Goal: Task Accomplishment & Management: Use online tool/utility

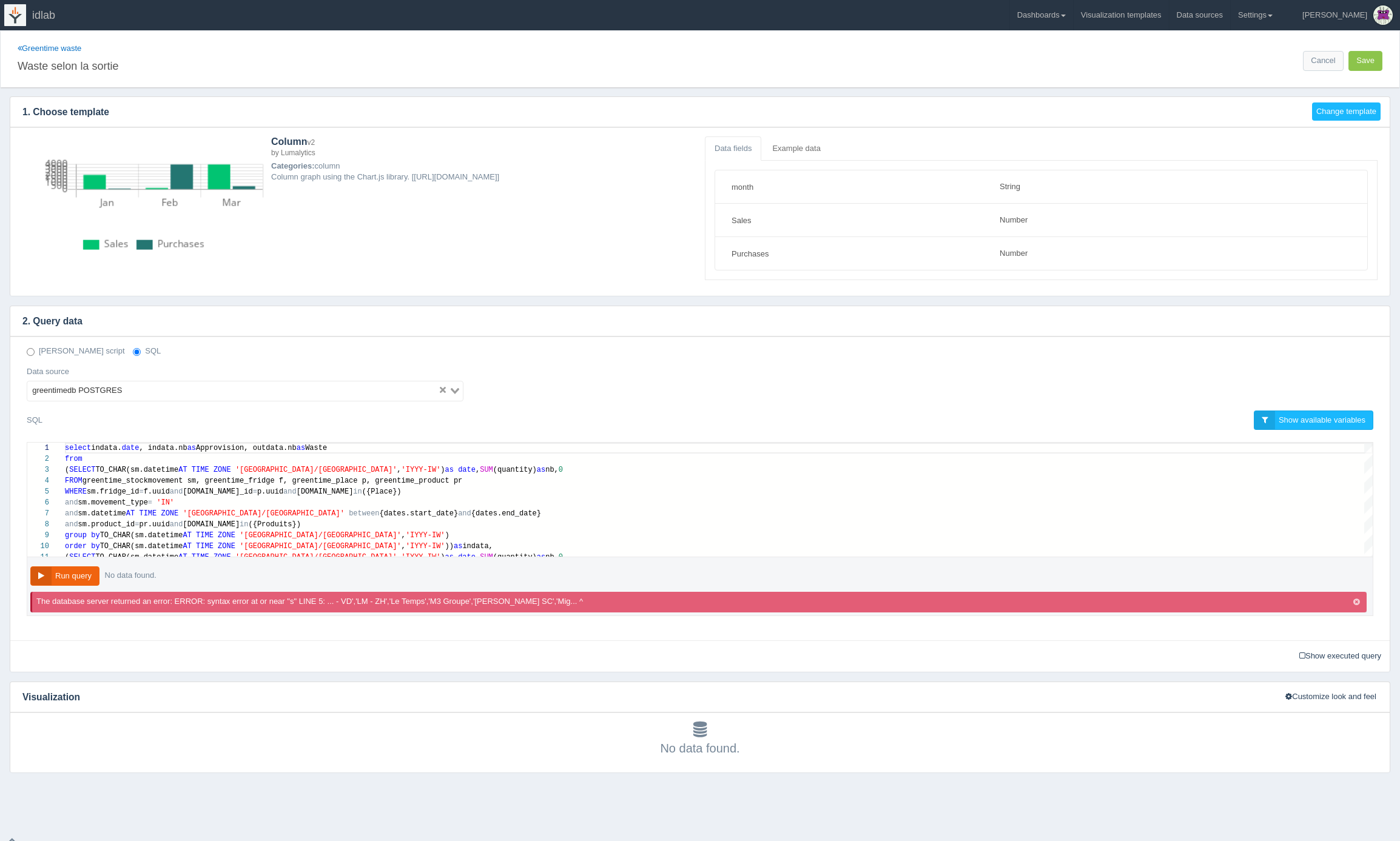
select select "string"
select select "number"
click at [63, 577] on button "Run query" at bounding box center [64, 576] width 69 height 20
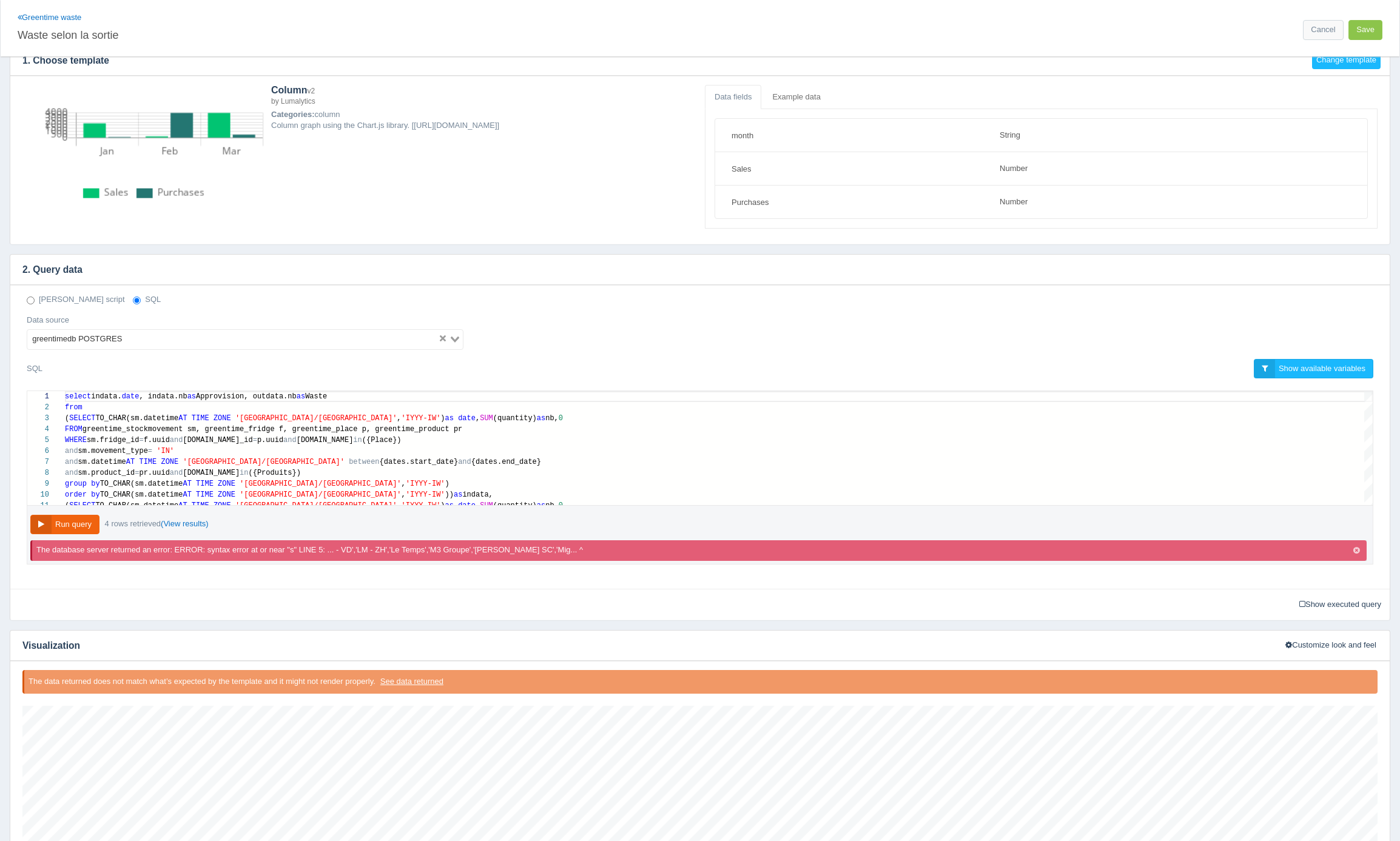
scroll to position [0, 0]
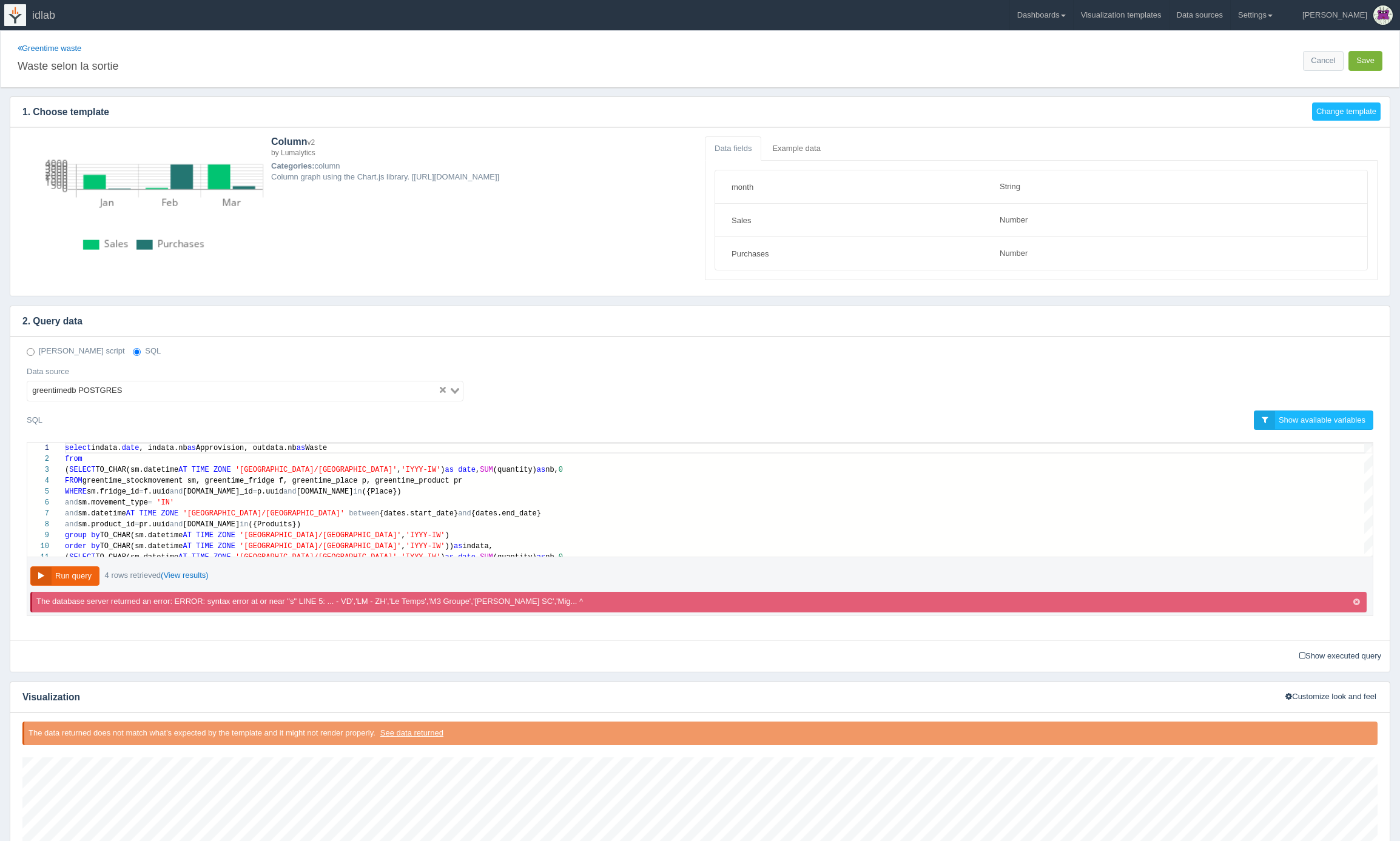
click at [1364, 63] on button "Save" at bounding box center [1366, 61] width 34 height 20
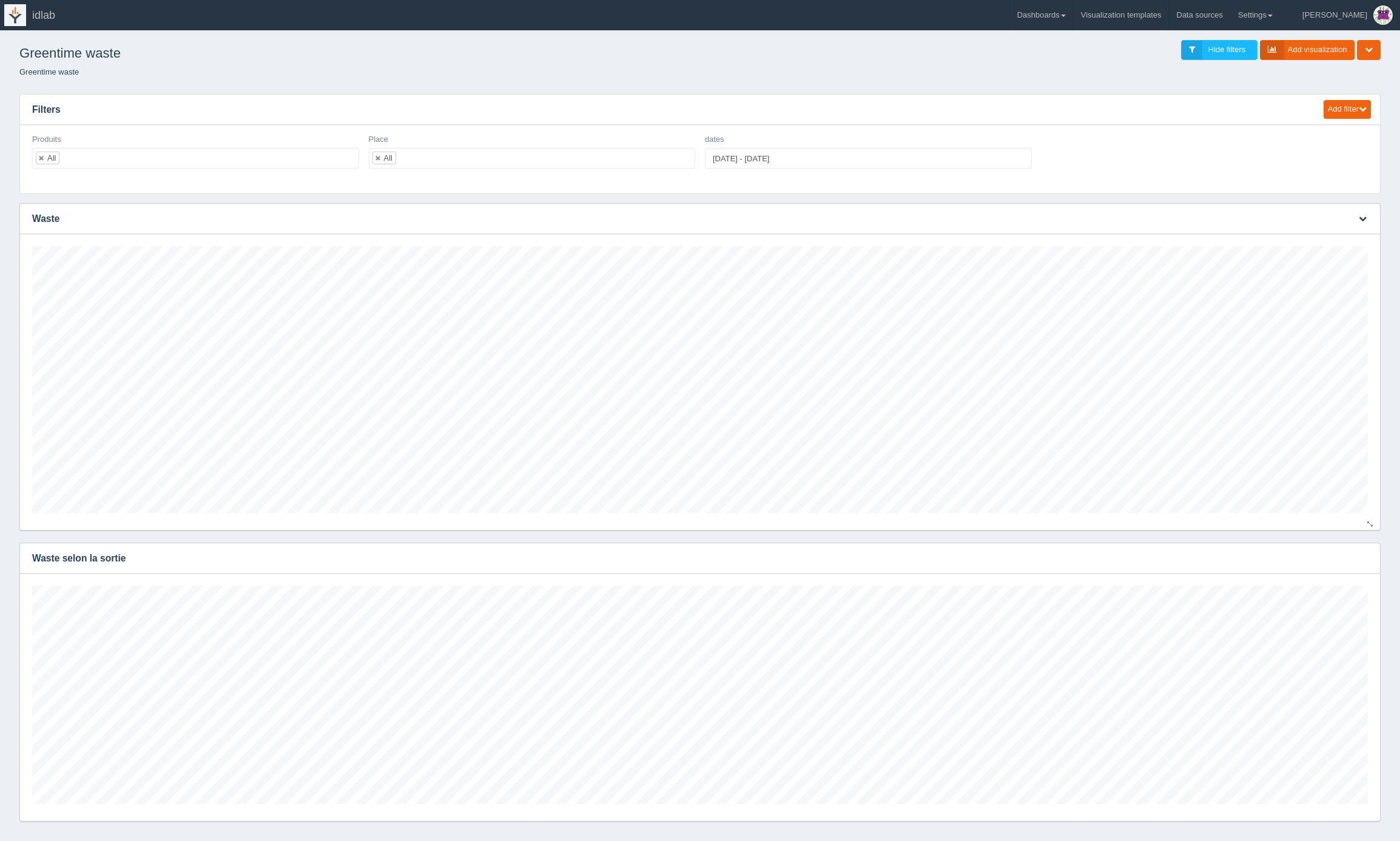
scroll to position [218, 1336]
click at [71, 159] on input "text" at bounding box center [70, 159] width 20 height 20
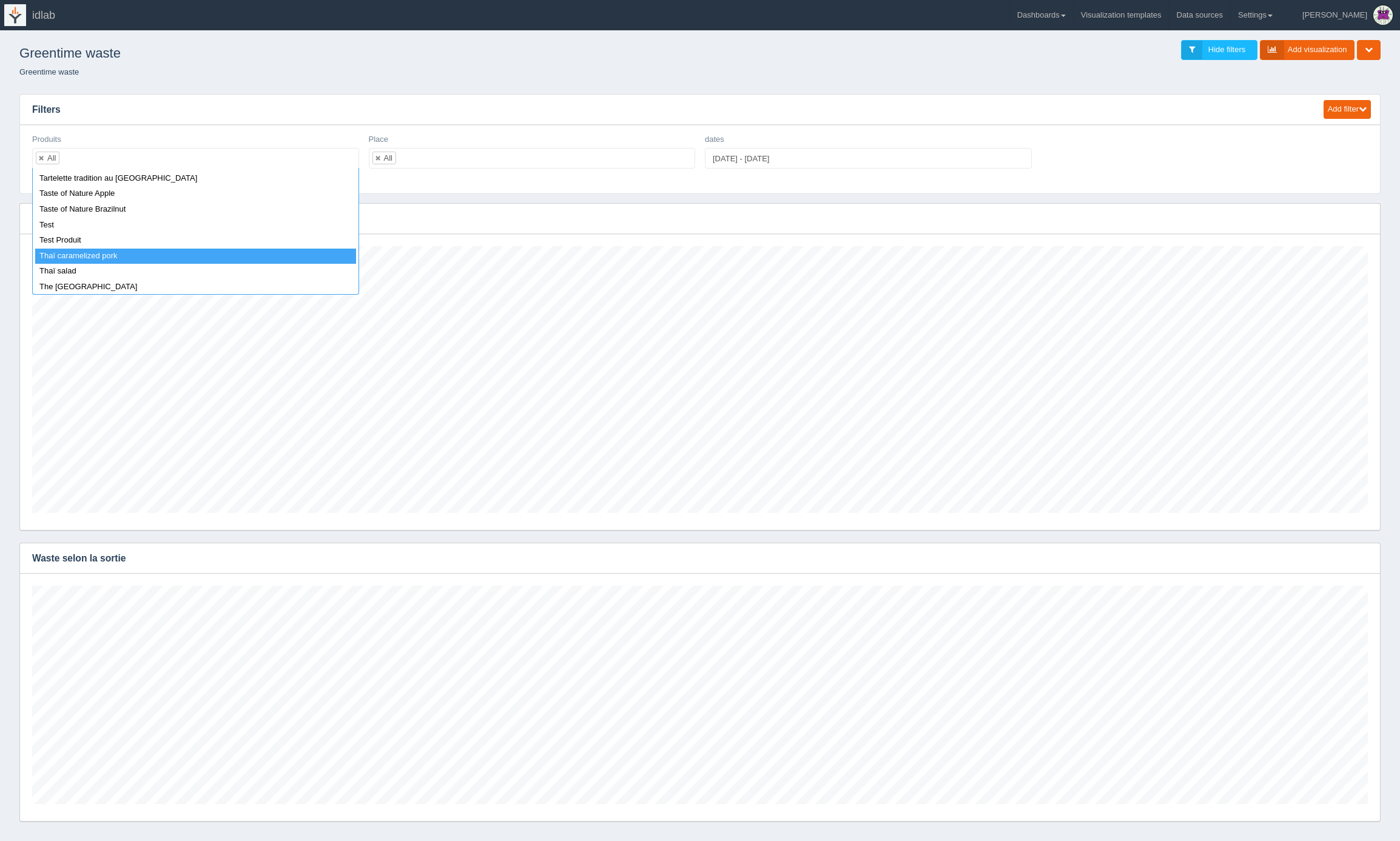
select select "Thaï caramelized pork"
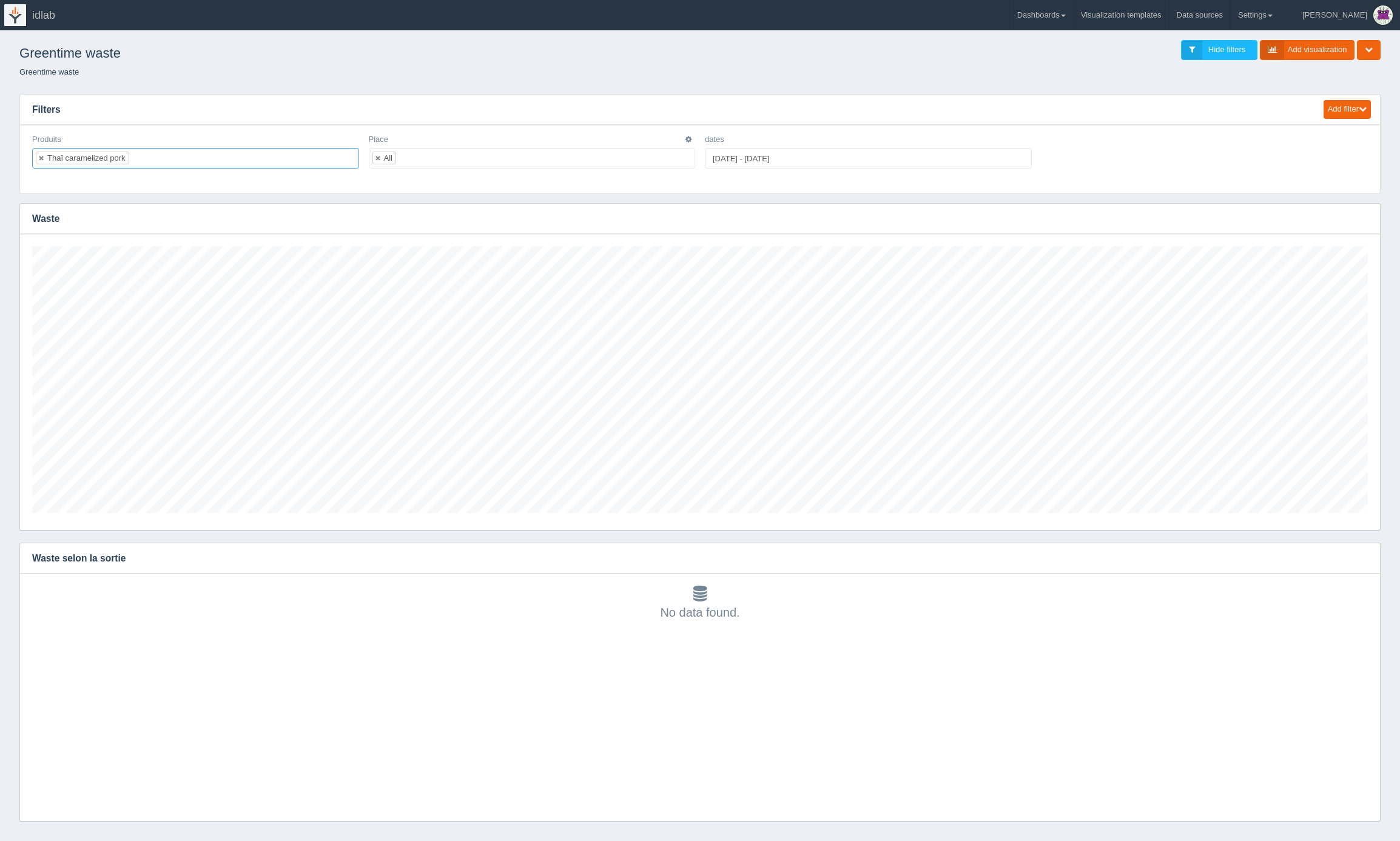
click at [410, 158] on input "text" at bounding box center [406, 159] width 20 height 20
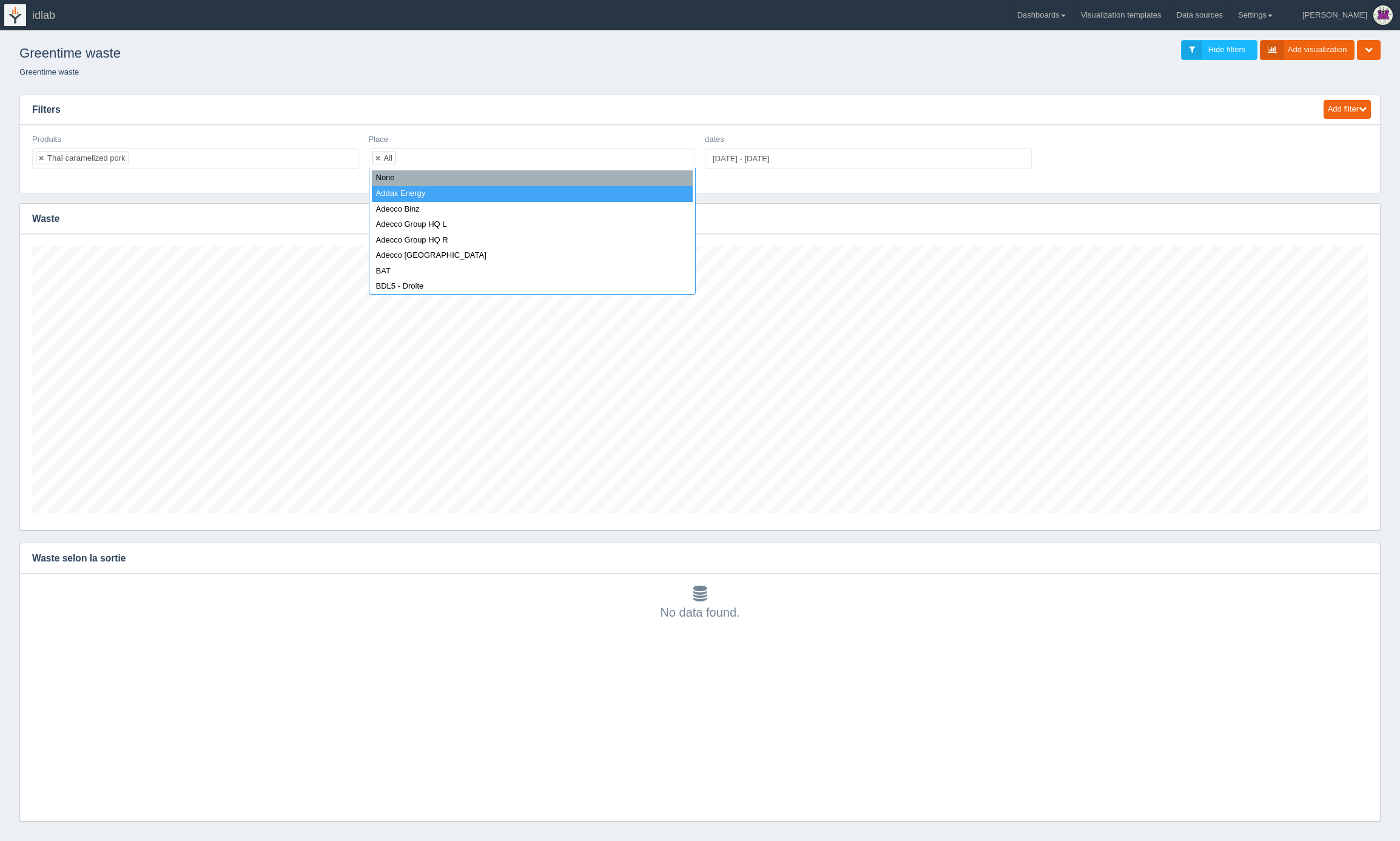
select select "Addax Energy"
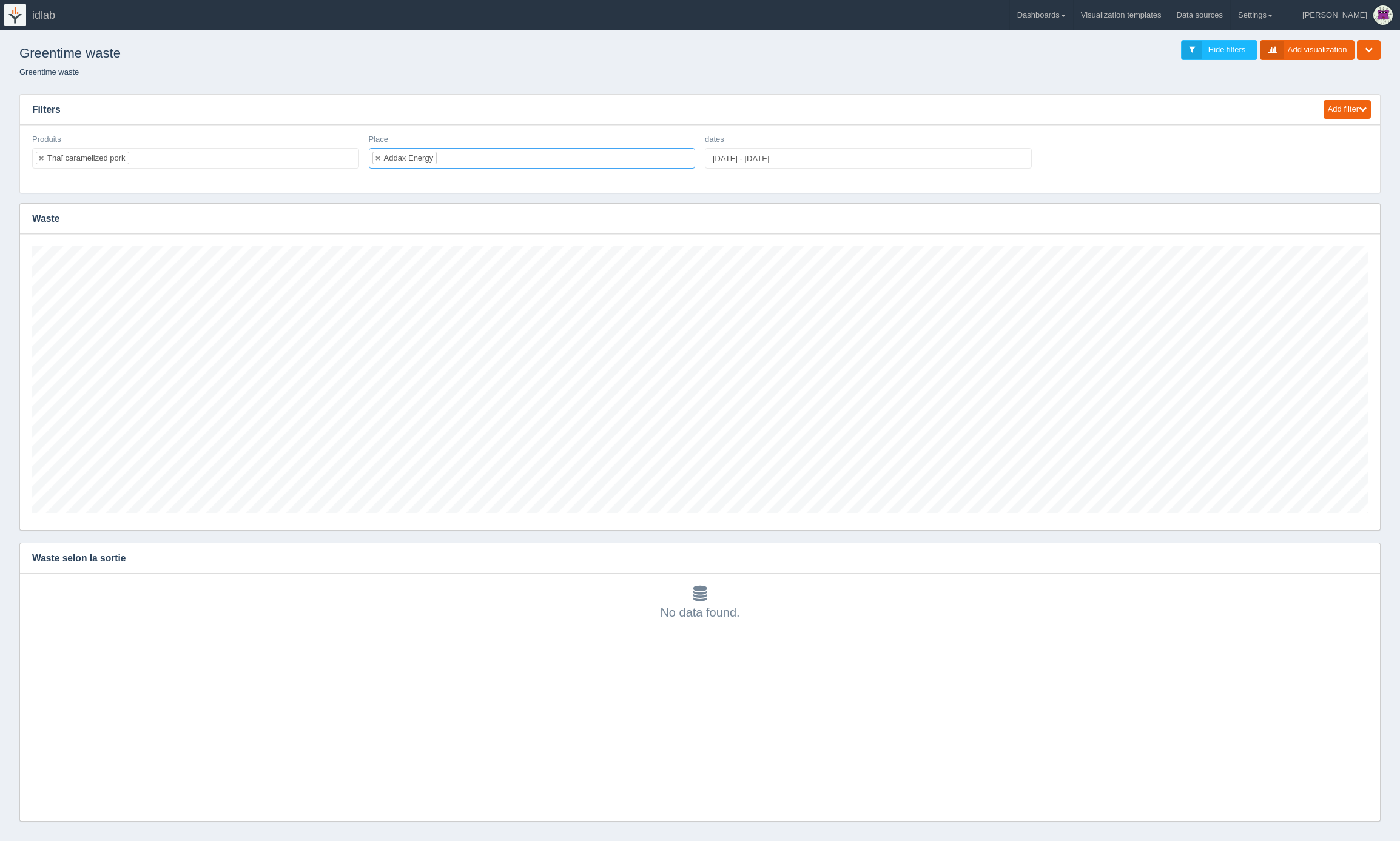
scroll to position [267, 1336]
click at [41, 157] on link at bounding box center [41, 158] width 7 height 8
click at [56, 158] on ul at bounding box center [195, 158] width 327 height 20
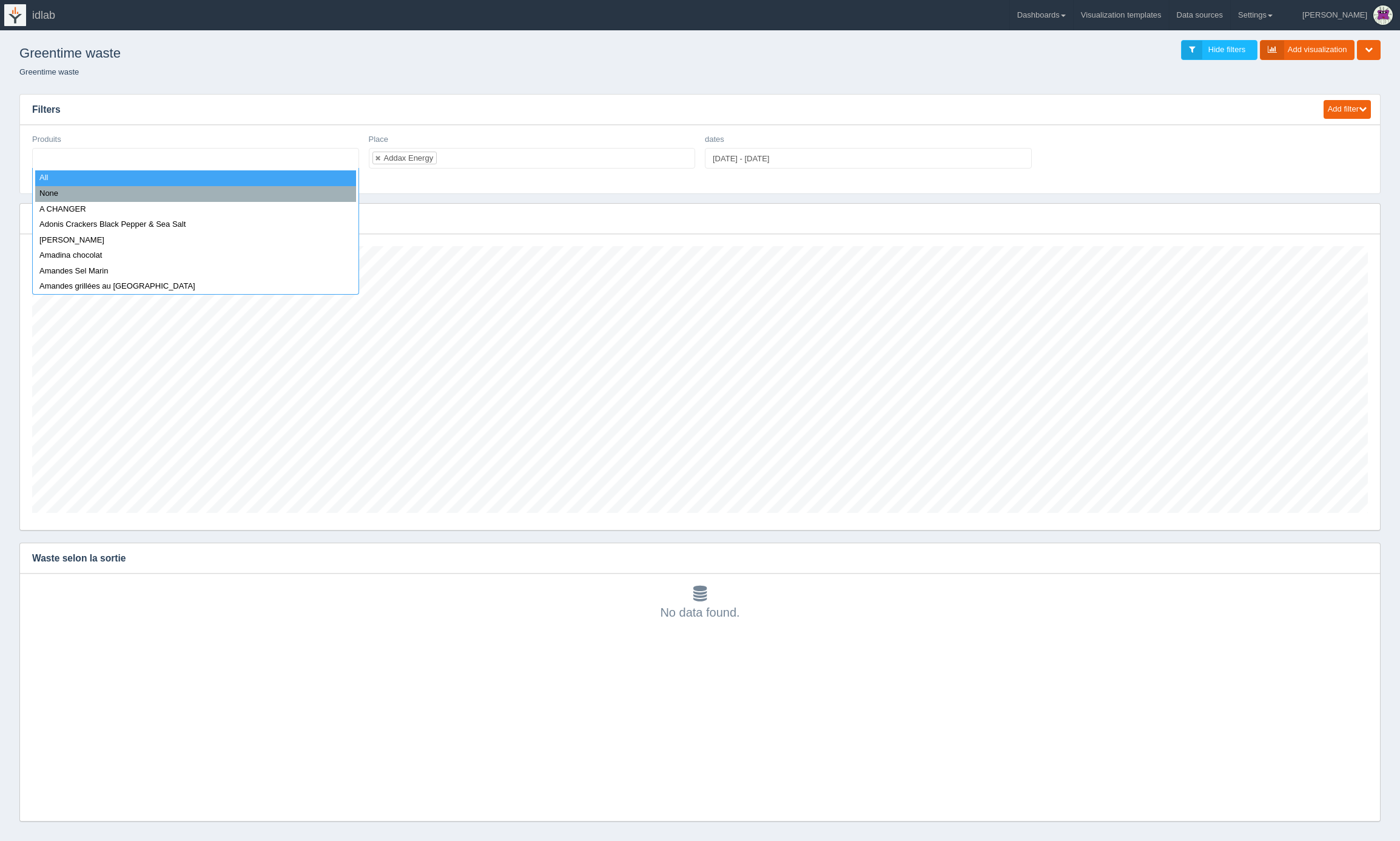
select select "all_"
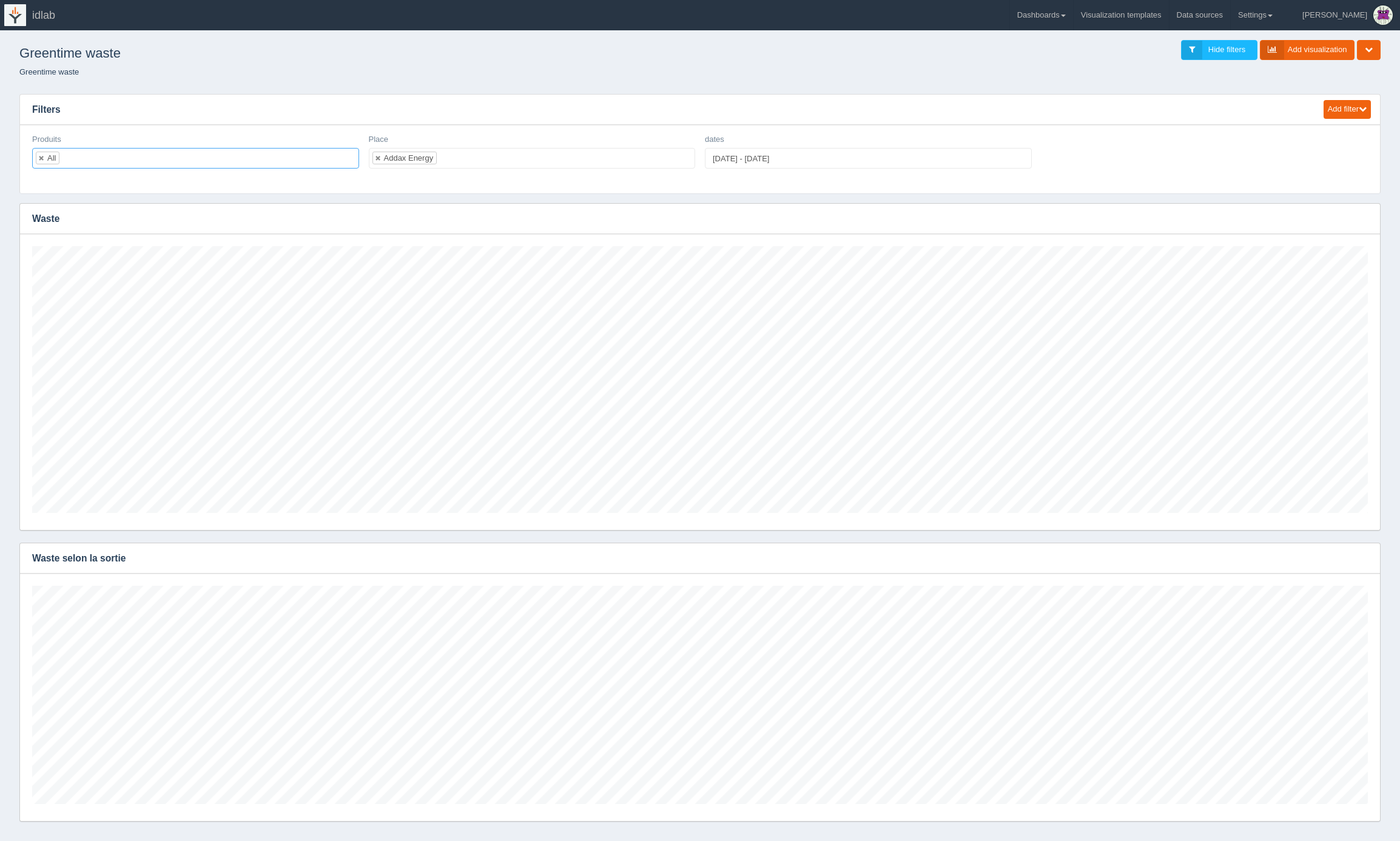
scroll to position [218, 1336]
click at [43, 157] on link at bounding box center [41, 158] width 7 height 8
select select
click at [60, 157] on ul at bounding box center [195, 158] width 327 height 20
click at [449, 157] on input "text" at bounding box center [447, 159] width 20 height 20
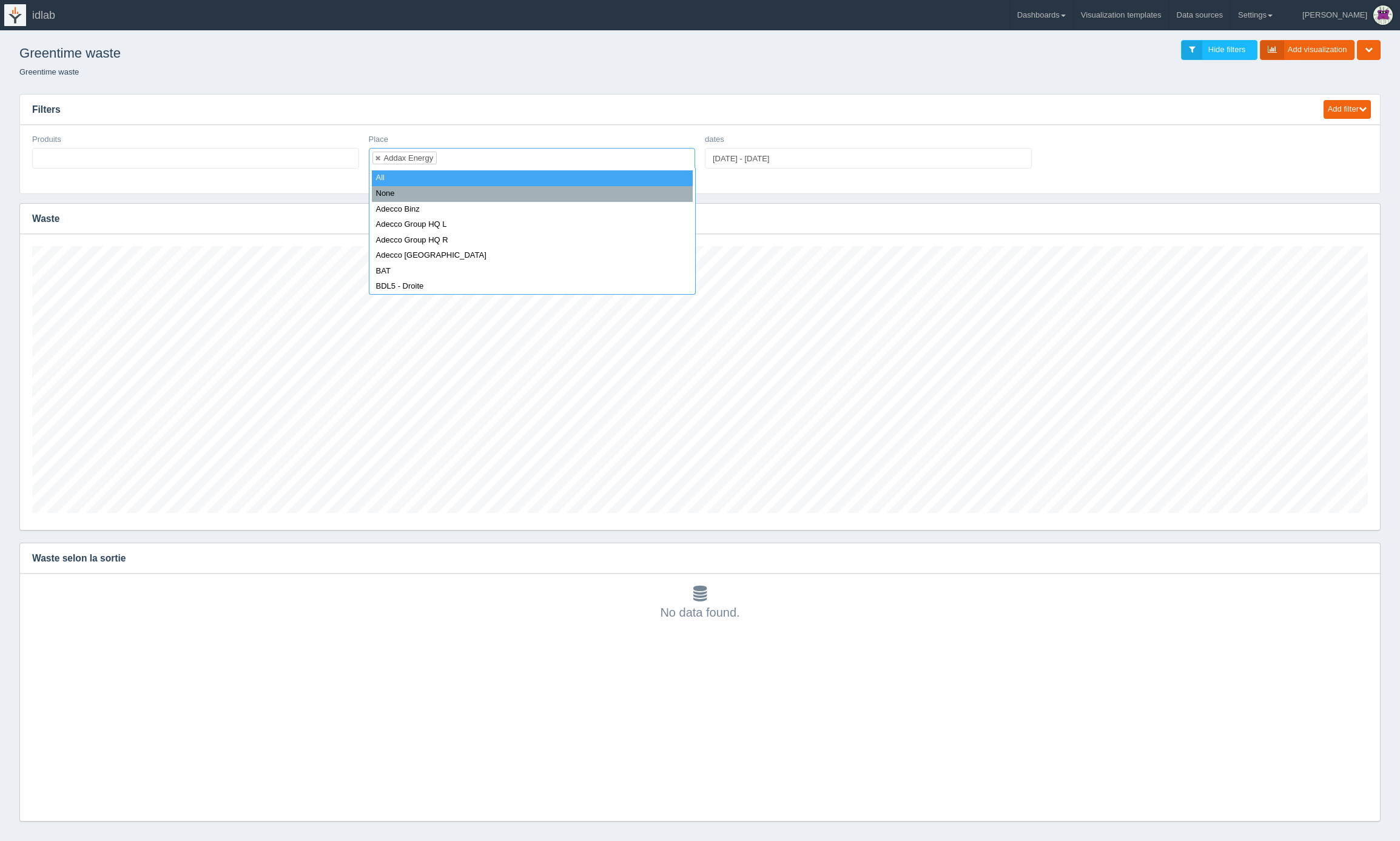
select select "all_"
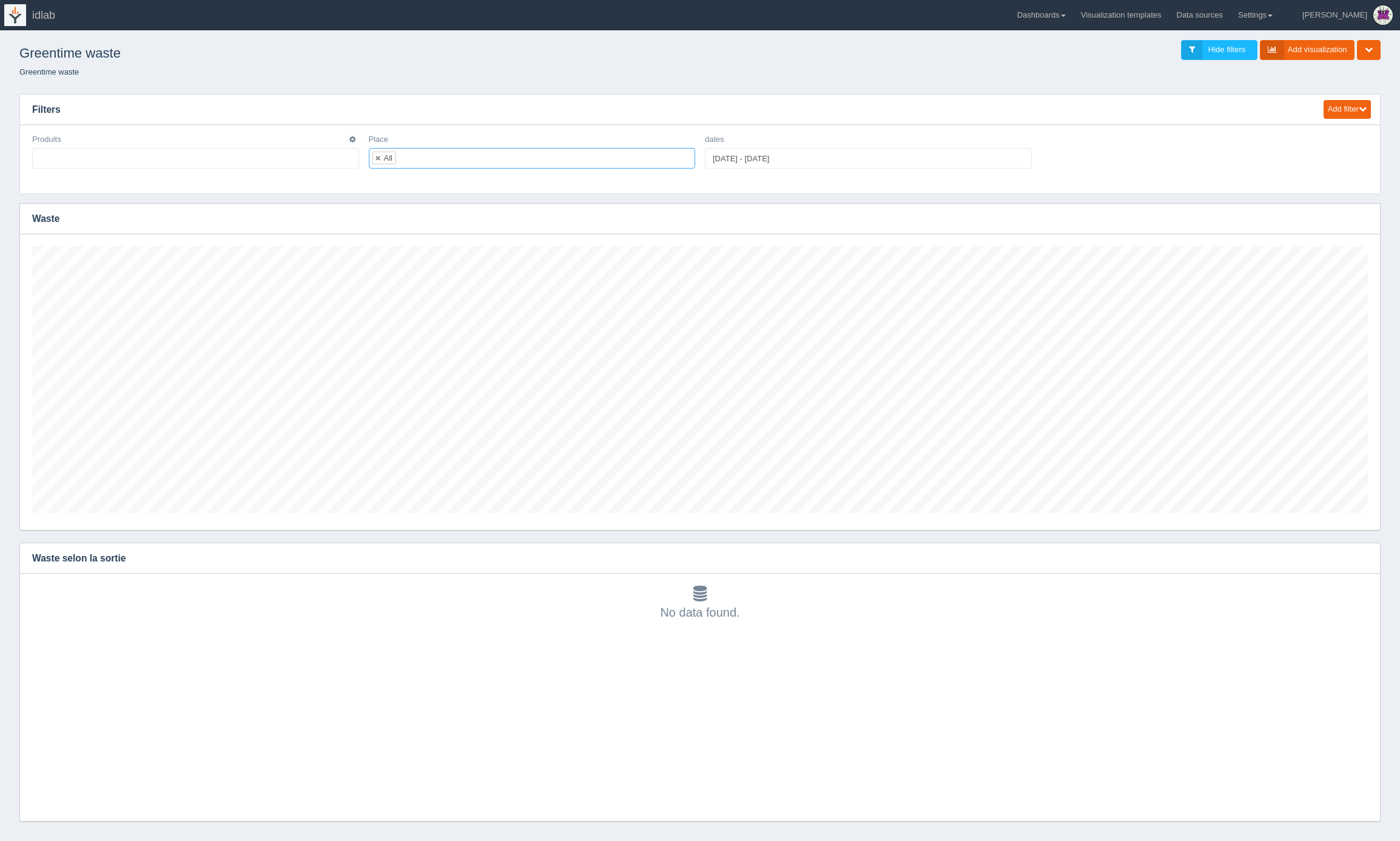
scroll to position [267, 1336]
click at [255, 158] on ul at bounding box center [195, 158] width 327 height 20
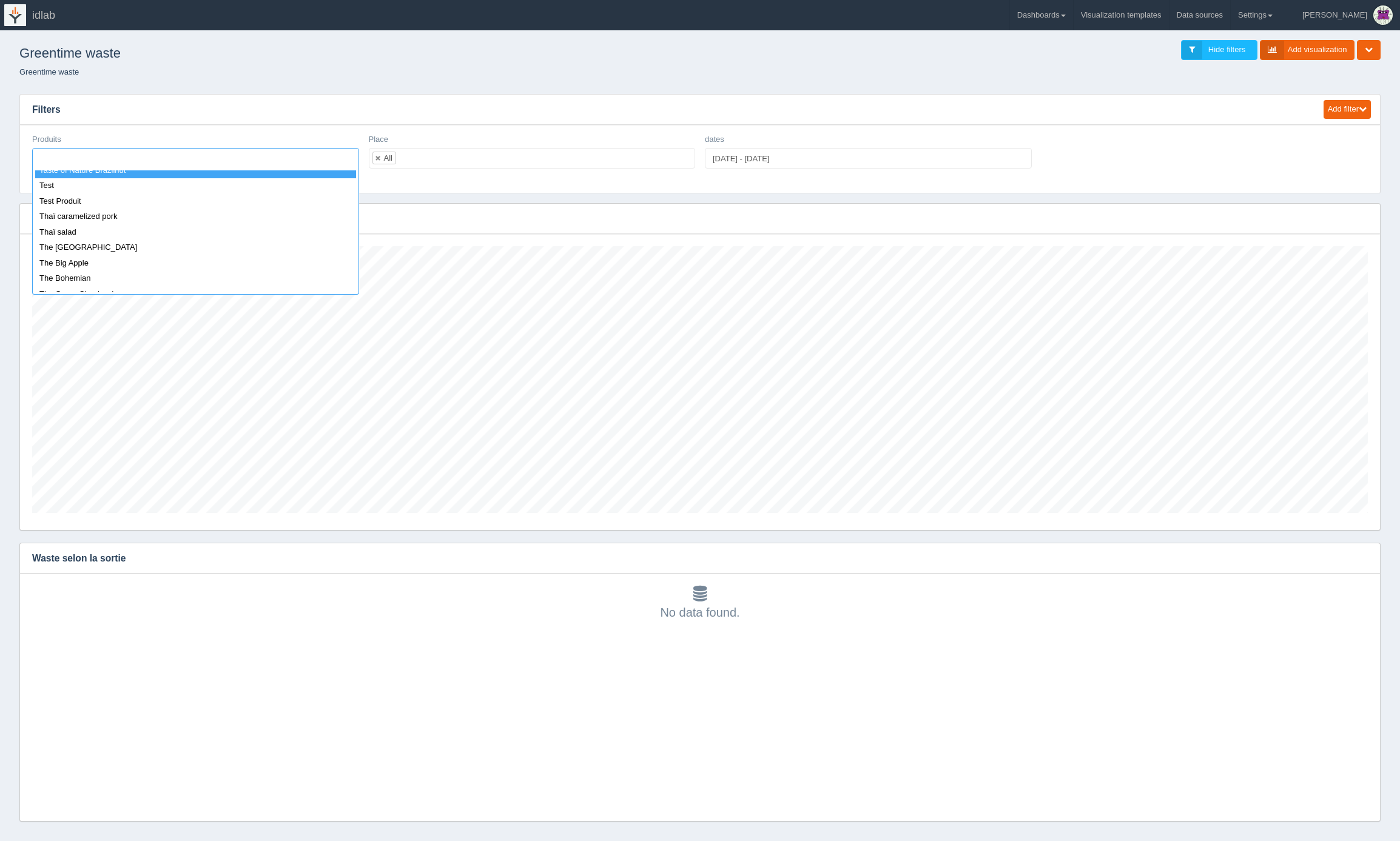
scroll to position [5599, 0]
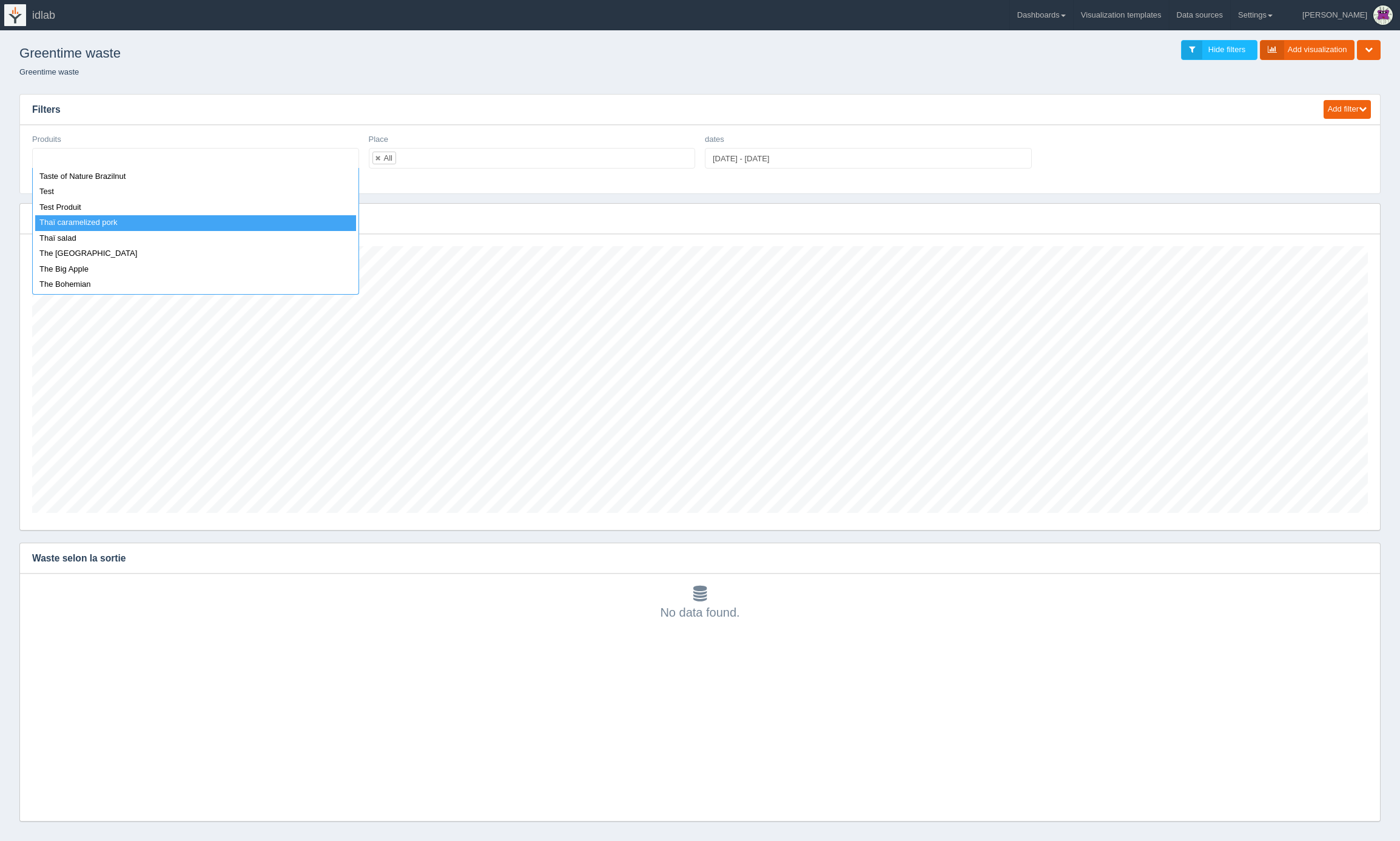
select select "Thaï caramelized pork"
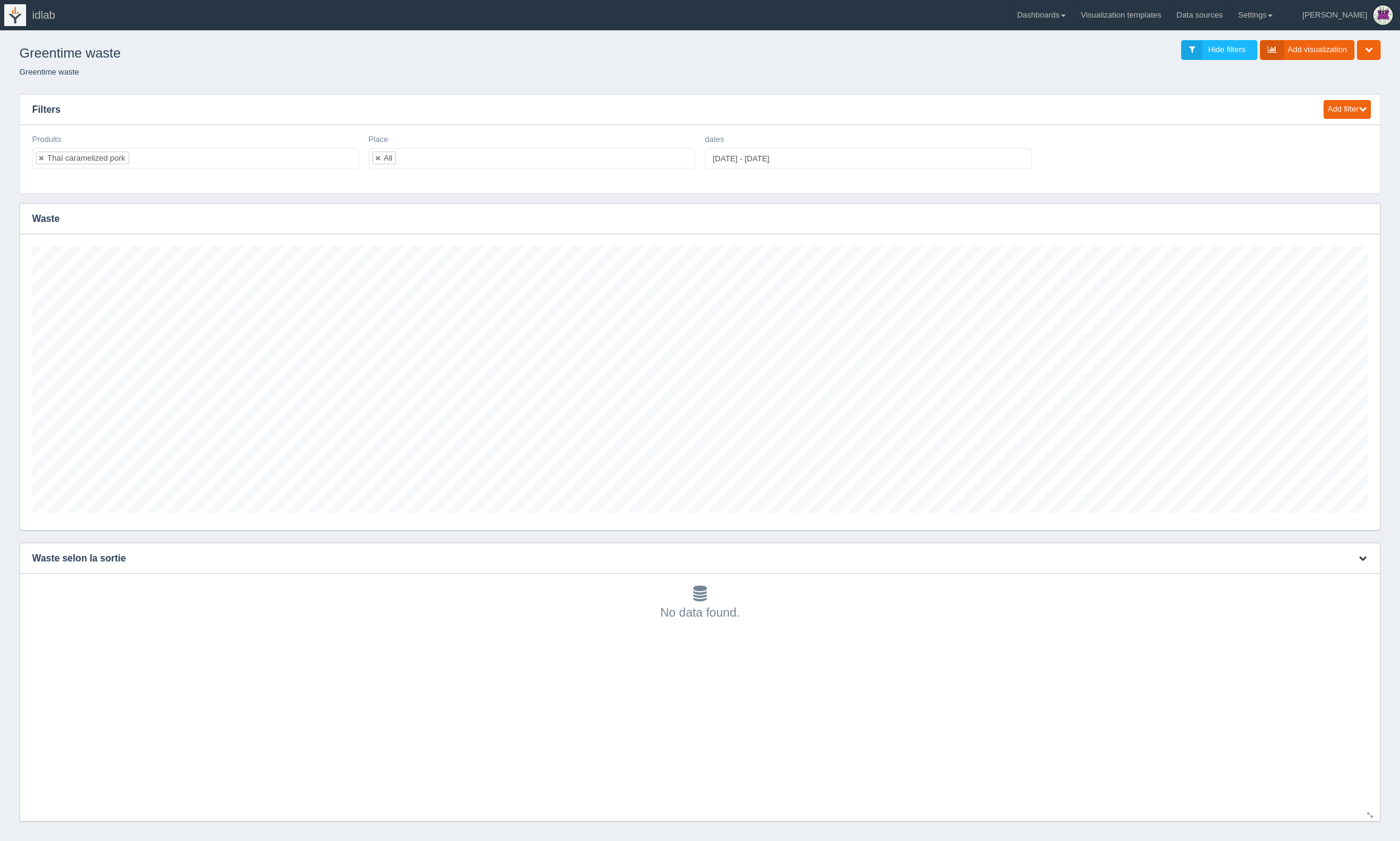
click at [1359, 563] on button "button" at bounding box center [1363, 558] width 16 height 19
click at [1335, 576] on link "Edit chart" at bounding box center [1323, 576] width 97 height 18
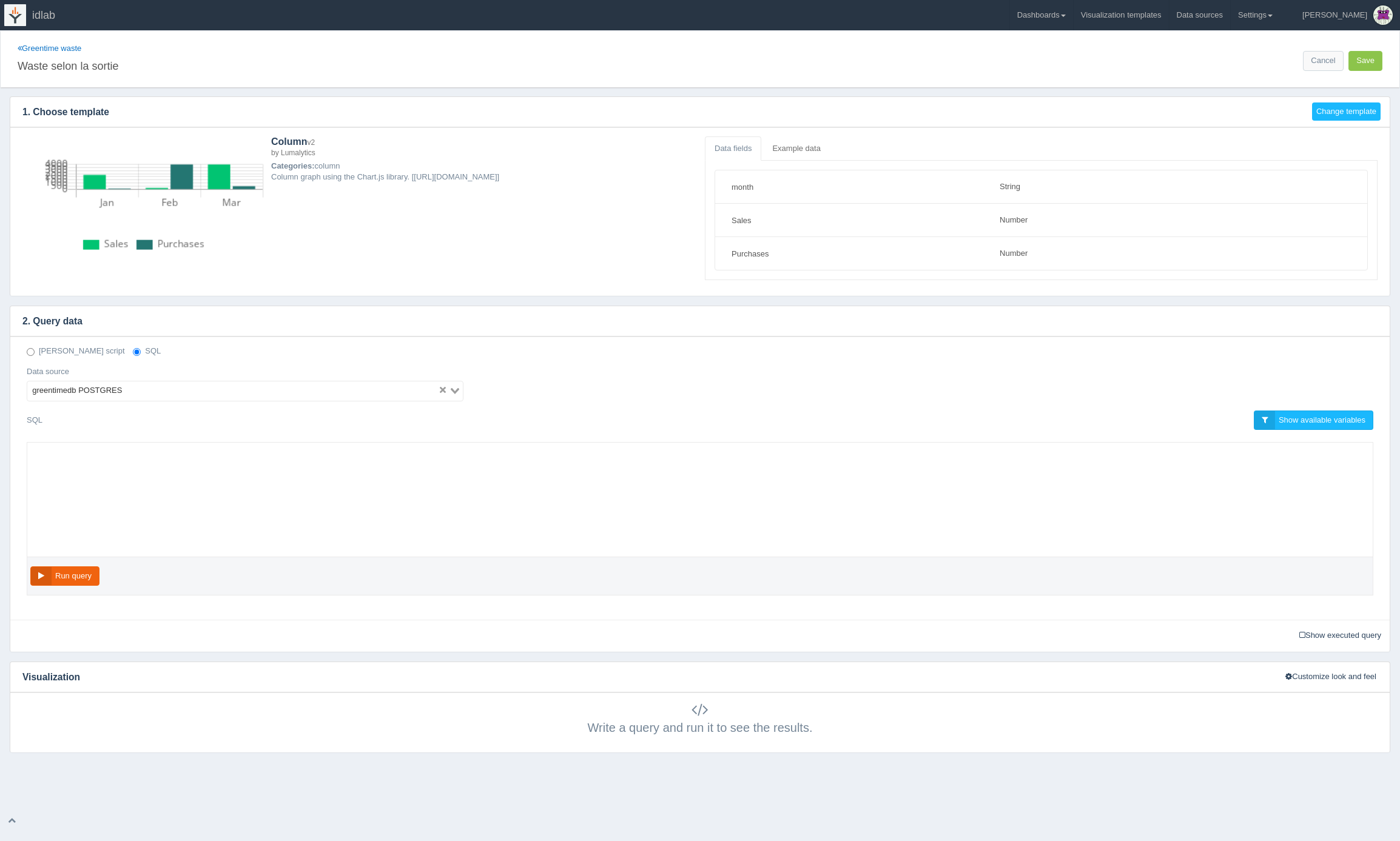
select select "string"
select select "number"
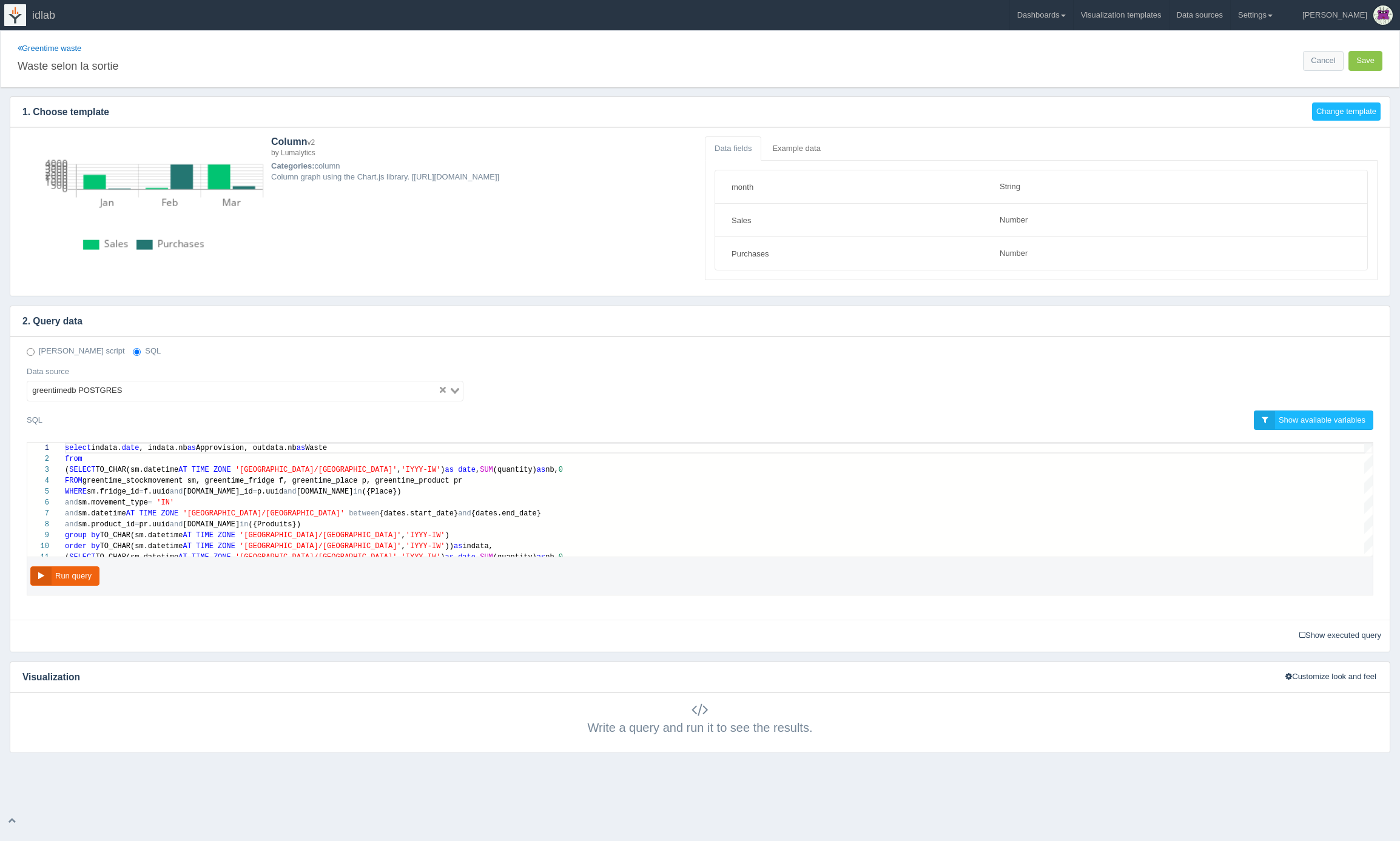
scroll to position [77, 0]
click at [1073, 18] on link "Dashboards" at bounding box center [1042, 15] width 63 height 30
click at [1076, 77] on link "Greentime" at bounding box center [1092, 81] width 164 height 24
click at [1372, 65] on button "Save" at bounding box center [1366, 61] width 34 height 20
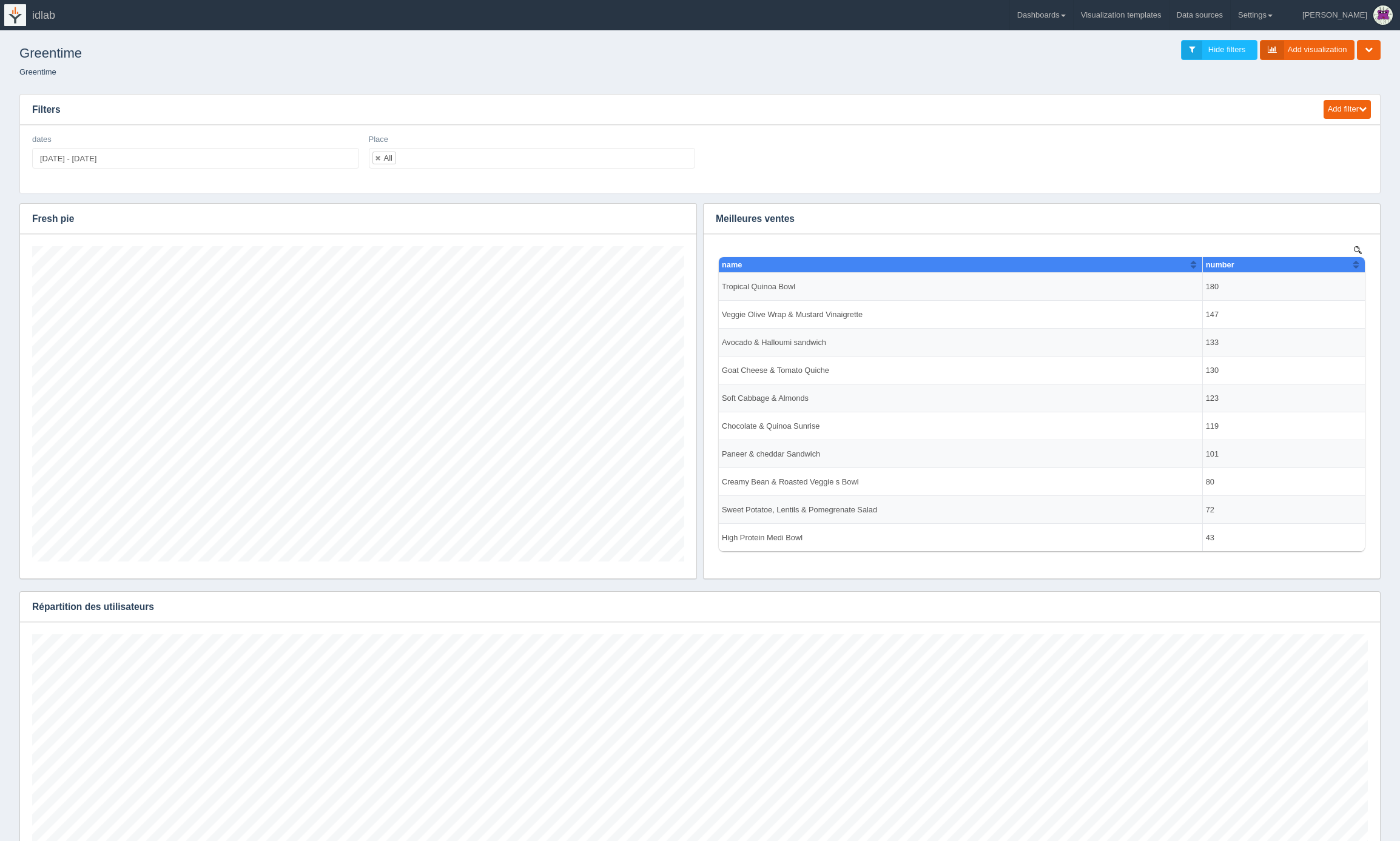
scroll to position [364, 1336]
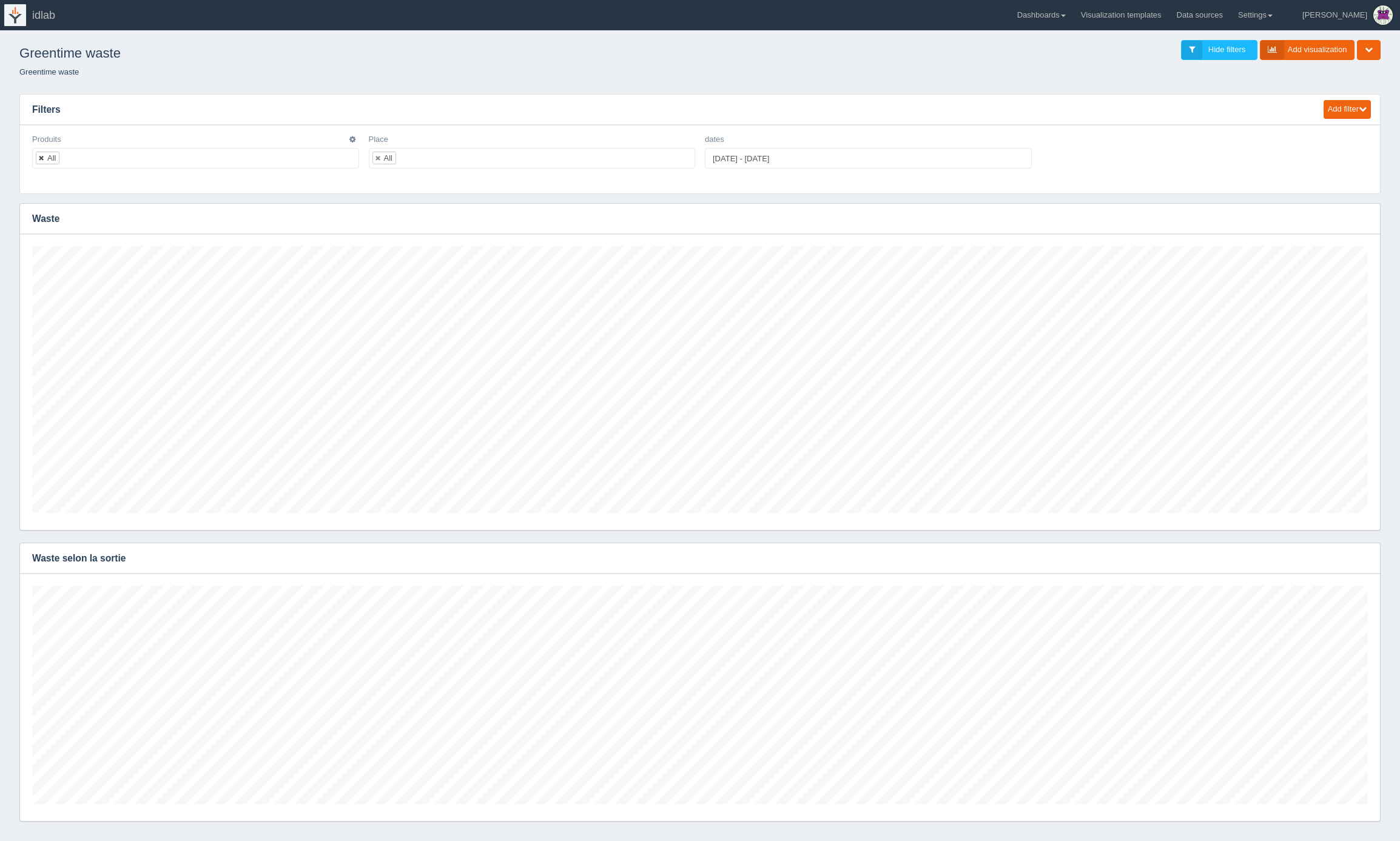
scroll to position [267, 1336]
click at [44, 158] on link at bounding box center [41, 158] width 7 height 8
click at [67, 156] on ul at bounding box center [195, 158] width 327 height 20
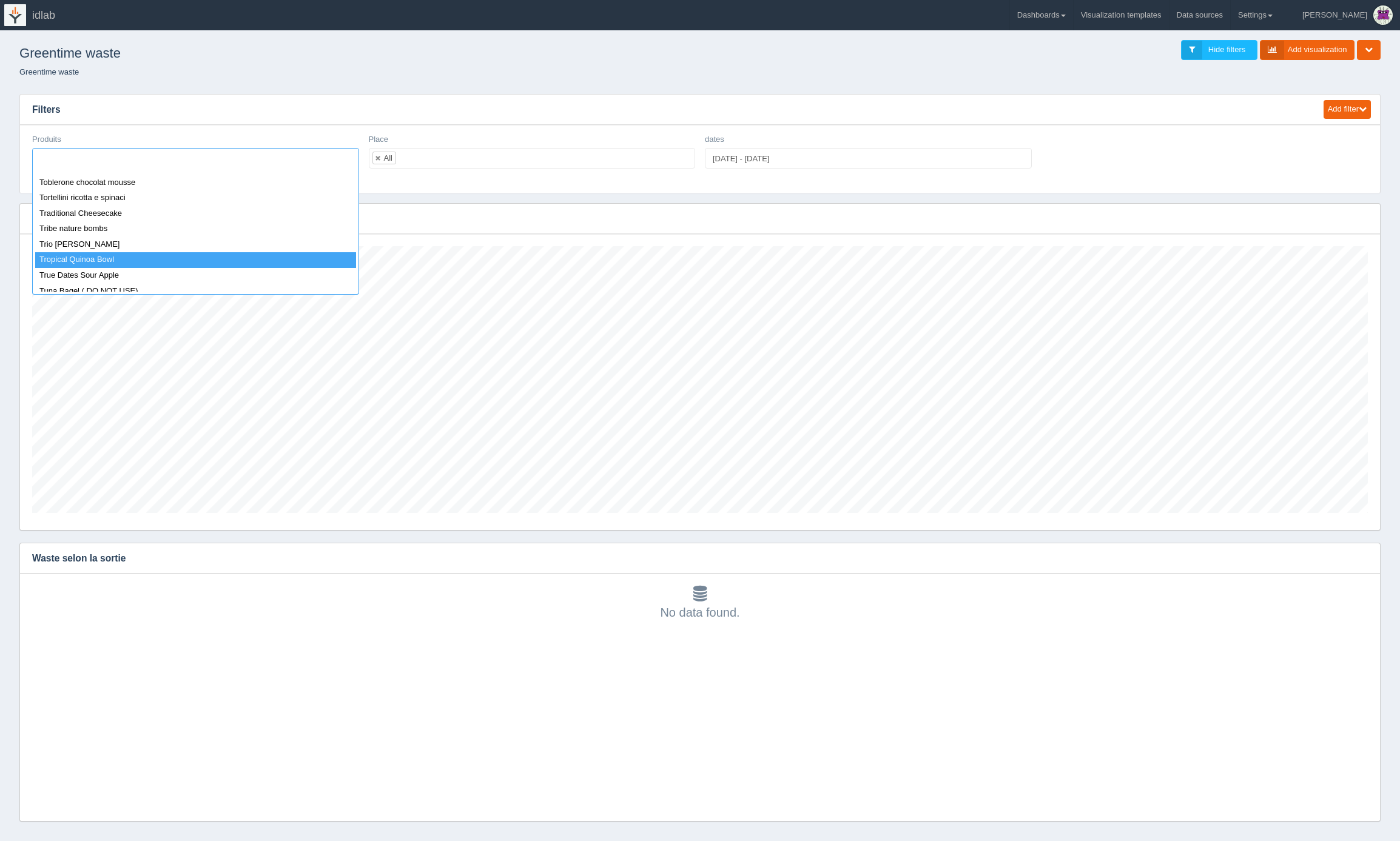
select select "Tropical Quinoa Bowl"
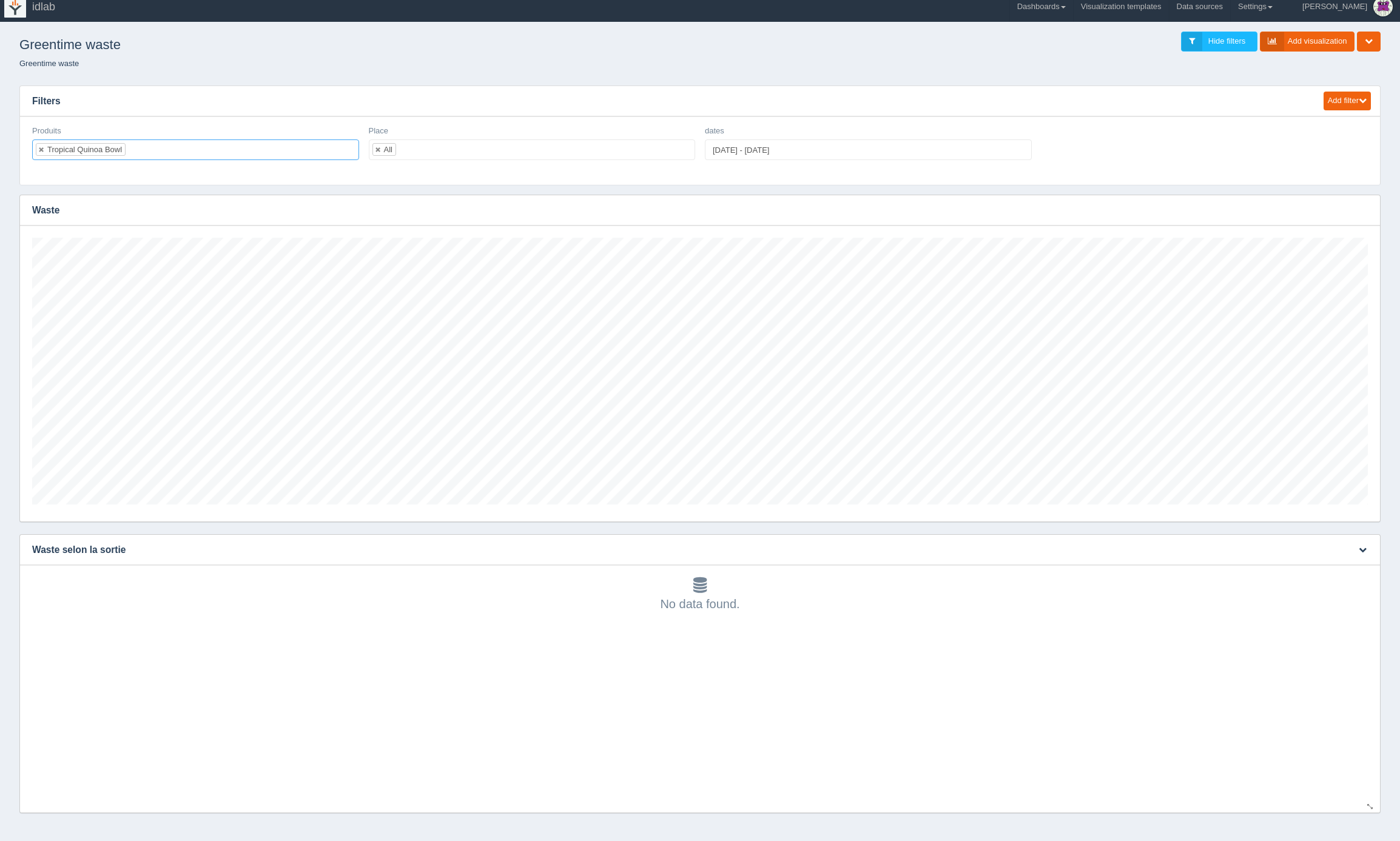
scroll to position [0, 0]
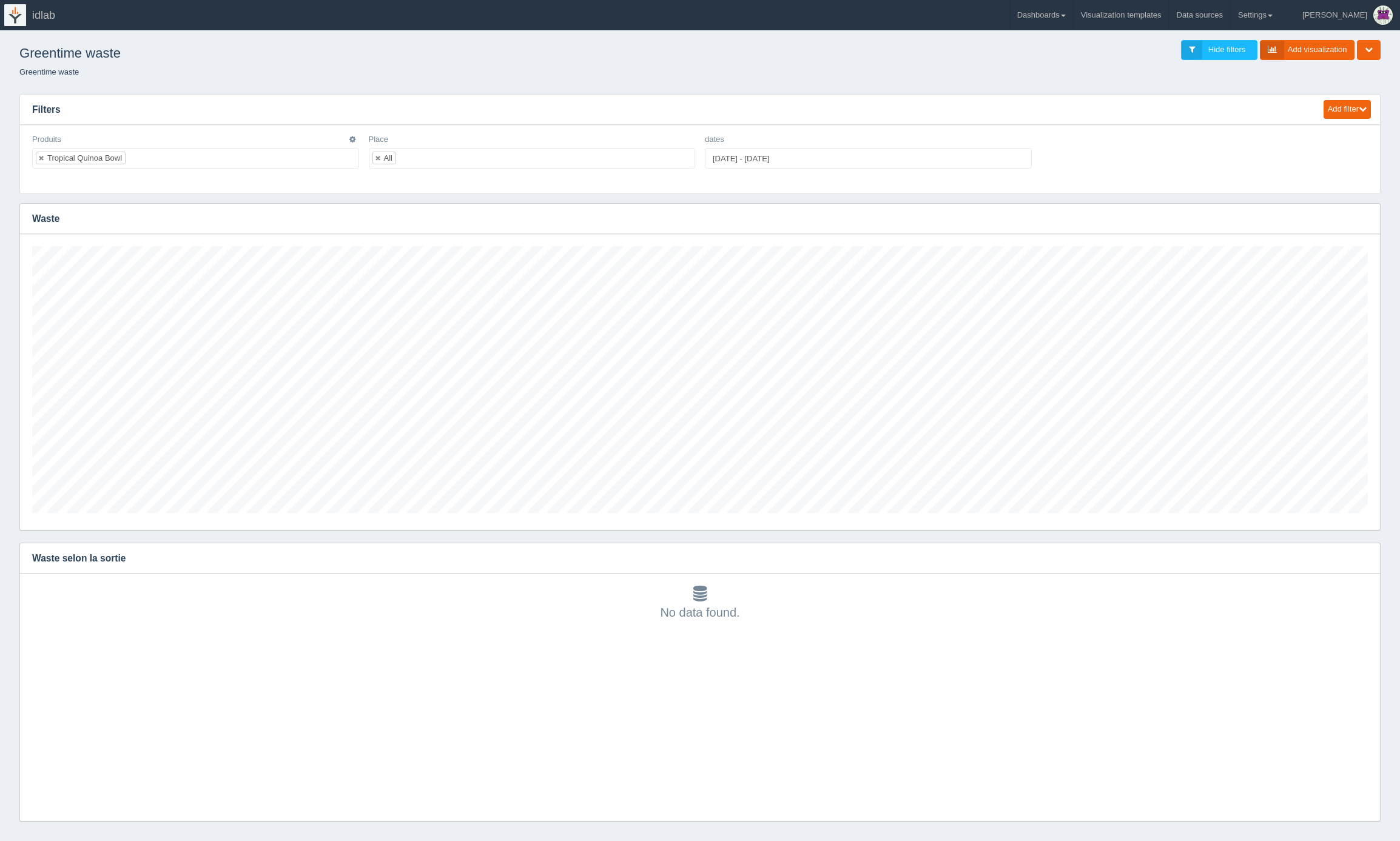
drag, startPoint x: 122, startPoint y: 158, endPoint x: 74, endPoint y: 156, distance: 48.0
click at [74, 156] on li "Tropical Quinoa Bowl" at bounding box center [81, 157] width 90 height 12
click at [74, 156] on div "Tropical Quinoa Bowl" at bounding box center [85, 158] width 75 height 8
drag, startPoint x: 134, startPoint y: 161, endPoint x: 47, endPoint y: 159, distance: 87.0
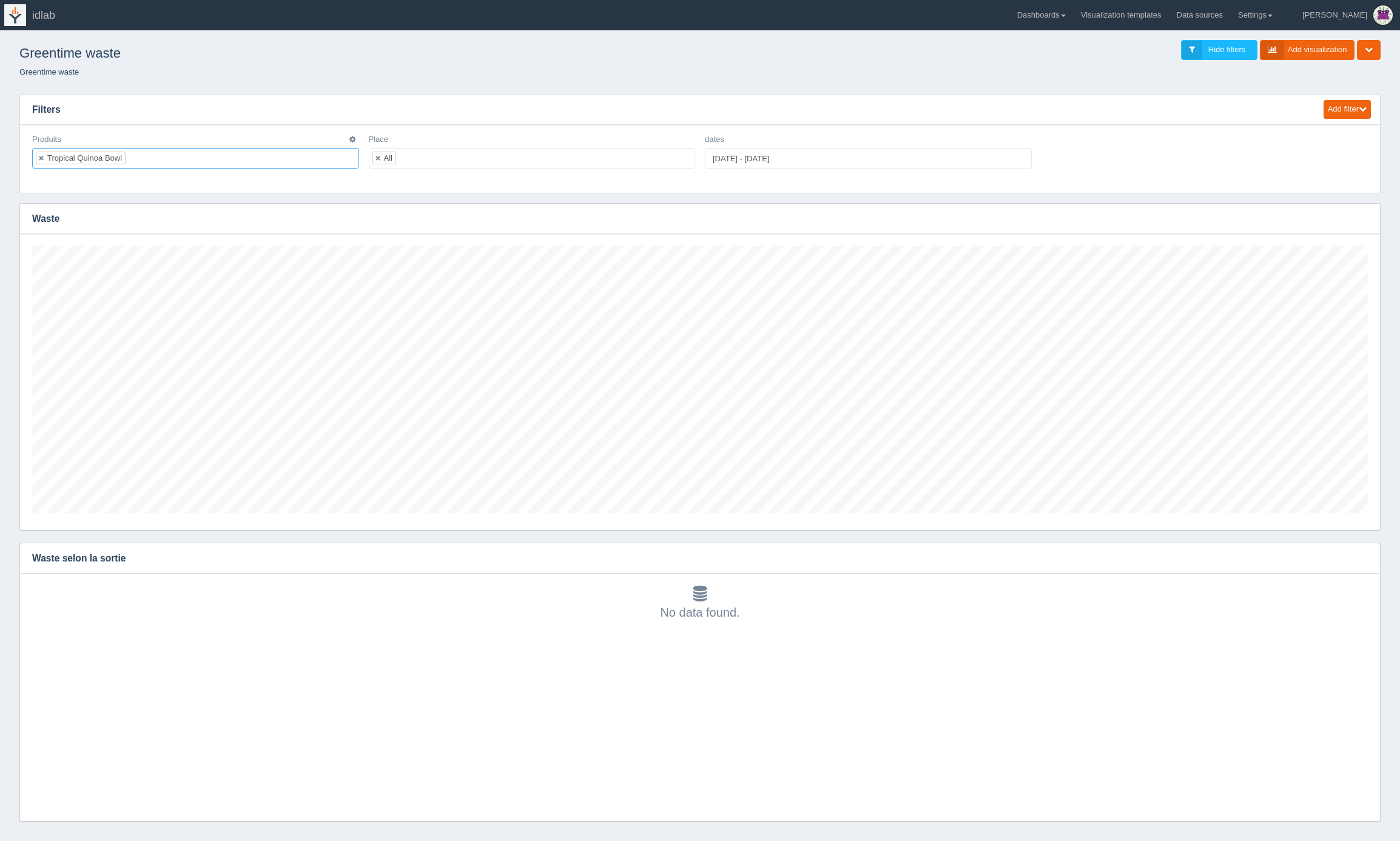
click at [47, 159] on ul "Tropical Quinoa Bowl" at bounding box center [195, 158] width 327 height 20
click at [67, 155] on div "Tropical Quinoa Bowl" at bounding box center [85, 158] width 75 height 8
click at [56, 158] on div "Tropical Quinoa Bowl" at bounding box center [85, 158] width 75 height 8
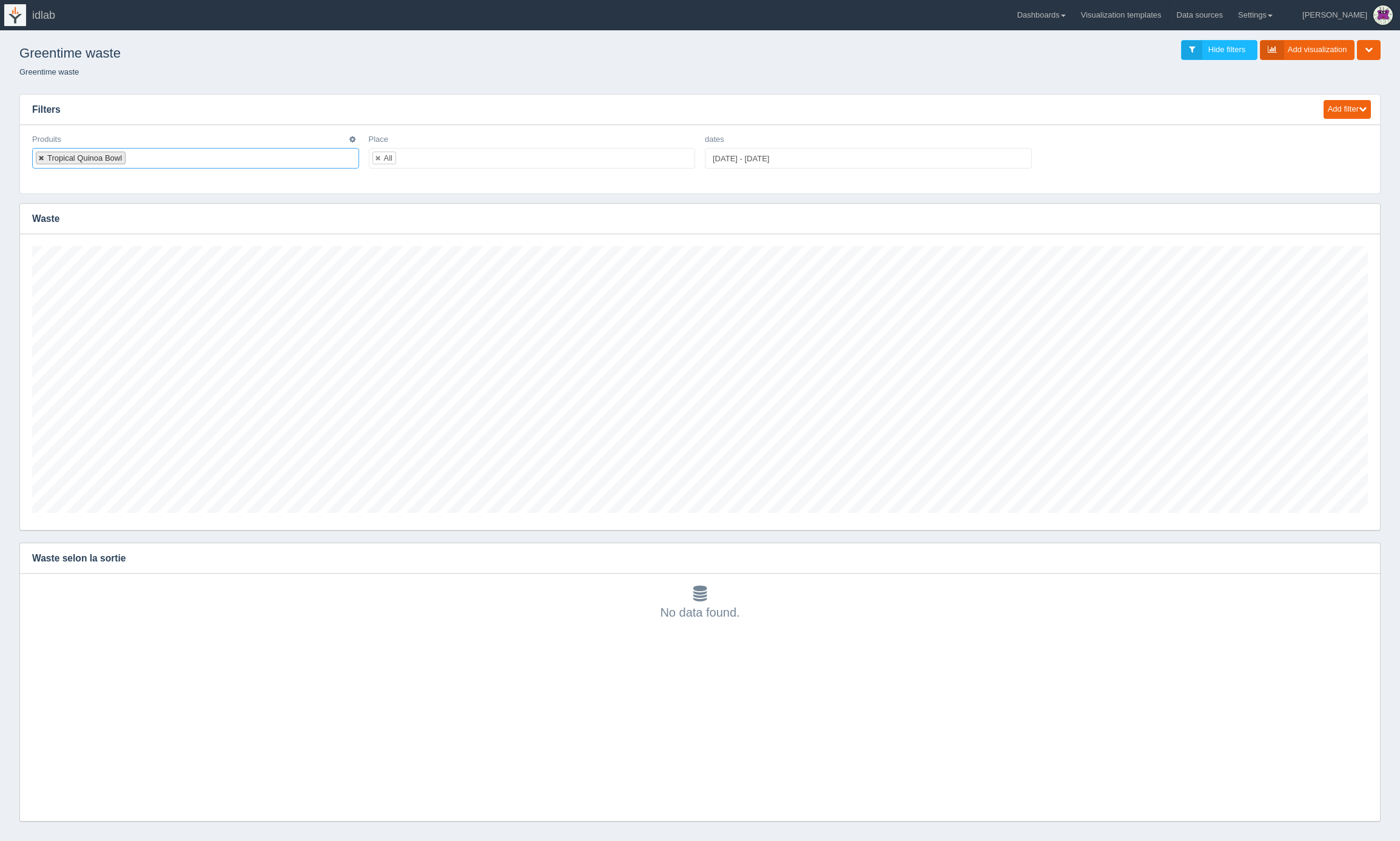
click at [41, 157] on link at bounding box center [41, 158] width 7 height 8
select select
type input "2025-09-01"
type input "2025-09-30"
click at [739, 158] on input "2025-09-01 - 2025-09-30" at bounding box center [868, 158] width 327 height 20
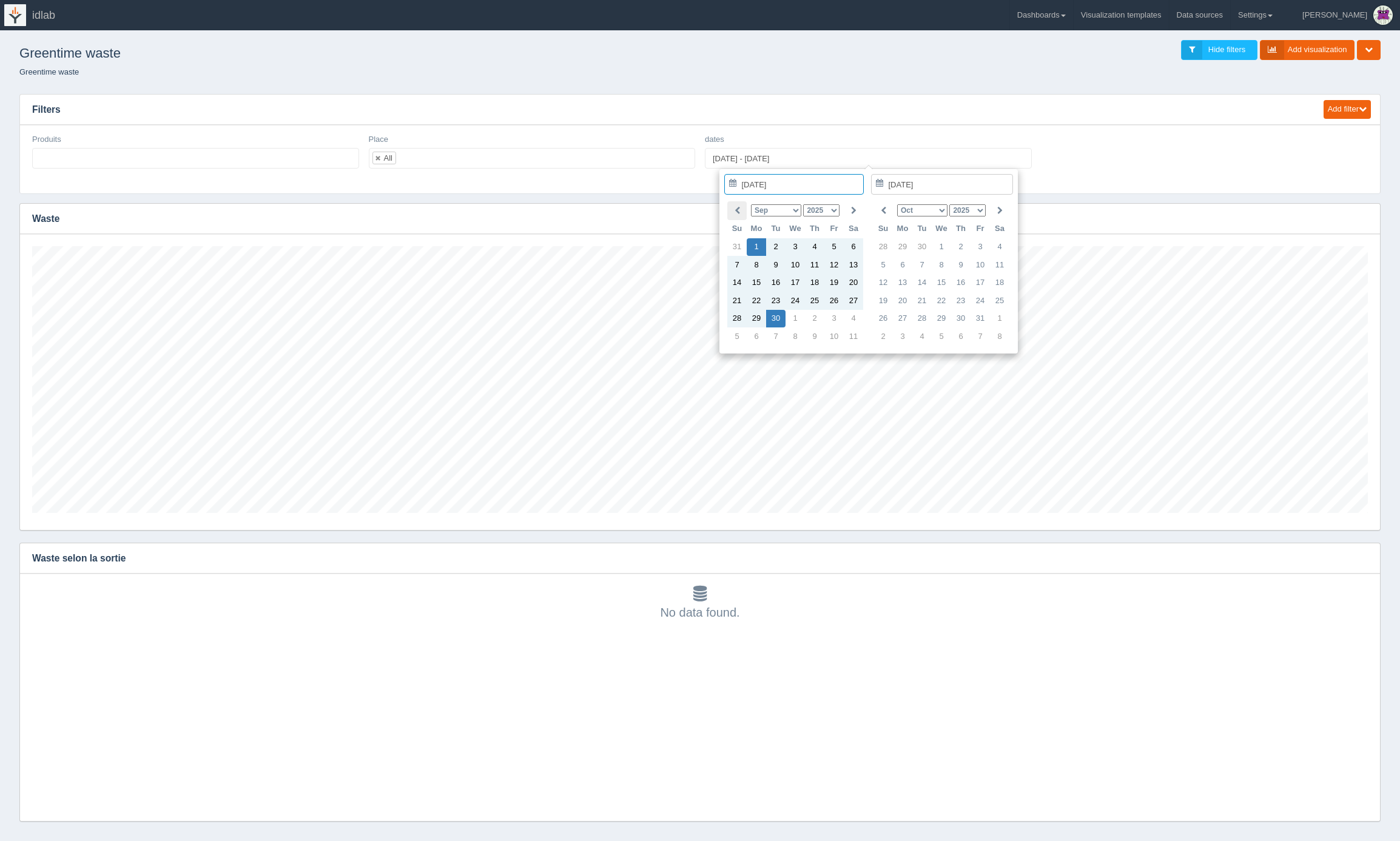
click at [739, 215] on icon at bounding box center [737, 211] width 5 height 8
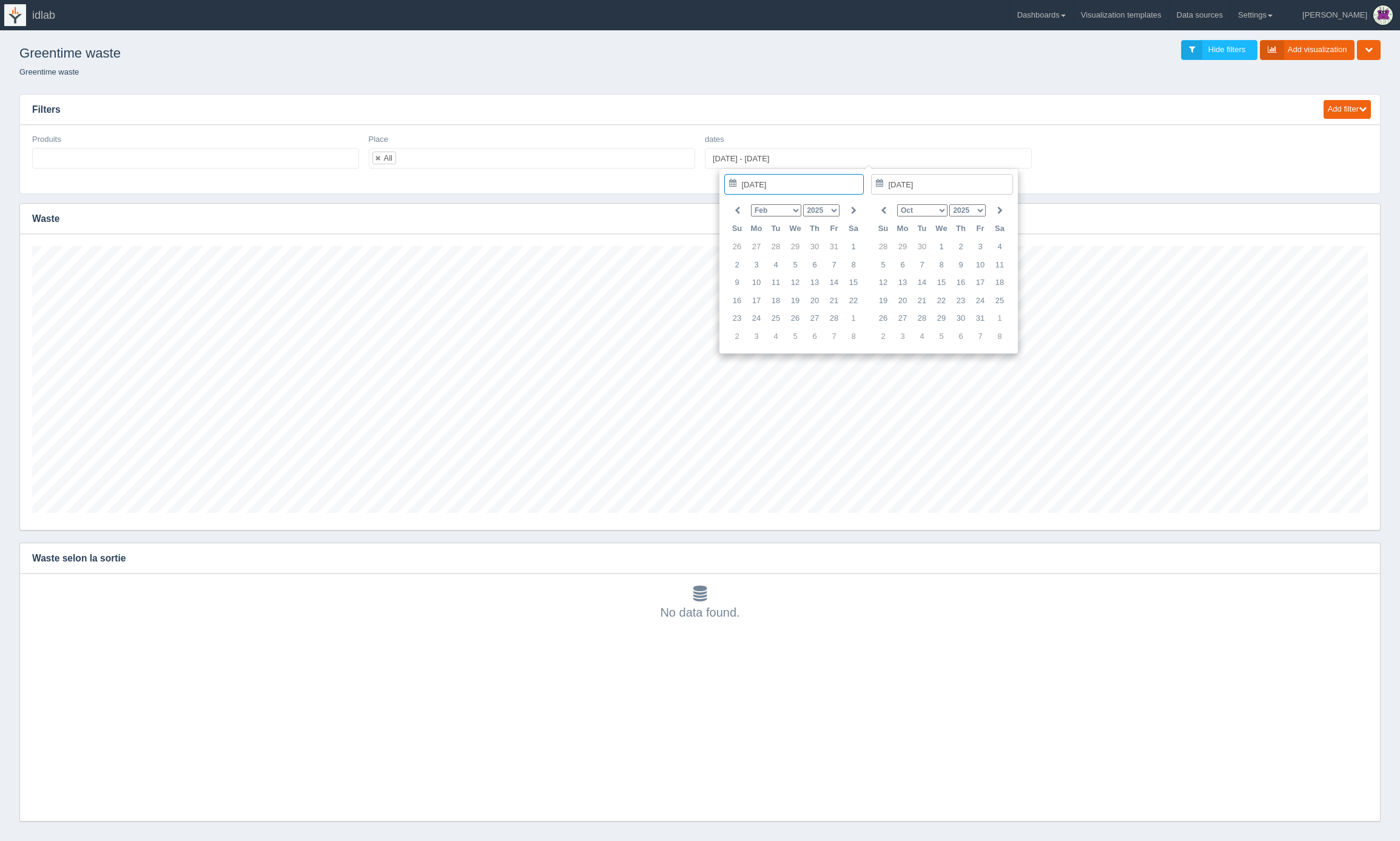
click at [739, 215] on icon at bounding box center [737, 211] width 5 height 8
type input "2025-01-01"
type input "2025-01-27"
click at [966, 119] on h3 "Filters" at bounding box center [666, 109] width 1292 height 30
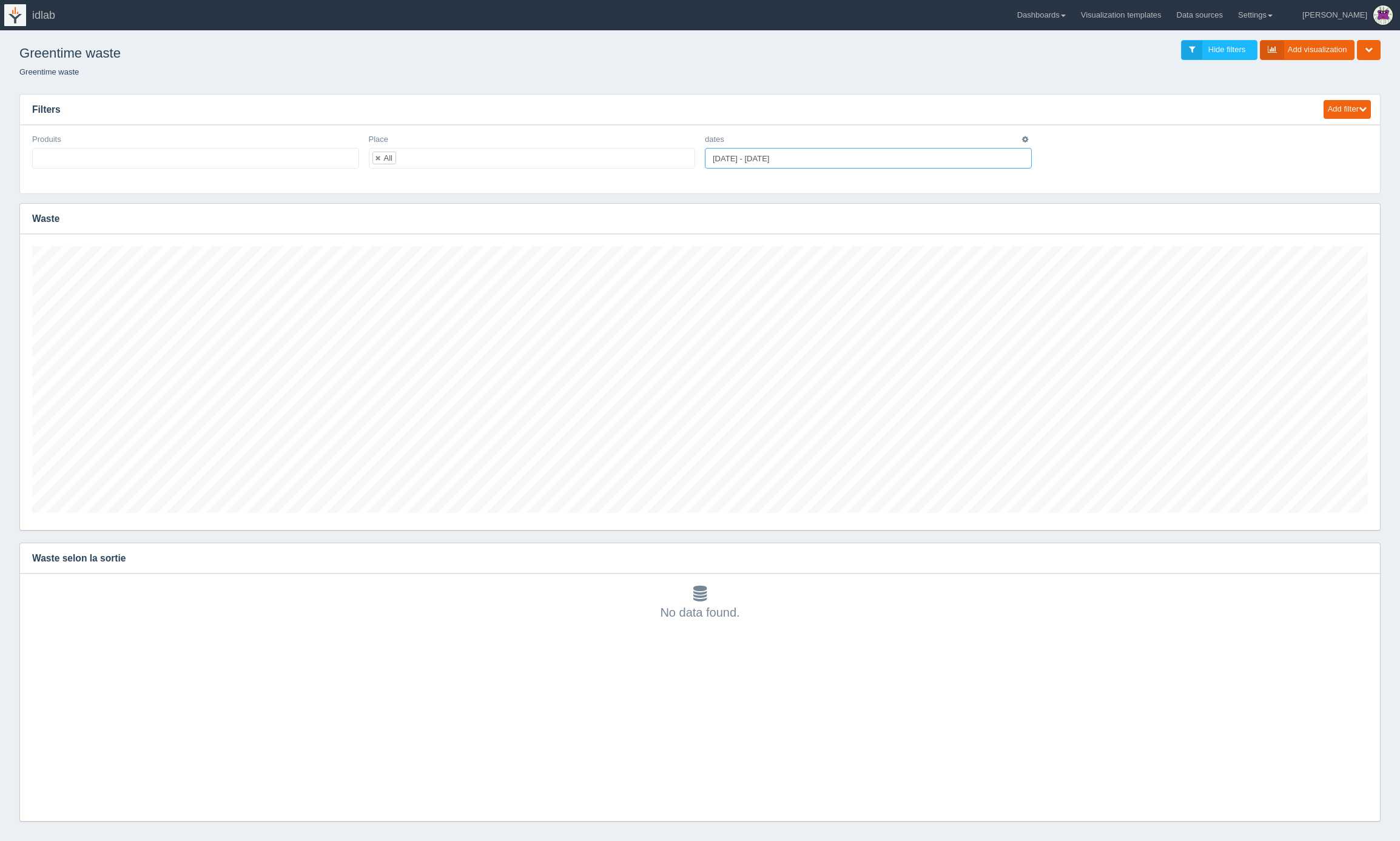
type input "2025-09-01"
type input "2025-09-30"
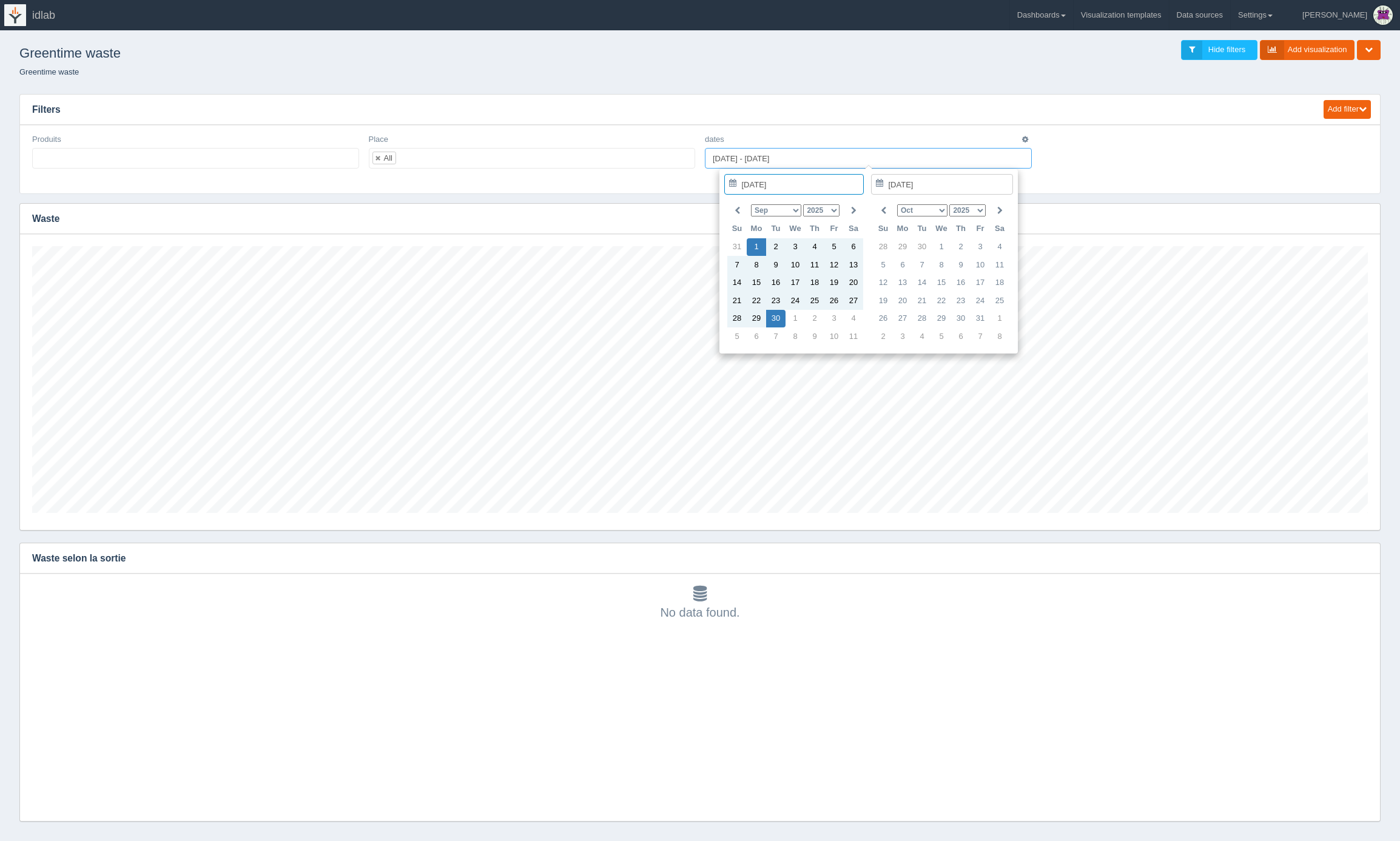
click at [739, 158] on input "2025-09-01 - 2025-09-30" at bounding box center [868, 158] width 327 height 20
type input "2025-01-01 - 2025-09-30"
type input "2025-01-01"
type input "[DATE] - [DATE]"
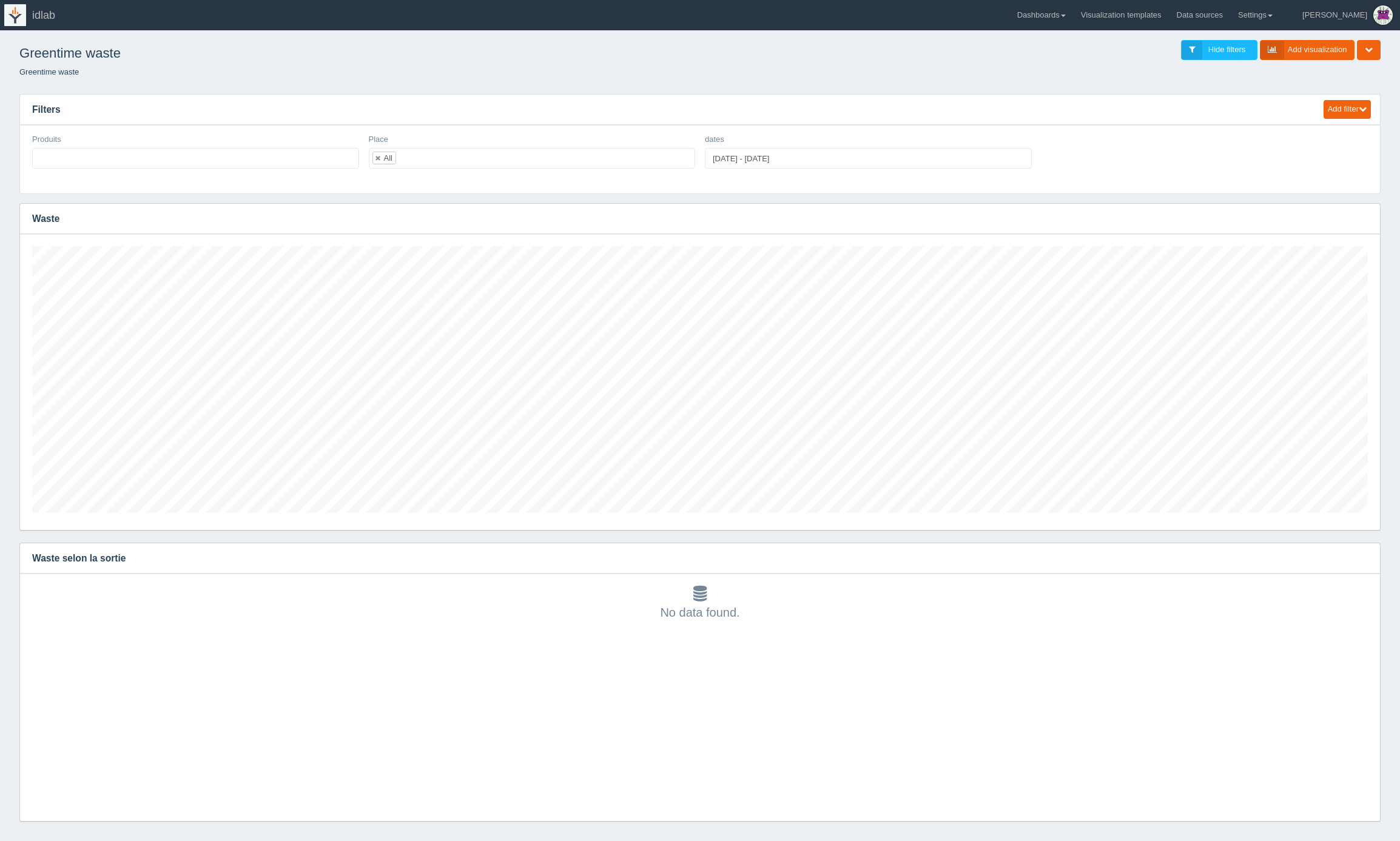
click at [780, 119] on h3 "Filters" at bounding box center [666, 109] width 1292 height 30
click at [263, 165] on ul at bounding box center [195, 158] width 327 height 20
type input "tropi"
select select "Tropical Quinoa Bowl"
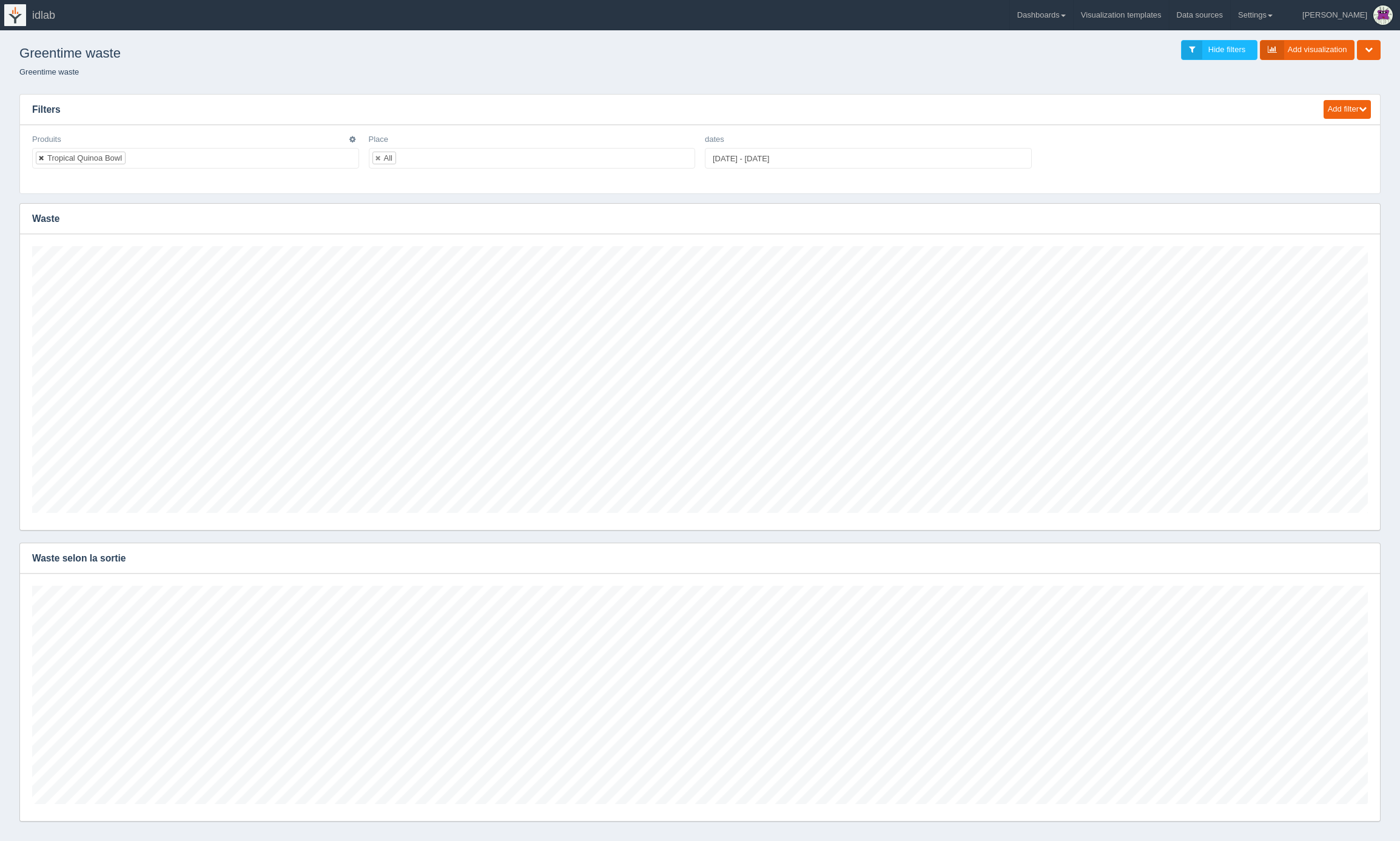
click at [43, 157] on link at bounding box center [41, 158] width 7 height 8
select select
click at [98, 158] on ul at bounding box center [195, 158] width 327 height 20
click at [184, 159] on ul at bounding box center [195, 158] width 327 height 20
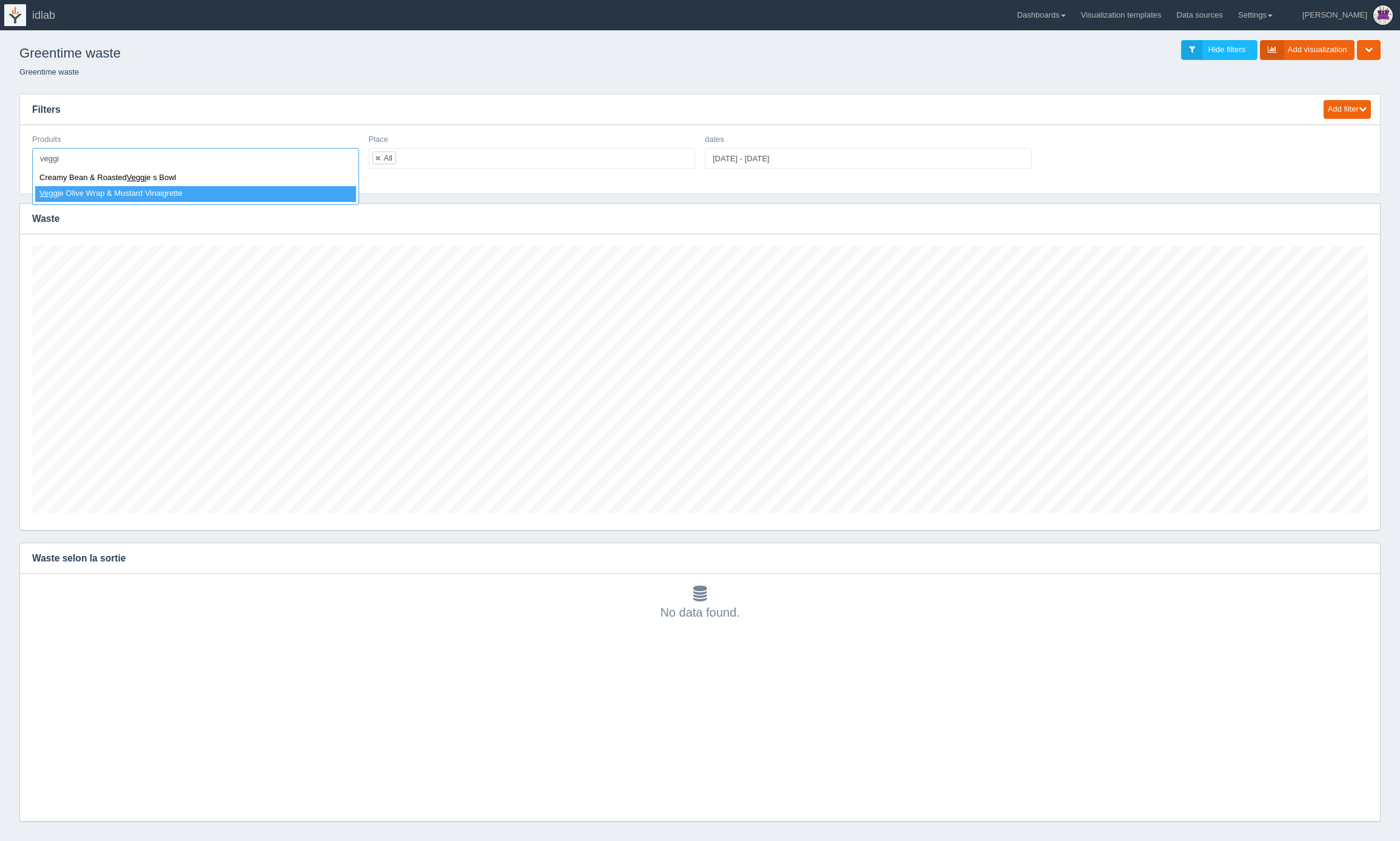
type input "veggi"
select select "Veggie Olive Wrap & Mustard Vinaigrette"
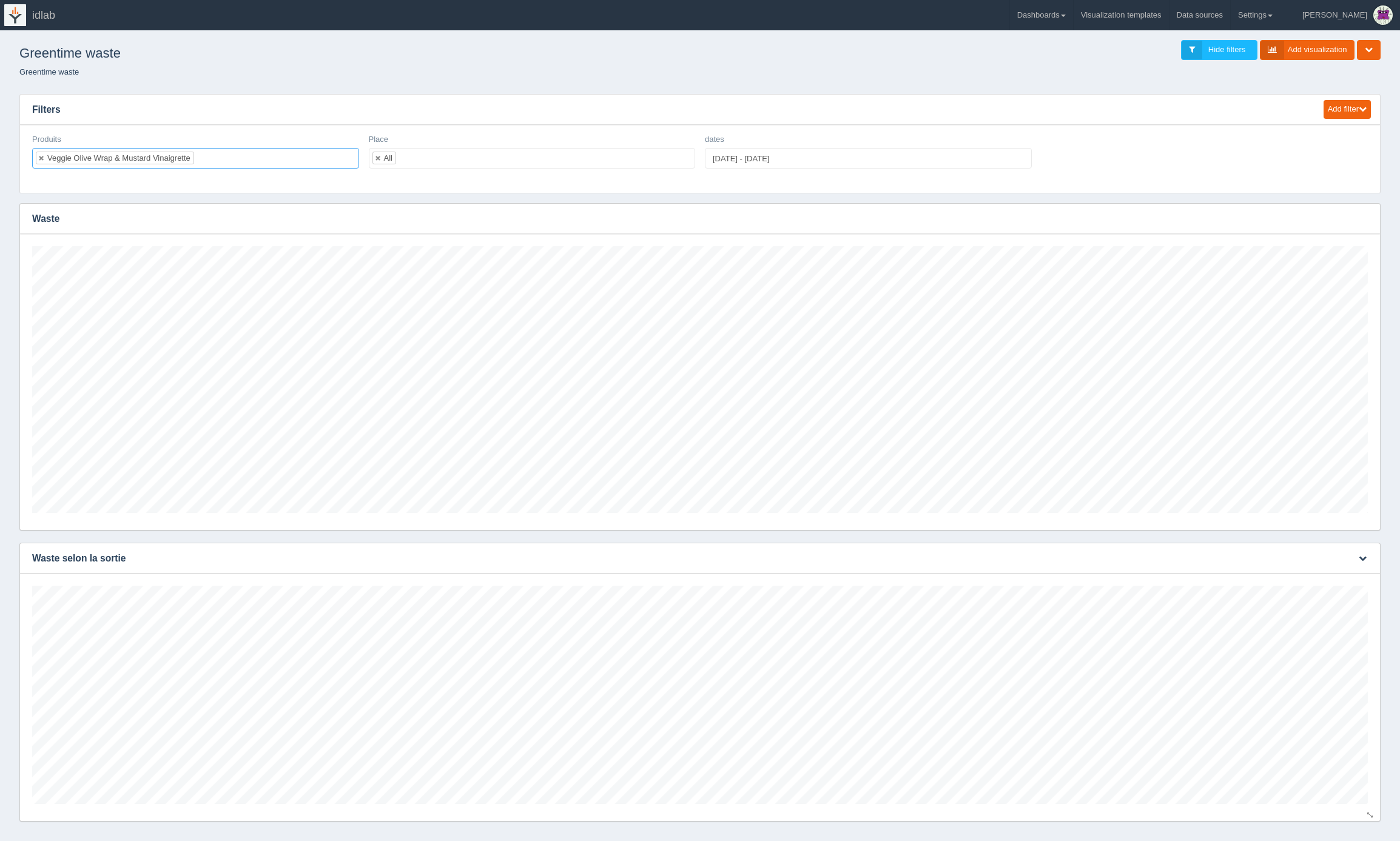
scroll to position [218, 1336]
click at [428, 155] on ul "All" at bounding box center [532, 158] width 327 height 20
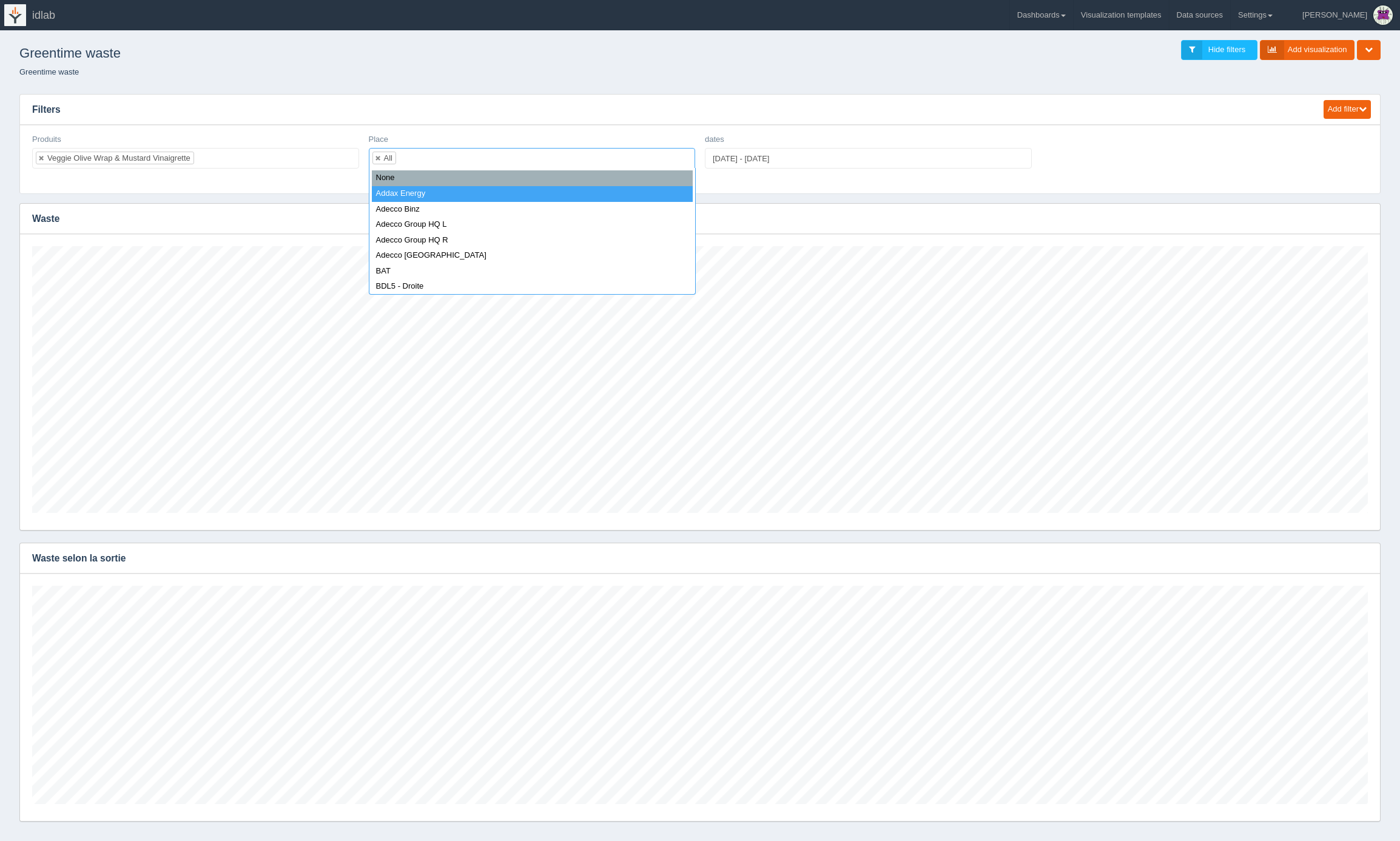
select select "Addax Energy"
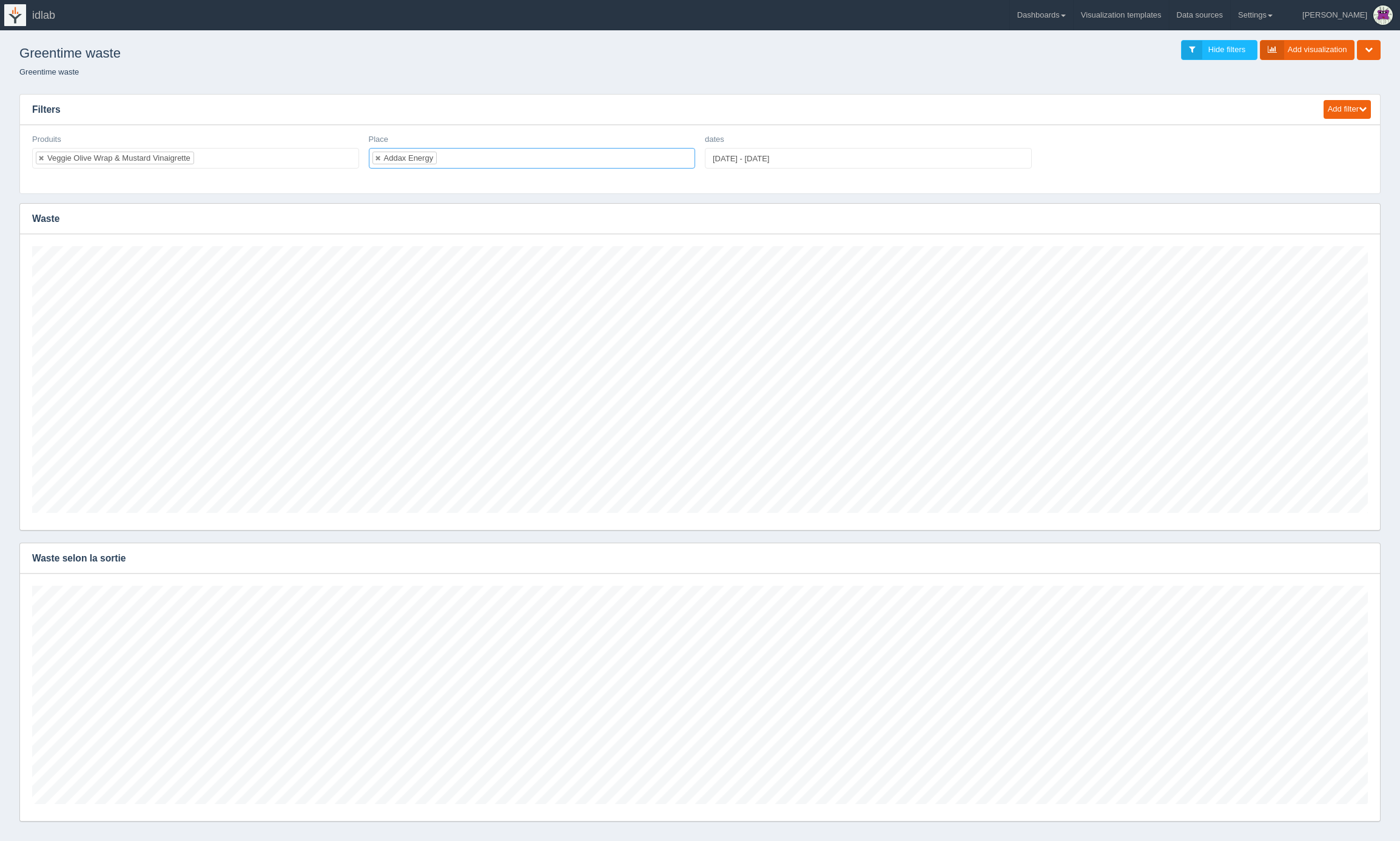
scroll to position [267, 1336]
click at [380, 159] on link at bounding box center [378, 158] width 7 height 8
select select
type input "fp"
select select "FP"
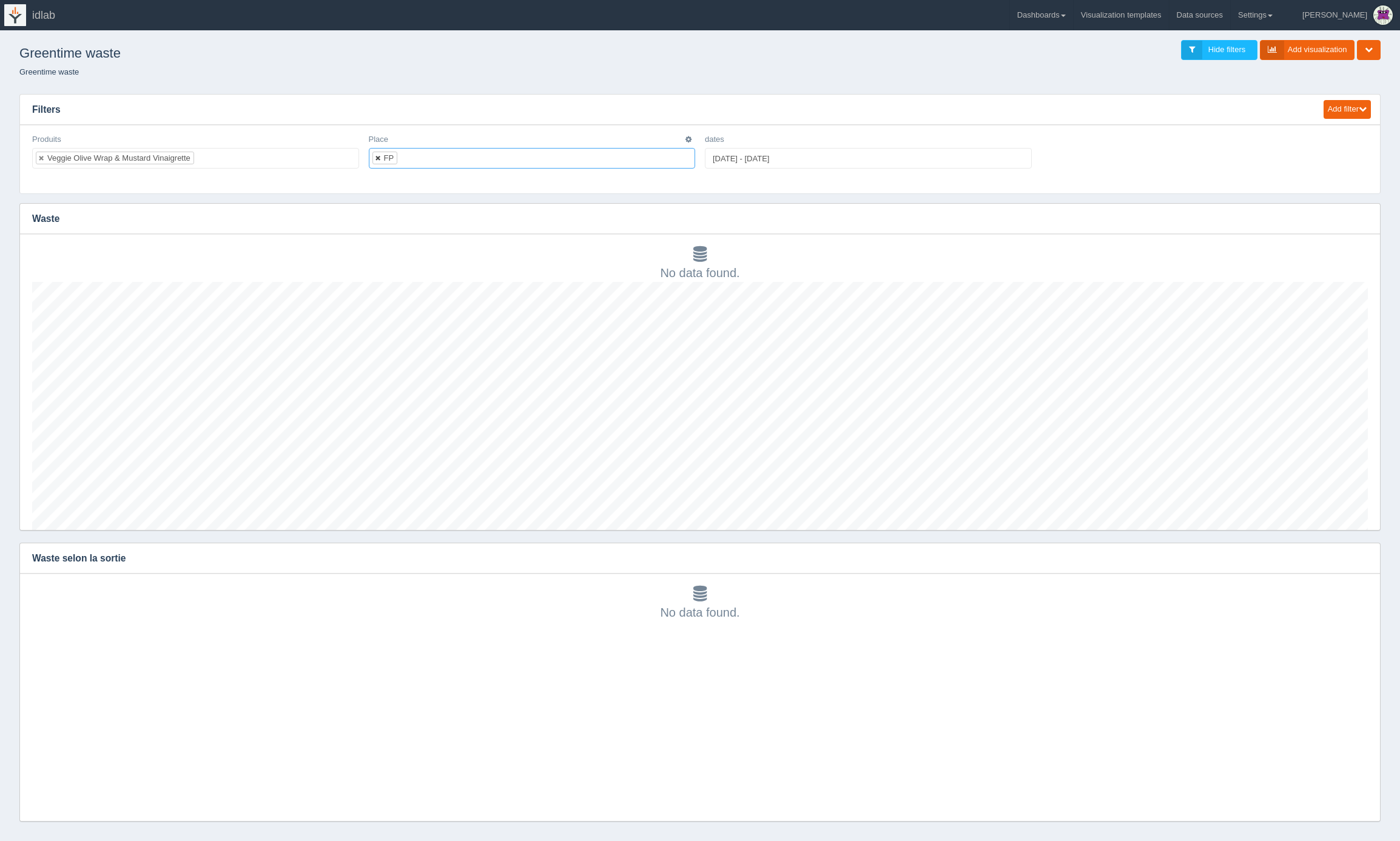
click at [377, 157] on link at bounding box center [378, 158] width 7 height 8
click at [389, 157] on input "text" at bounding box center [379, 159] width 20 height 20
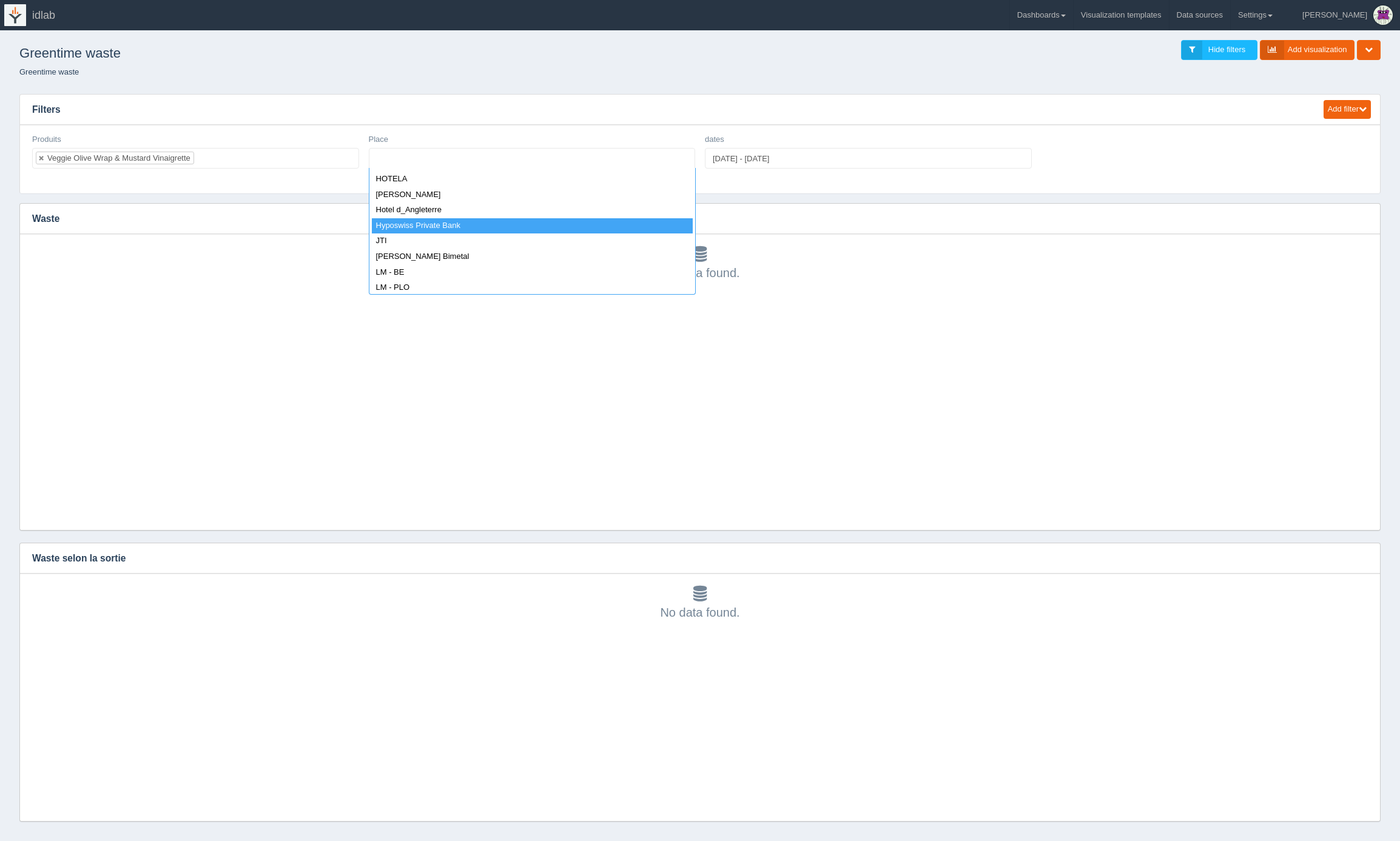
select select "Hyposwiss Private Bank"
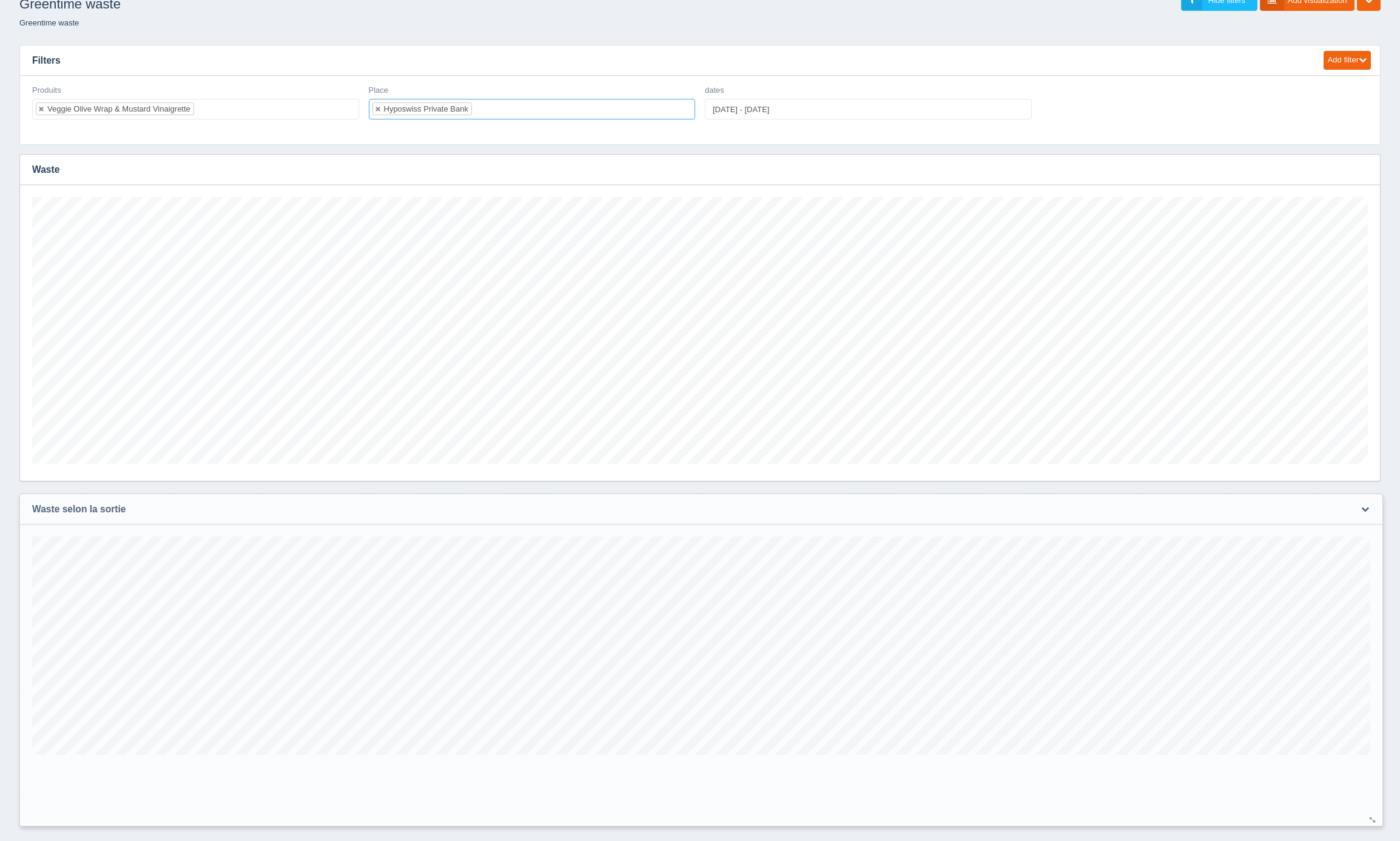
scroll to position [218, 1344]
drag, startPoint x: 1369, startPoint y: 766, endPoint x: 1378, endPoint y: 831, distance: 65.6
click at [1378, 831] on div at bounding box center [1379, 831] width 10 height 9
click at [41, 110] on link at bounding box center [41, 109] width 7 height 8
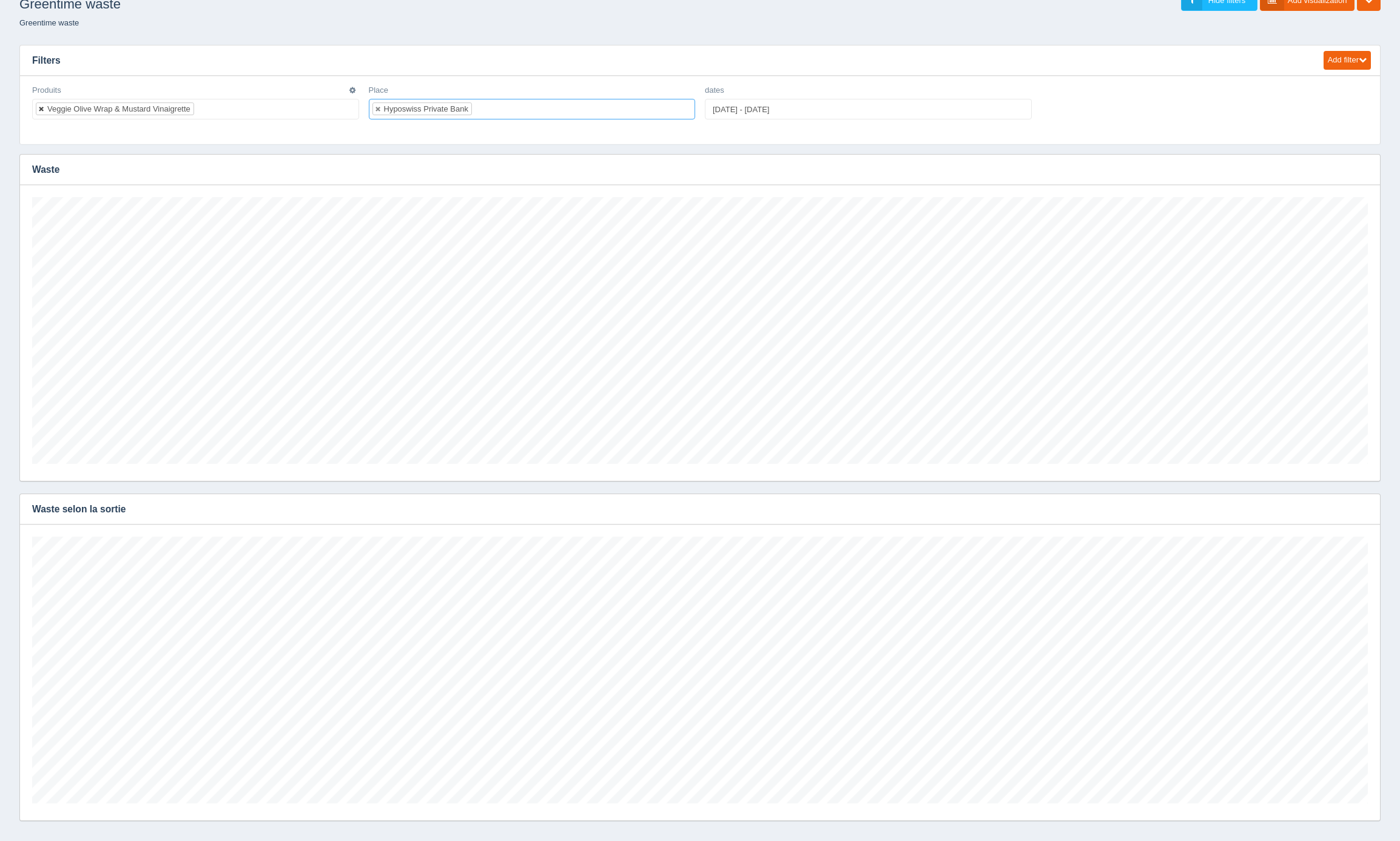
select select
click at [378, 107] on link at bounding box center [378, 109] width 7 height 8
select select
click at [259, 110] on ul at bounding box center [195, 109] width 327 height 20
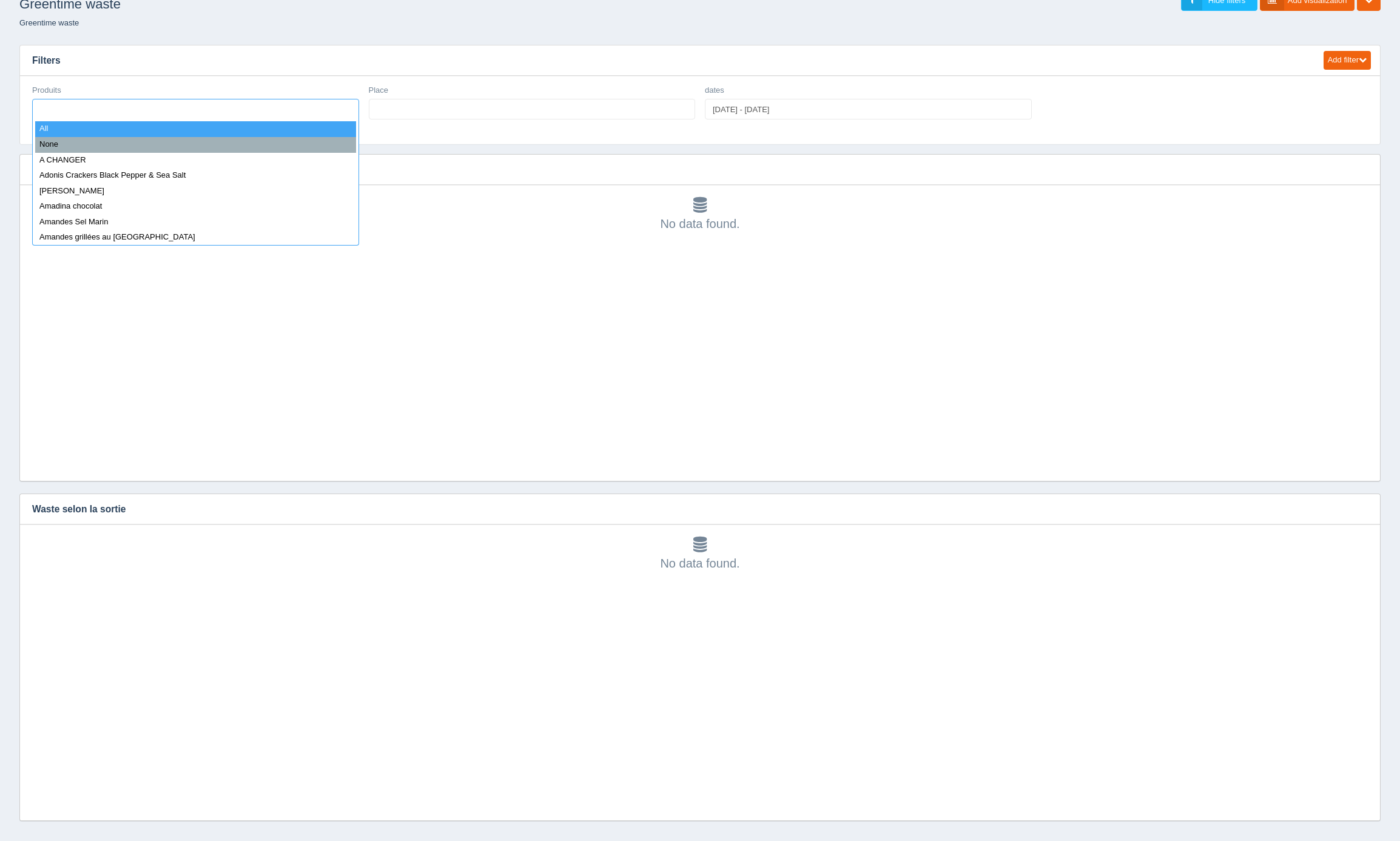
select select "all_"
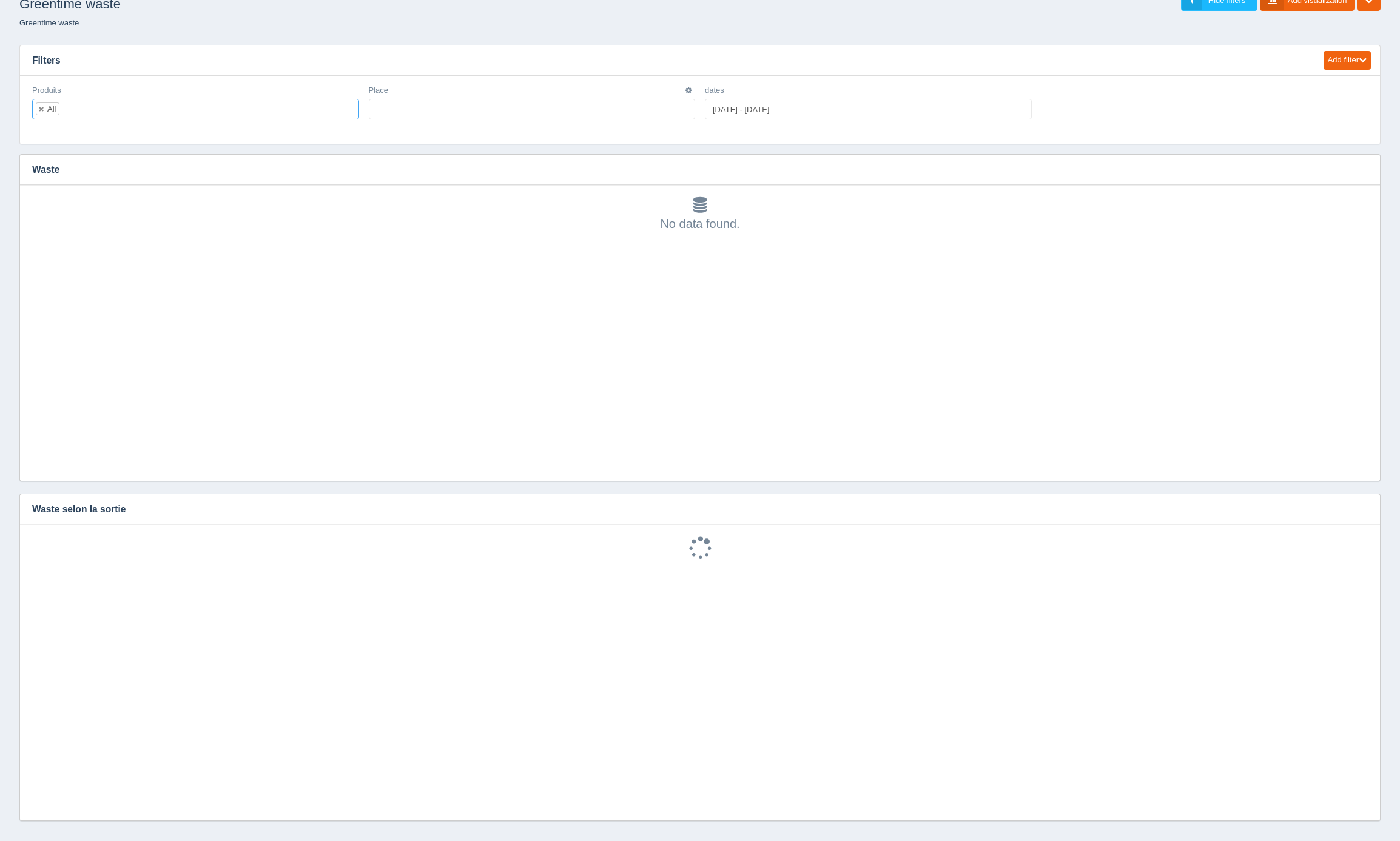
click at [405, 116] on ul at bounding box center [532, 109] width 327 height 20
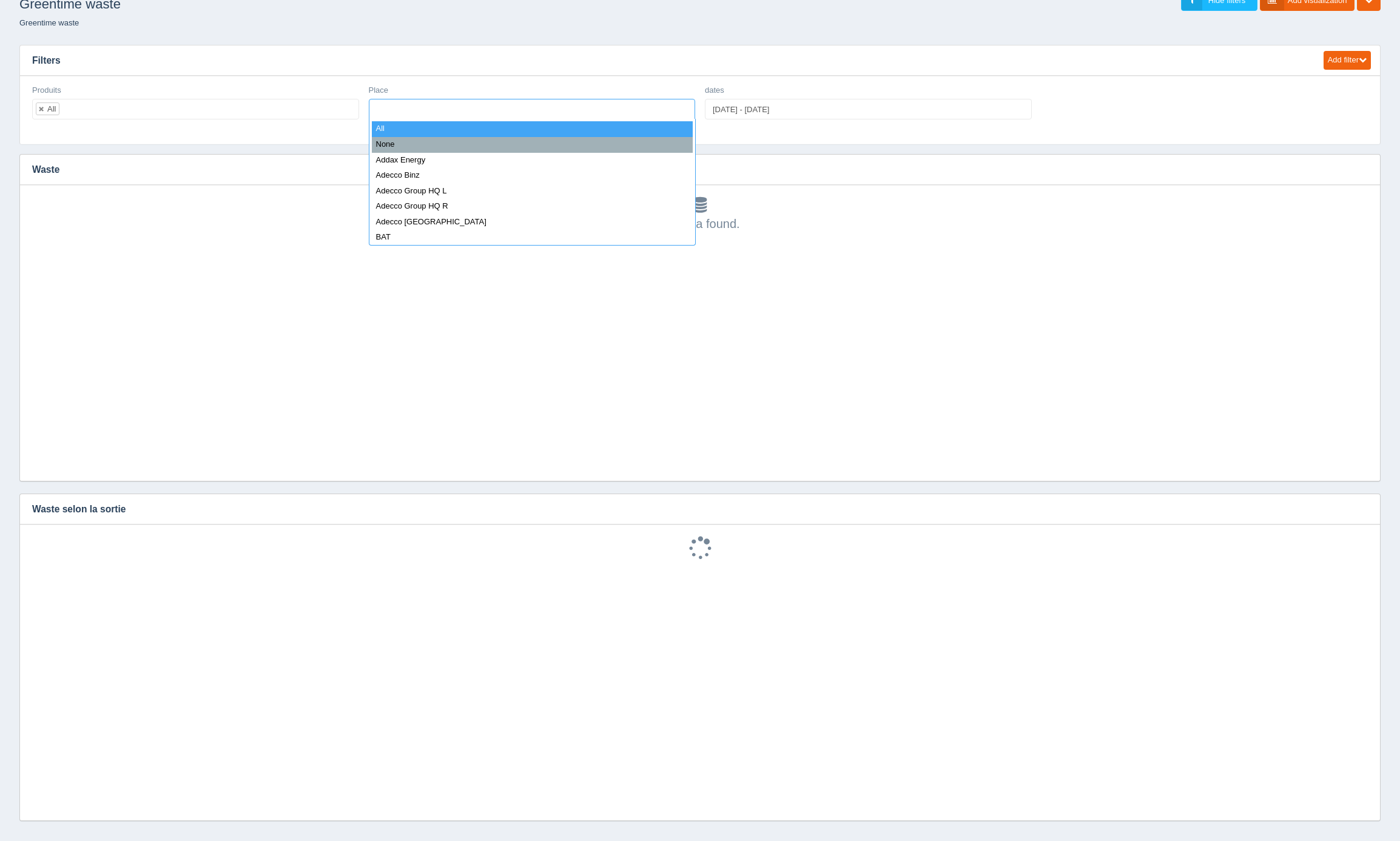
select select "all_"
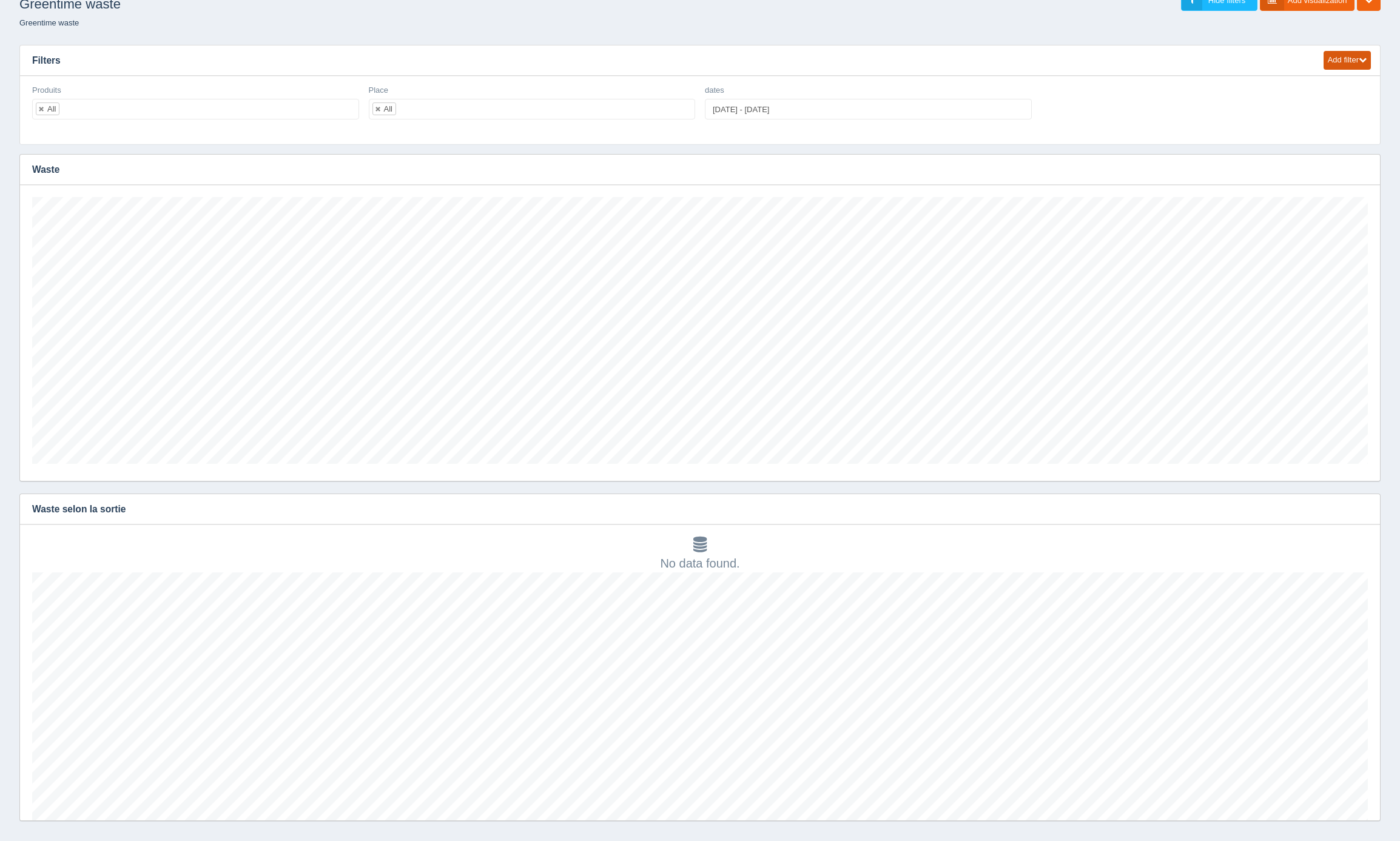
click at [1348, 65] on button "Add filter" at bounding box center [1348, 60] width 47 height 19
click at [1308, 111] on link "Sql dropdown" at bounding box center [1314, 113] width 114 height 18
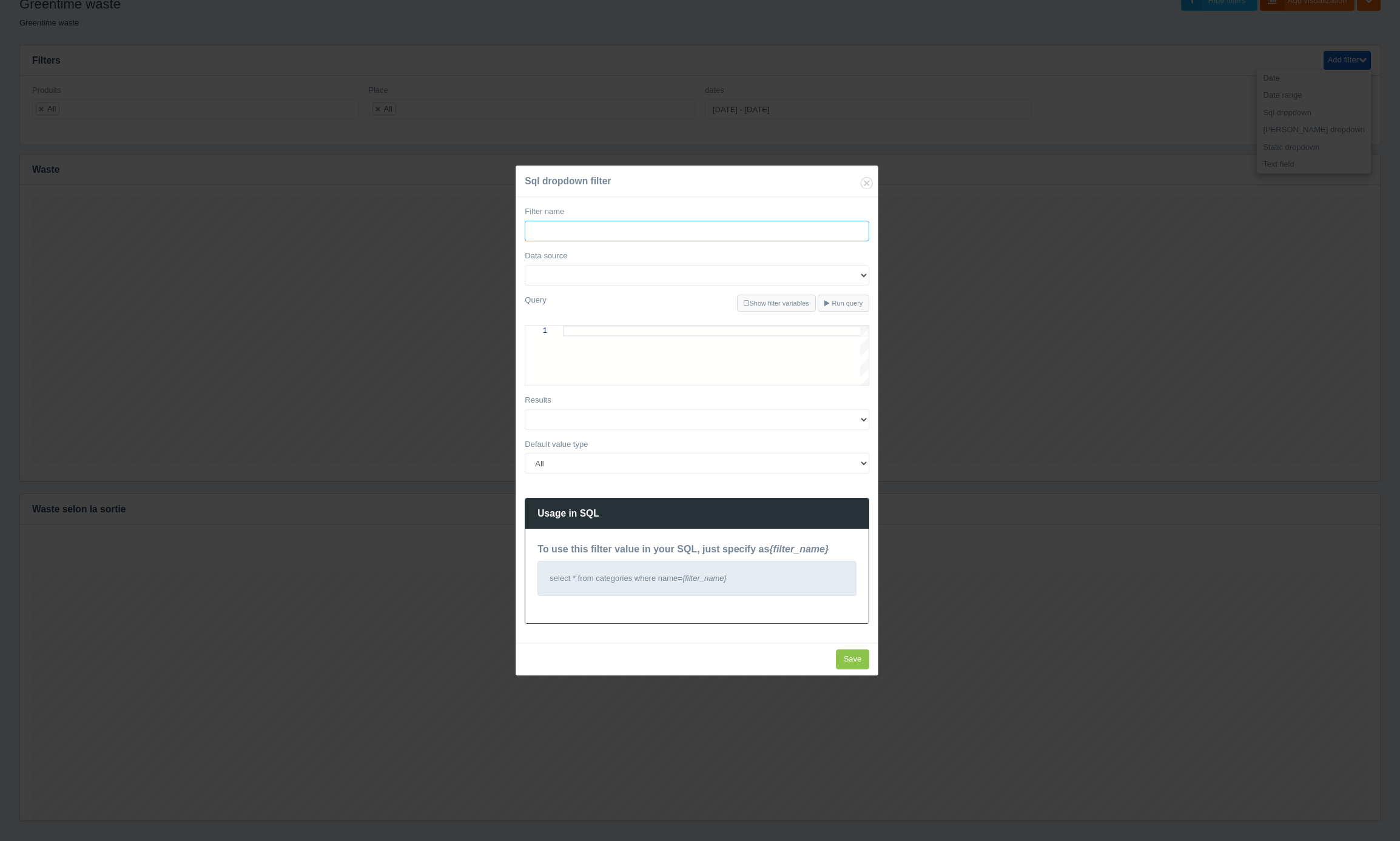
click at [645, 226] on input "Filter name" at bounding box center [697, 231] width 345 height 20
type input "Categories"
select select "479"
click at [525, 265] on select "greentimedb" at bounding box center [697, 275] width 345 height 20
click at [593, 334] on div at bounding box center [716, 331] width 306 height 11
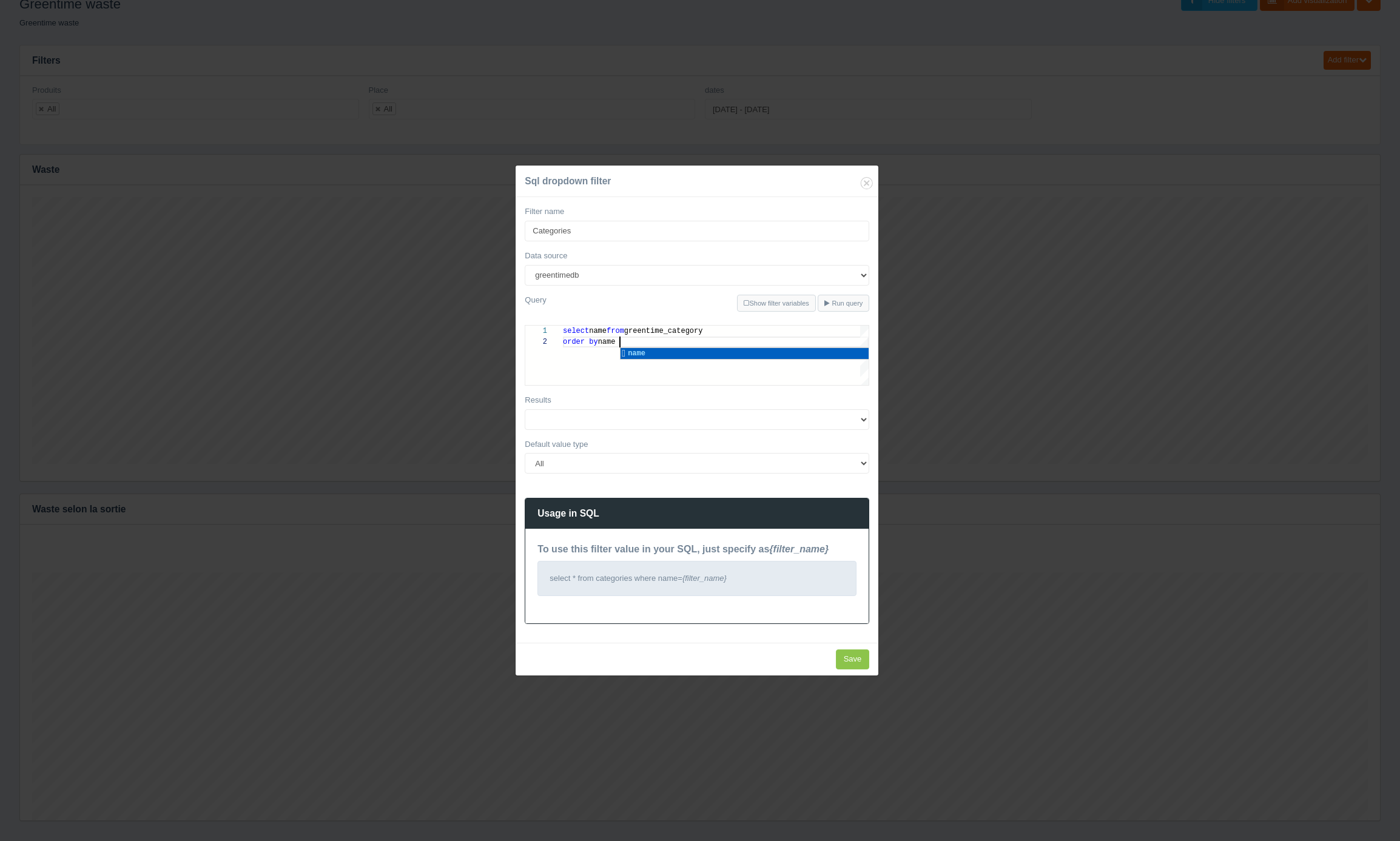
scroll to position [11, 56]
type textarea "select name from greentime_category order by name"
click at [843, 659] on input "Save" at bounding box center [853, 659] width 34 height 20
type input "Save"
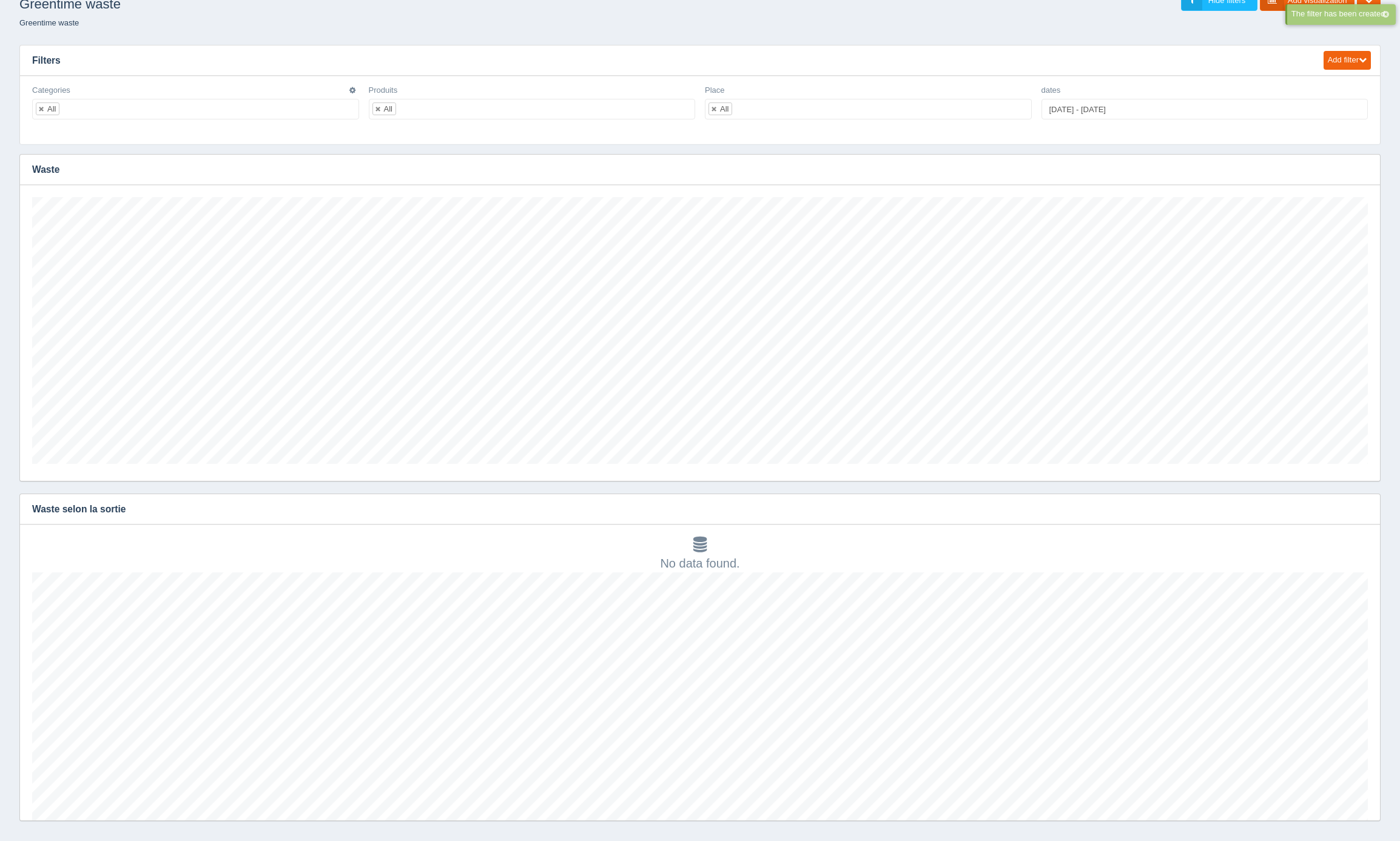
click at [195, 109] on ul "All" at bounding box center [195, 109] width 327 height 20
click at [1362, 511] on icon "button" at bounding box center [1363, 509] width 8 height 8
click at [1340, 531] on link "Edit chart" at bounding box center [1323, 527] width 97 height 18
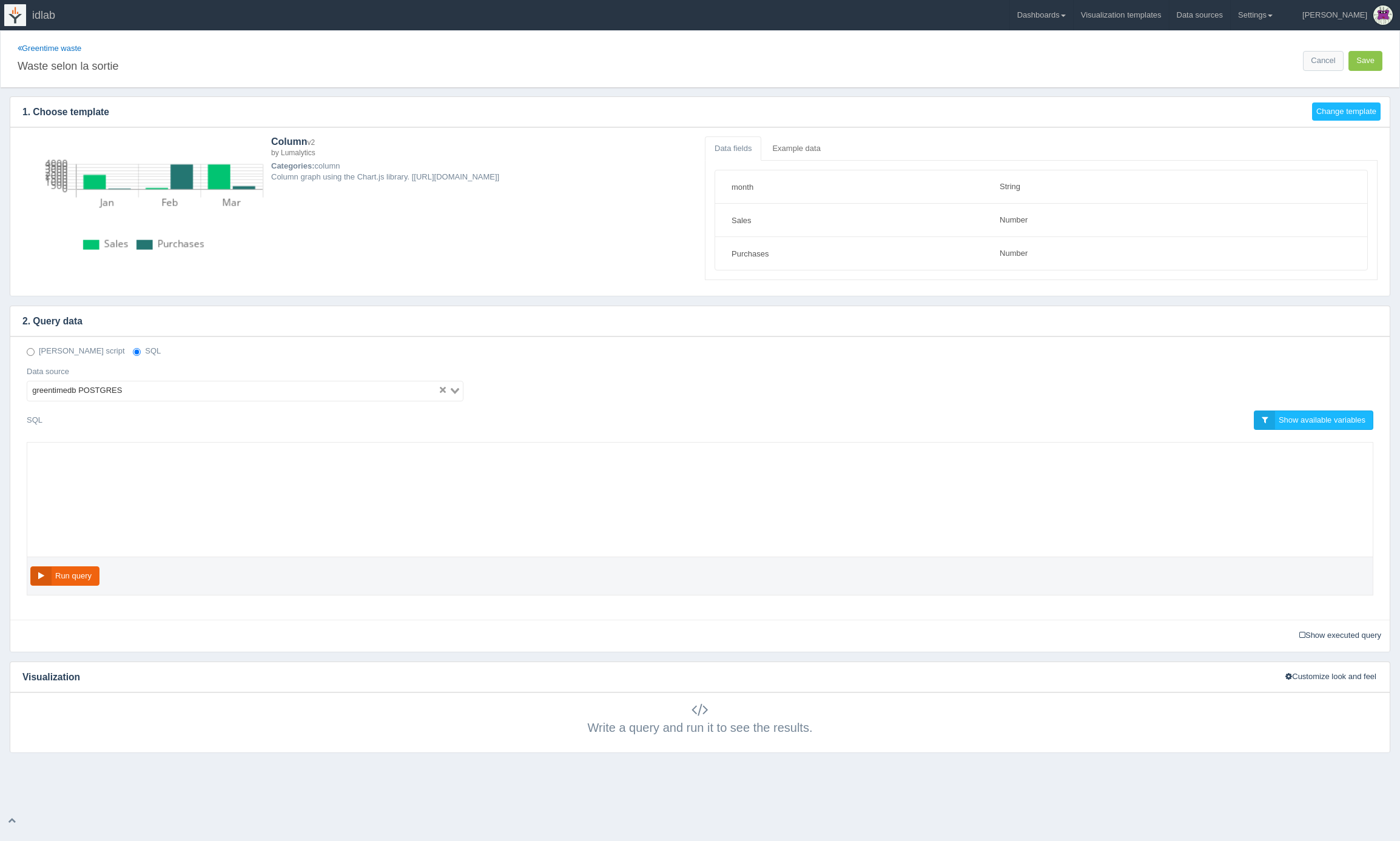
select select "string"
select select "number"
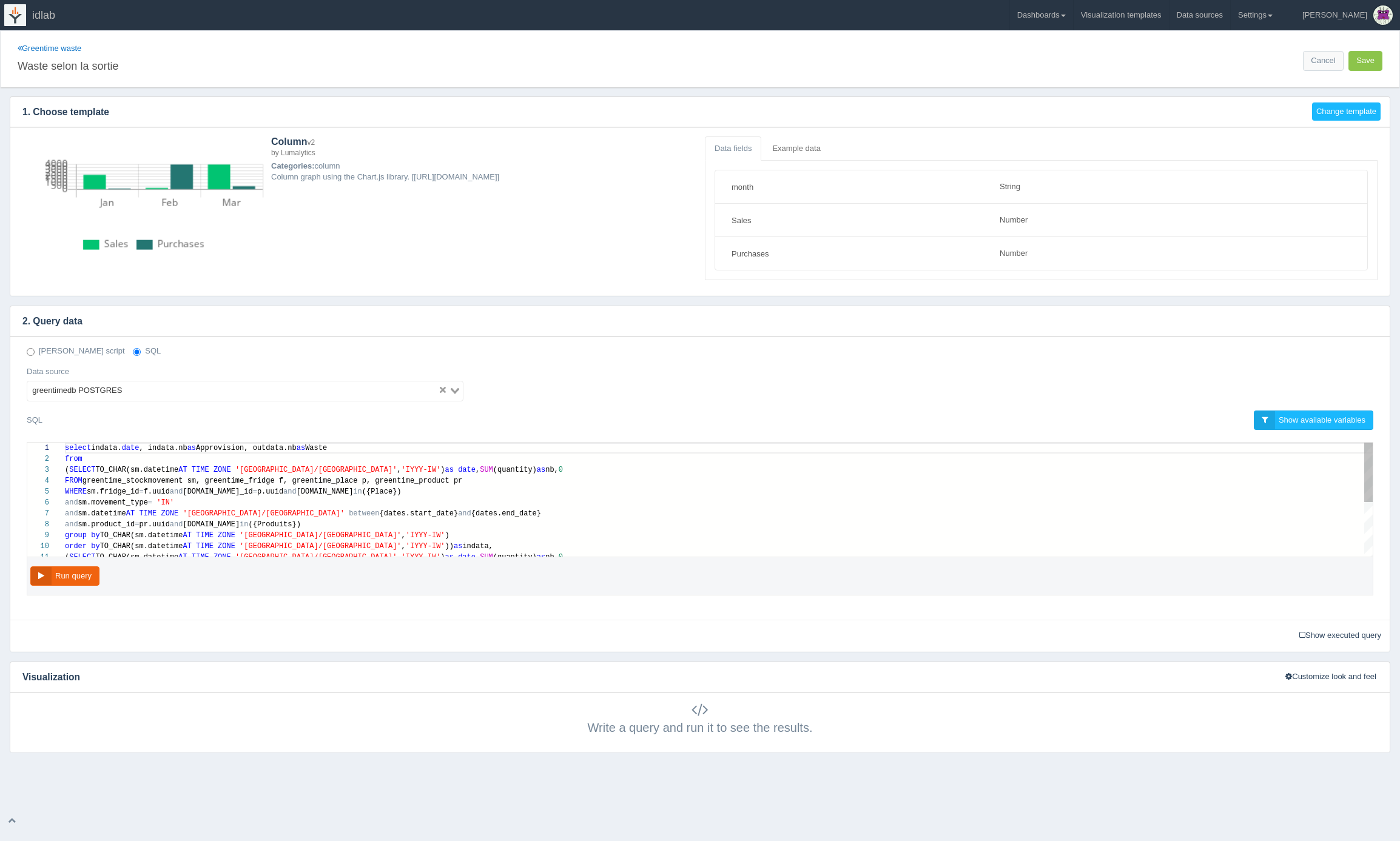
scroll to position [77, 0]
click at [473, 482] on div "FROM greentime_stockmovement sm, greentime_fridge f, g reentime_place p, greent…" at bounding box center [719, 480] width 1308 height 11
click at [323, 523] on div "and sm.product_id = pr.uuid and [DOMAIN_NAME] in ({Produits})" at bounding box center [719, 524] width 1308 height 11
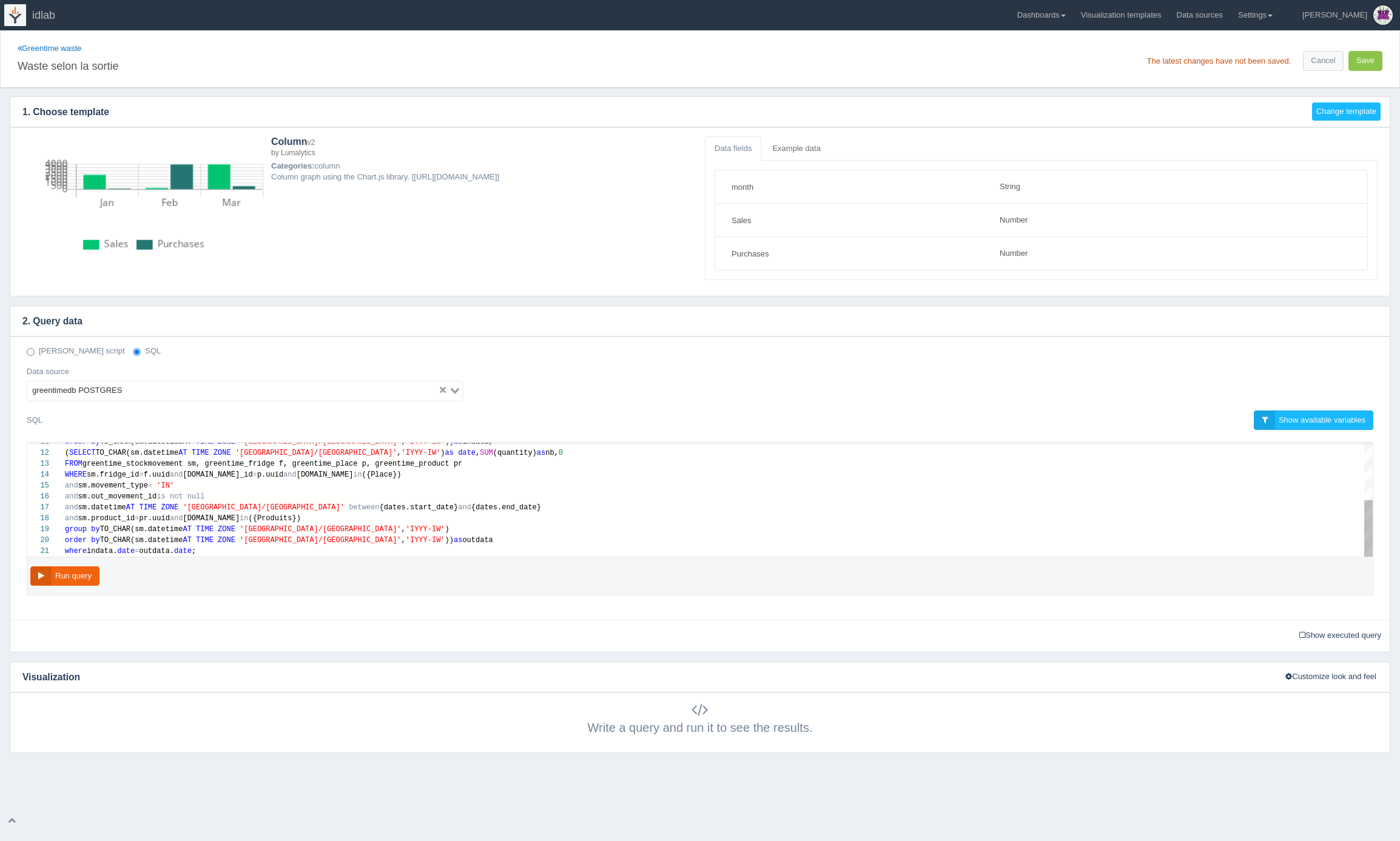
click at [413, 515] on div "and sm.product_id = pr.uuid and [DOMAIN_NAME] in ({Produits})" at bounding box center [719, 518] width 1308 height 11
paste textarea "TIME ZONE '[GEOGRAPHIC_DATA]/[GEOGRAPHIC_DATA]', 'IYYY-IW') as date, SUM(quanti…"
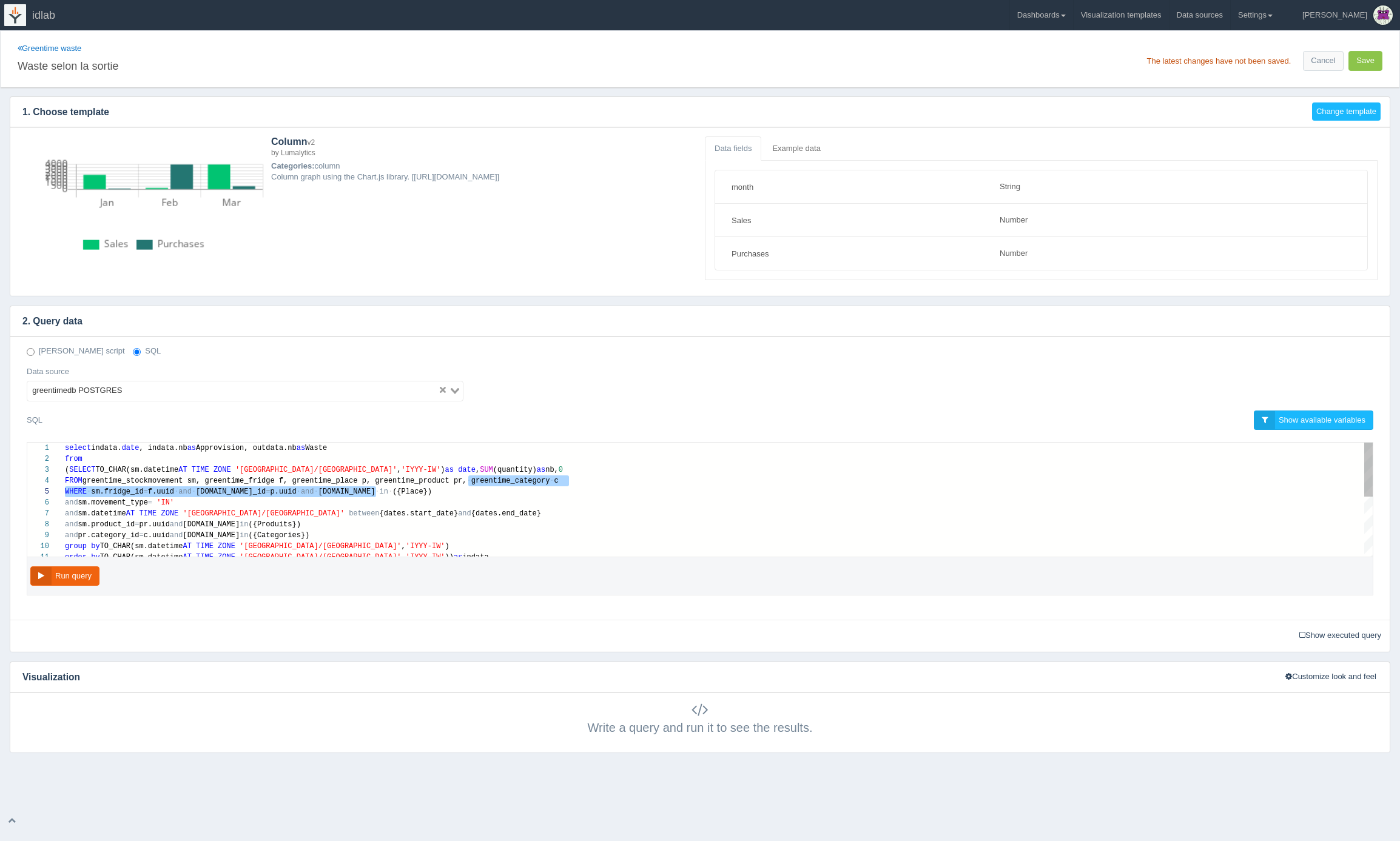
scroll to position [33, 499]
drag, startPoint x: 468, startPoint y: 482, endPoint x: 567, endPoint y: 484, distance: 99.0
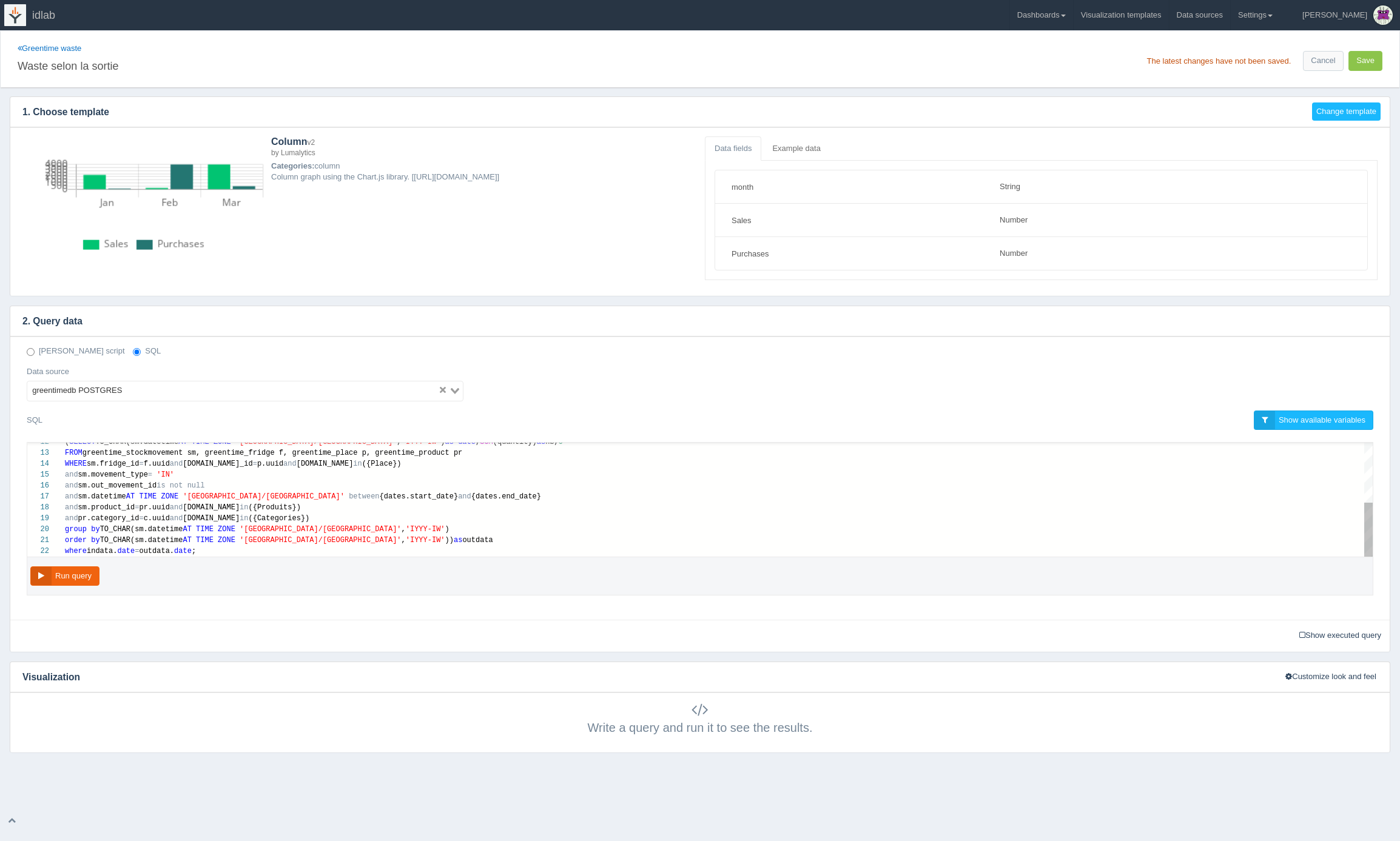
click at [477, 457] on div "FROM greentime_stockmovement sm, greentime_fridge f, g reentime_place p, greent…" at bounding box center [719, 453] width 1308 height 11
paste textarea ", greentime_category c"
click at [580, 456] on div "FROM greentime_stockmovement sm, greentime_fridge f, g reentime_place p, greent…" at bounding box center [719, 453] width 1308 height 11
type textarea "order by TO_CHAR(sm.datetime AT TIME ZONE '[GEOGRAPHIC_DATA]/[GEOGRAPHIC_DATA]'…"
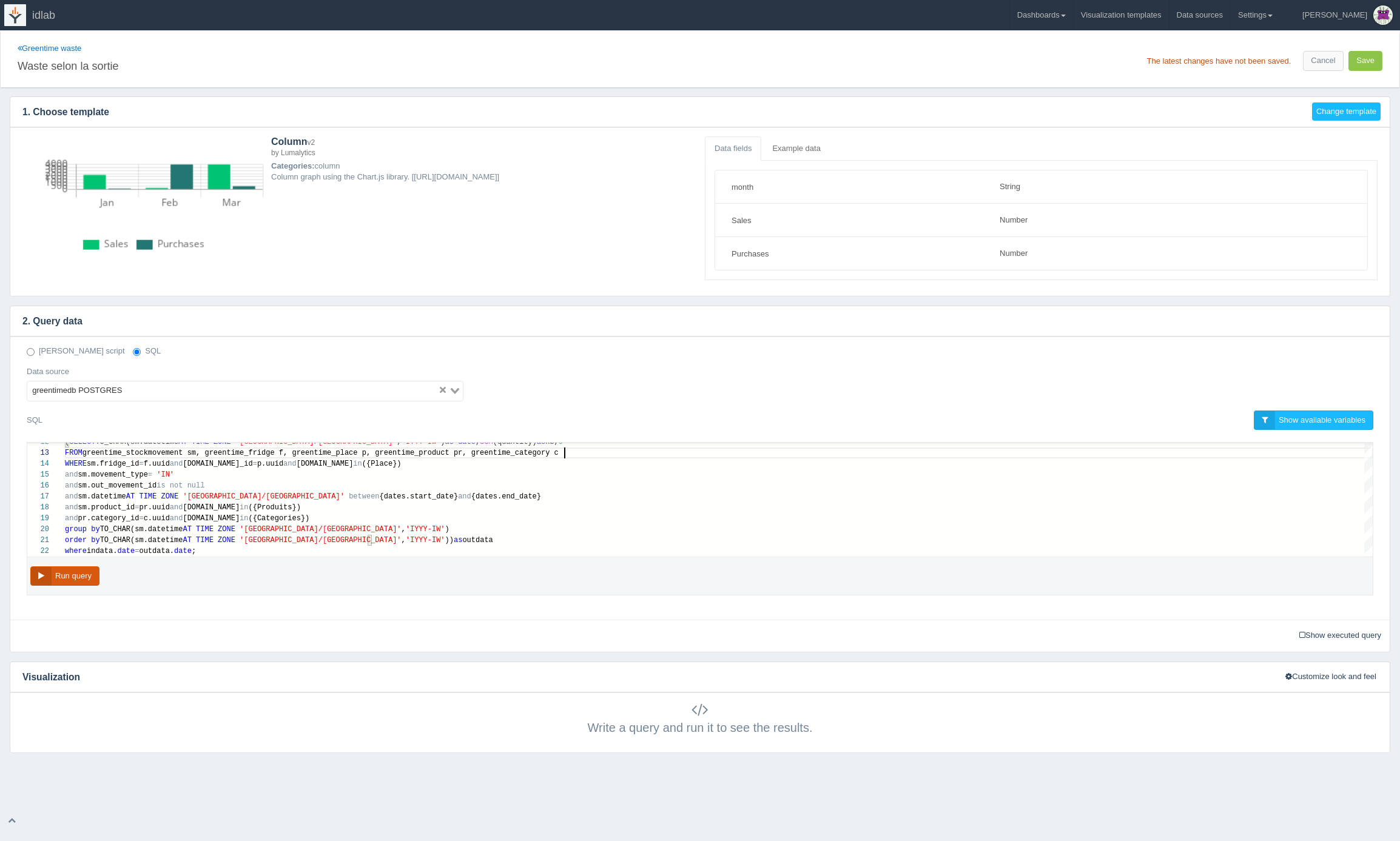
click at [69, 577] on button "Run query" at bounding box center [64, 576] width 69 height 20
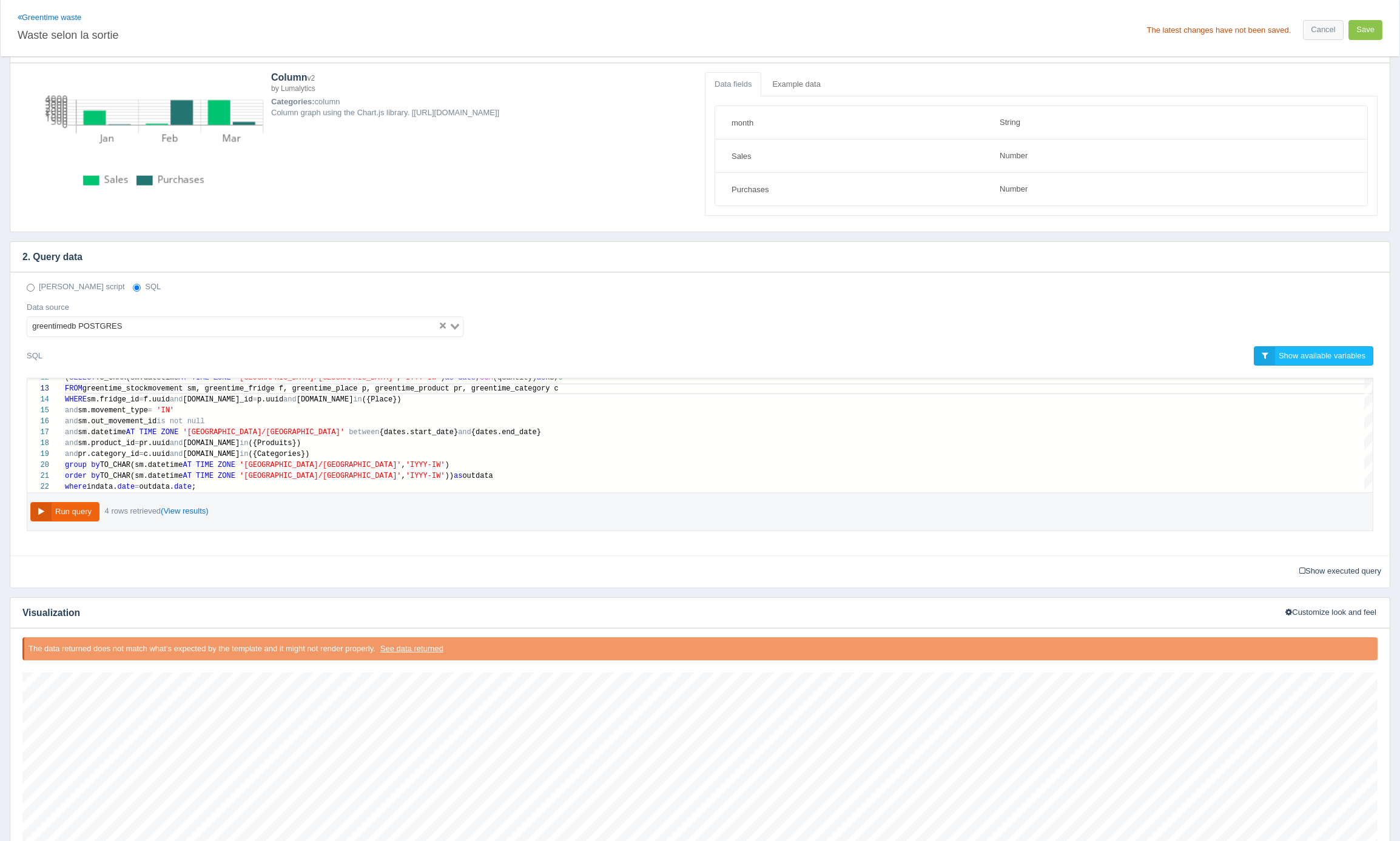
scroll to position [0, 0]
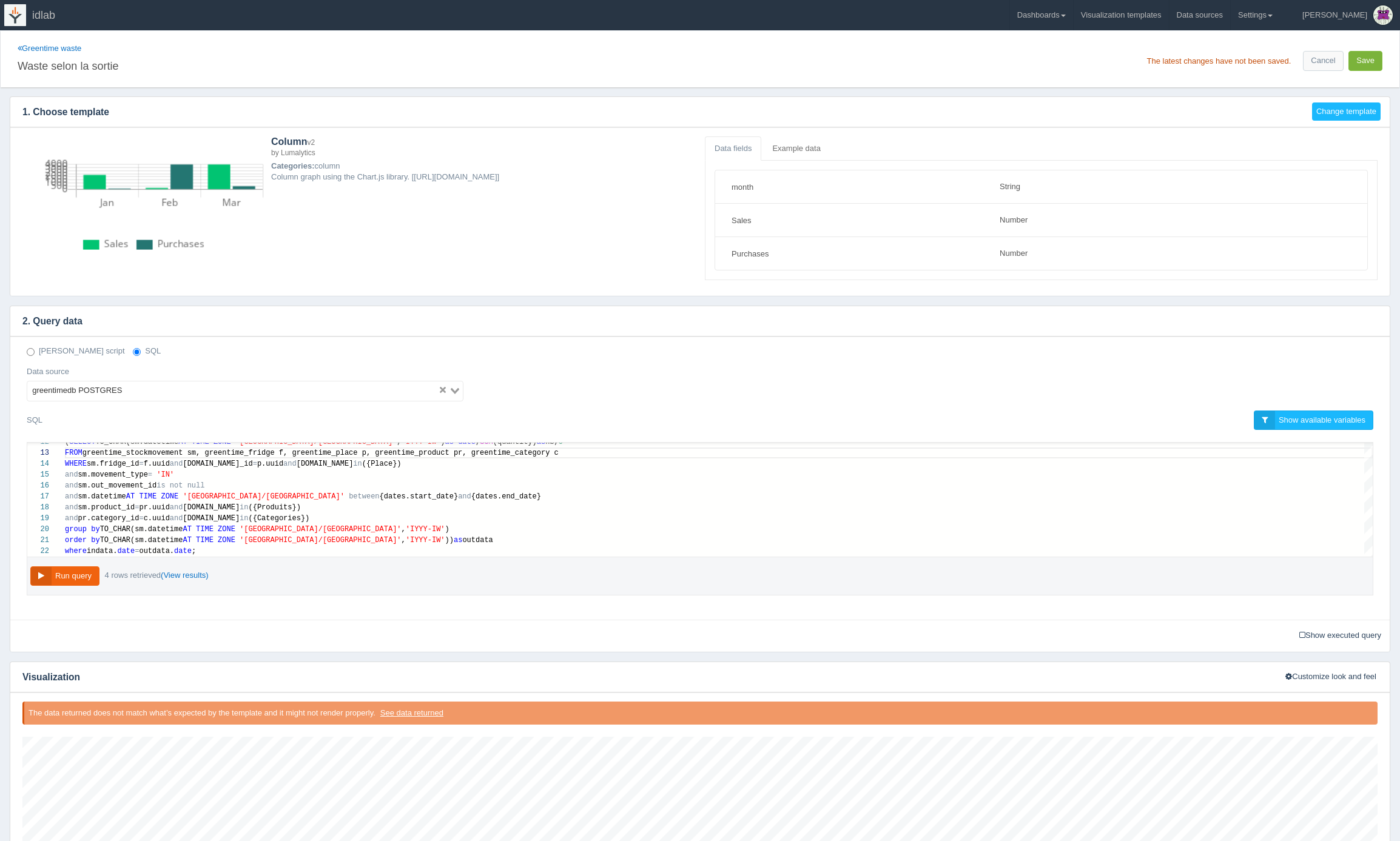
click at [1367, 59] on button "Save" at bounding box center [1366, 61] width 34 height 20
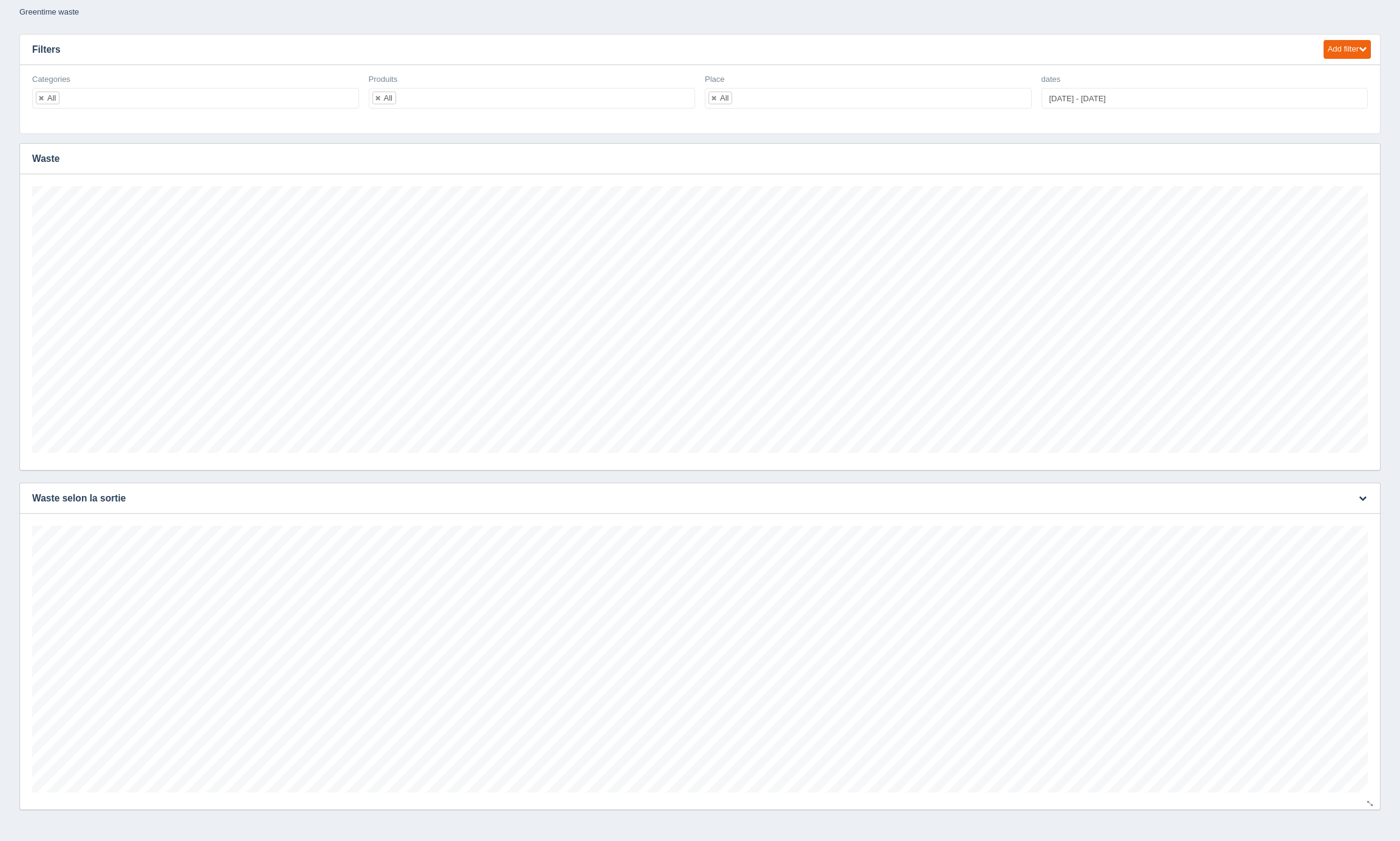
scroll to position [23, 0]
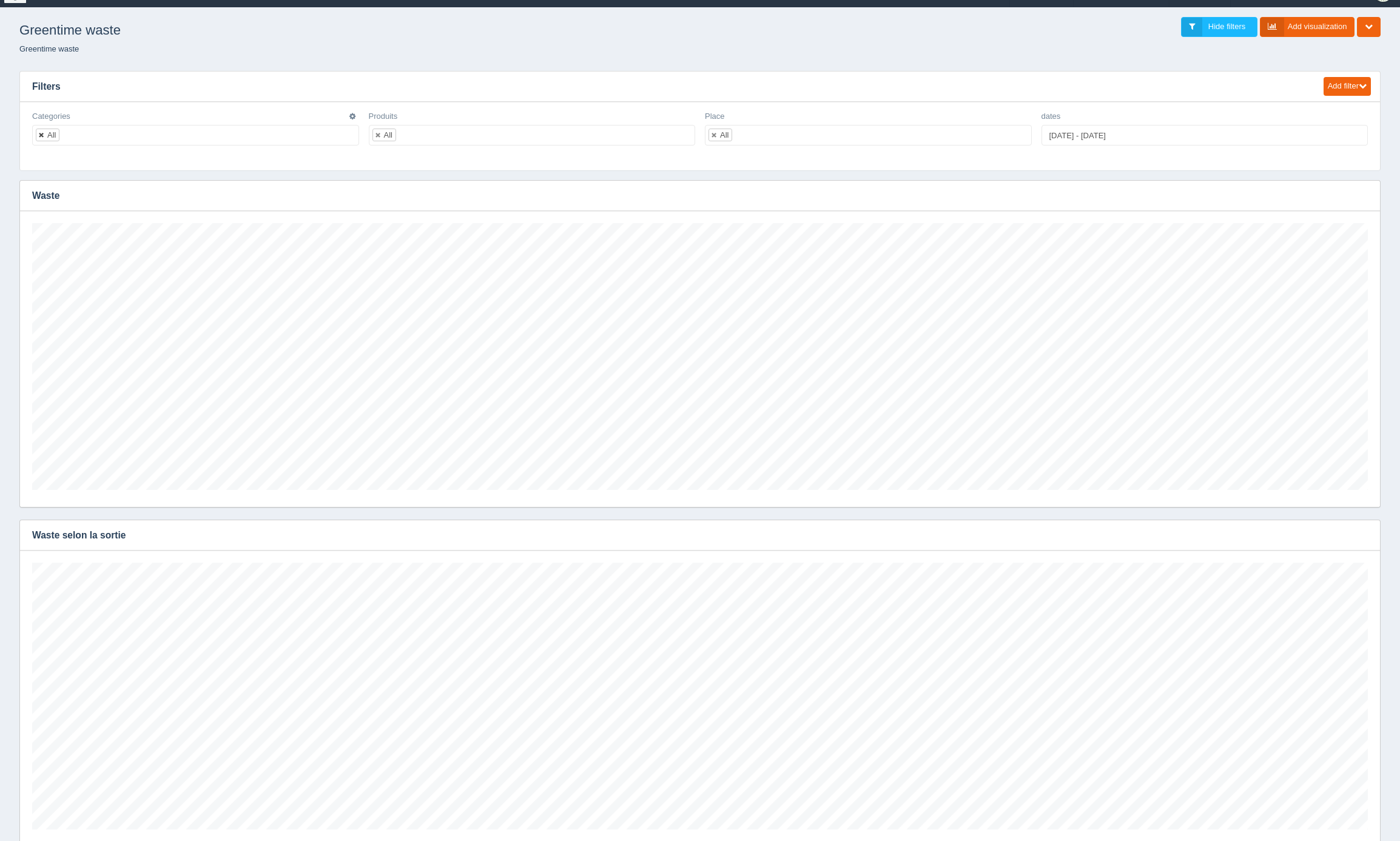
click at [43, 134] on link at bounding box center [41, 135] width 7 height 8
click at [94, 138] on ul at bounding box center [195, 135] width 327 height 20
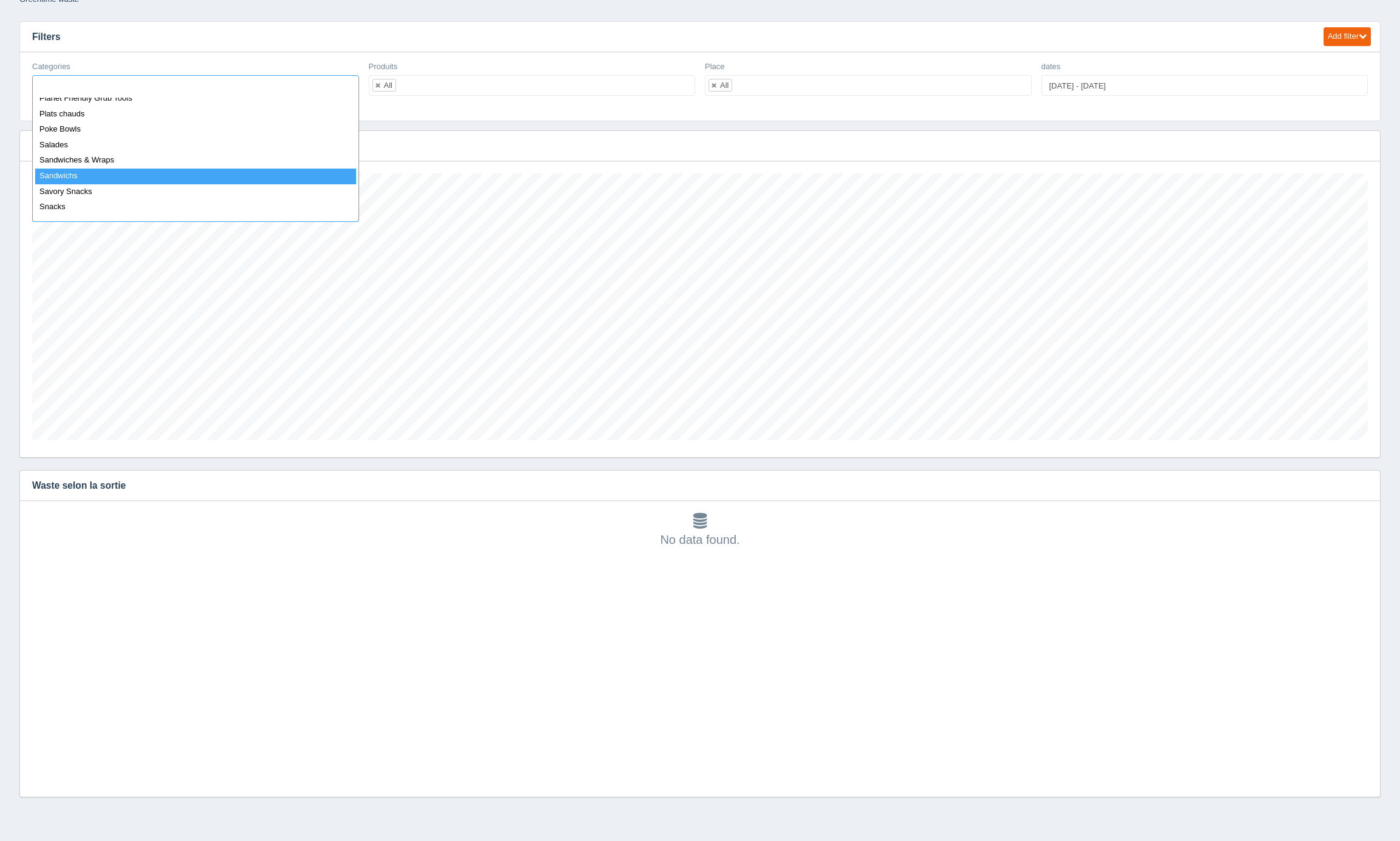
scroll to position [187, 0]
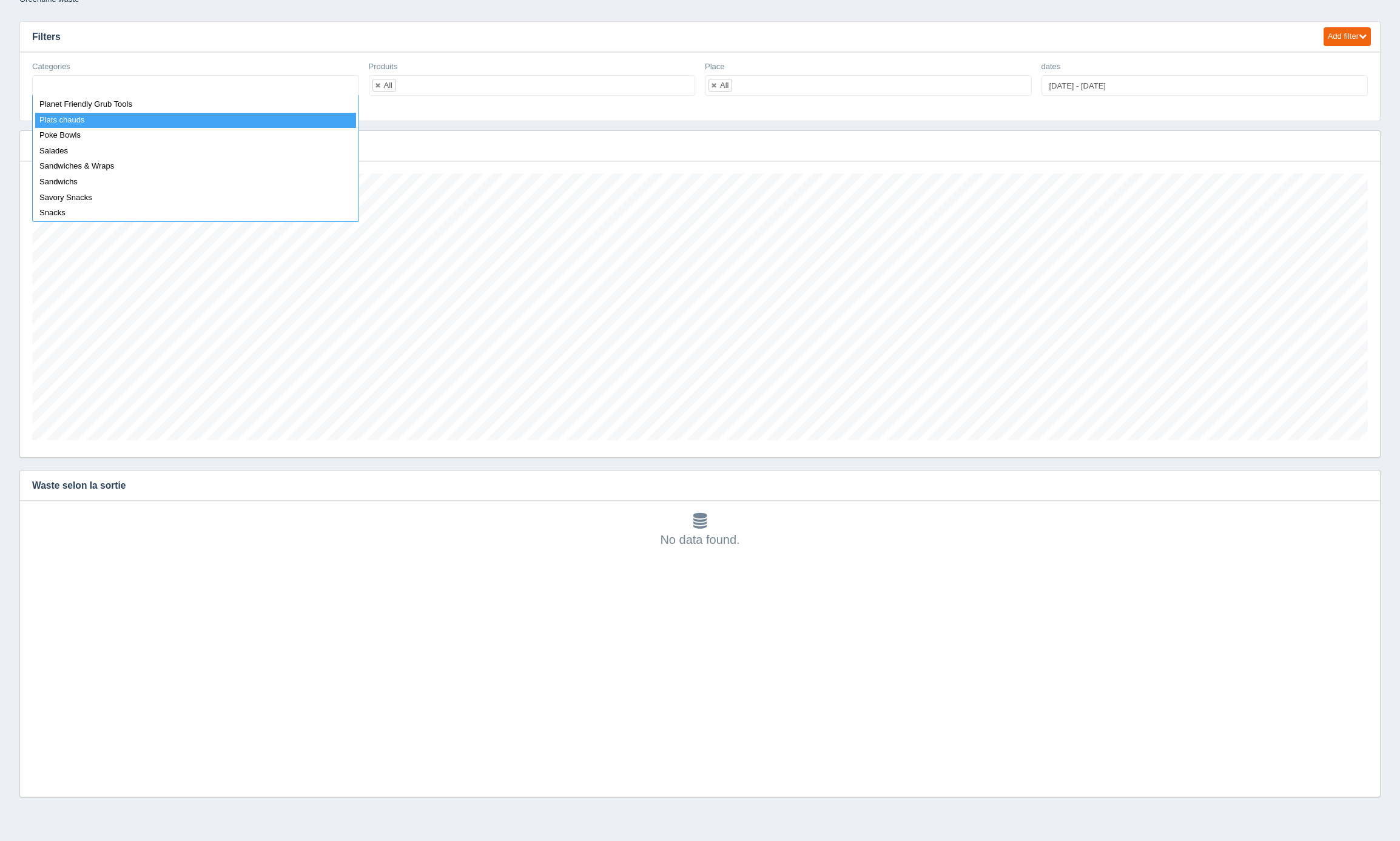
select select "Plats chauds"
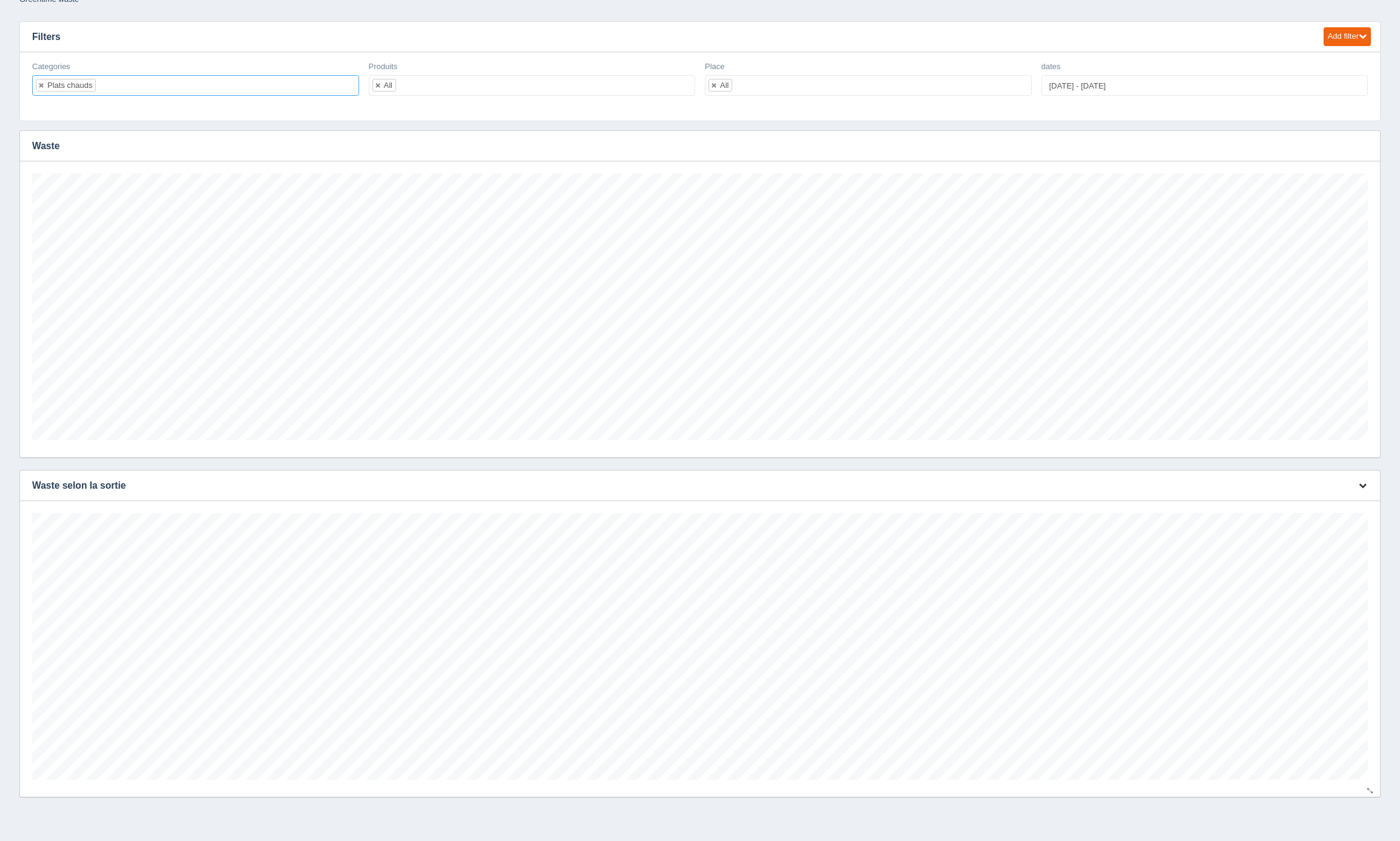
click at [1366, 486] on icon "button" at bounding box center [1363, 486] width 8 height 8
click at [1338, 499] on link "Edit chart" at bounding box center [1323, 503] width 97 height 18
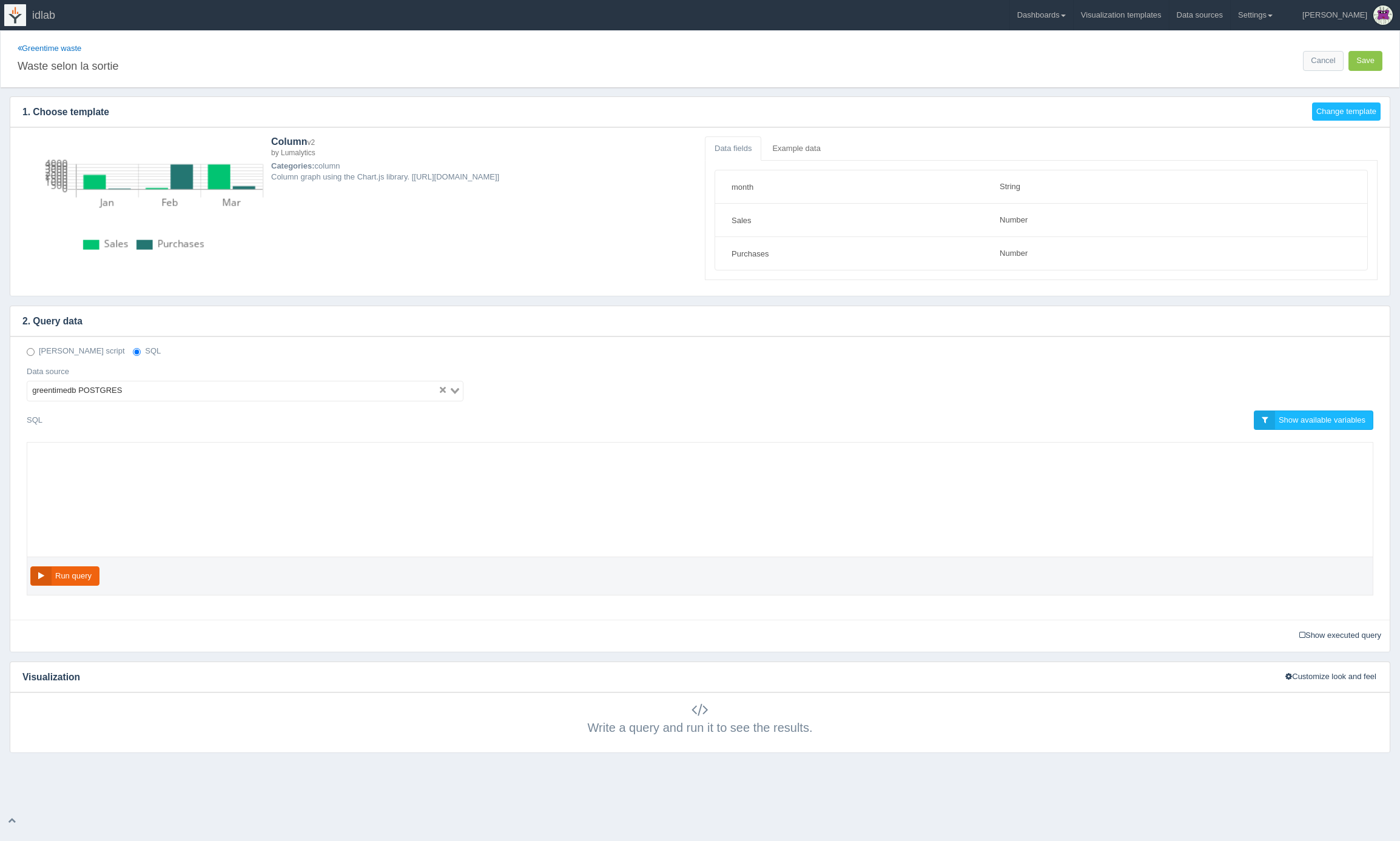
select select "string"
select select "number"
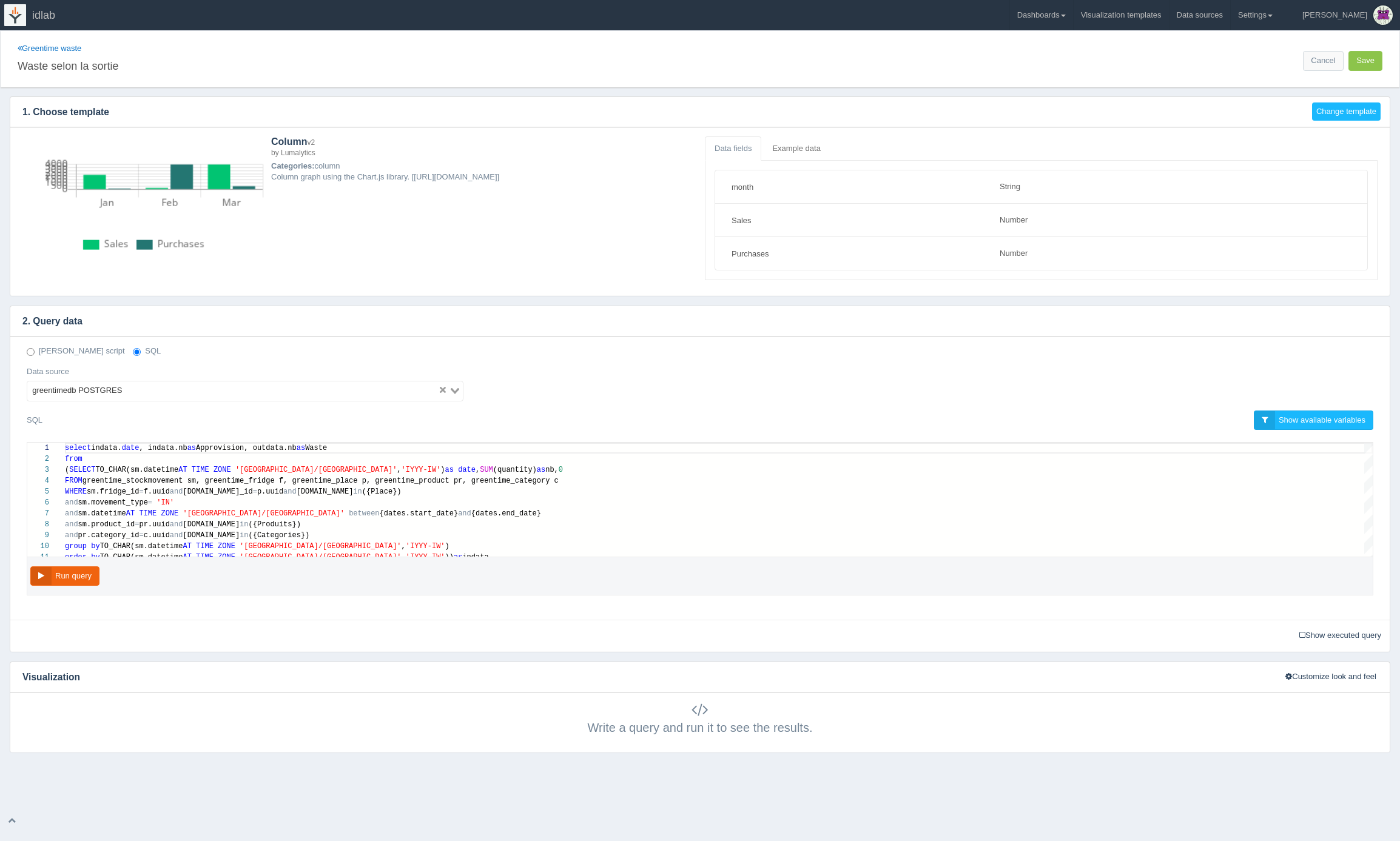
scroll to position [77, 0]
type textarea "select [DOMAIN_NAME], [DOMAIN_NAME] as Approvision, outdata.nb as Waste from (S…"
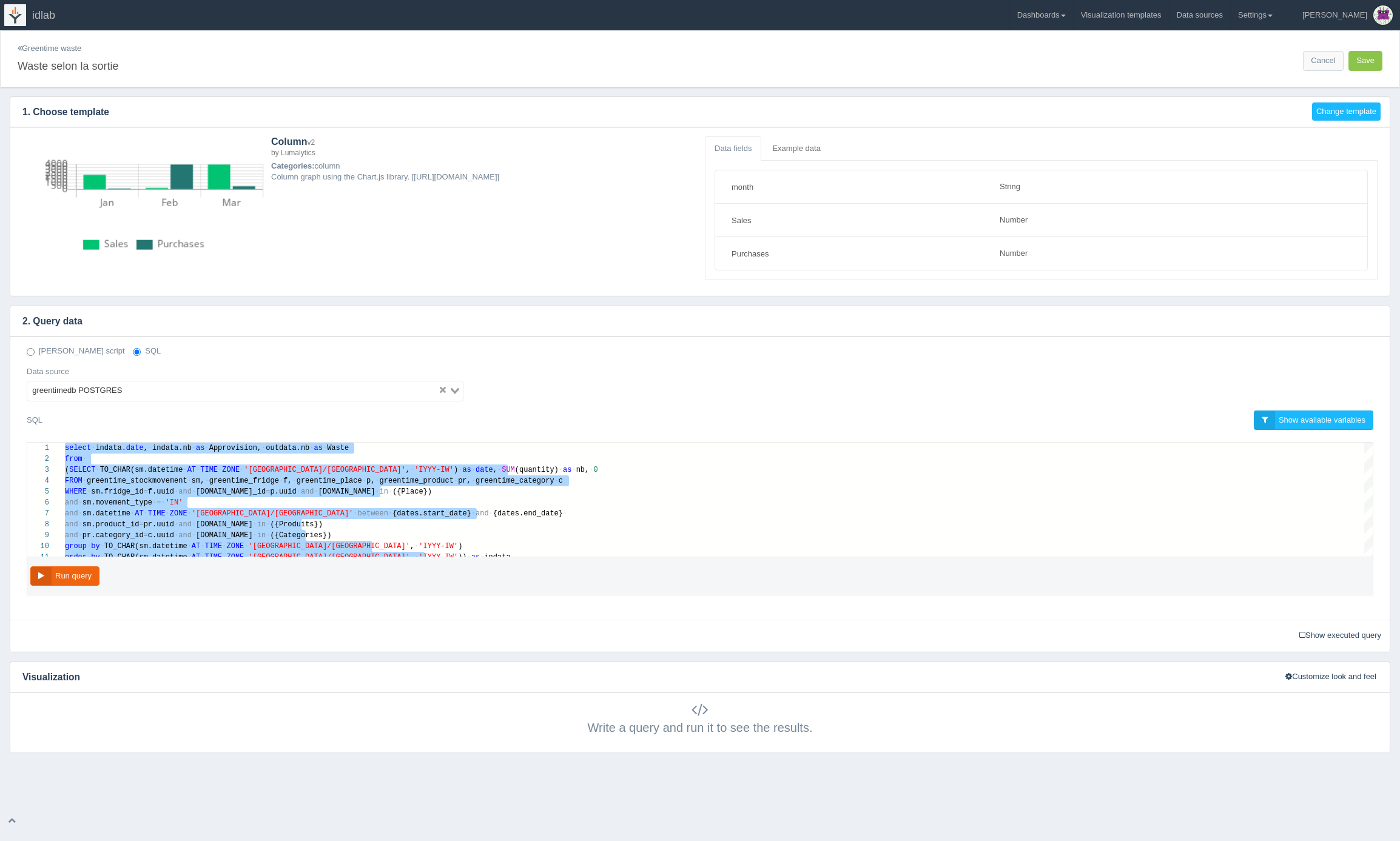
click at [45, 49] on link "Greentime waste" at bounding box center [49, 49] width 64 height 9
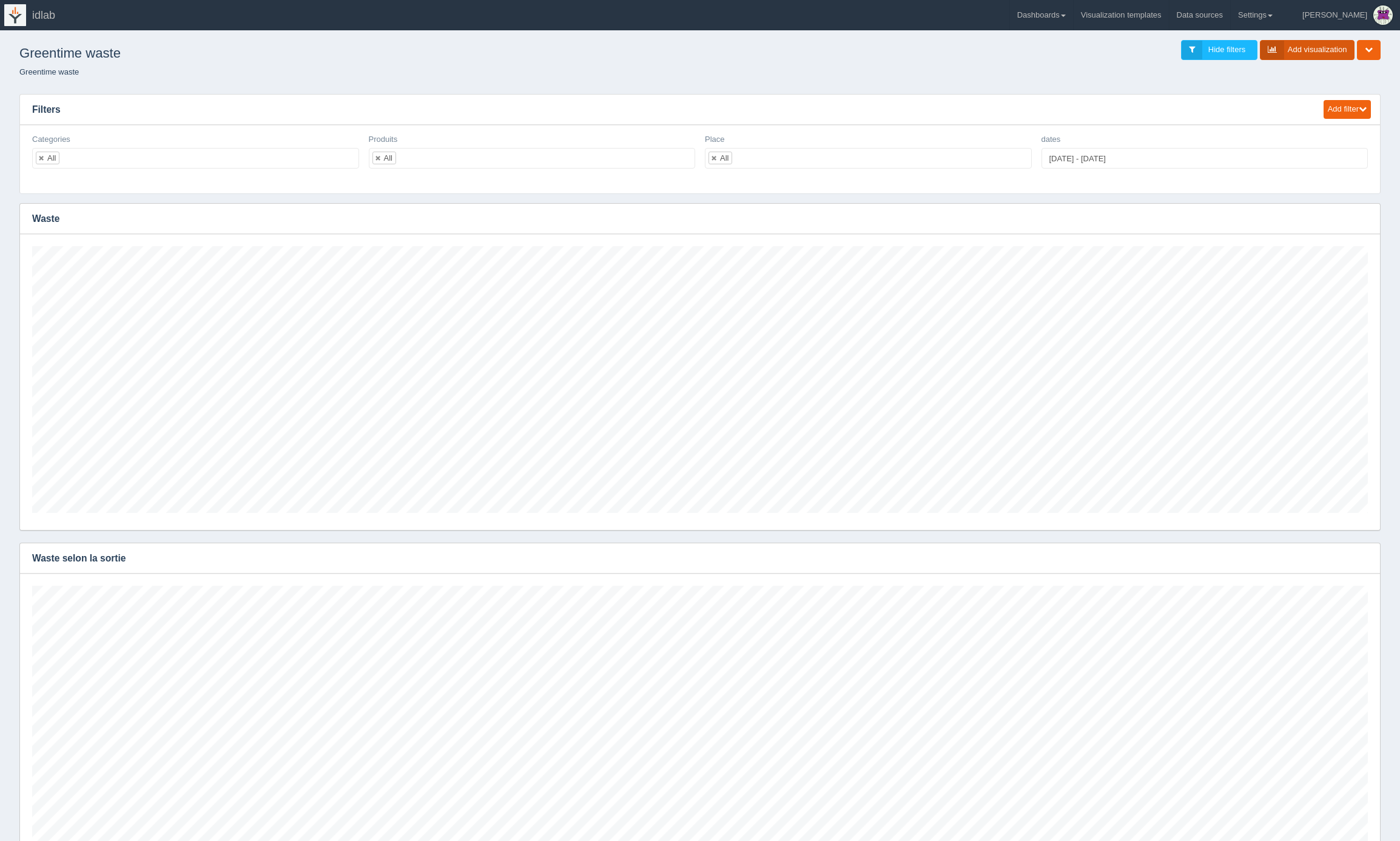
click at [1300, 47] on link "Add visualization" at bounding box center [1308, 50] width 95 height 20
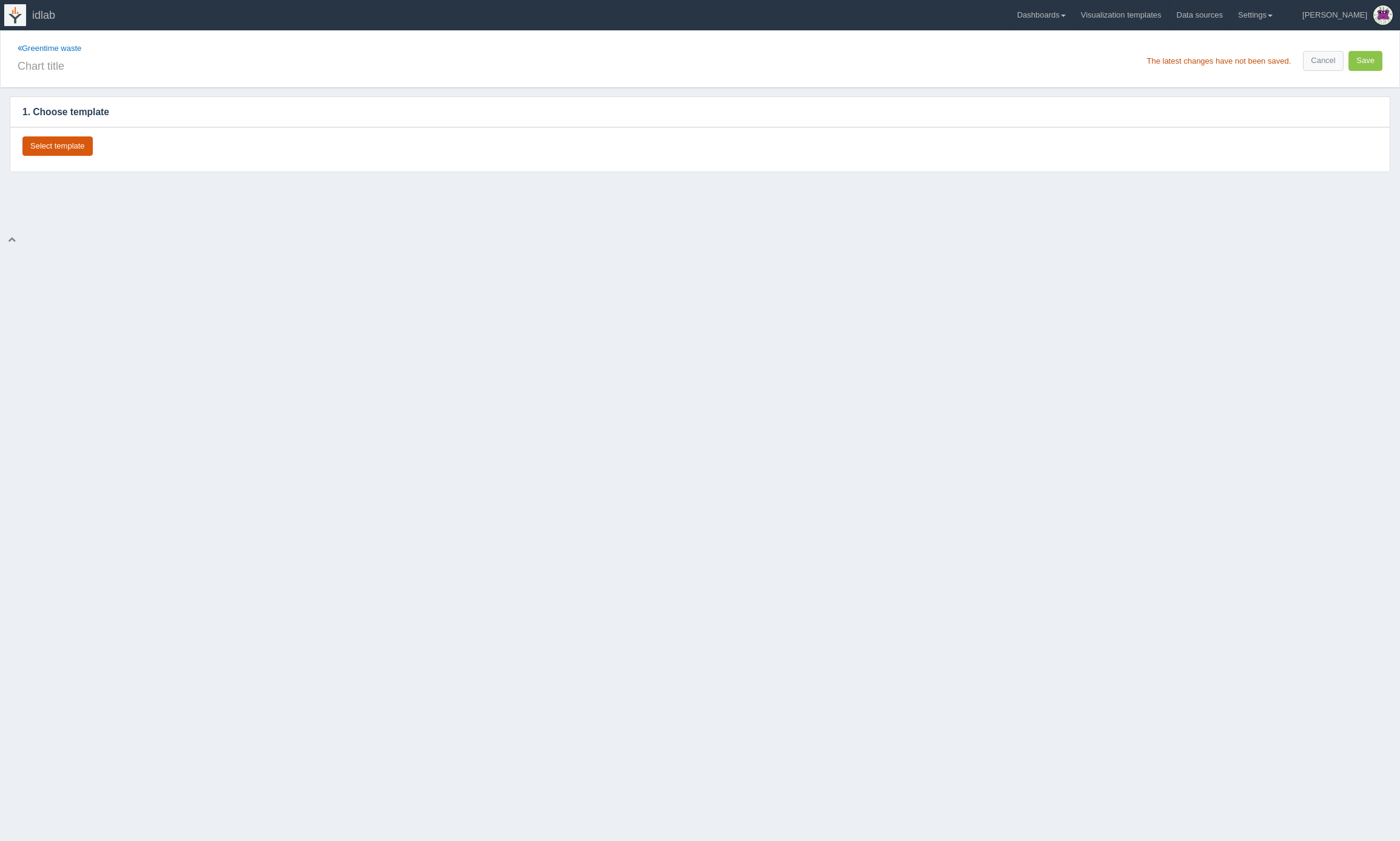
click at [39, 146] on button "Select template" at bounding box center [57, 146] width 70 height 20
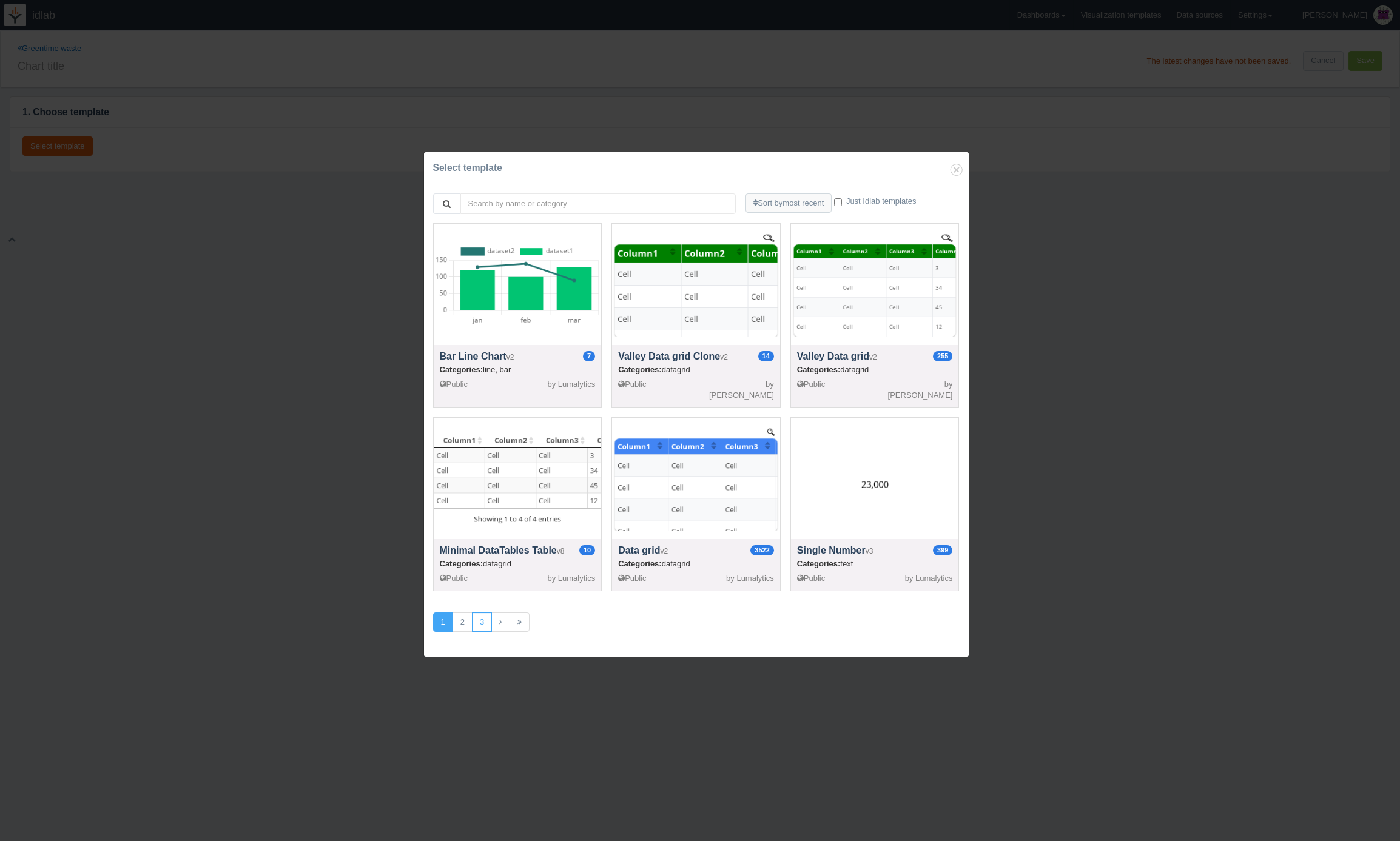
click at [483, 621] on link "3" at bounding box center [482, 622] width 20 height 20
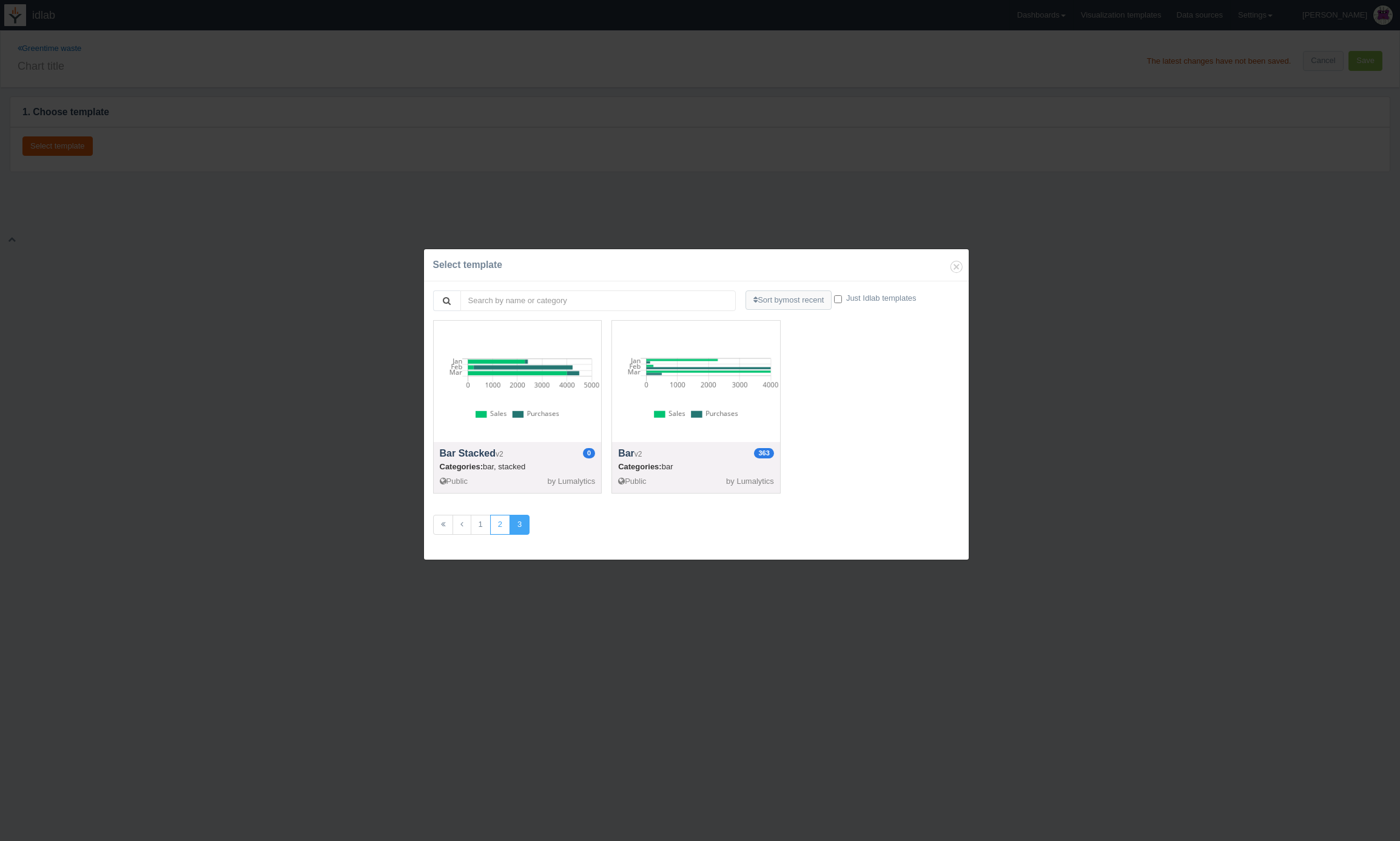
click at [498, 526] on link "2" at bounding box center [500, 525] width 20 height 20
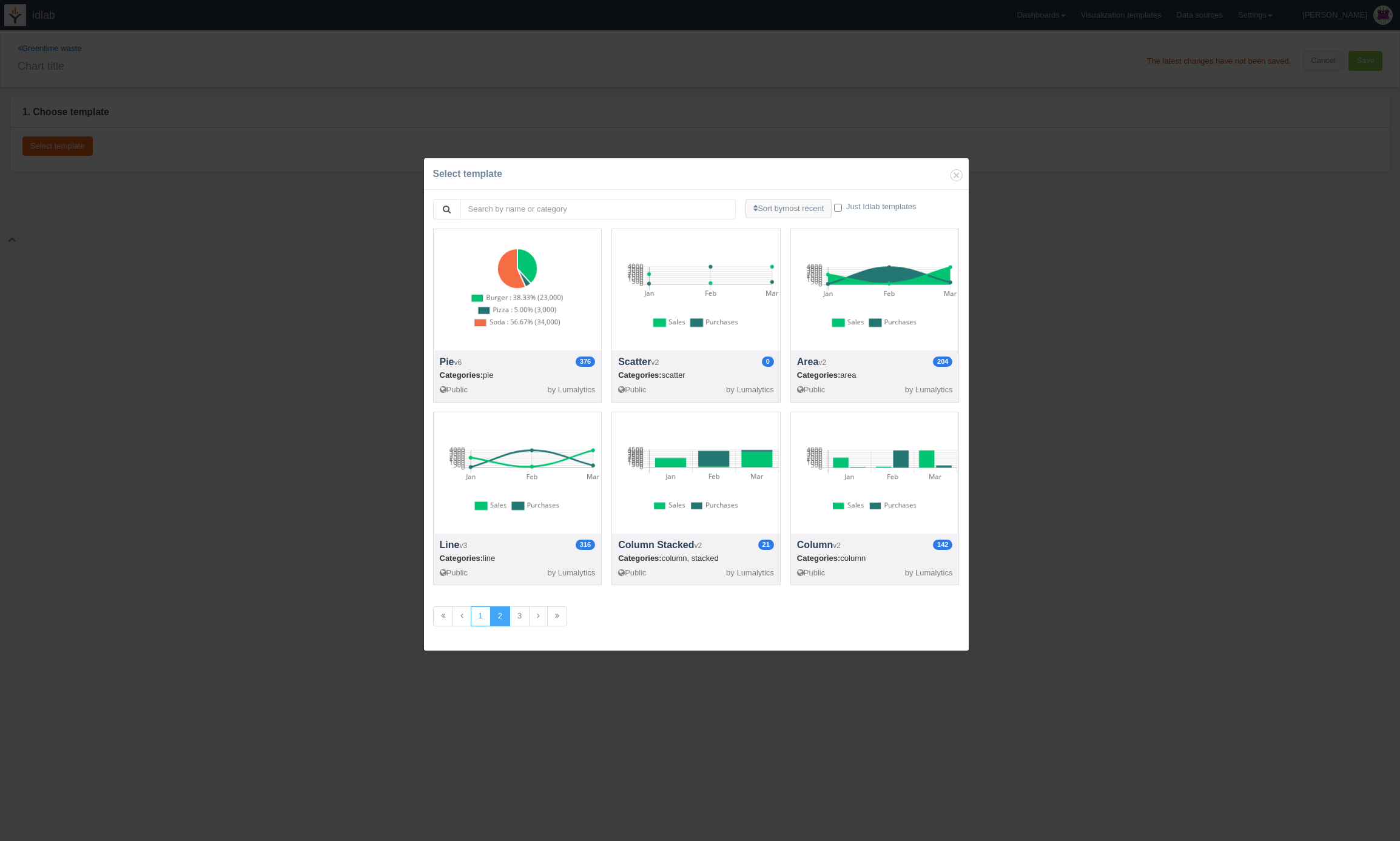
click at [485, 616] on link "1" at bounding box center [481, 616] width 20 height 20
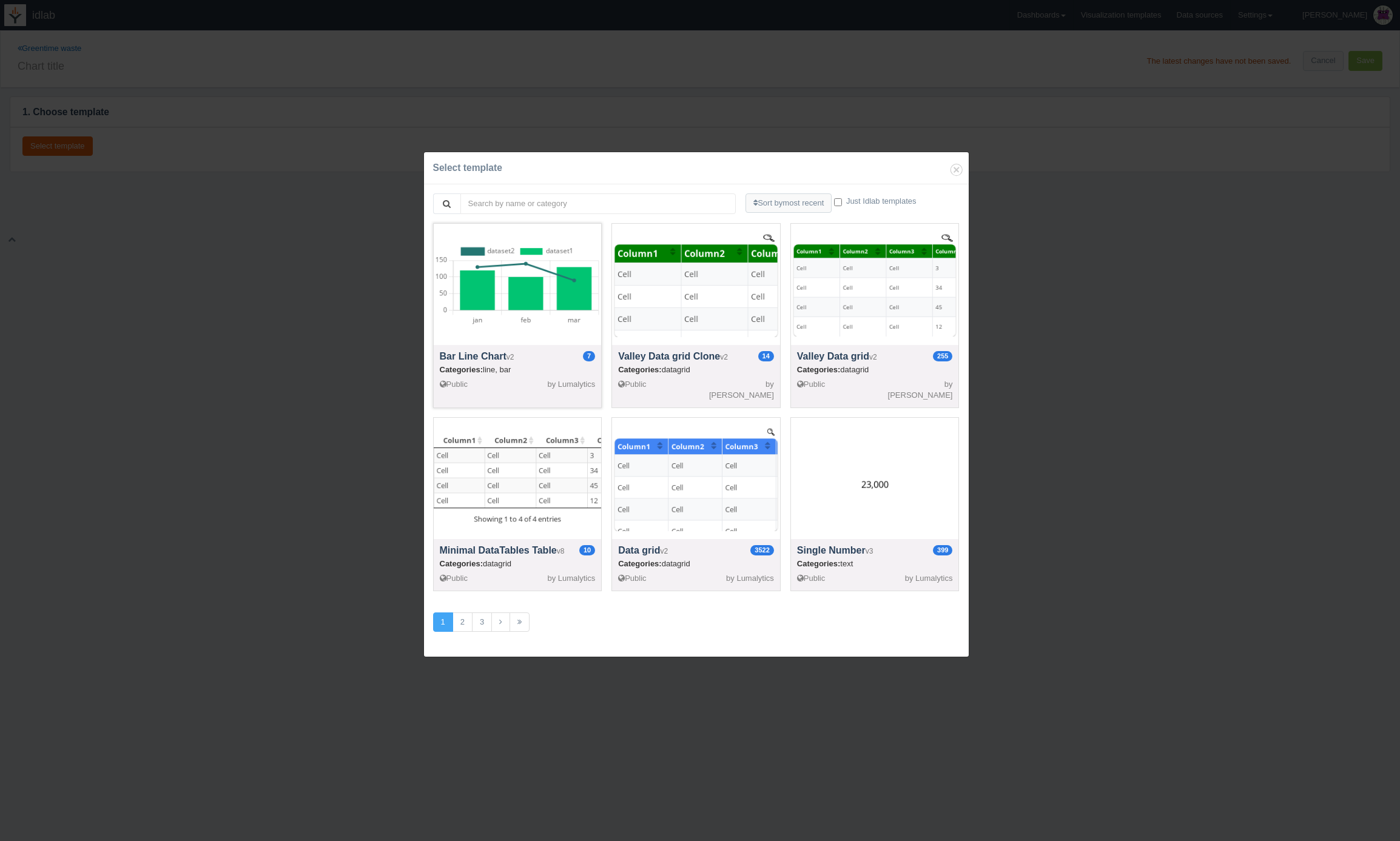
click at [530, 305] on div at bounding box center [518, 284] width 168 height 121
select select "string"
select select "number"
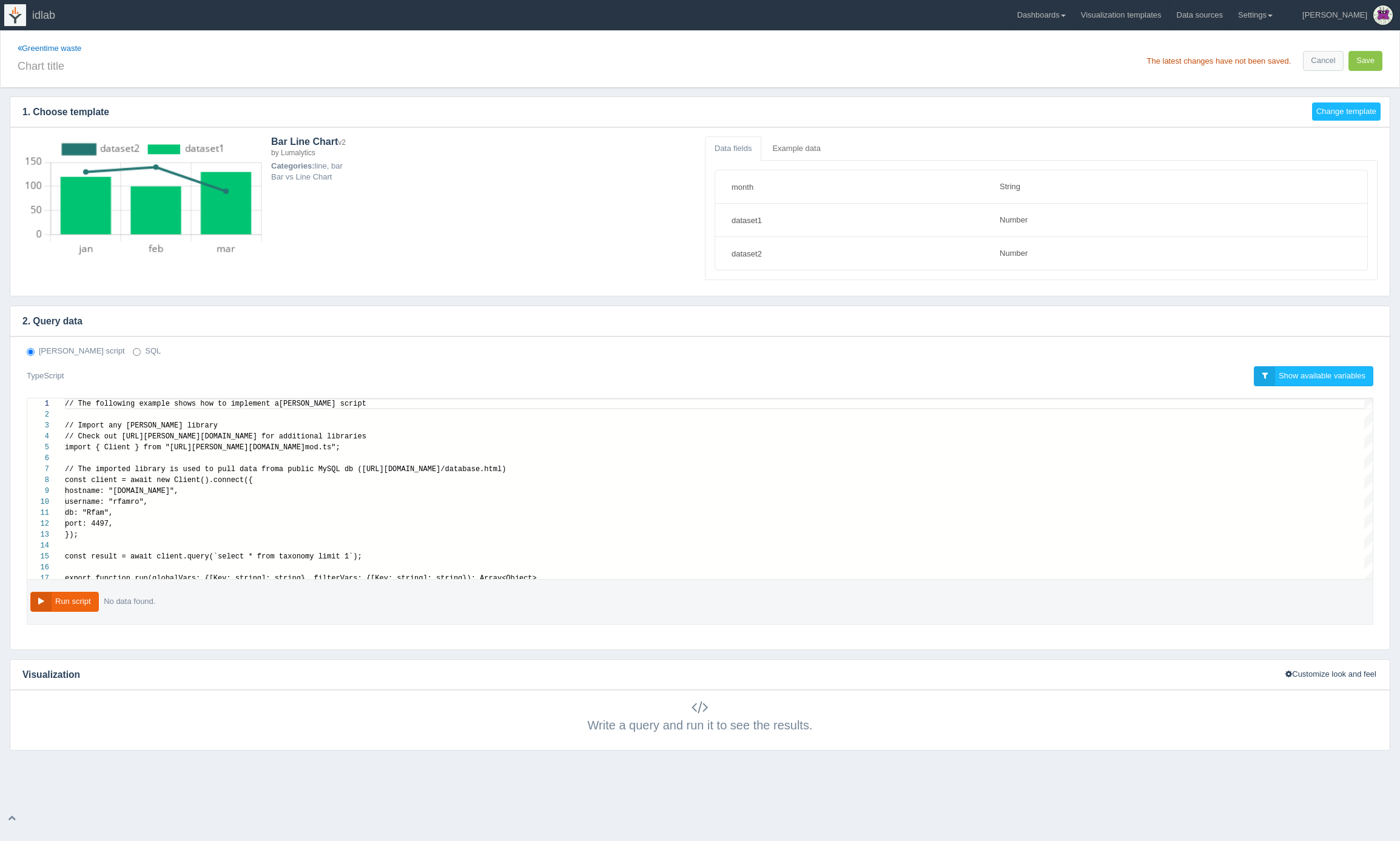
scroll to position [109, 0]
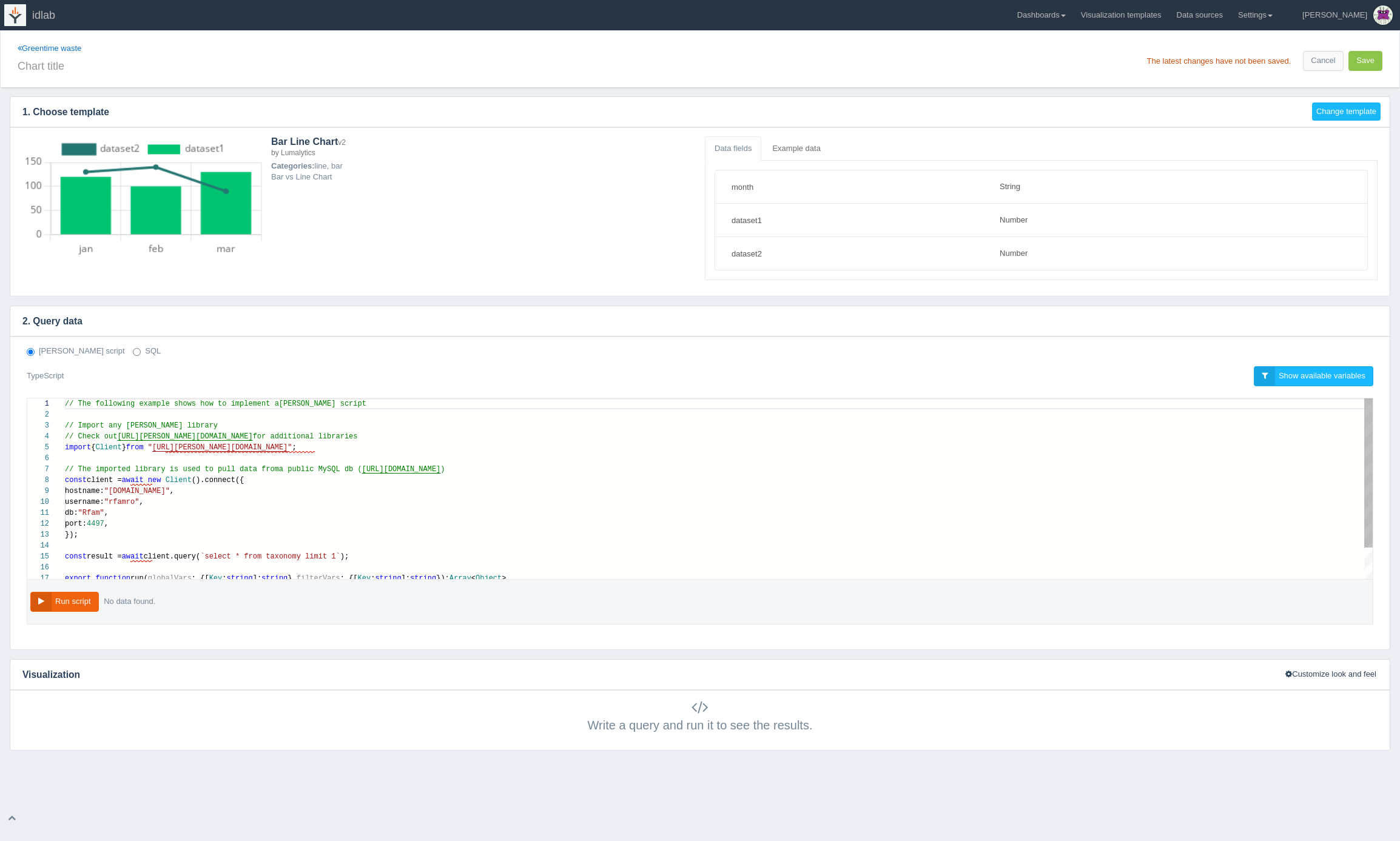
click at [312, 490] on div "hostname: "mysql-rfam-public.ebi.ac.uk" ," at bounding box center [719, 491] width 1308 height 11
type textarea "// The following example shows how to implement a Deno script // Import any Den…"
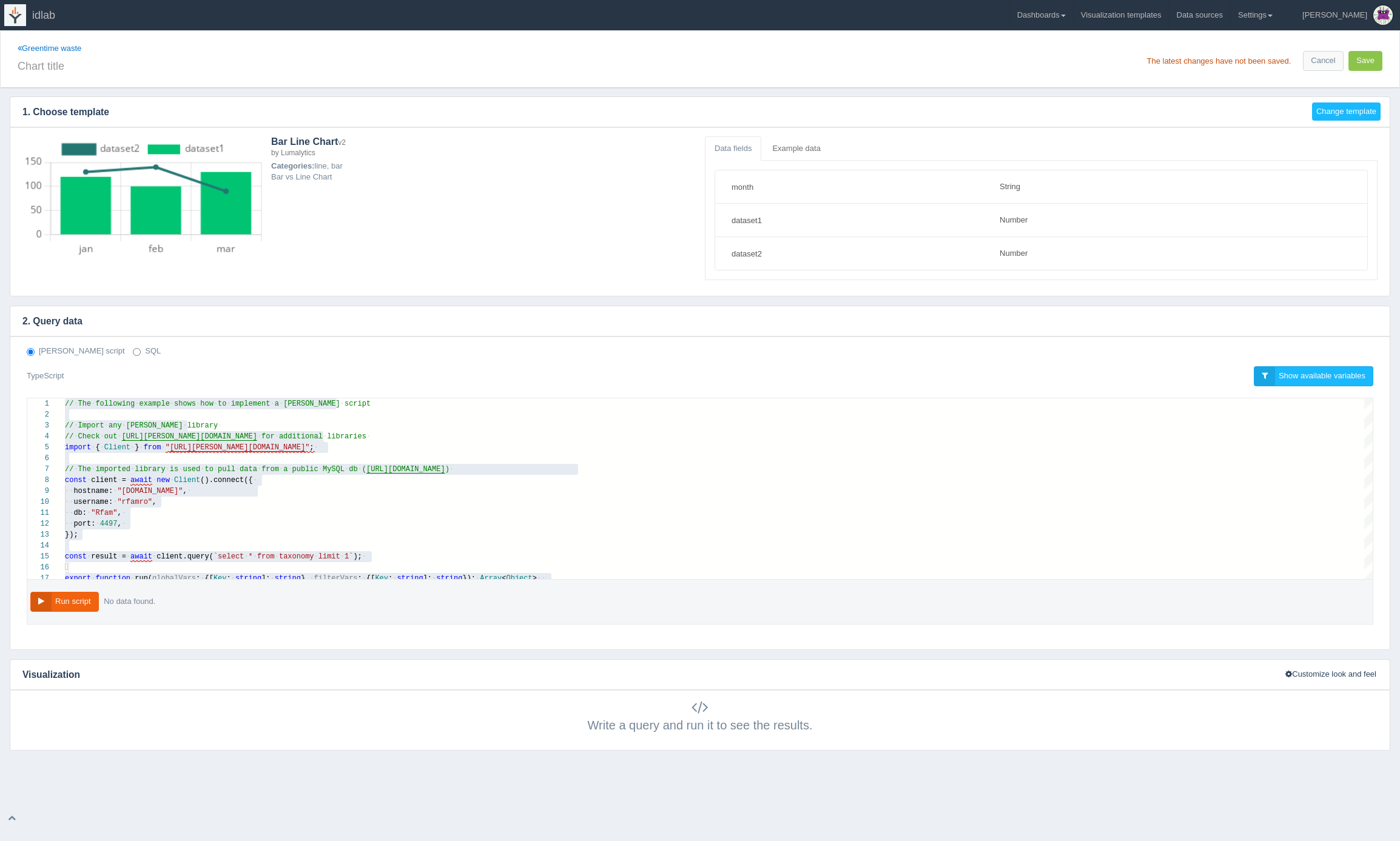
click at [133, 353] on label "SQL" at bounding box center [147, 351] width 28 height 12
click at [133, 353] on input "SQL" at bounding box center [137, 352] width 8 height 8
radio input "true"
radio input "false"
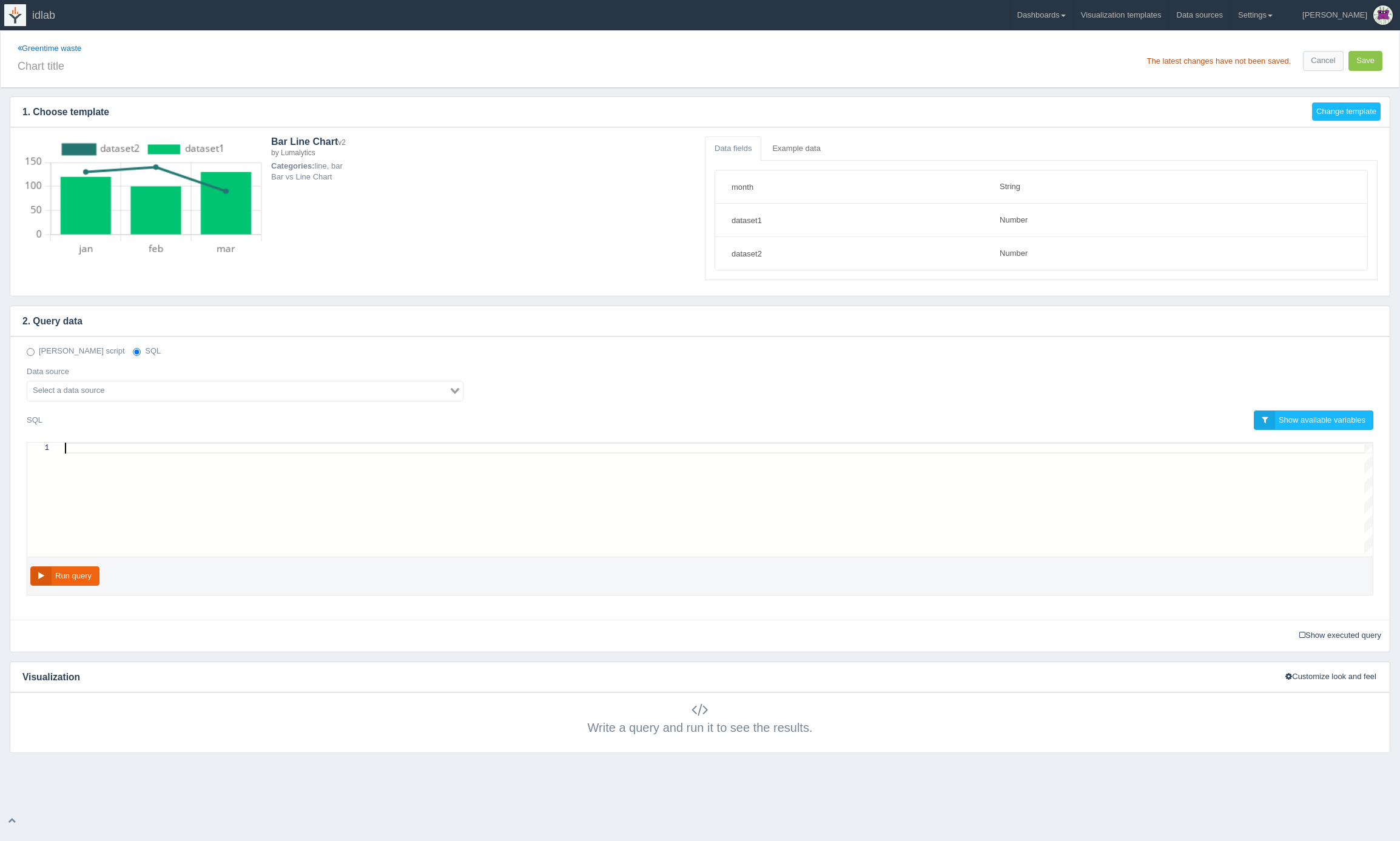
click at [152, 457] on div at bounding box center [719, 499] width 1308 height 114
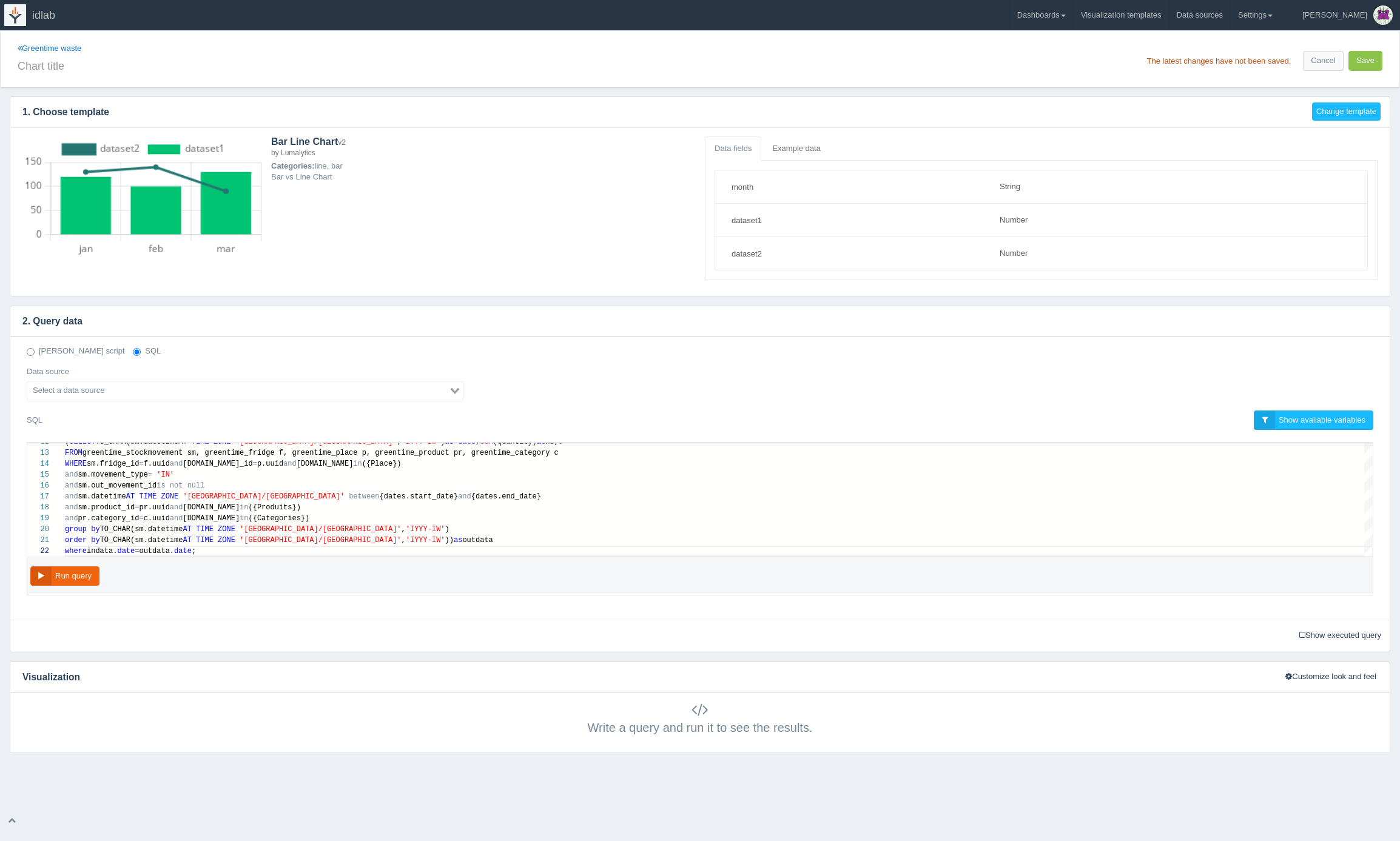
click at [193, 393] on input "Search for option" at bounding box center [237, 391] width 419 height 14
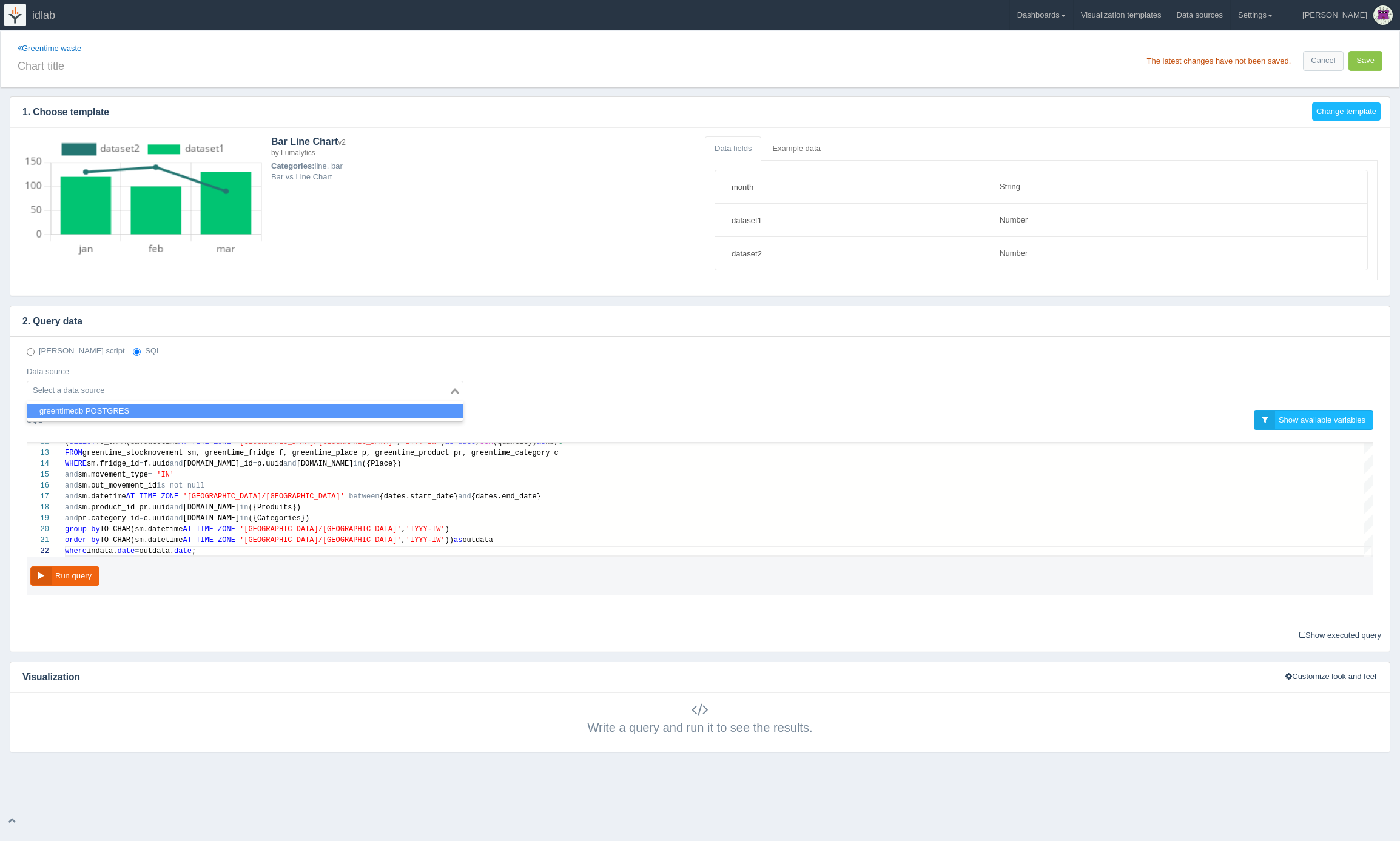
click at [182, 414] on li "greentimedb POSTGRES" at bounding box center [245, 411] width 435 height 15
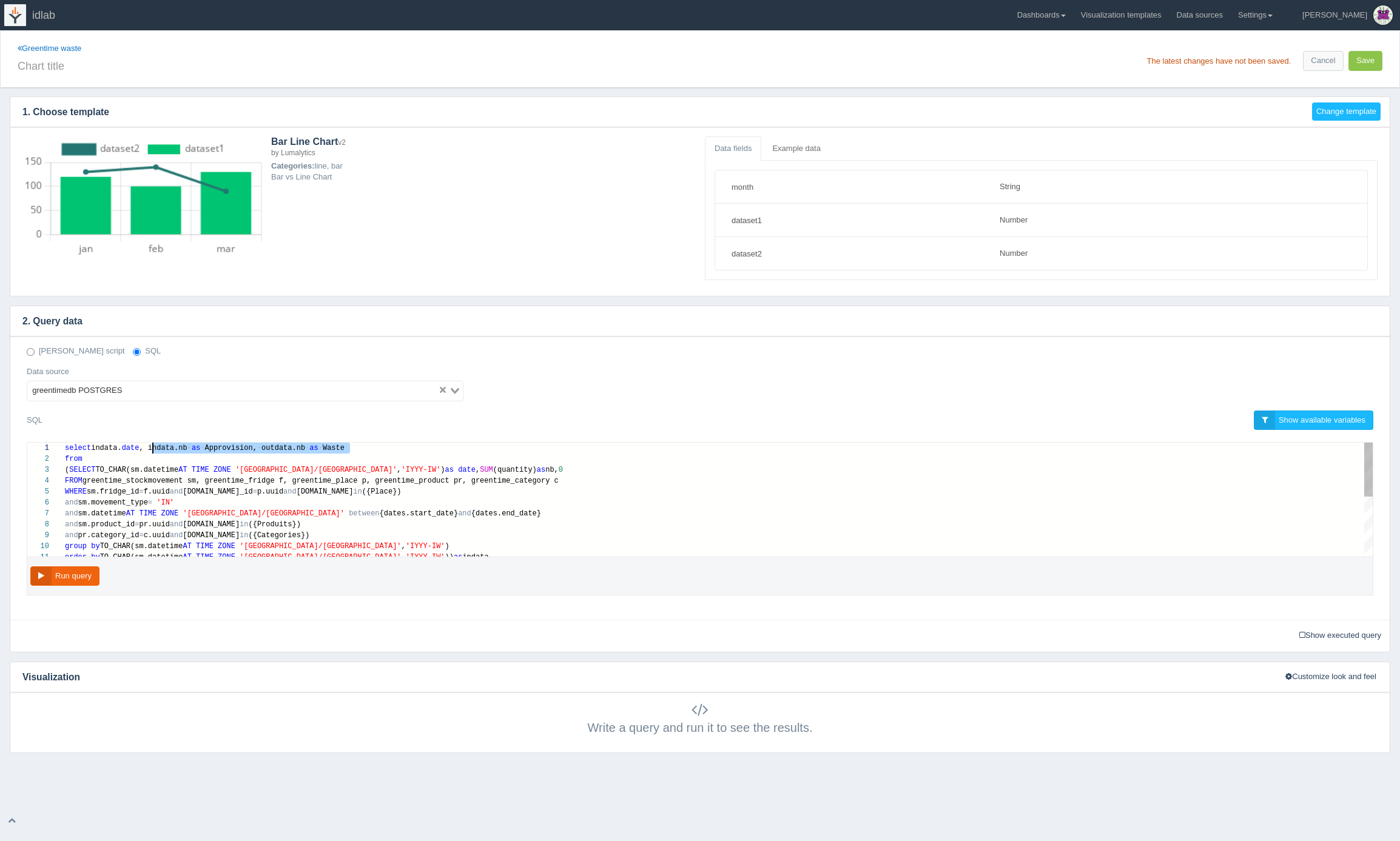
drag, startPoint x: 351, startPoint y: 448, endPoint x: 153, endPoint y: 445, distance: 198.0
paste textarea "100 as Approvision, 100*outdata.nb/(indata.nb+outdata.nb)"
drag, startPoint x: 350, startPoint y: 447, endPoint x: 398, endPoint y: 448, distance: 48.0
type textarea "select indata.date, 100 as Approvision, 100*outdata.nb/(indata.nb) as Waste fro…"
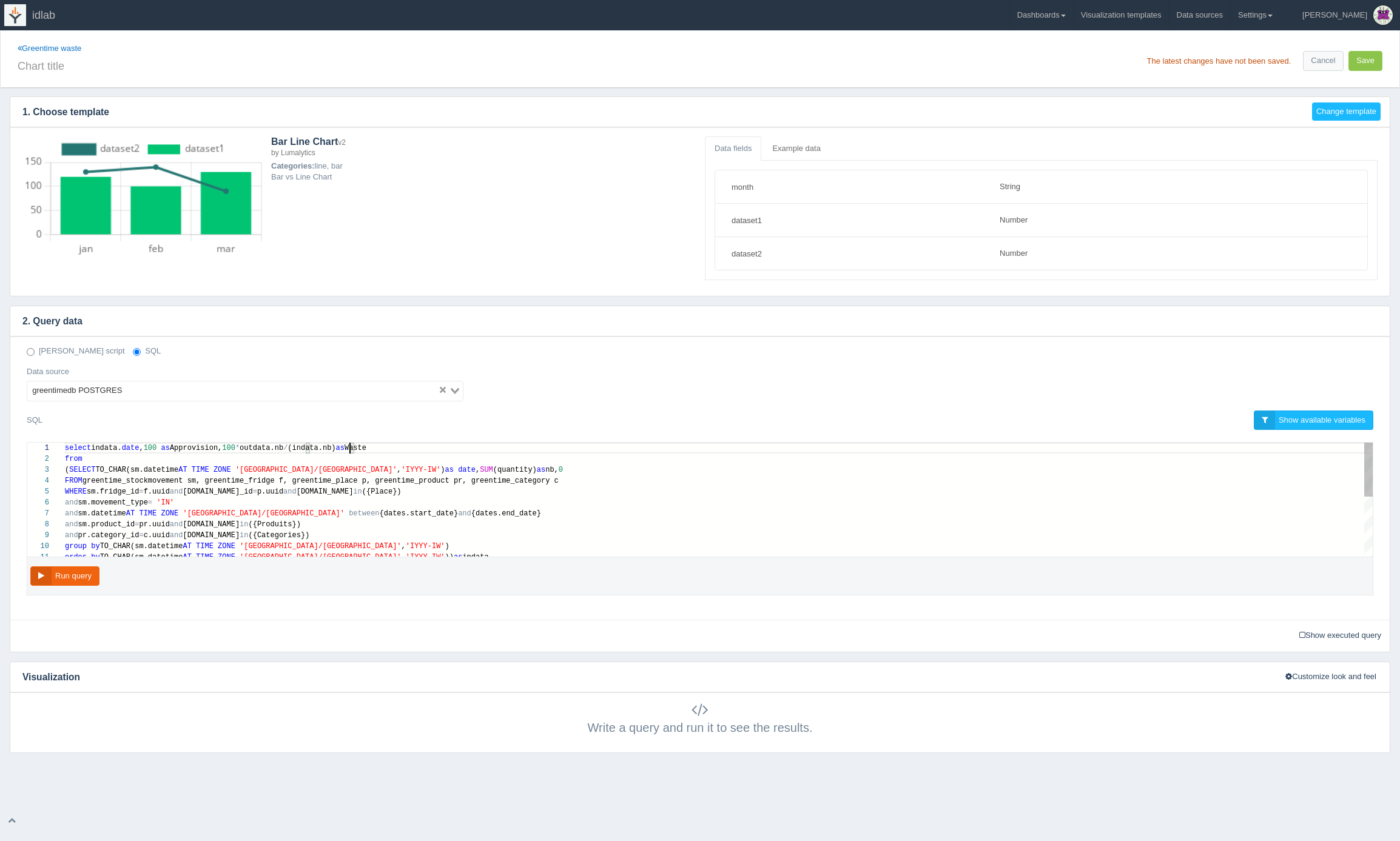
scroll to position [0, 285]
click at [75, 579] on button "Run query" at bounding box center [64, 576] width 69 height 20
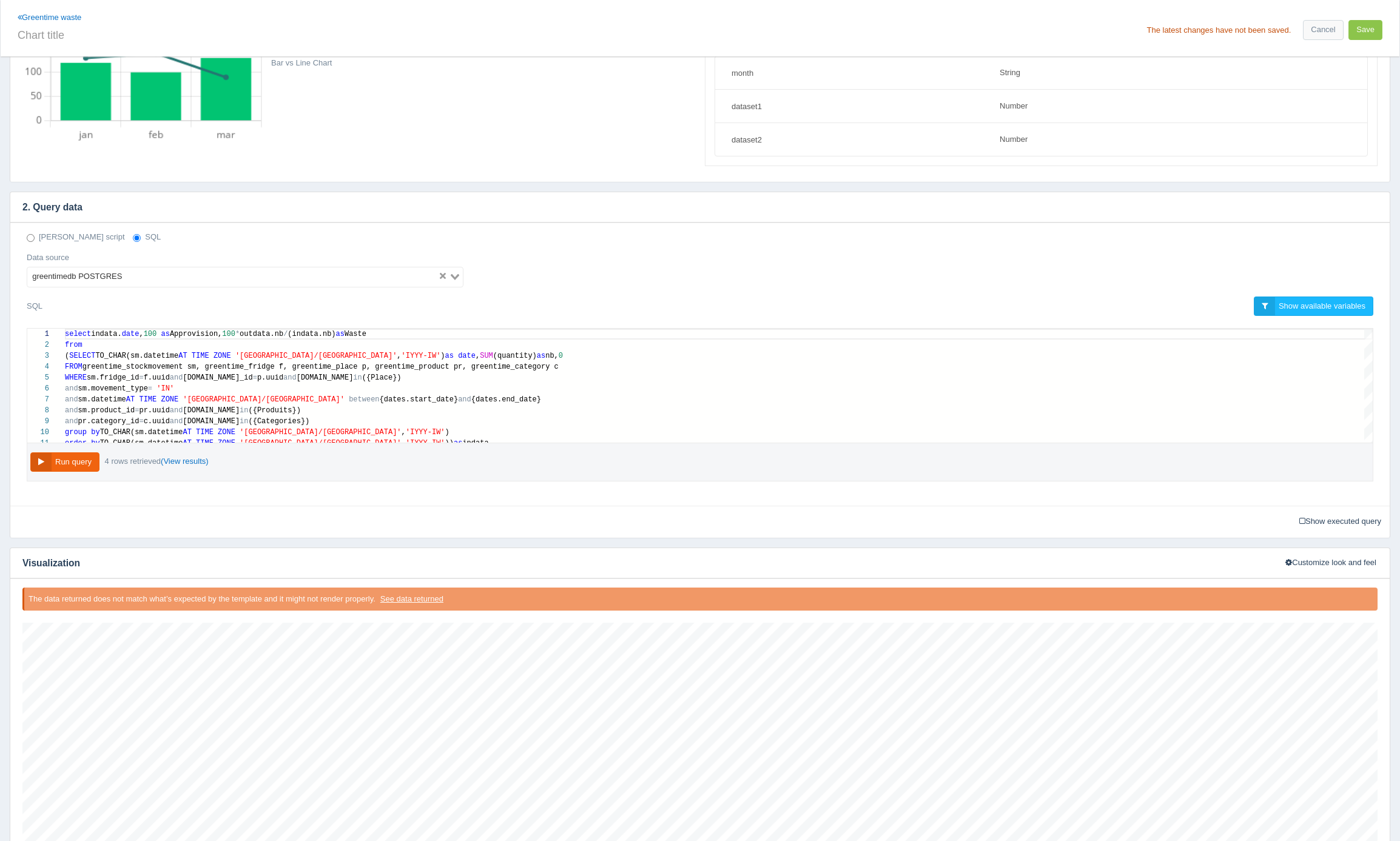
scroll to position [0, 0]
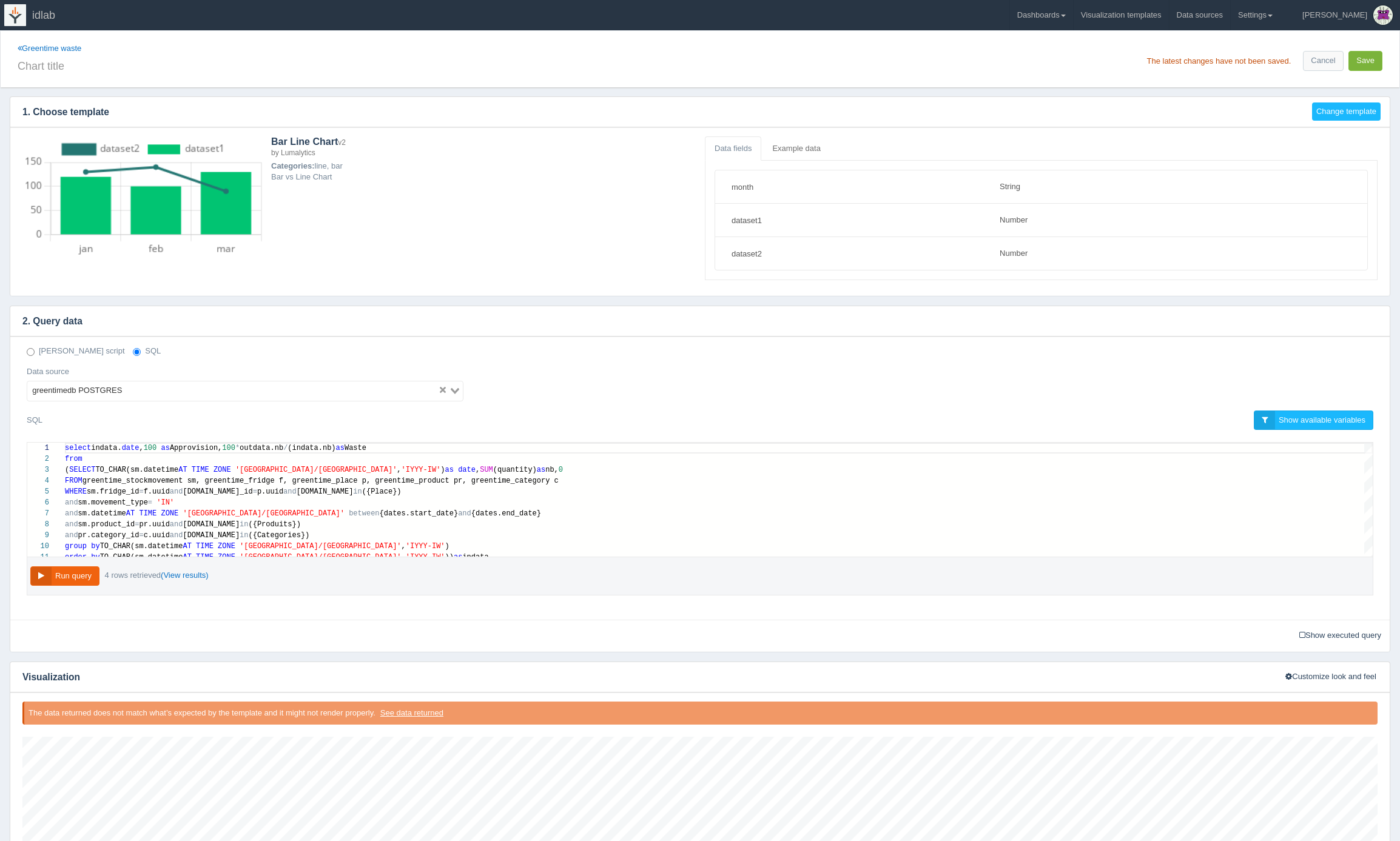
click at [1370, 62] on button "Save" at bounding box center [1366, 61] width 34 height 20
click at [296, 60] on input "text" at bounding box center [356, 64] width 677 height 20
type input "% Waste selon les sorties"
click at [1369, 62] on button "Save" at bounding box center [1366, 61] width 34 height 20
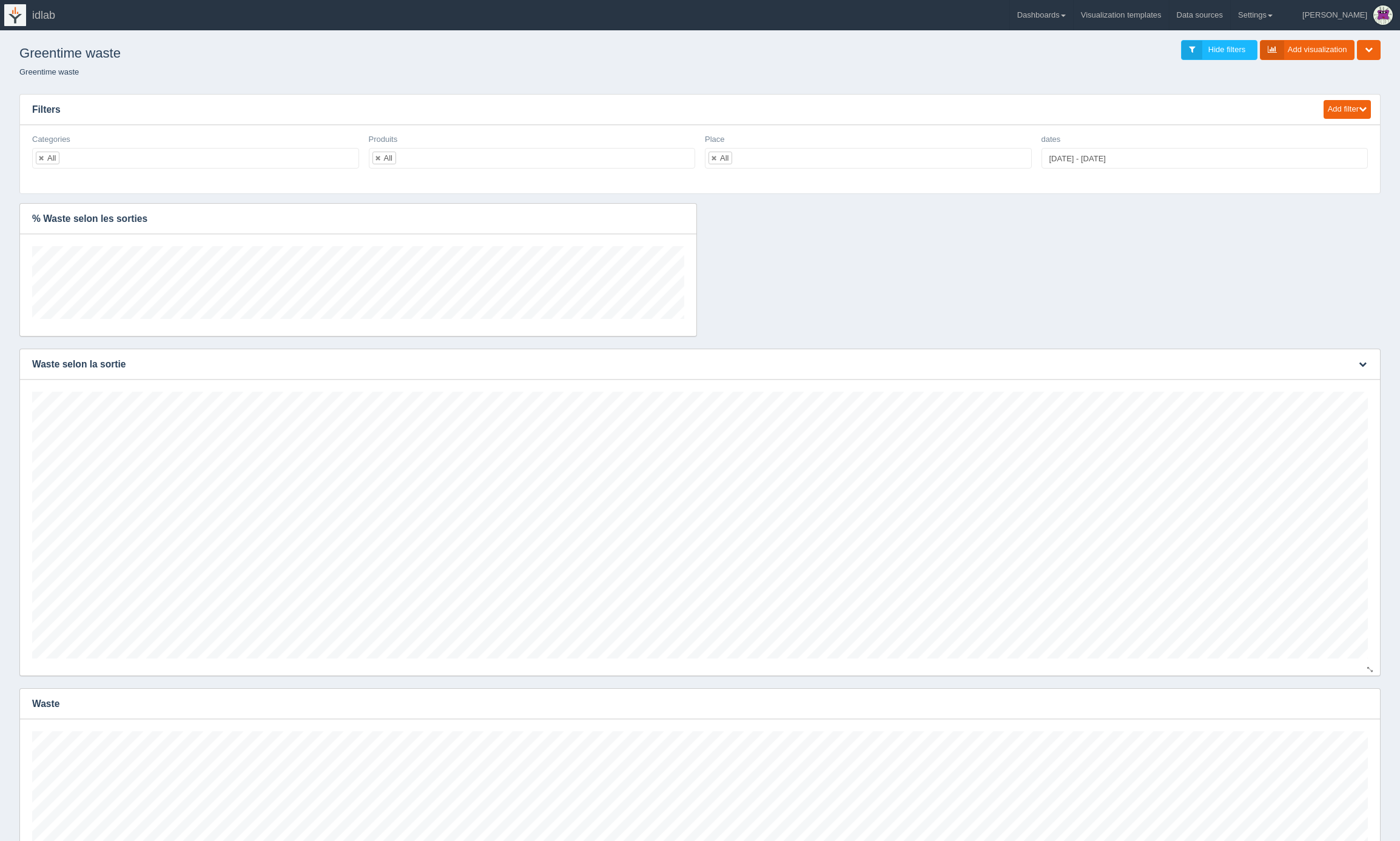
scroll to position [267, 1336]
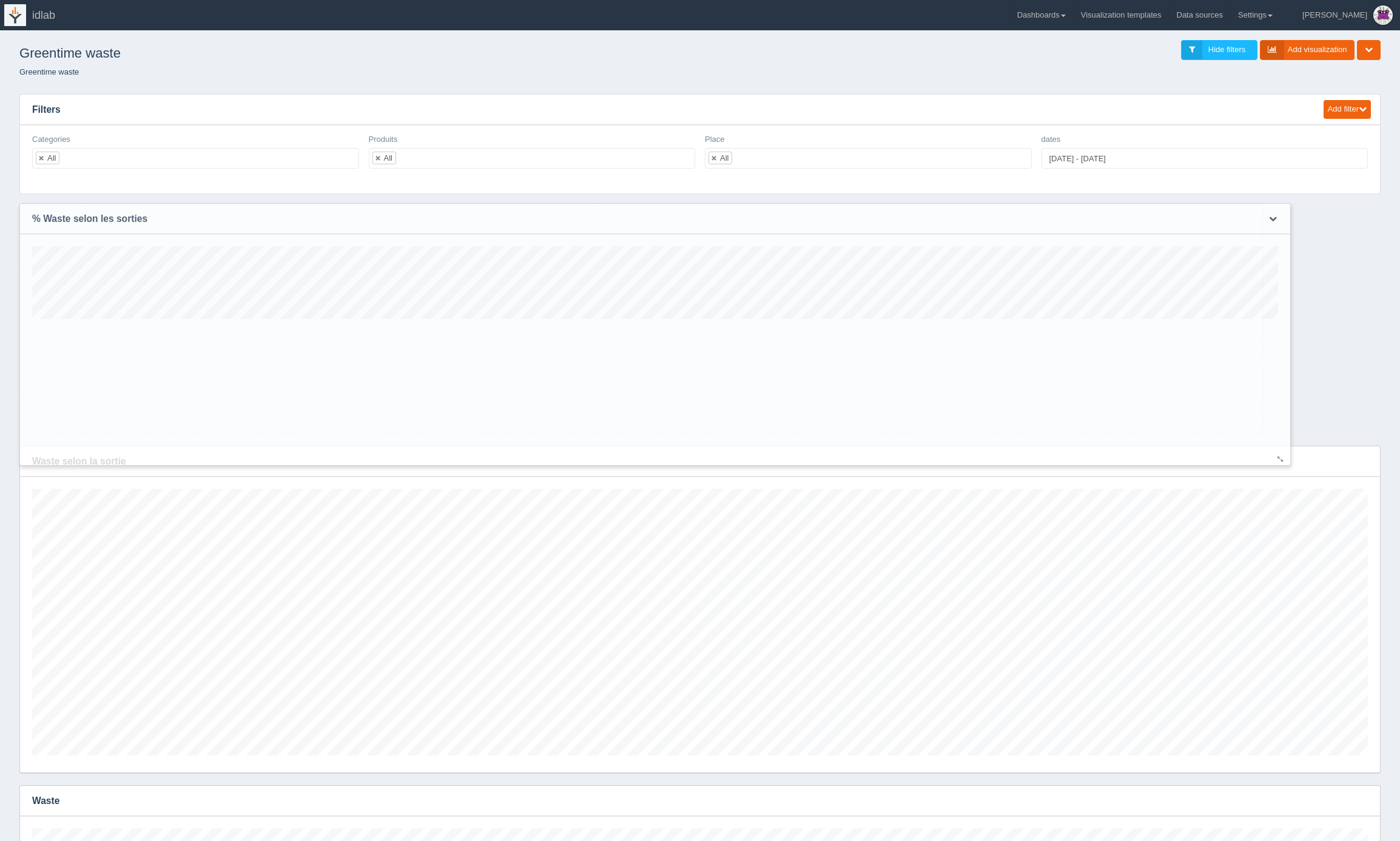
drag, startPoint x: 689, startPoint y: 331, endPoint x: 1283, endPoint y: 460, distance: 607.8
click at [1283, 460] on div at bounding box center [1281, 460] width 10 height 9
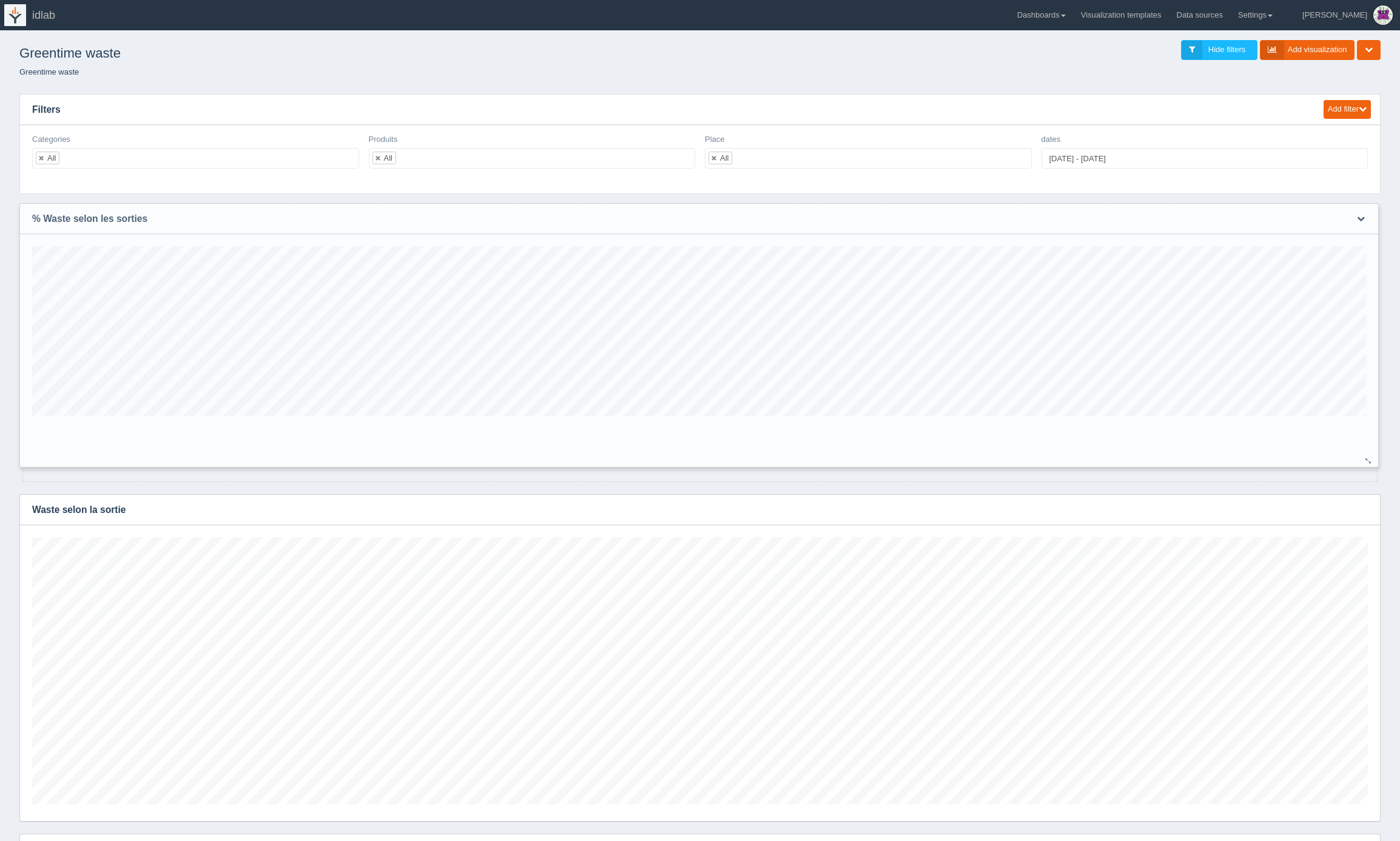
drag, startPoint x: 1256, startPoint y: 428, endPoint x: 1368, endPoint y: 462, distance: 117.0
click at [1368, 462] on div at bounding box center [1369, 461] width 10 height 9
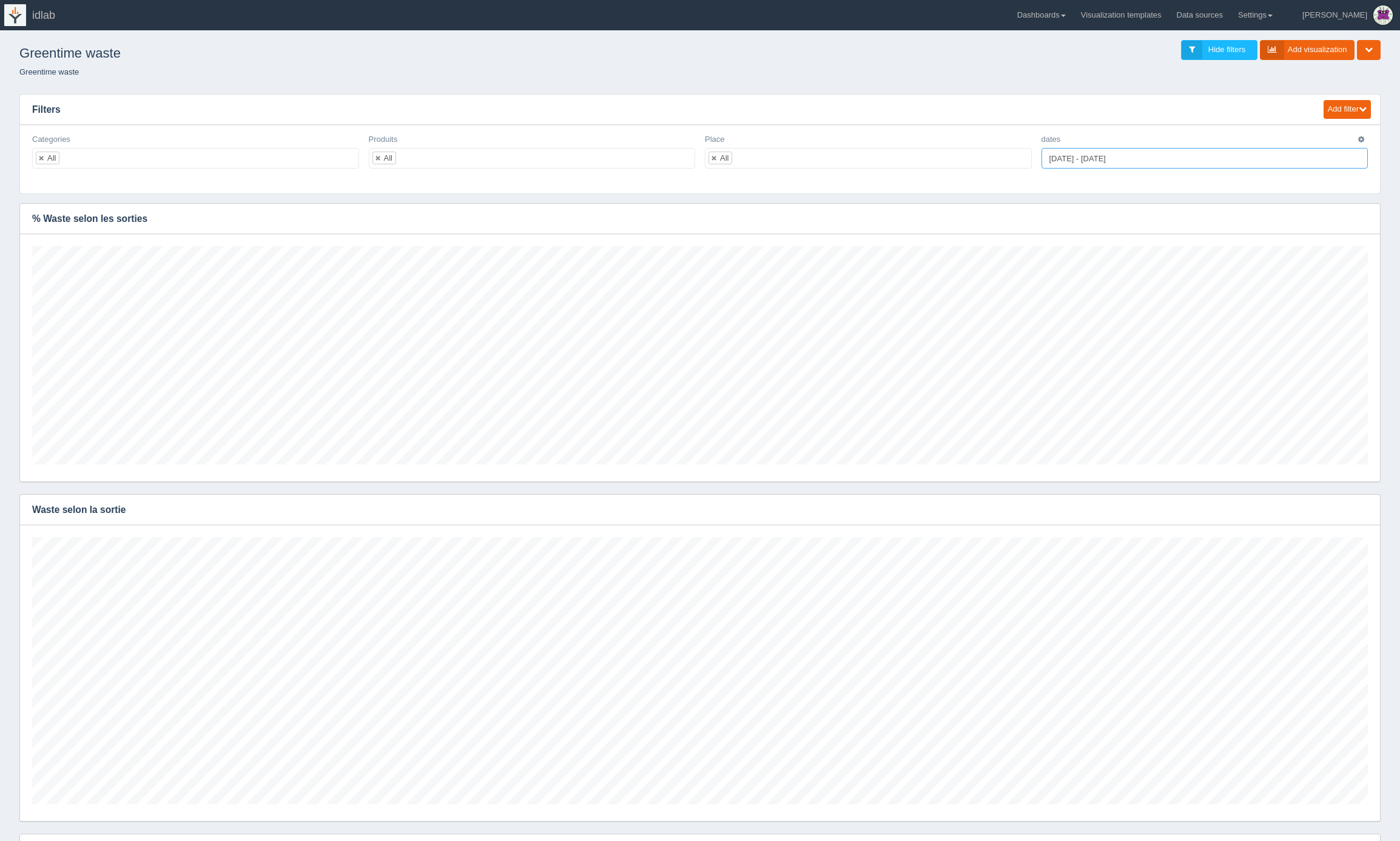
type input "2025-09-01"
type input "2025-09-30"
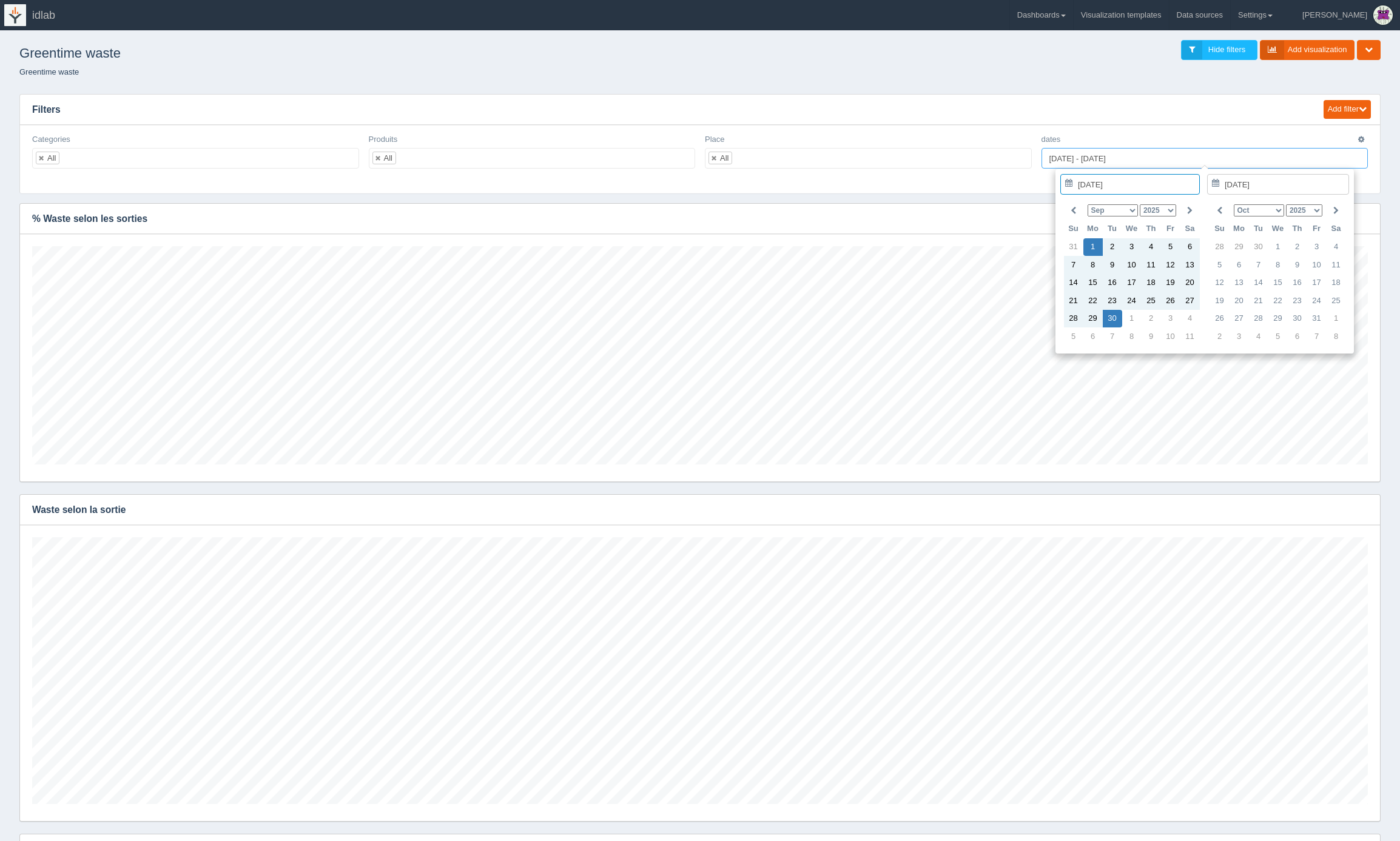
click at [1075, 158] on input "2025-09-01 - 2025-09-30" at bounding box center [1205, 158] width 327 height 20
type input "2025-01-01 - 2025-09-30"
type input "2025-01-01"
type input "2025-01-01 - 2025-09-30"
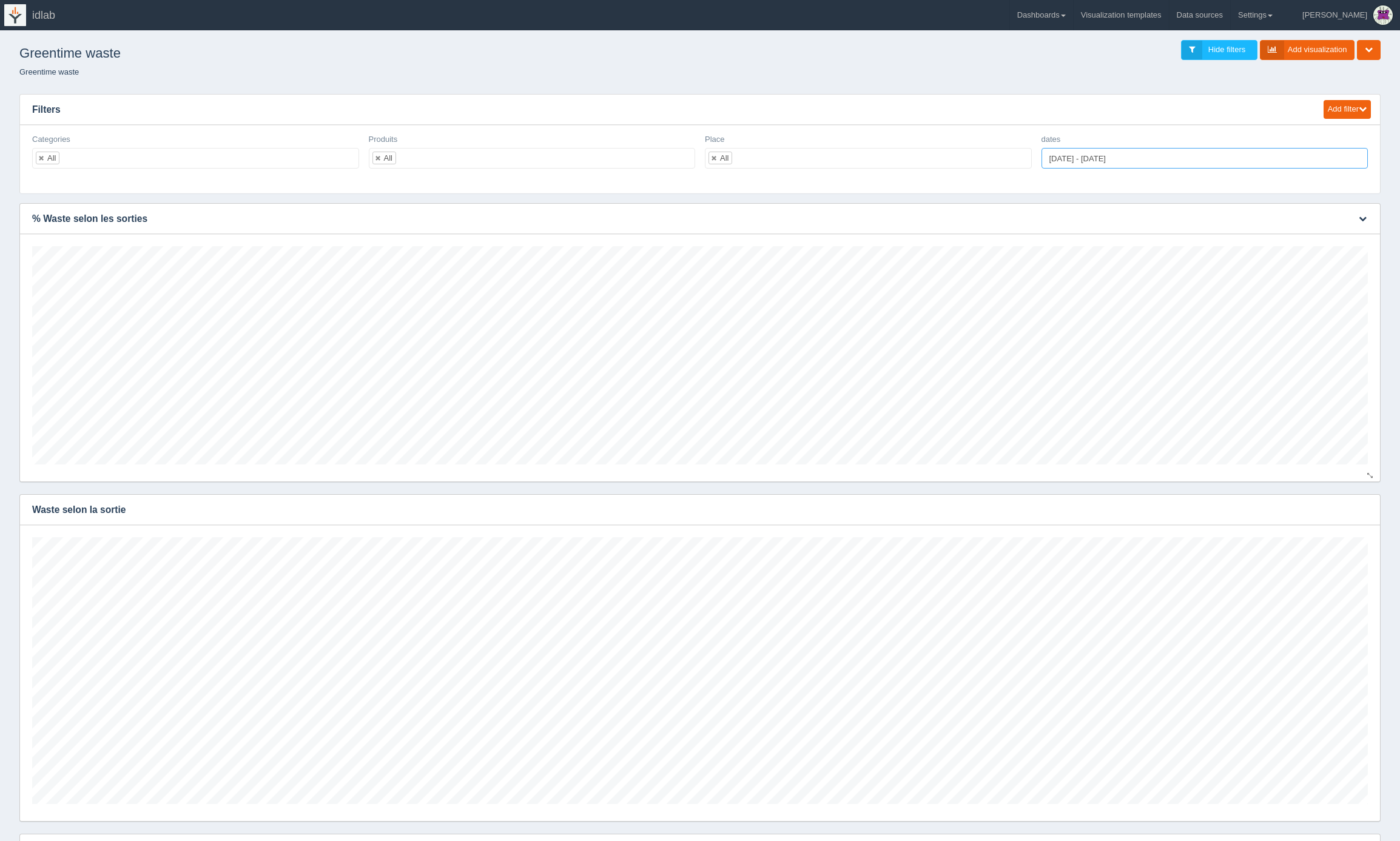
scroll to position [5, 0]
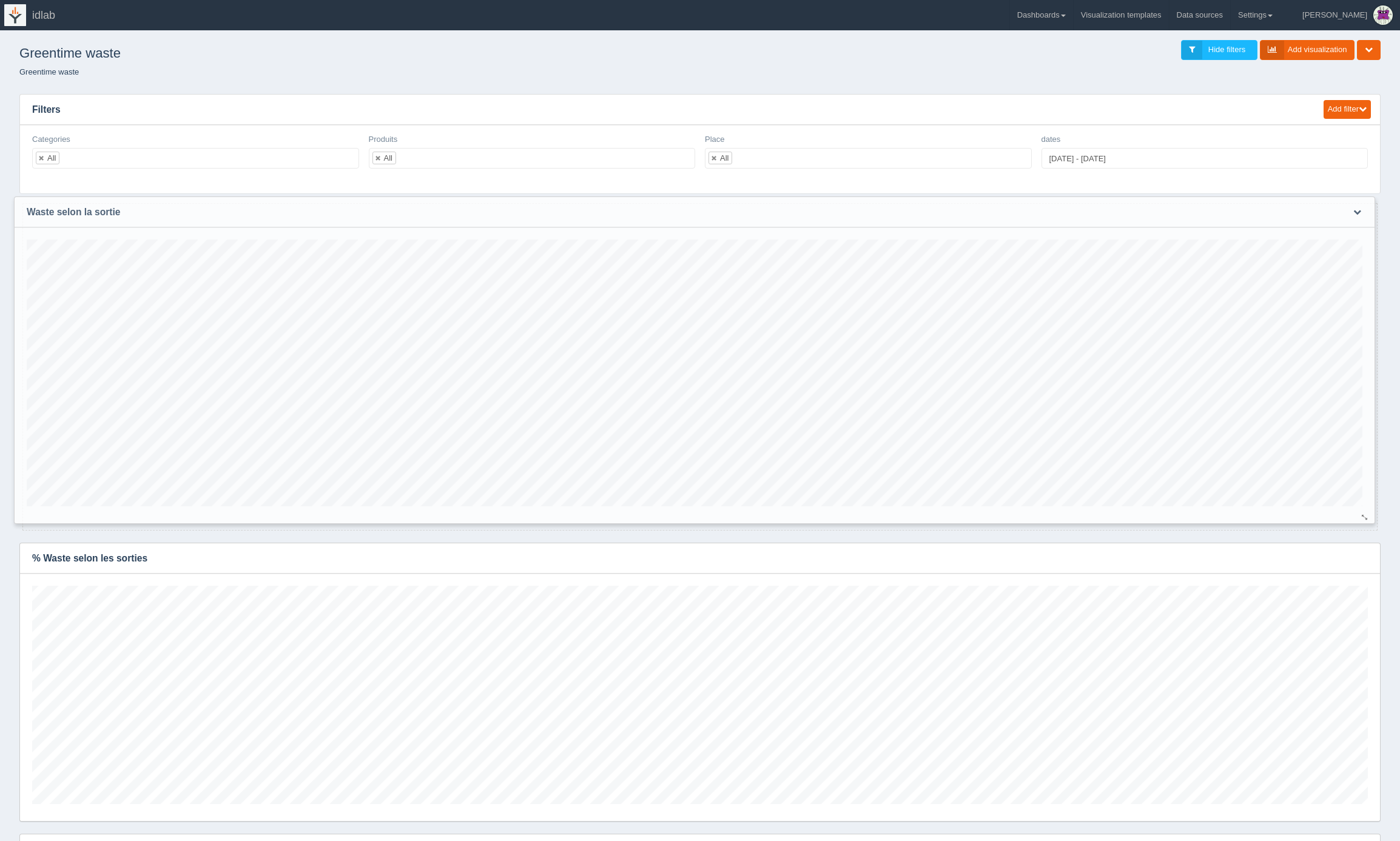
drag, startPoint x: 830, startPoint y: 511, endPoint x: 824, endPoint y: 213, distance: 298.1
click at [824, 213] on h3 "Waste selon la sortie" at bounding box center [676, 212] width 1323 height 30
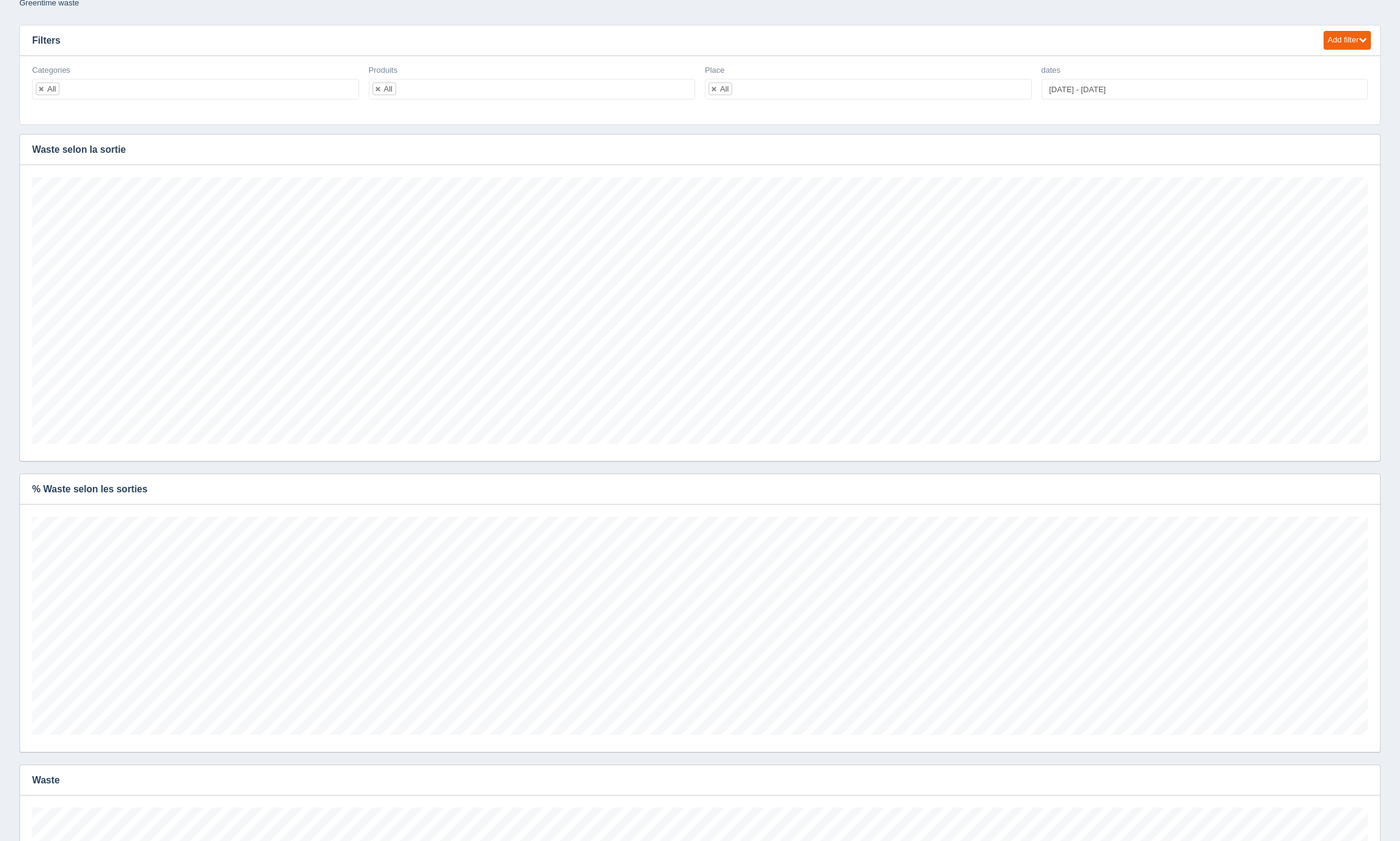
scroll to position [74, 0]
click at [117, 84] on ul "All" at bounding box center [195, 84] width 327 height 20
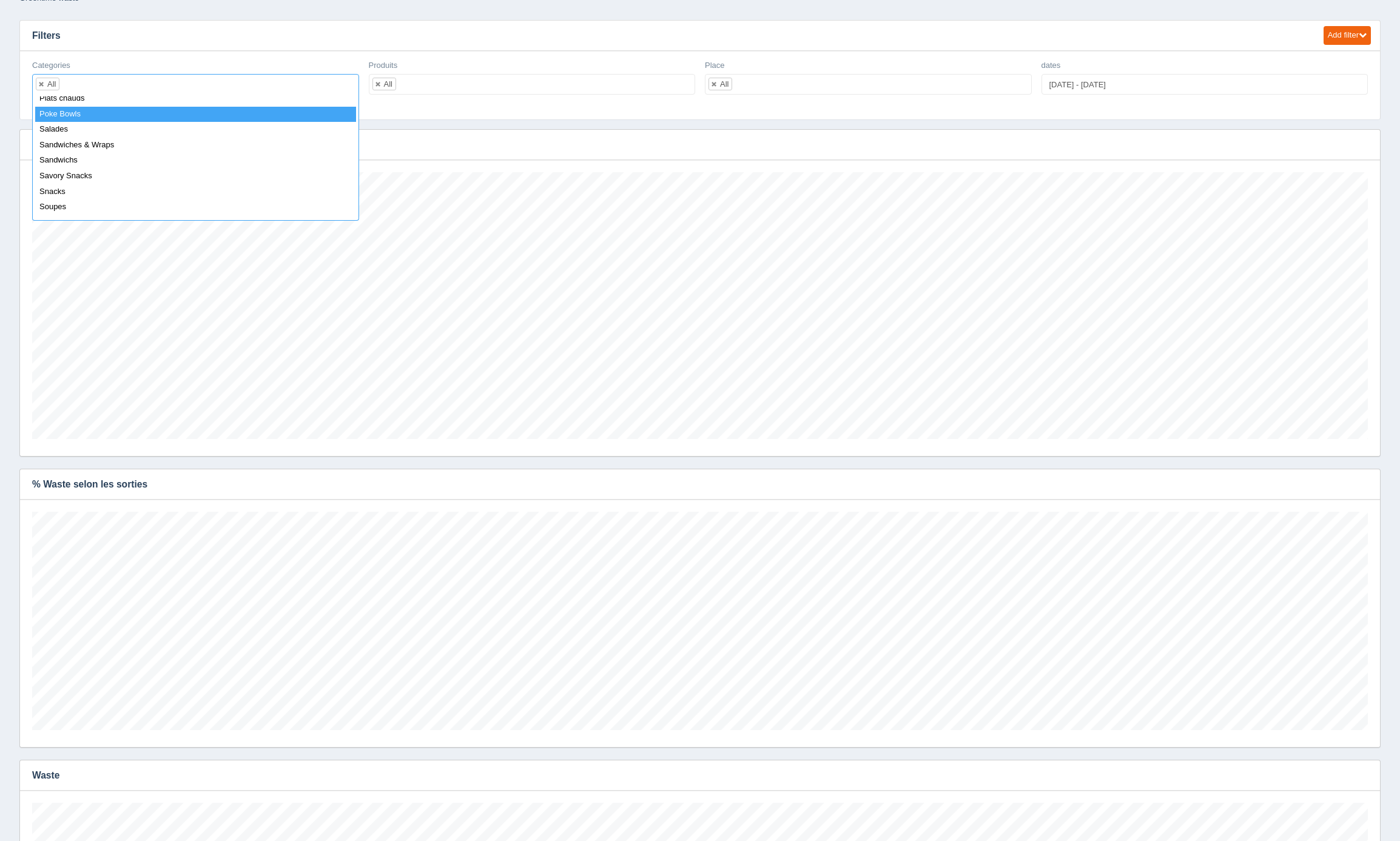
select select "Poke Bowls"
click at [1368, 483] on button "button" at bounding box center [1363, 484] width 16 height 19
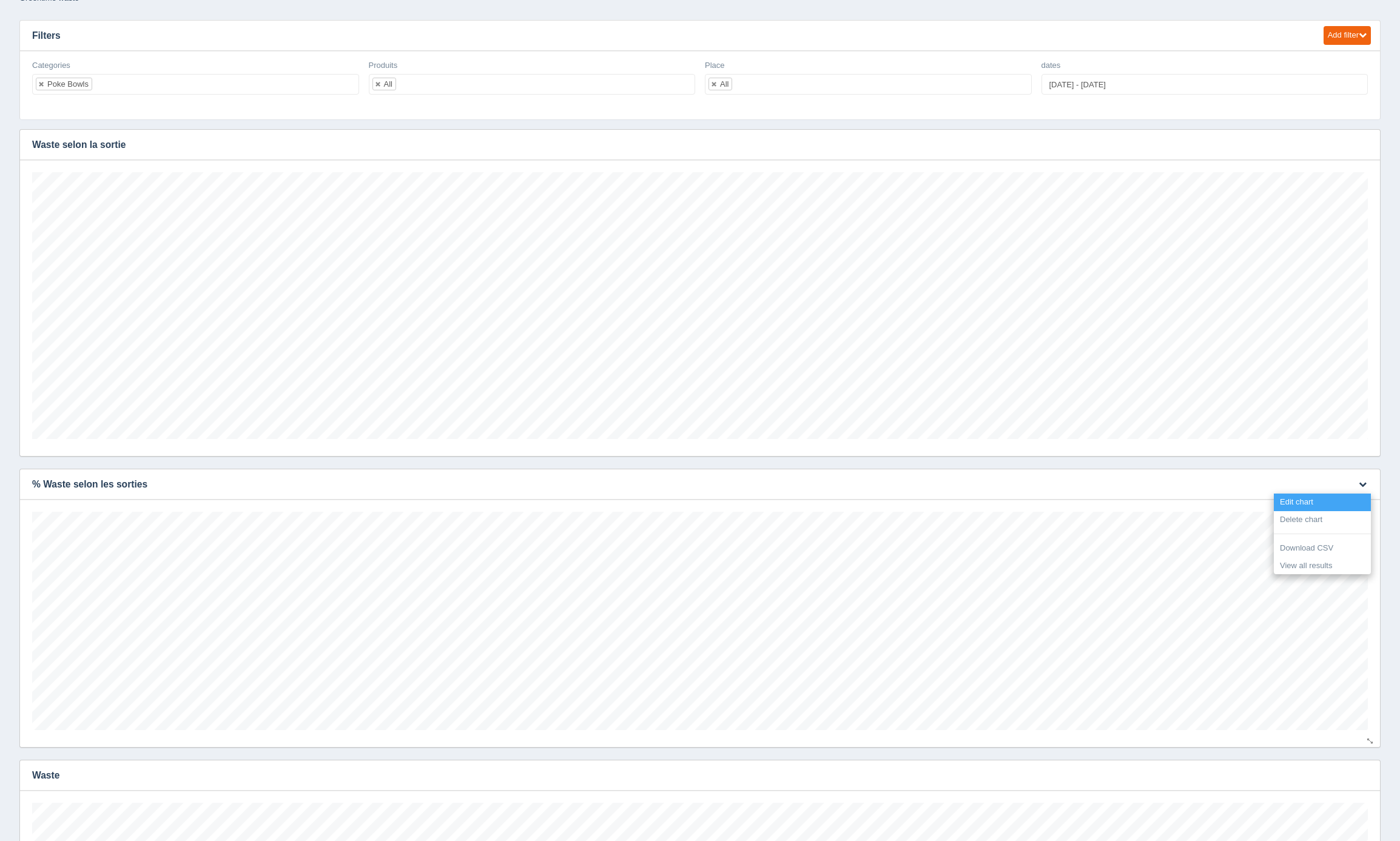
click at [1333, 505] on link "Edit chart" at bounding box center [1323, 502] width 97 height 18
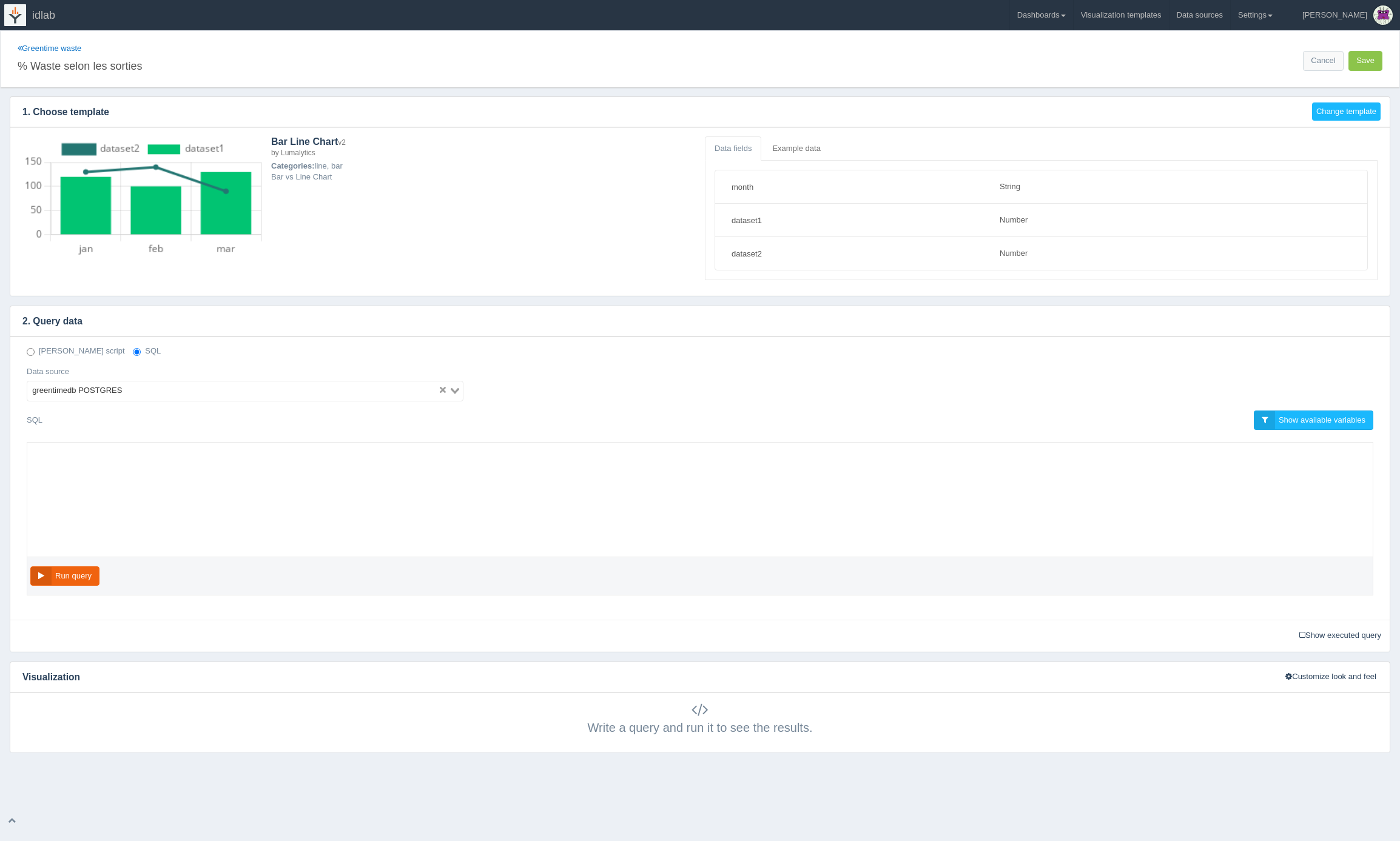
select select "string"
select select "number"
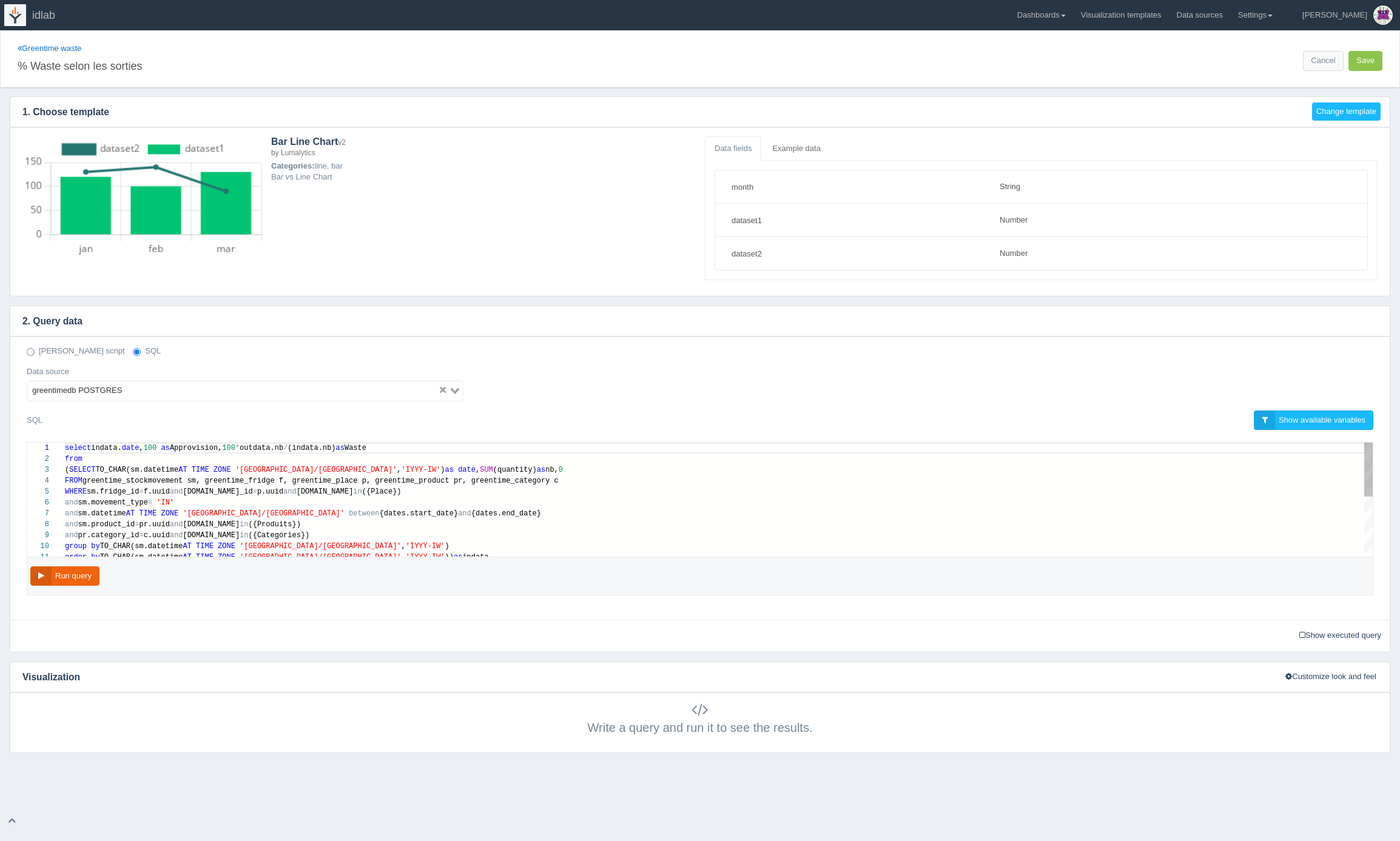
scroll to position [77, 0]
click at [1343, 115] on button "Change template" at bounding box center [1346, 111] width 69 height 19
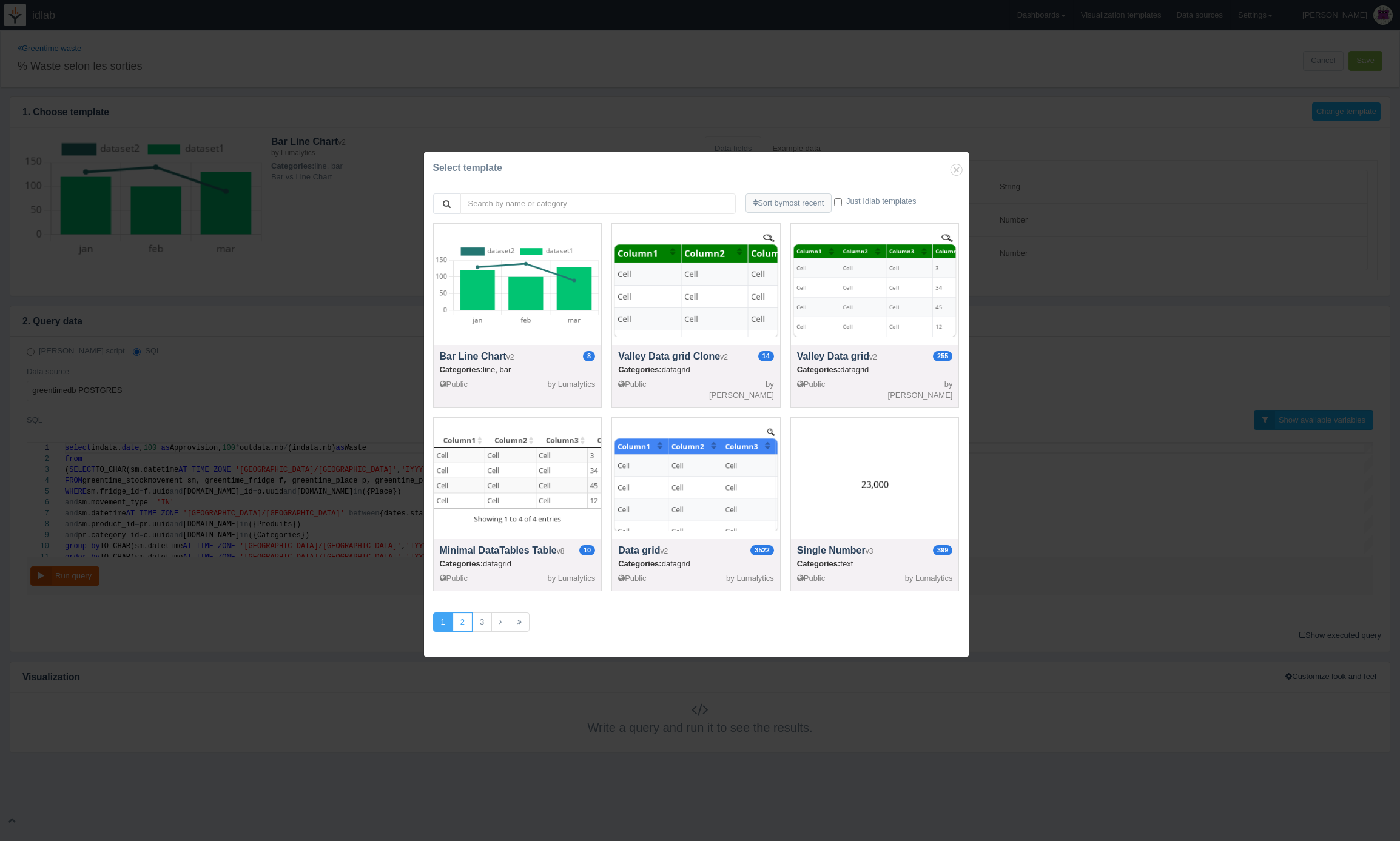
click at [468, 614] on link "2" at bounding box center [462, 622] width 20 height 20
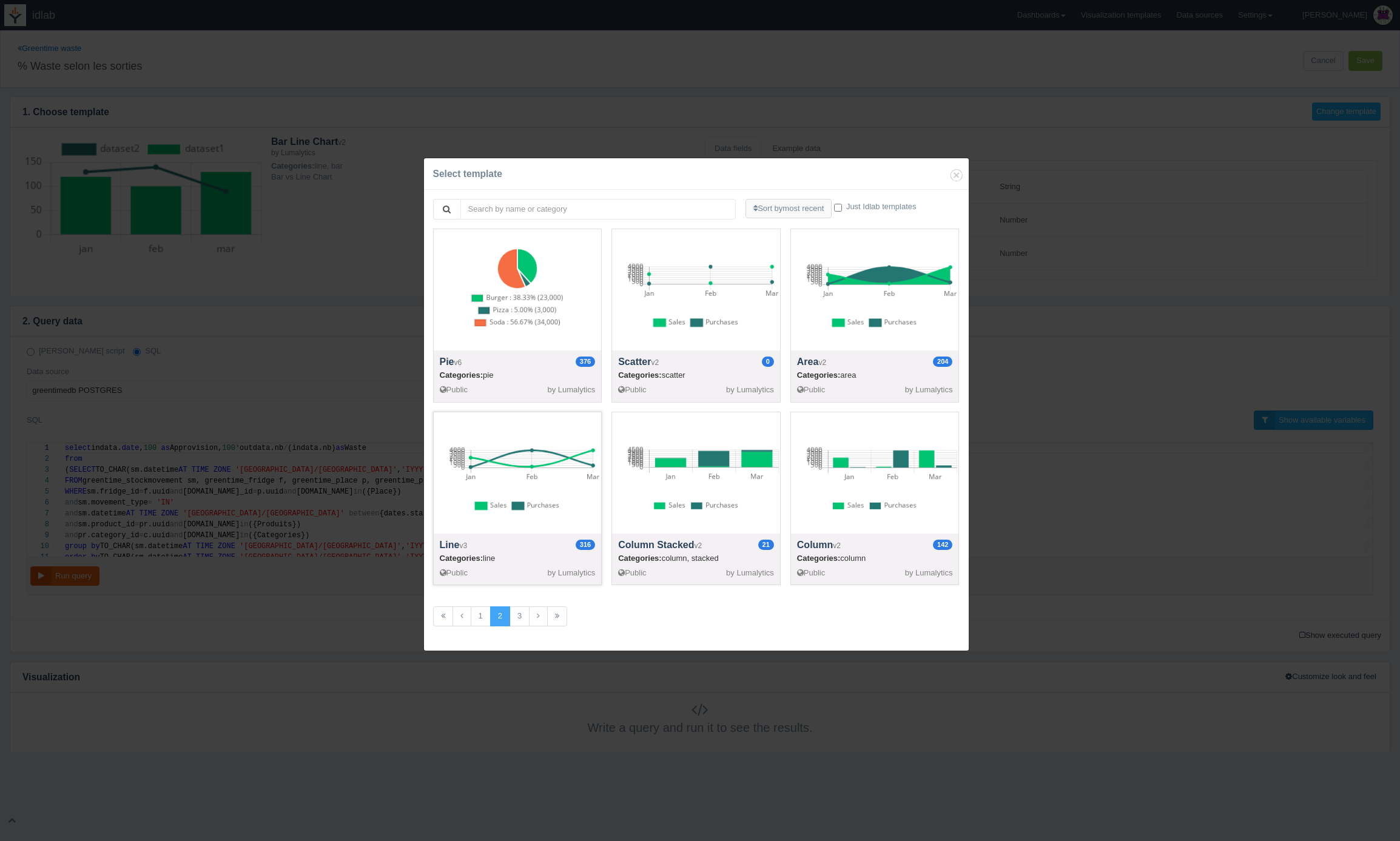
click at [528, 449] on div at bounding box center [518, 473] width 168 height 121
type input "Sales"
type input "Purchases"
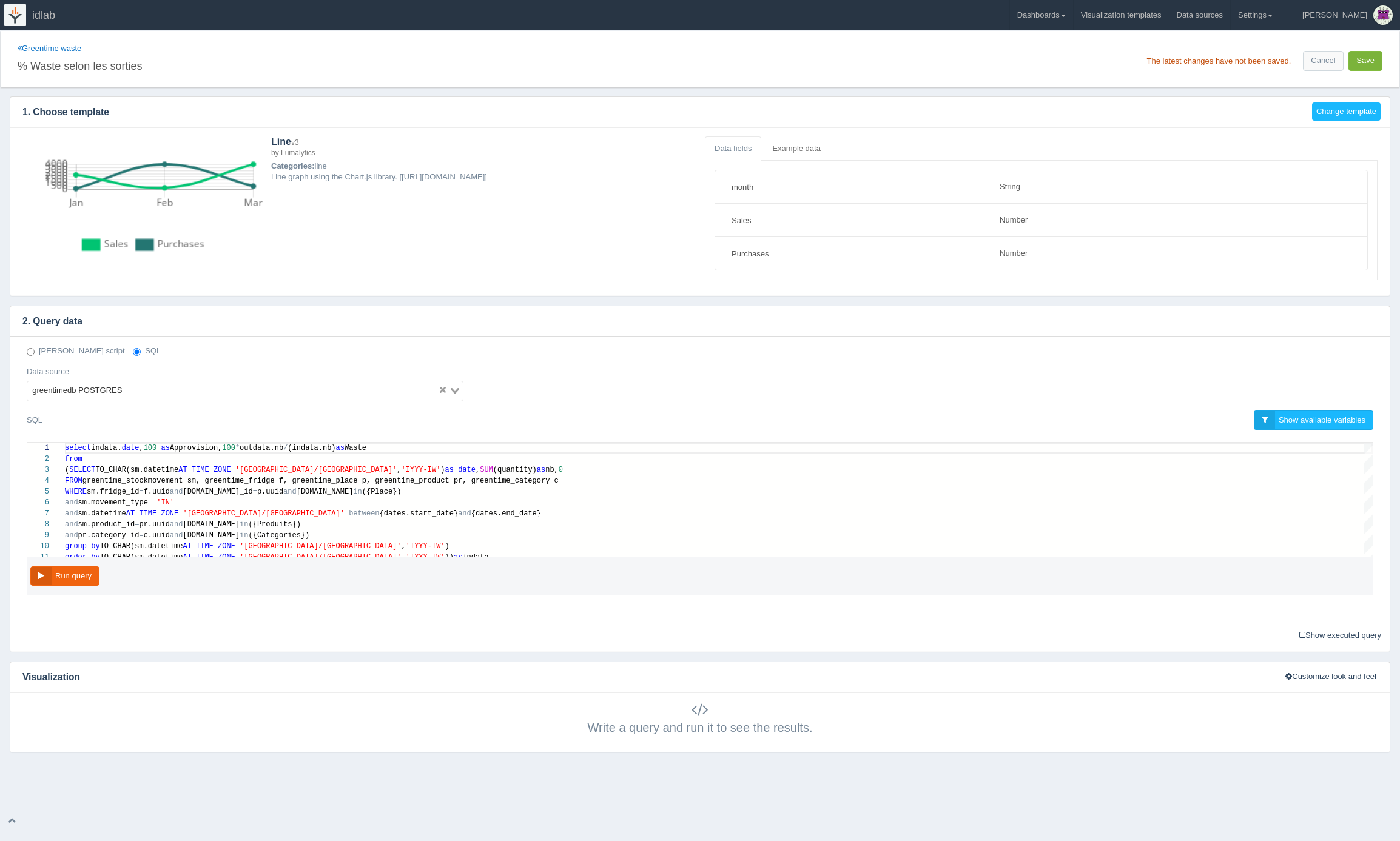
click at [1359, 63] on button "Save" at bounding box center [1366, 61] width 34 height 20
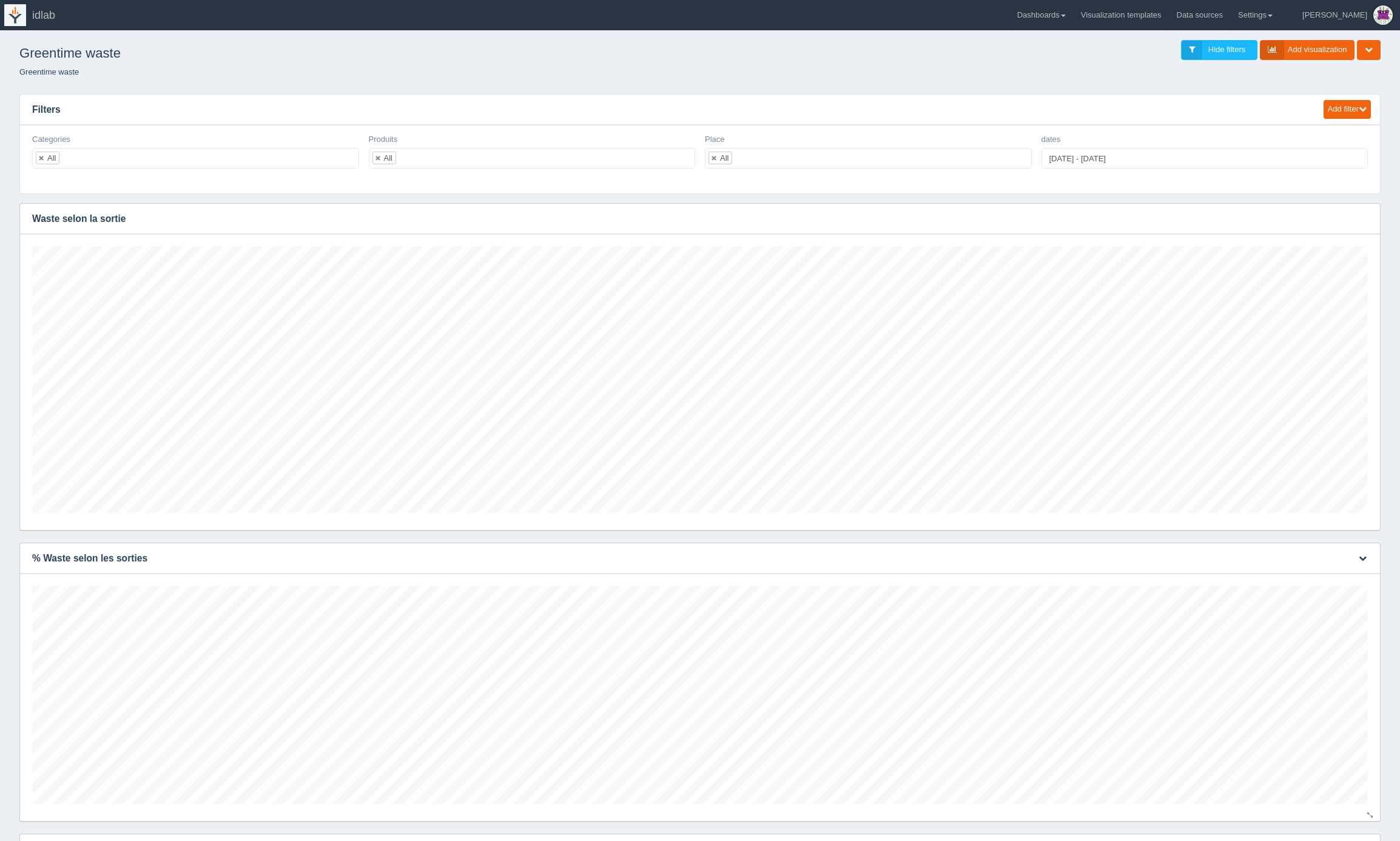
scroll to position [450, 0]
type input "[DATE]"
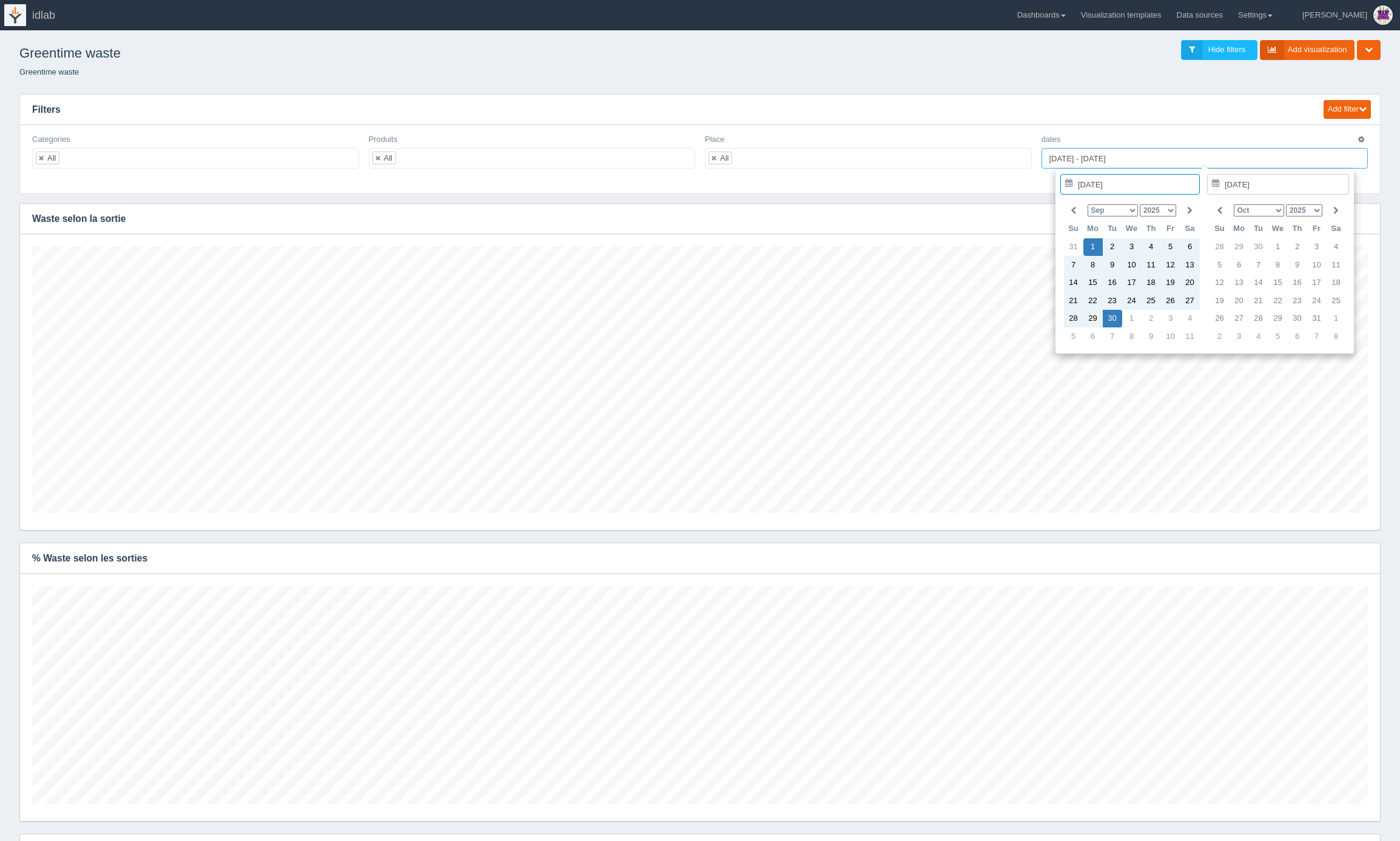
click at [1077, 160] on input "[DATE] - [DATE]" at bounding box center [1205, 158] width 327 height 20
type input "[DATE] - [DATE]"
type input "[DATE]"
type input "[DATE] - [DATE]"
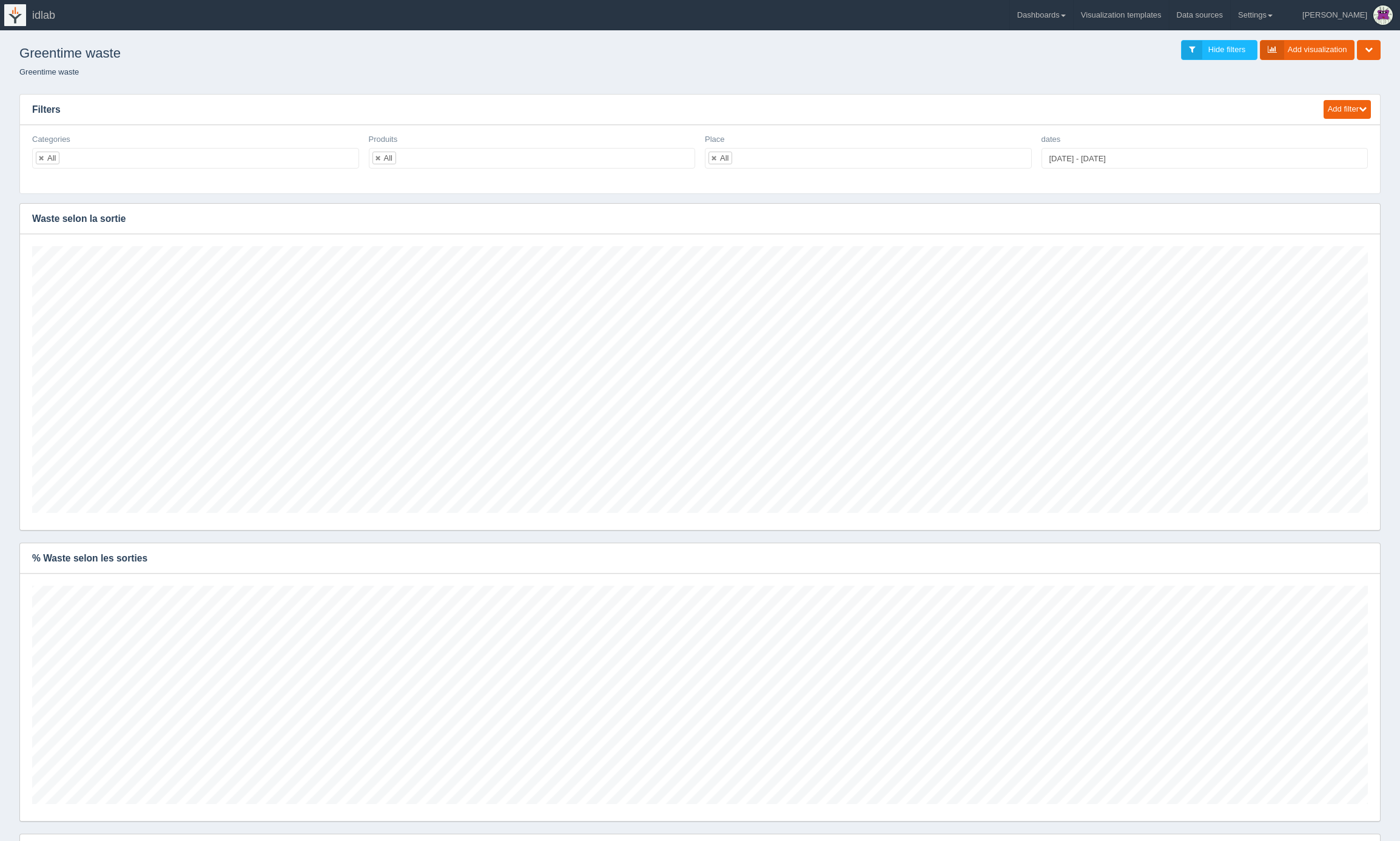
click at [1165, 118] on h3 "Filters" at bounding box center [666, 109] width 1292 height 30
click at [1154, 166] on input "2025-01-01 - 2025-09-30" at bounding box center [1205, 158] width 327 height 20
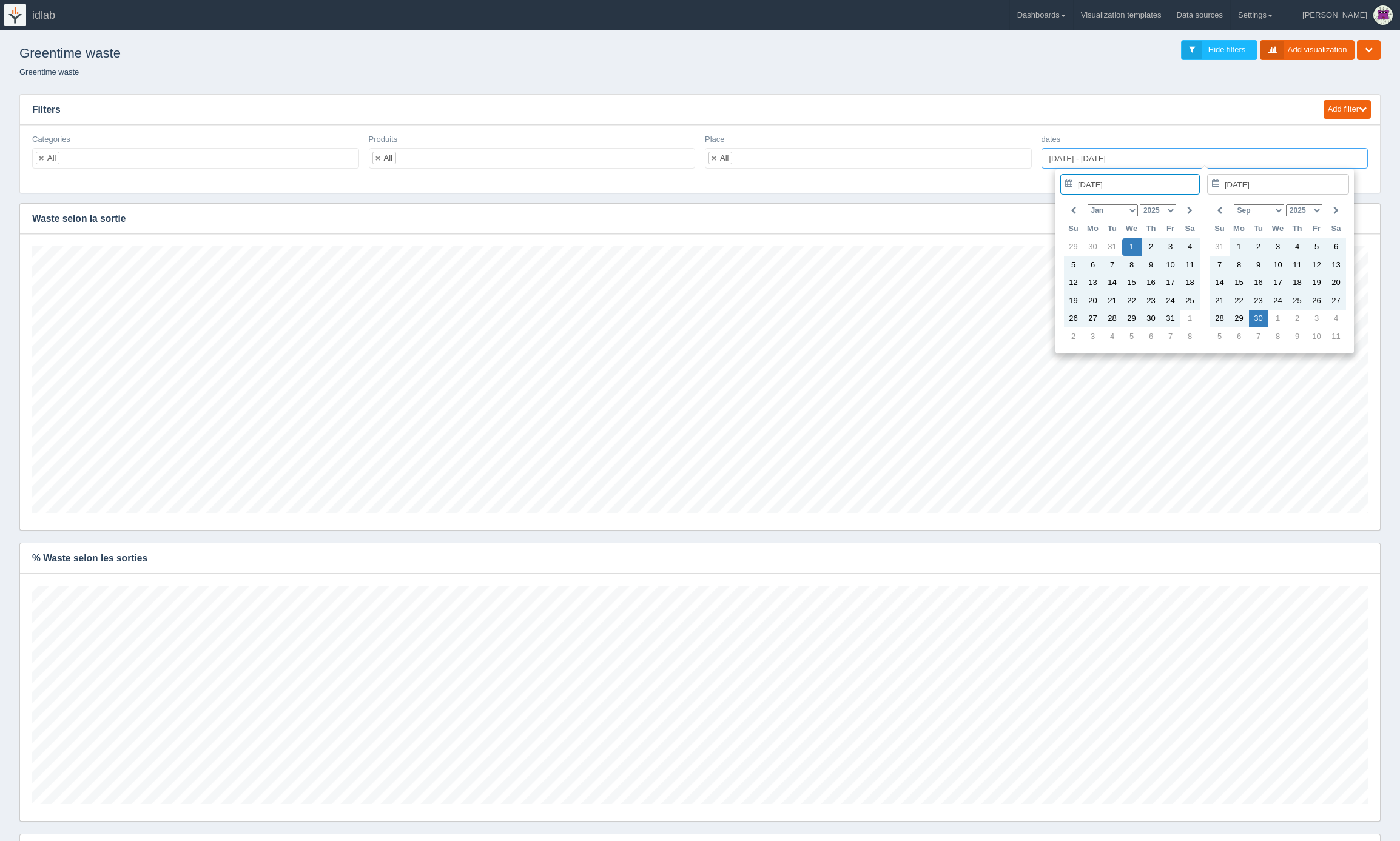
type input "2025-01-01"
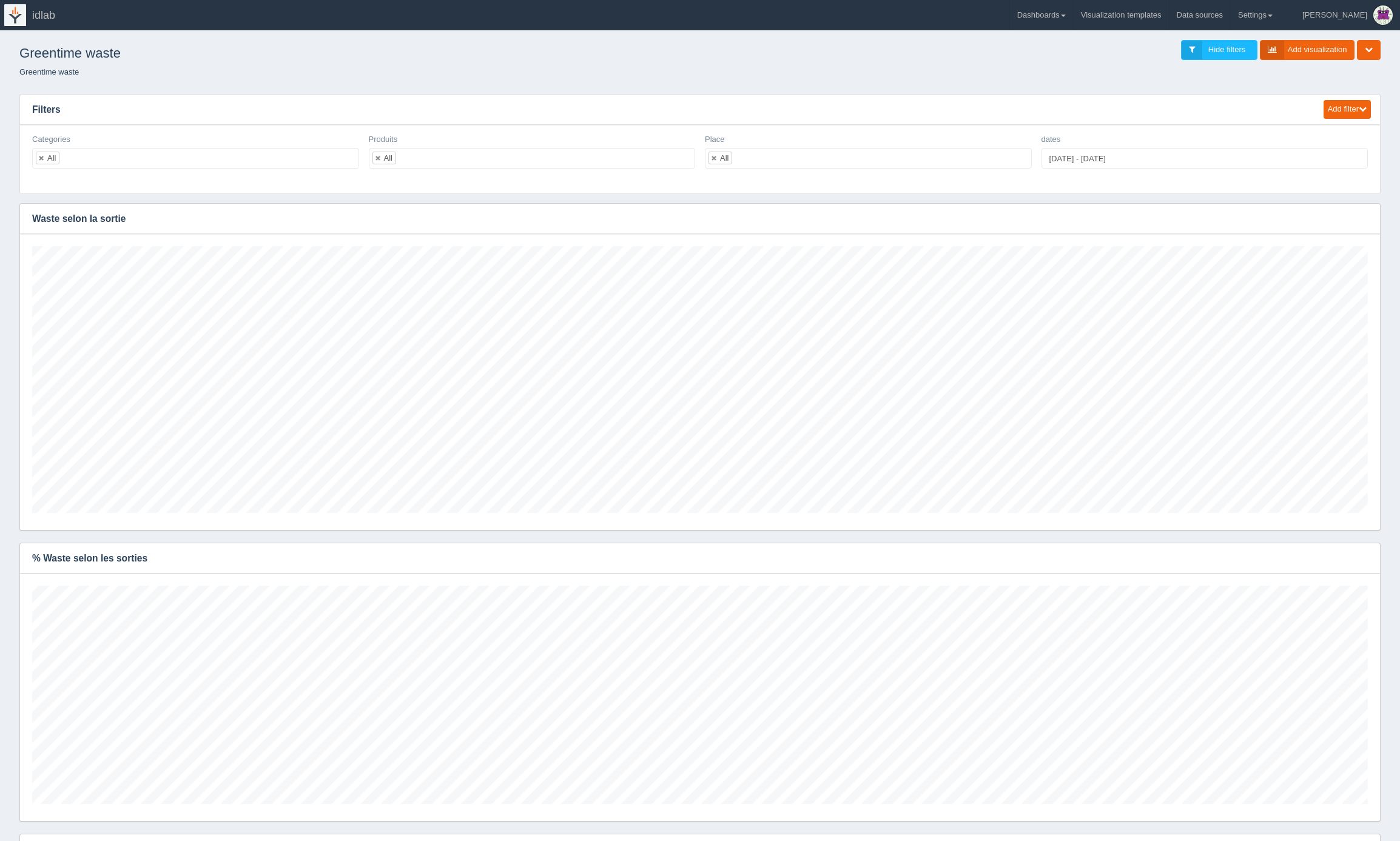
click at [1148, 71] on ol "Greentime waste" at bounding box center [700, 73] width 1381 height 12
click at [1359, 219] on icon "button" at bounding box center [1363, 219] width 8 height 8
click at [1338, 234] on link "Edit chart" at bounding box center [1323, 237] width 97 height 18
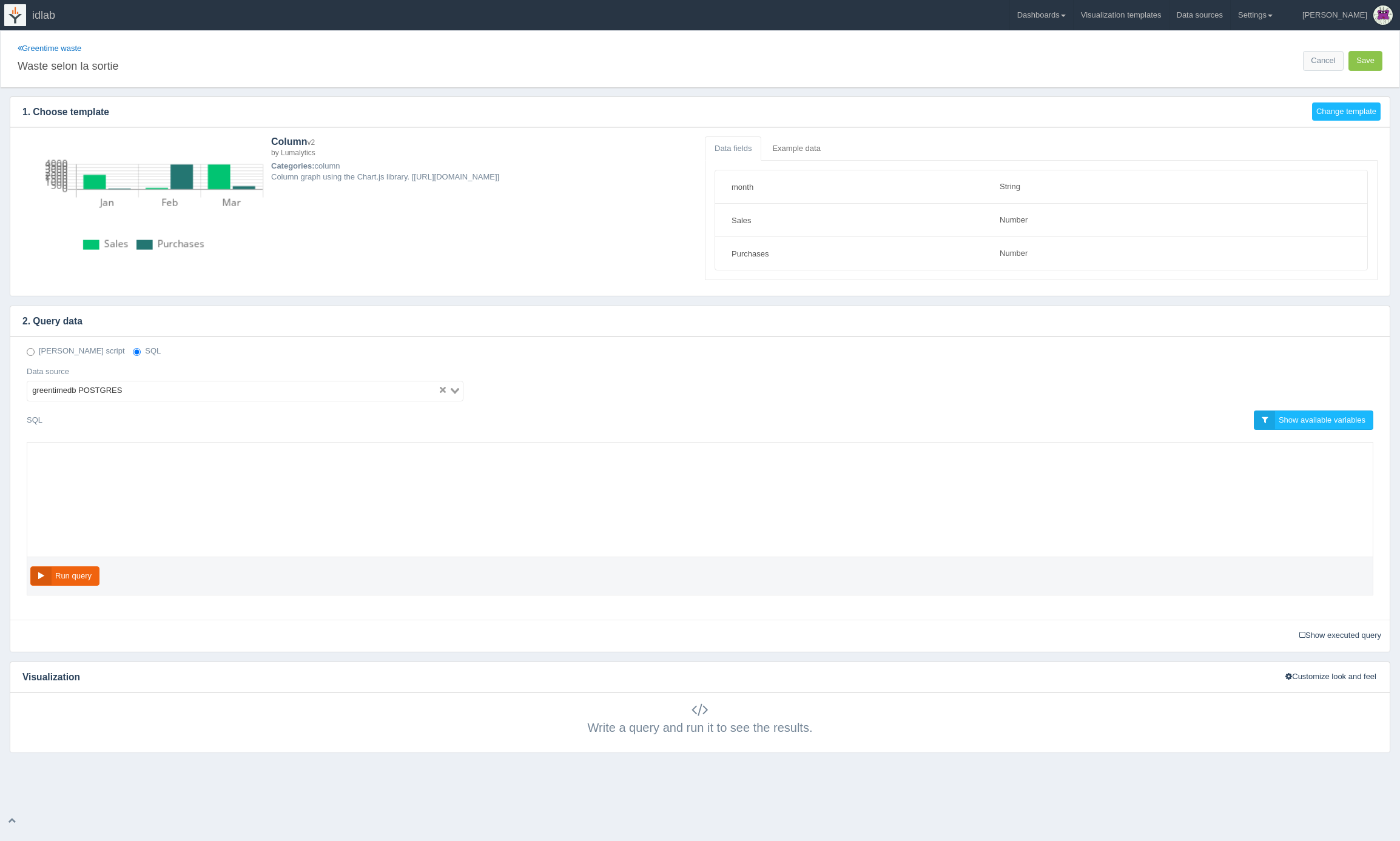
select select "string"
select select "number"
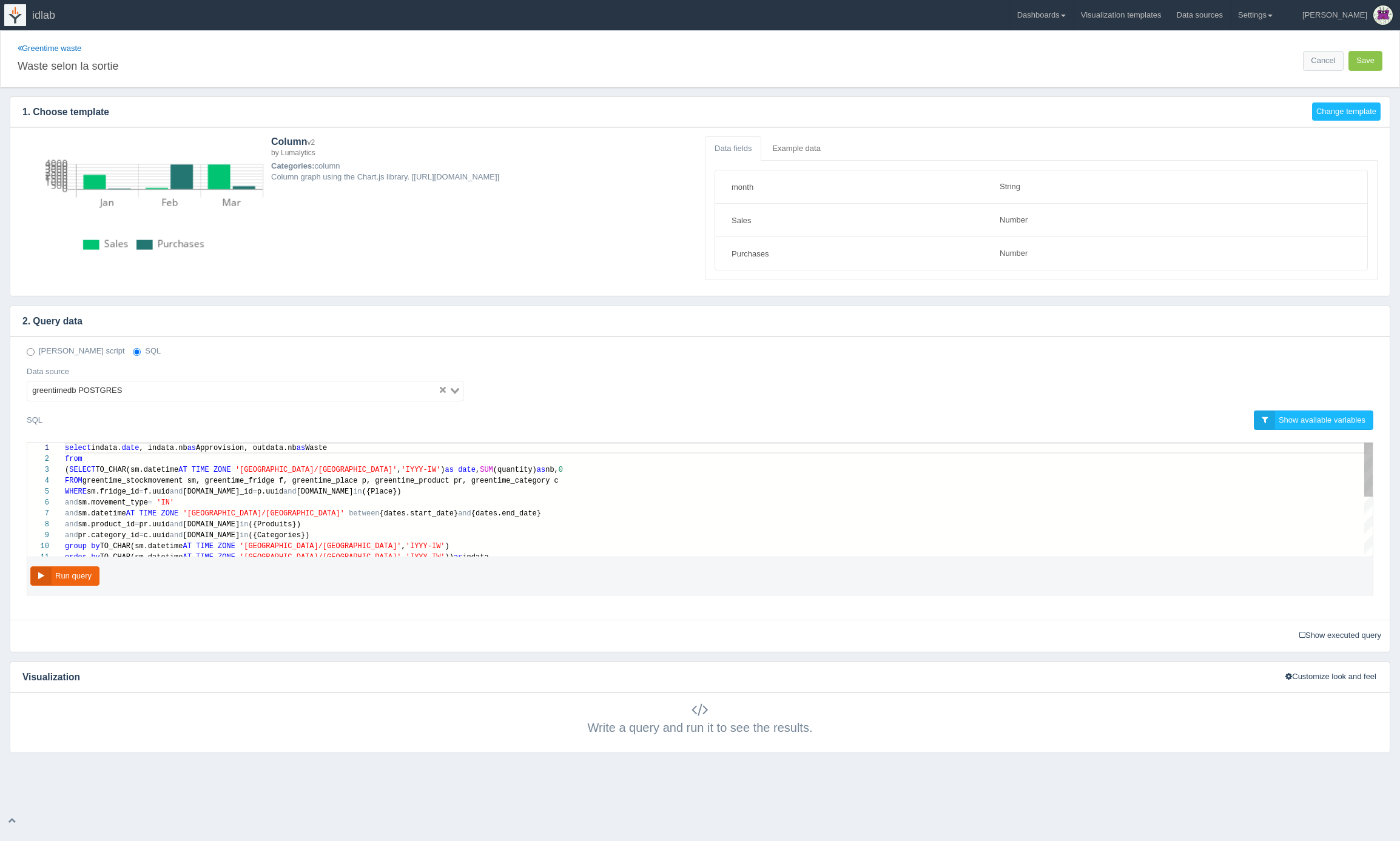
scroll to position [77, 0]
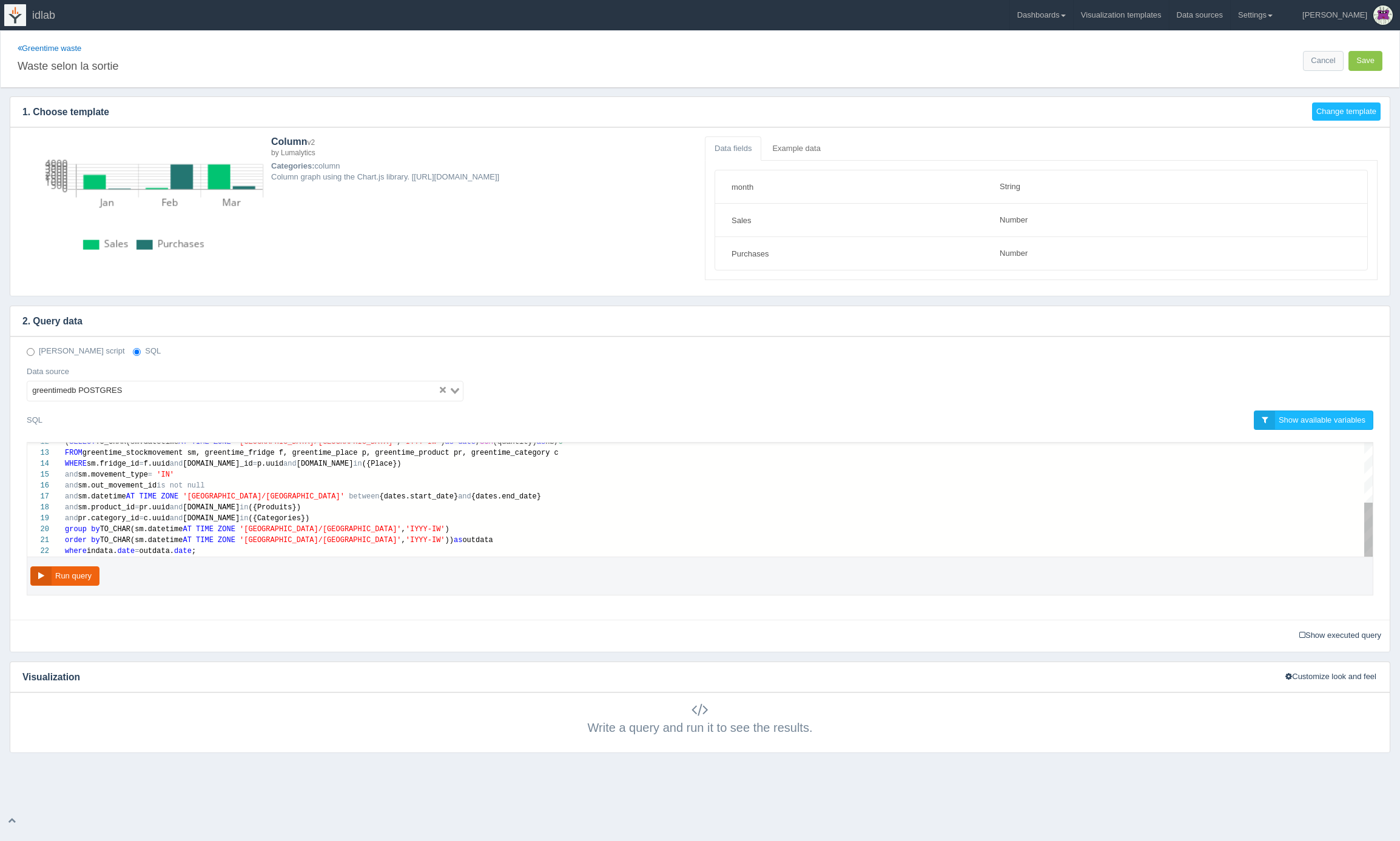
click at [334, 549] on div "where indata. date = outdata. date ;" at bounding box center [719, 551] width 1308 height 11
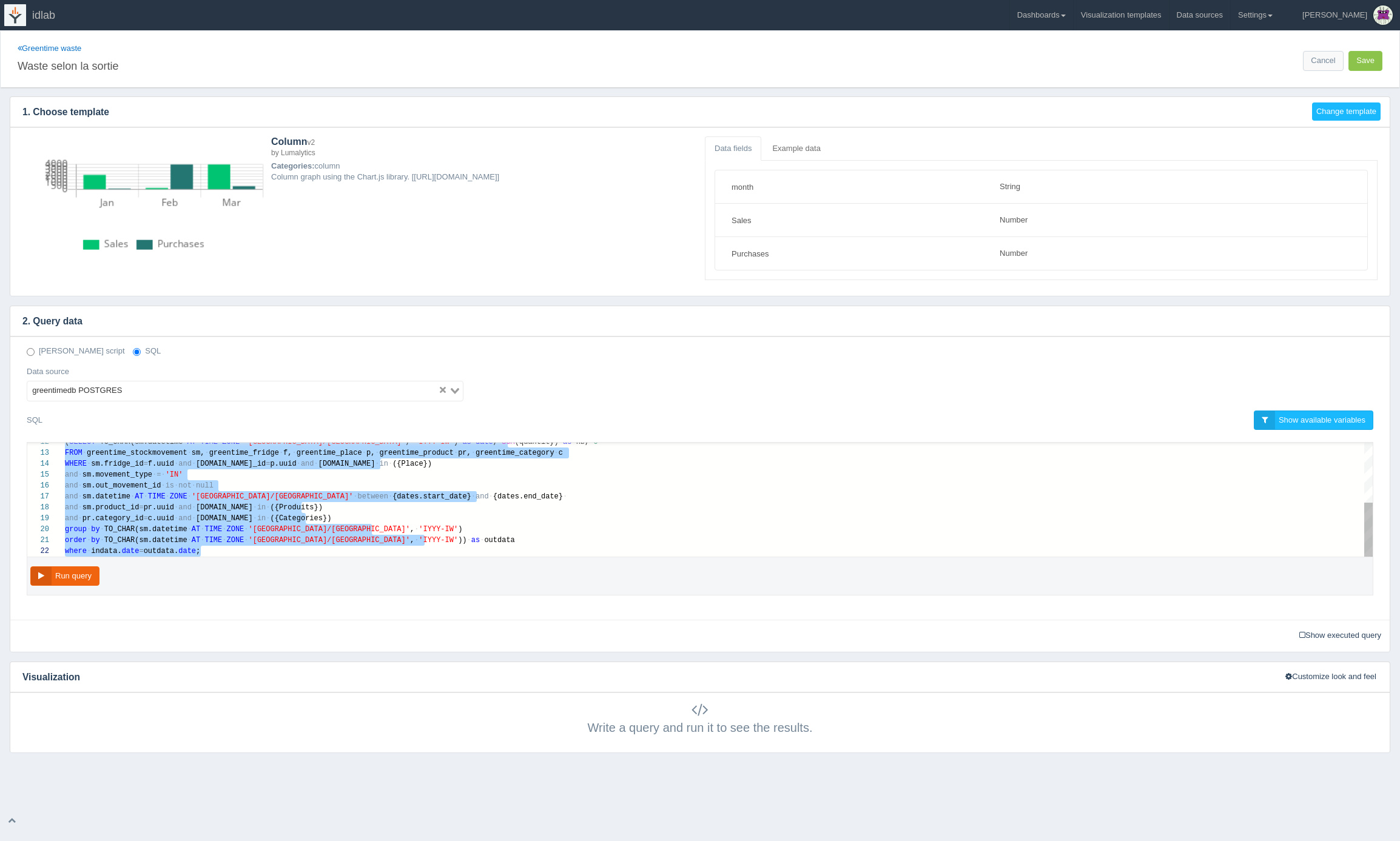
click at [410, 530] on span "," at bounding box center [412, 529] width 4 height 9
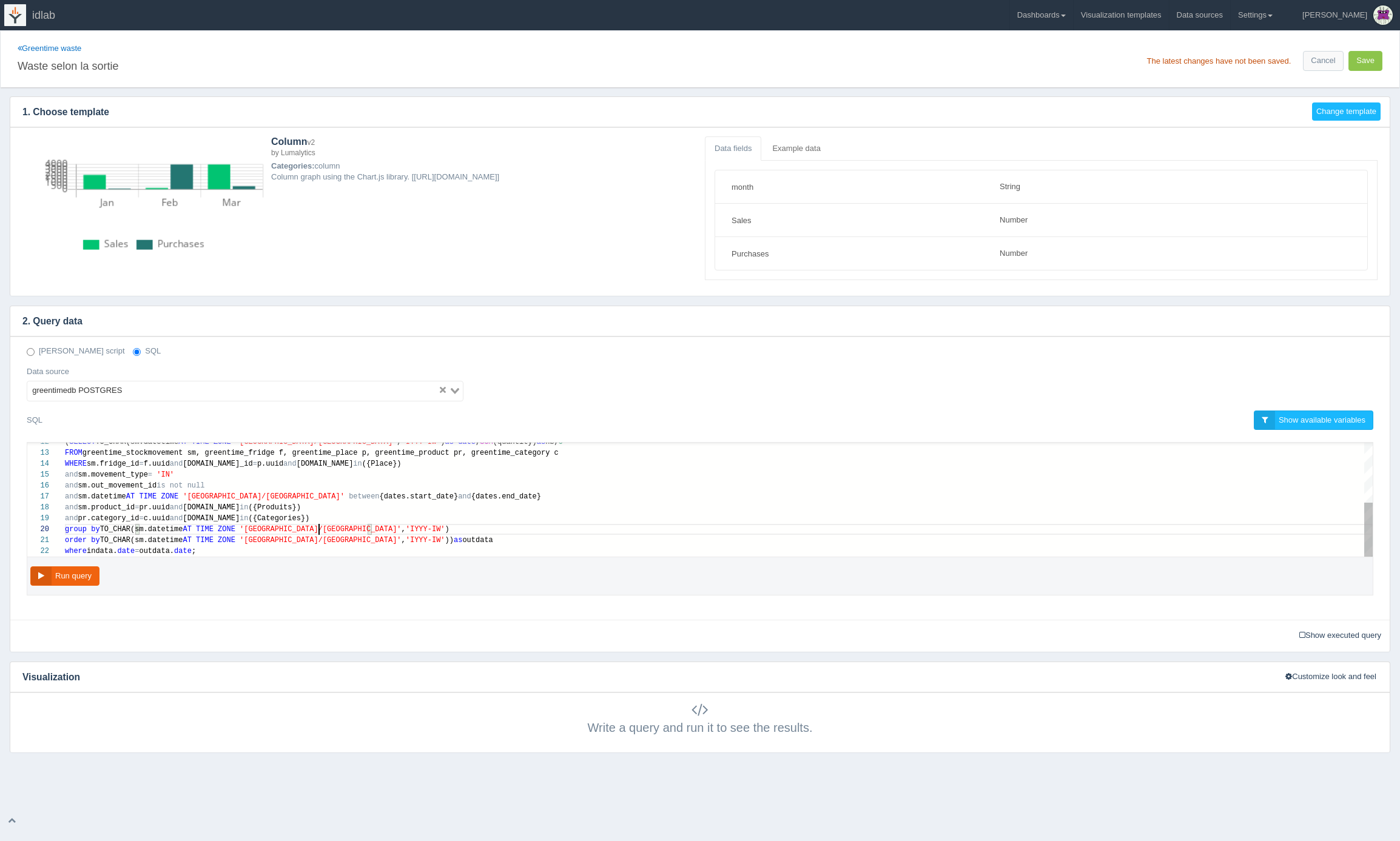
paste textarea "sm, greentime_fridge f, greentime_place p, greentime_product pr, greentime_cate…"
click at [313, 542] on span "'[GEOGRAPHIC_DATA]/[GEOGRAPHIC_DATA]'" at bounding box center [320, 540] width 161 height 9
paste textarea "- INTERVAL '1 day'"
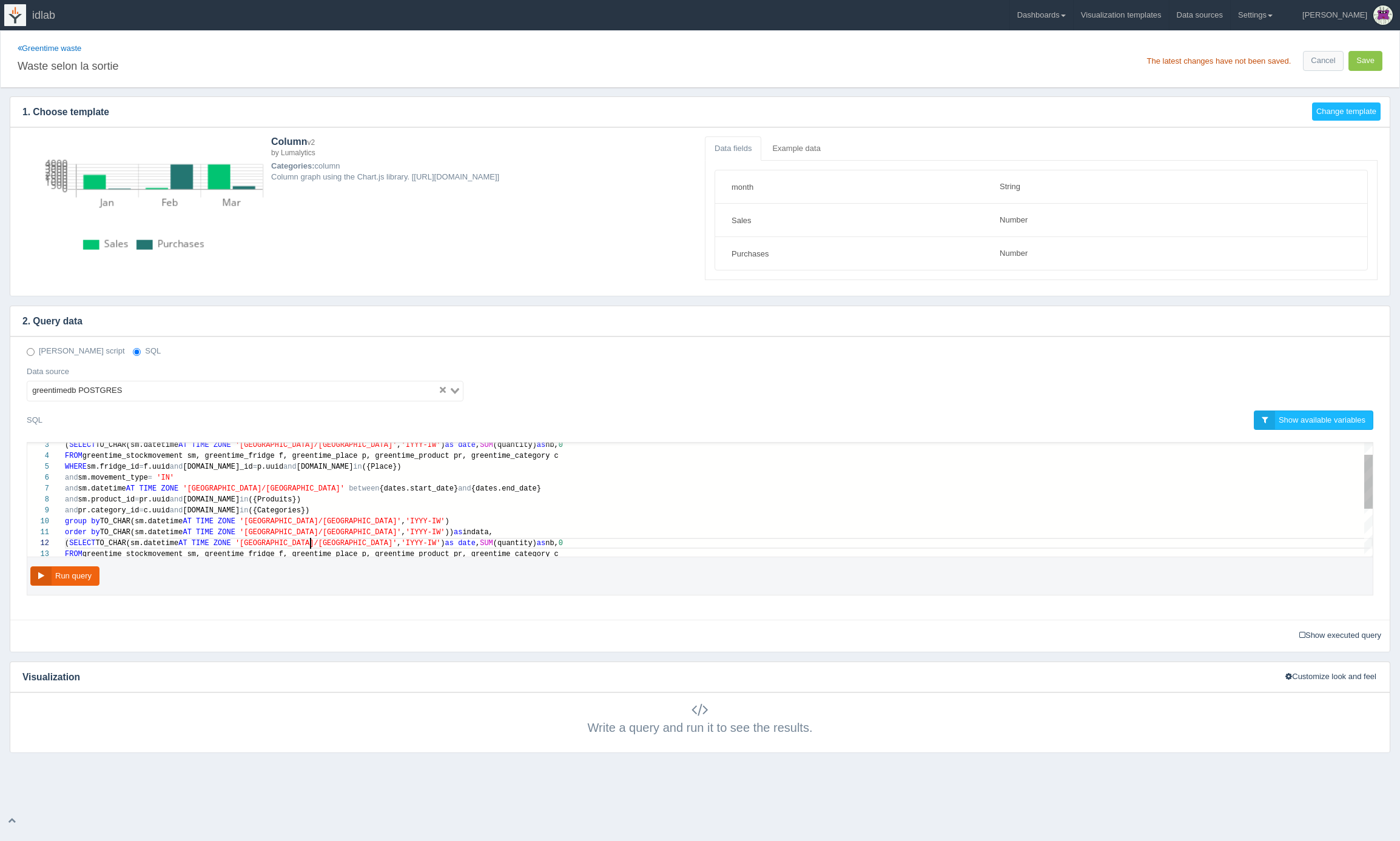
scroll to position [11, 246]
click at [310, 542] on span "'[GEOGRAPHIC_DATA]/[GEOGRAPHIC_DATA]'" at bounding box center [316, 543] width 161 height 9
paste textarea "- INTERVAL '1 day'"
click at [402, 530] on span "," at bounding box center [404, 529] width 4 height 9
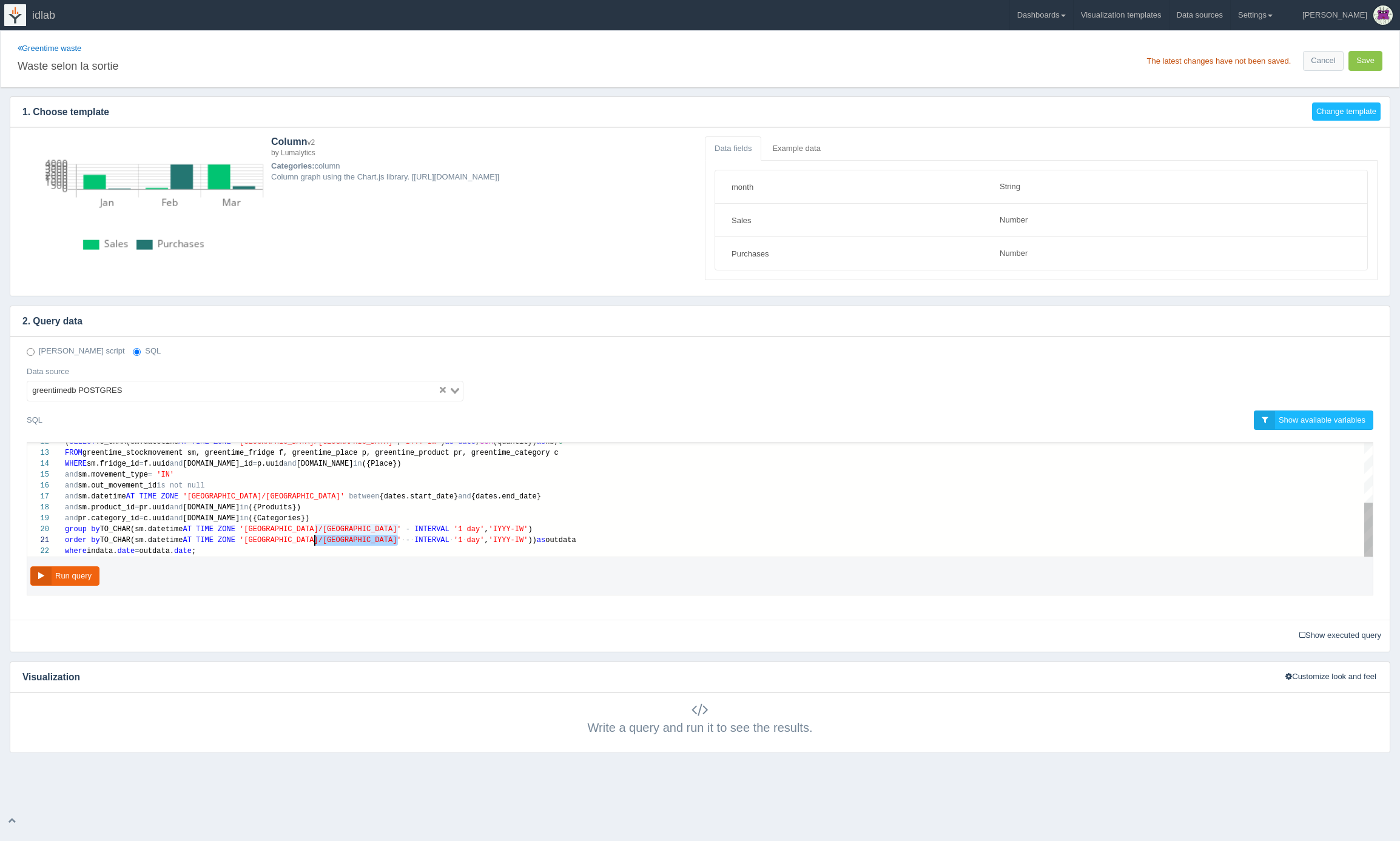
drag, startPoint x: 397, startPoint y: 540, endPoint x: 316, endPoint y: 540, distance: 81.0
type textarea "time_stockmovement sm, greentime_fridge f, greentime_place p, greentime_product…"
click at [1363, 60] on button "Save" at bounding box center [1366, 61] width 34 height 20
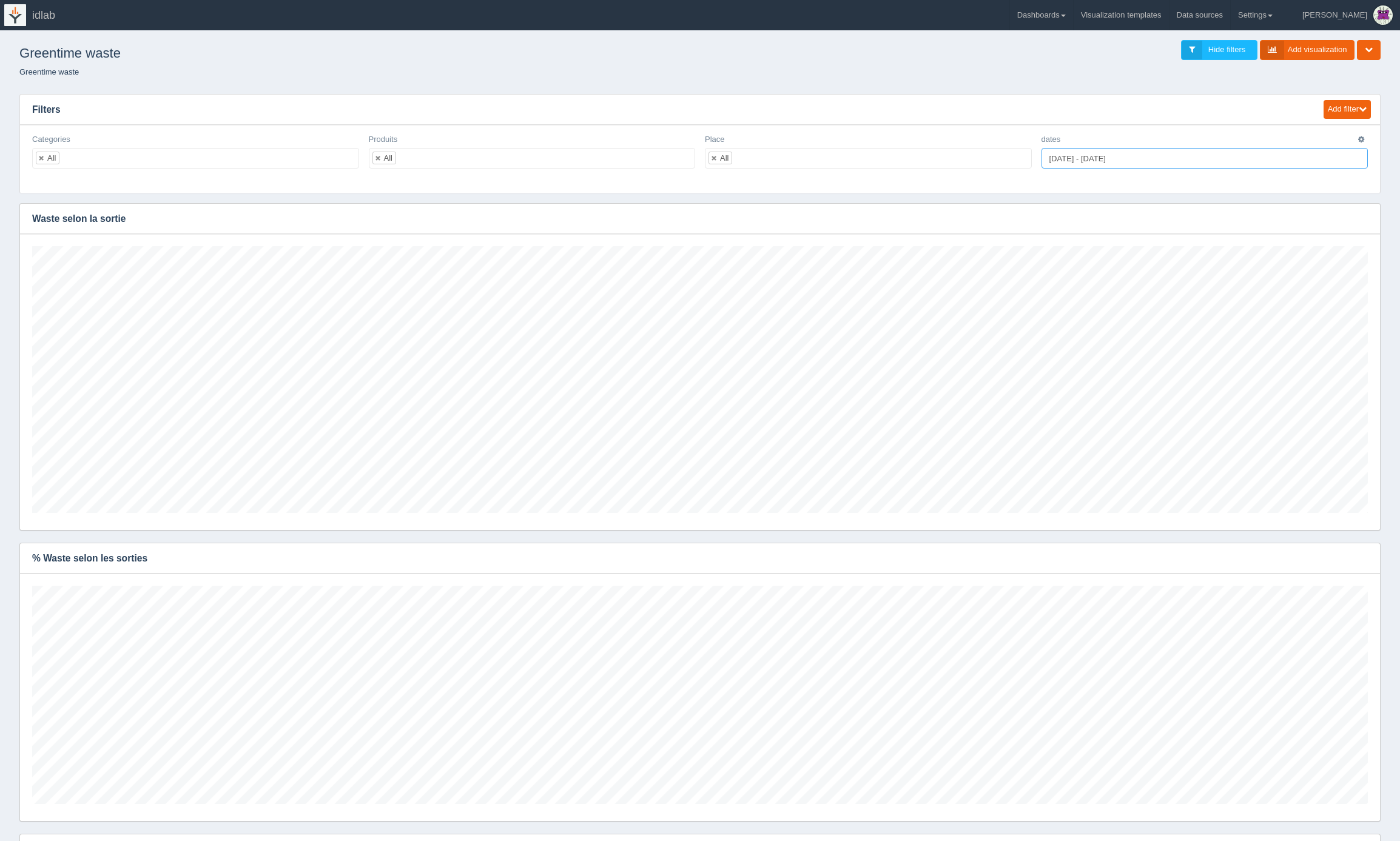
type input "[DATE]"
click at [1075, 157] on input "[DATE] - [DATE]" at bounding box center [1205, 158] width 327 height 20
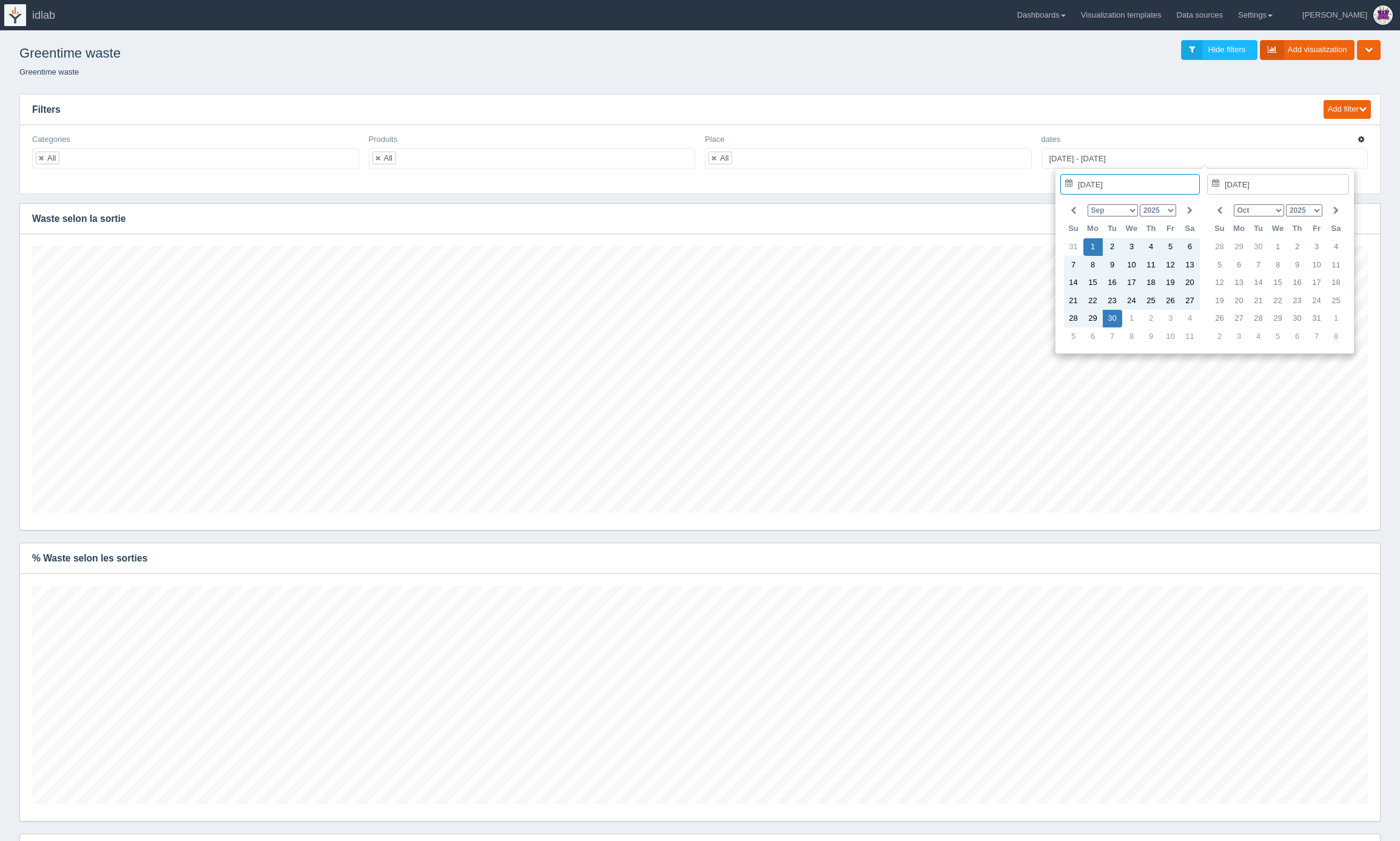
click at [1362, 137] on icon "button" at bounding box center [1361, 139] width 6 height 7
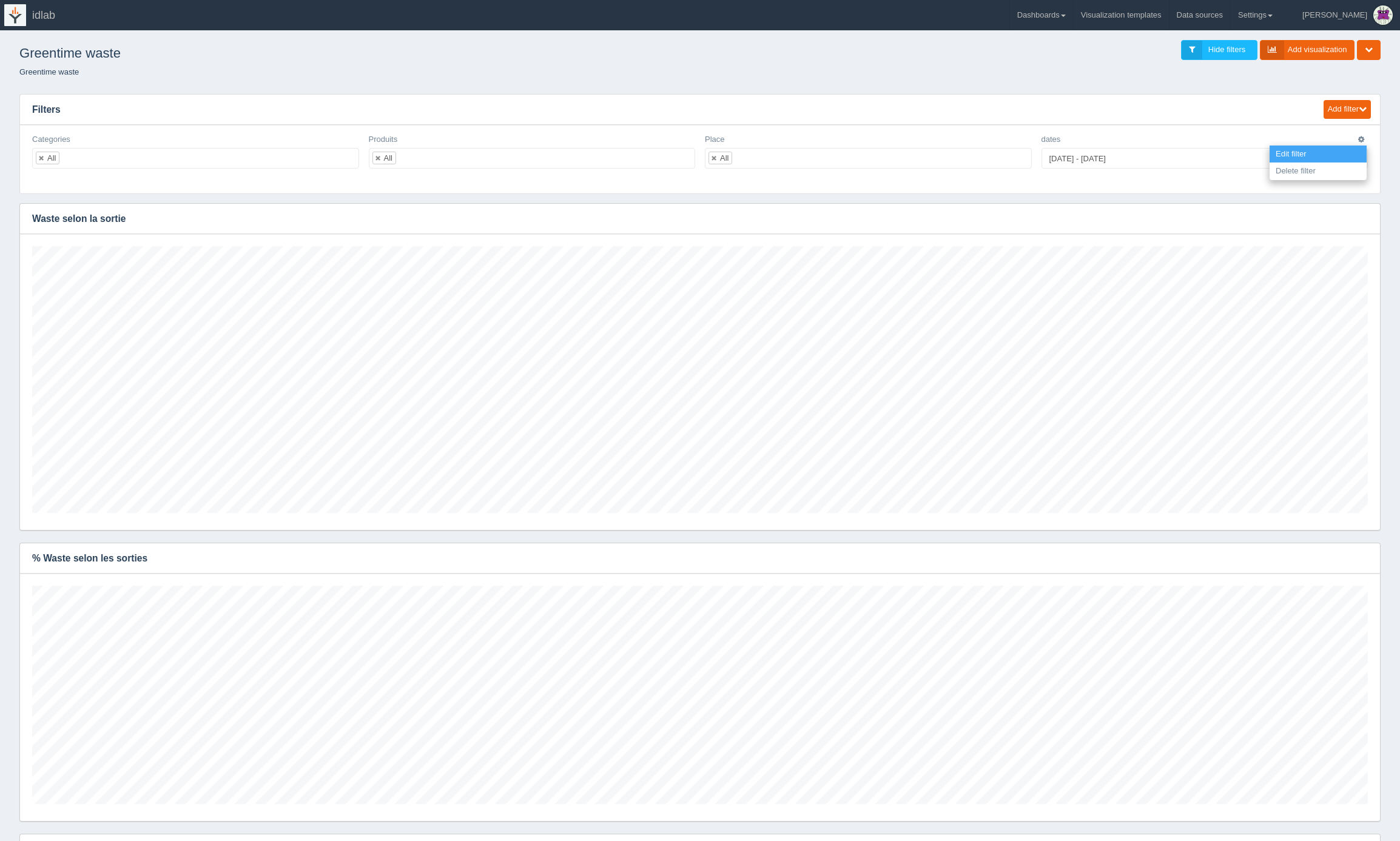
click at [1318, 155] on link "Edit filter" at bounding box center [1319, 154] width 97 height 18
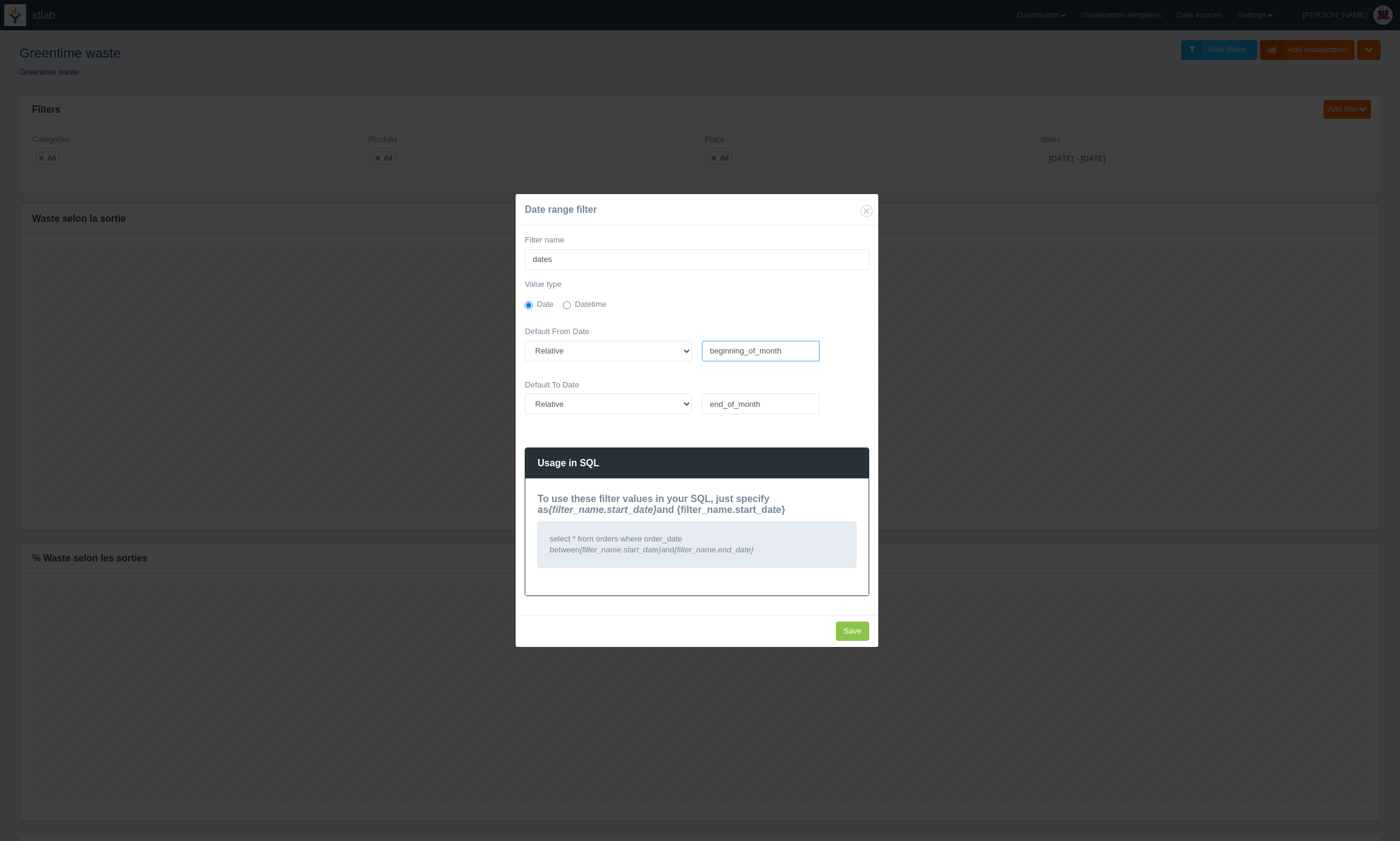
click at [770, 353] on input "beginning_of_month" at bounding box center [760, 351] width 117 height 20
type input "beginning_of_year"
click at [848, 630] on input "Save" at bounding box center [853, 631] width 34 height 20
type input "Saving..."
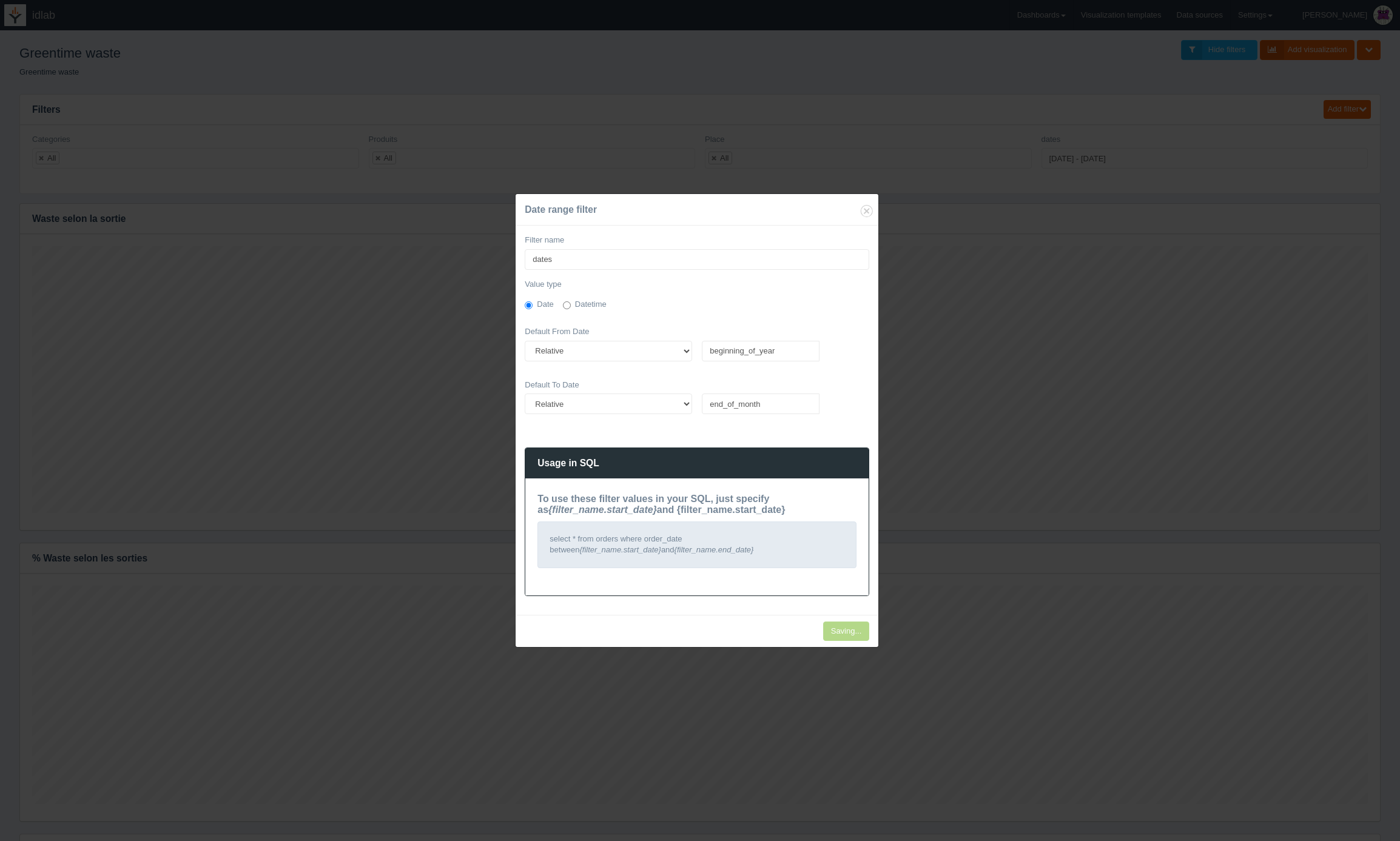
type input "Invalid date"
type input "Save"
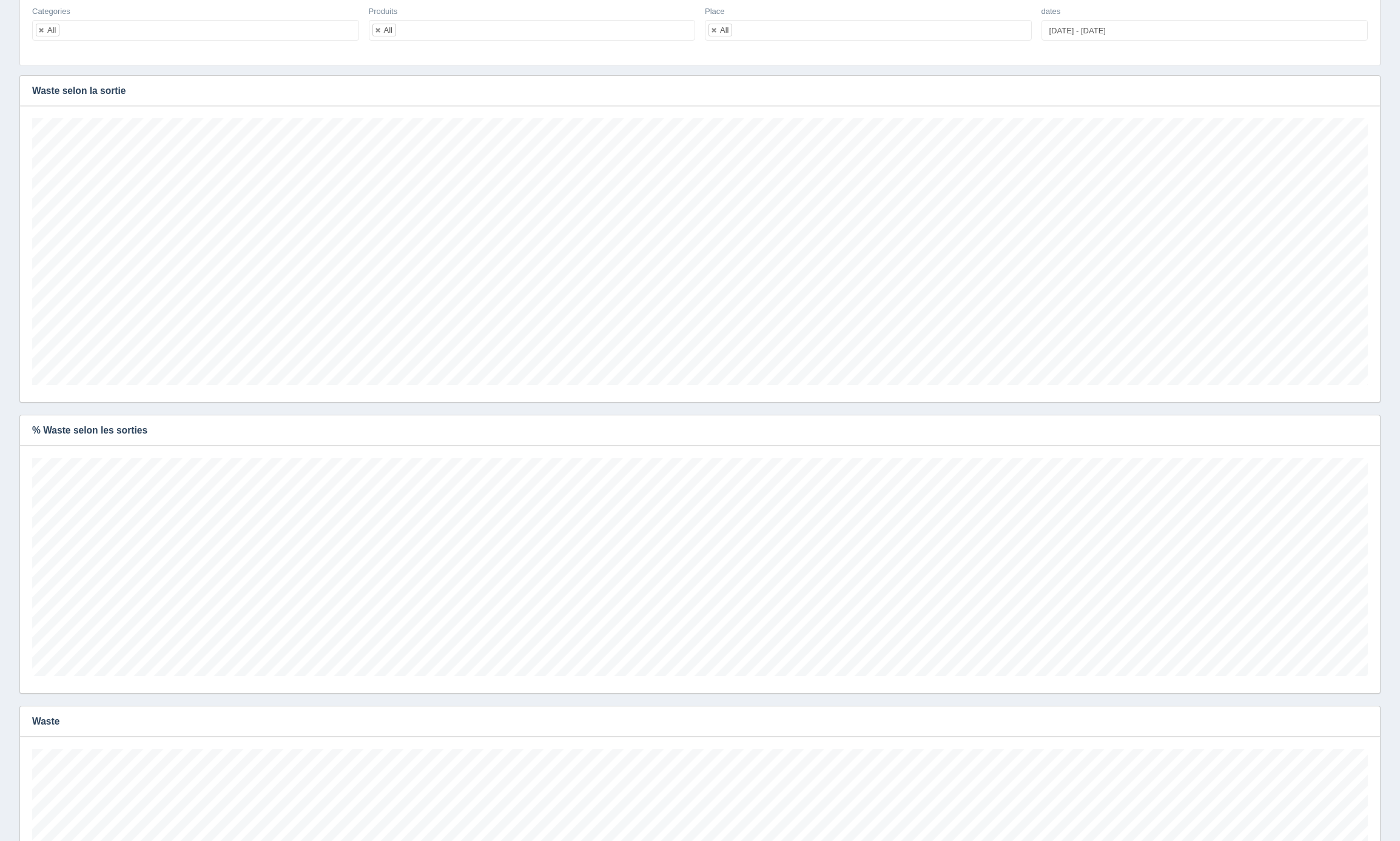
scroll to position [450, 0]
click at [270, 27] on ul "All" at bounding box center [195, 30] width 327 height 20
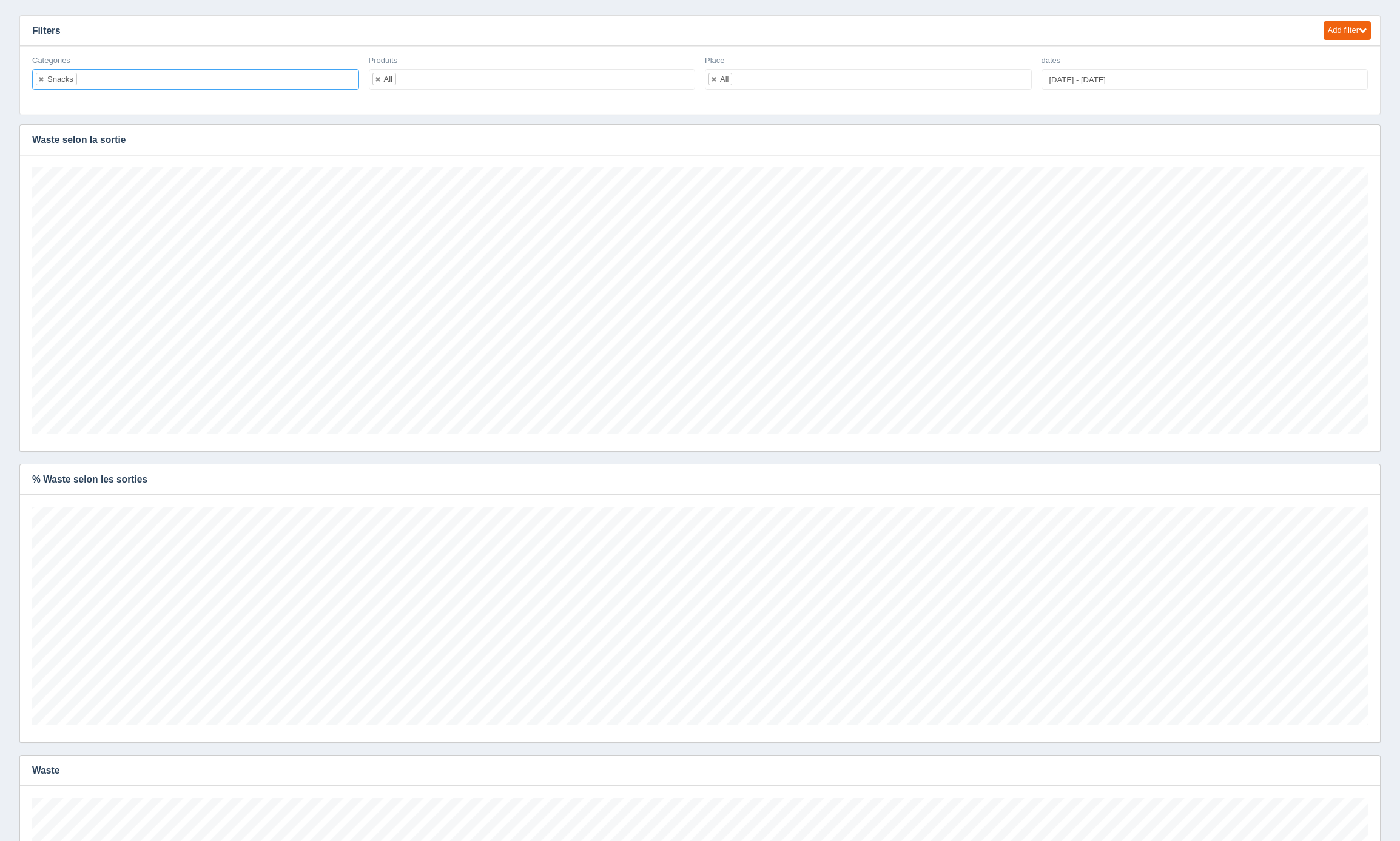
scroll to position [0, 0]
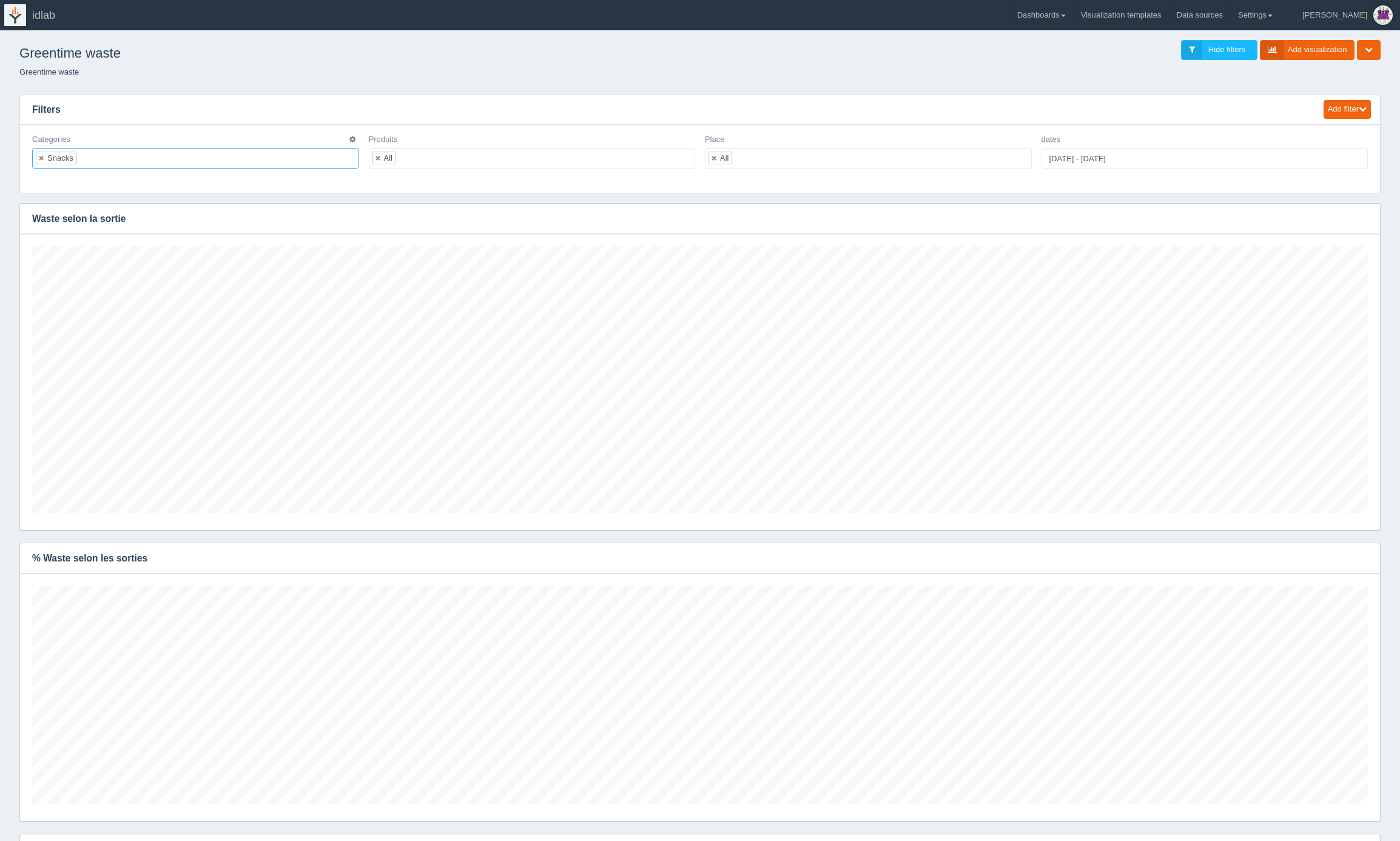
click at [102, 161] on ul "Snacks" at bounding box center [195, 158] width 327 height 20
click at [42, 159] on link at bounding box center [41, 158] width 7 height 8
click at [113, 156] on ul "Boissons" at bounding box center [195, 158] width 327 height 20
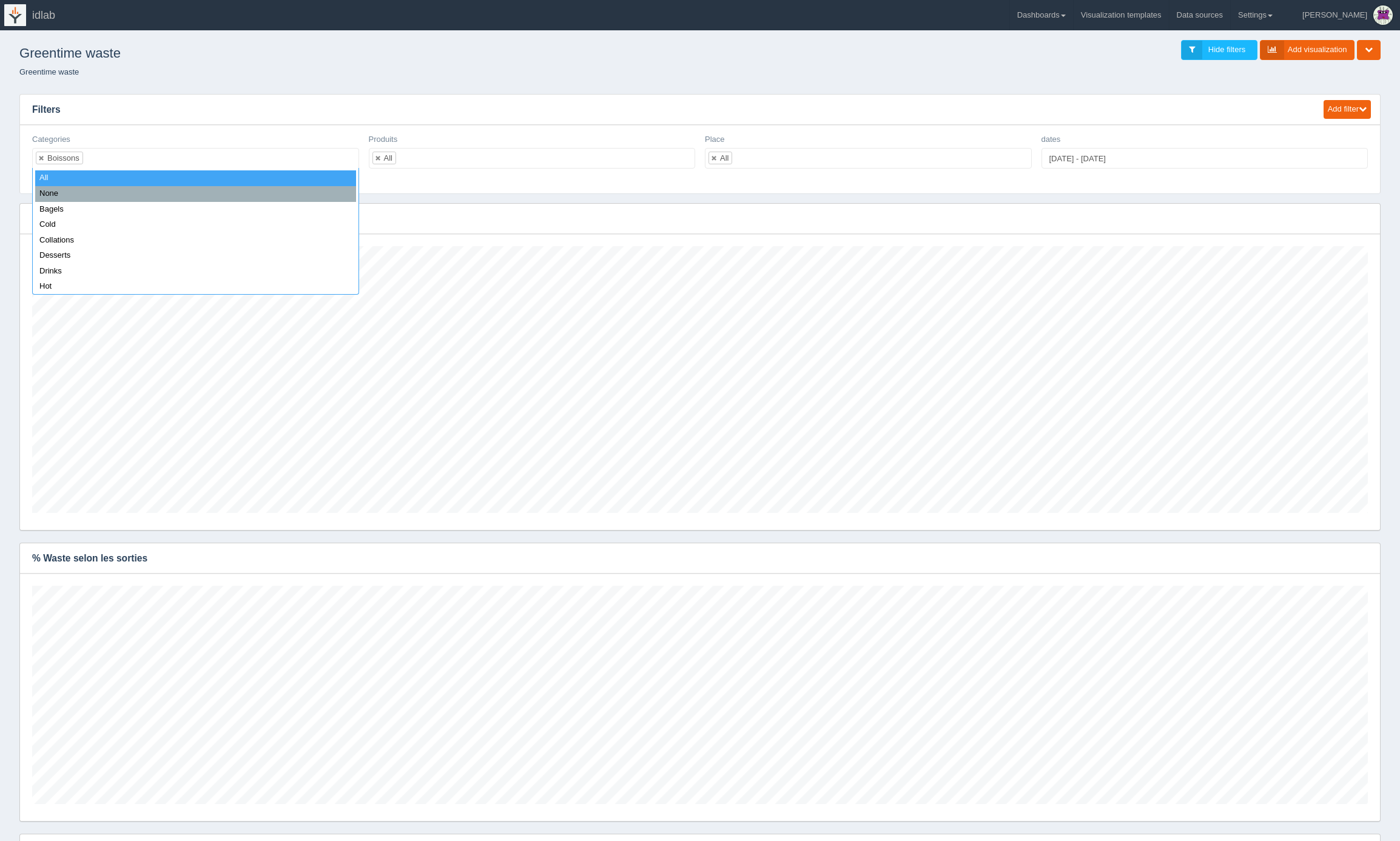
select select "all_"
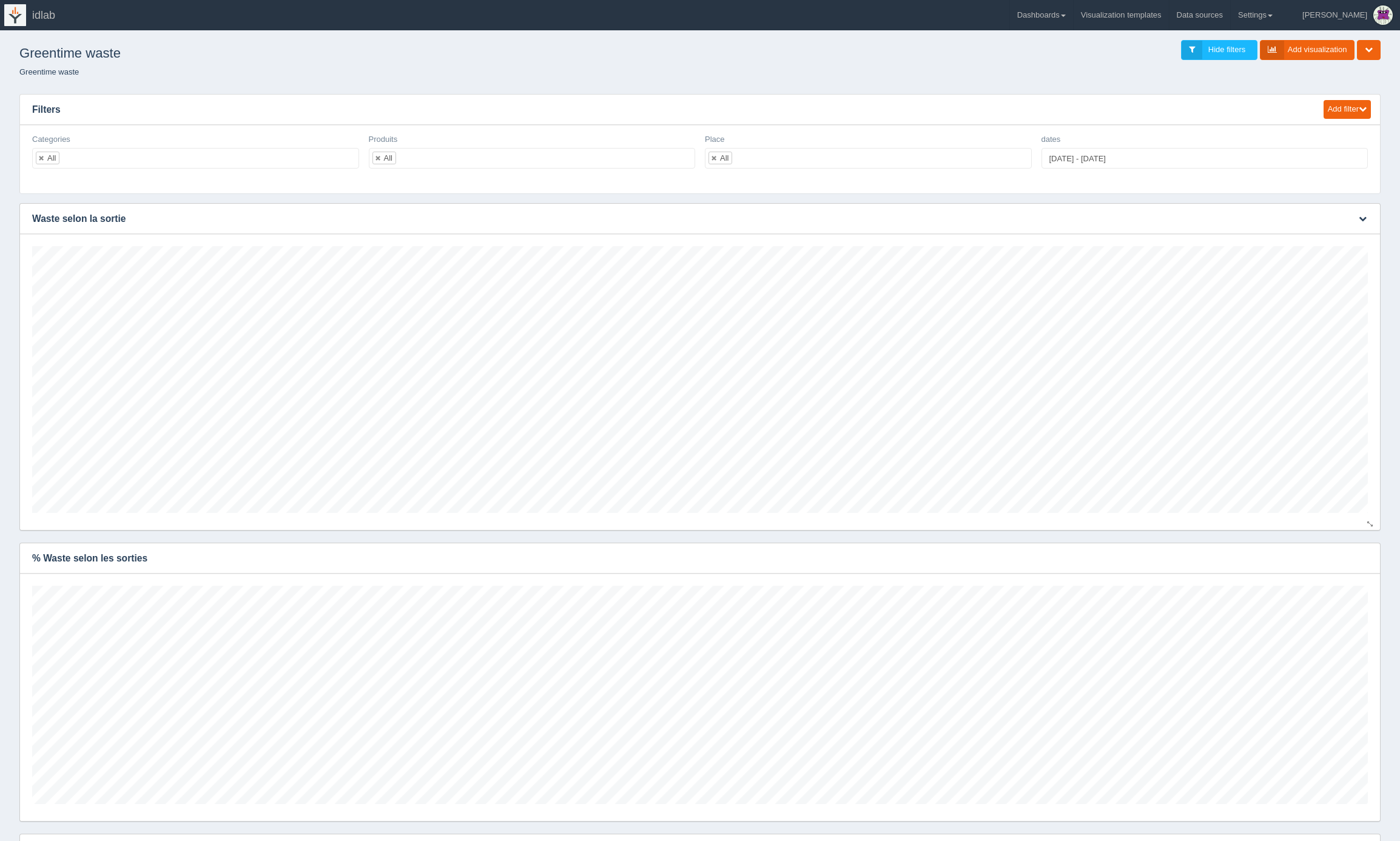
scroll to position [267, 1336]
click at [142, 159] on ul "All" at bounding box center [195, 158] width 327 height 20
click at [83, 157] on ul "All" at bounding box center [195, 158] width 327 height 20
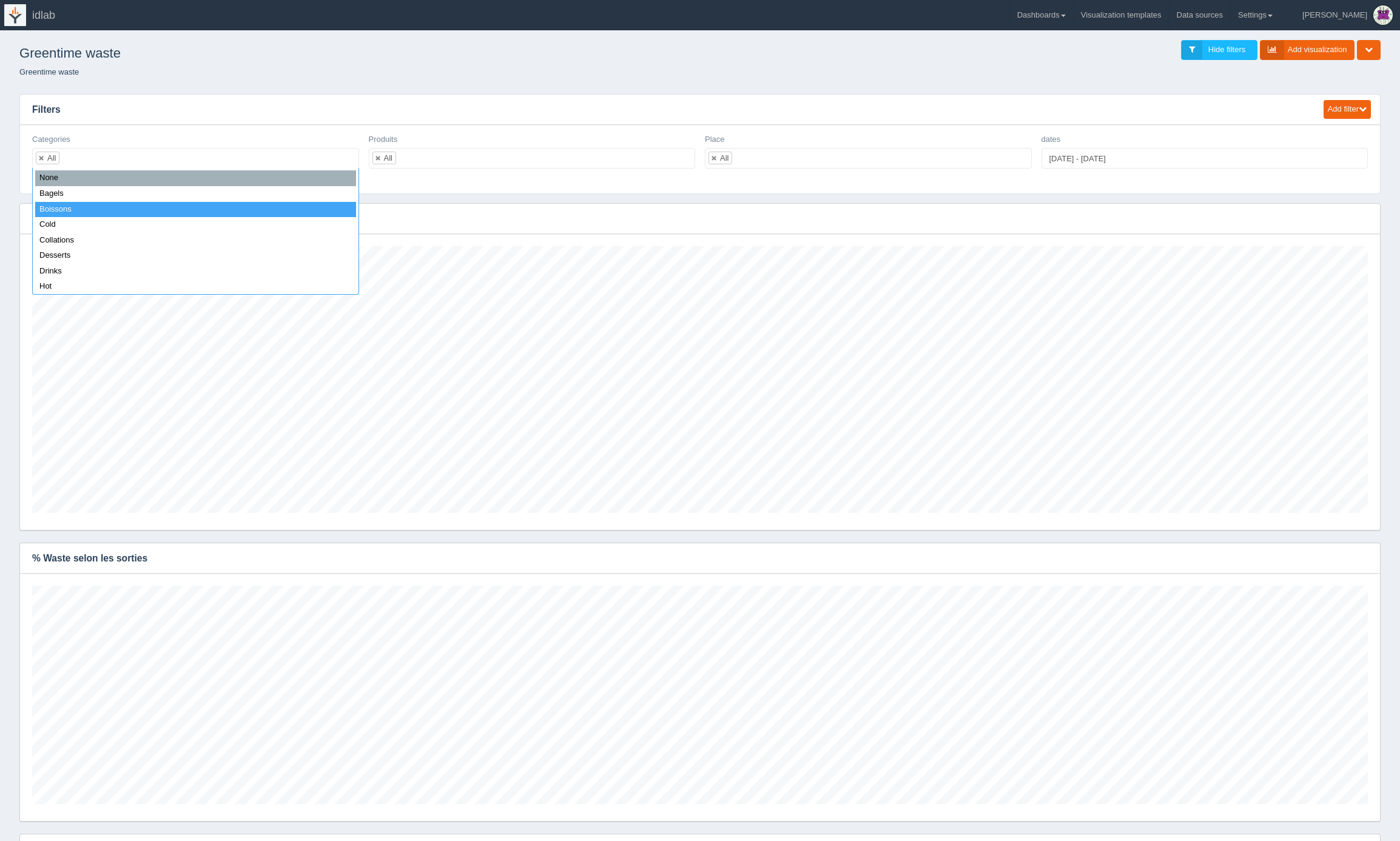
select select "Boissons"
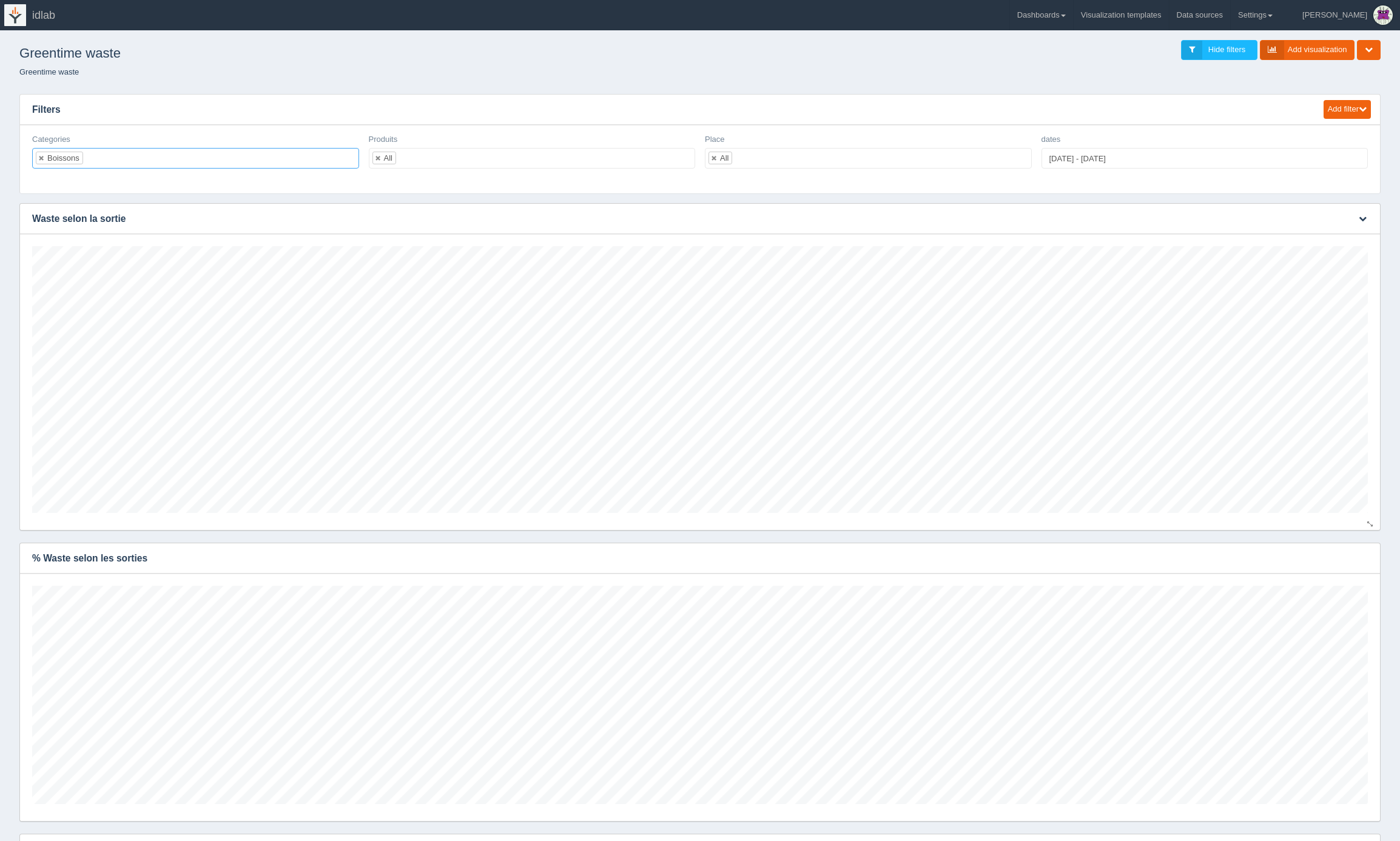
scroll to position [218, 1336]
click at [167, 155] on ul "Boissons" at bounding box center [195, 158] width 327 height 20
click at [94, 159] on link at bounding box center [92, 158] width 7 height 8
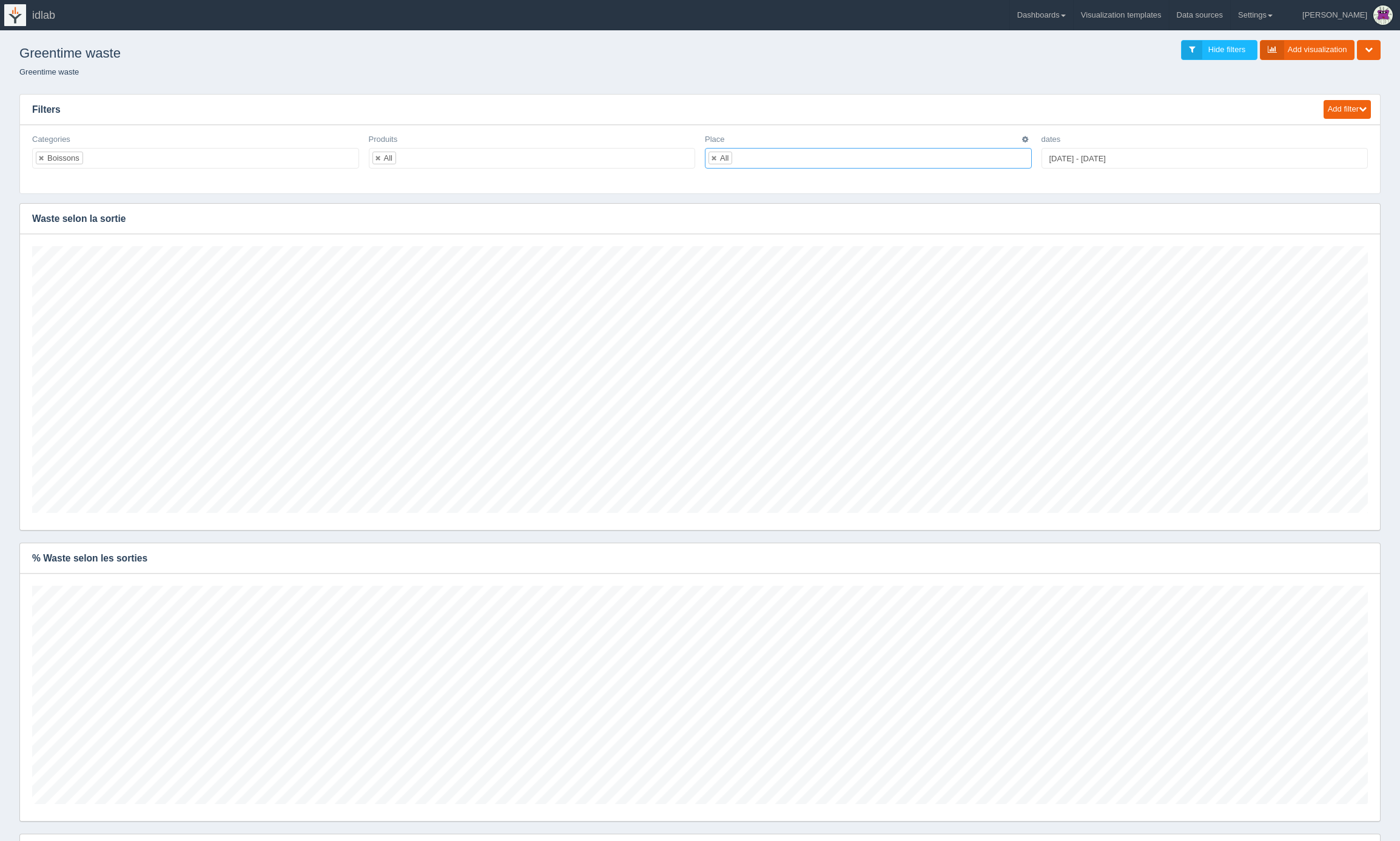
click at [752, 157] on input "text" at bounding box center [742, 159] width 20 height 20
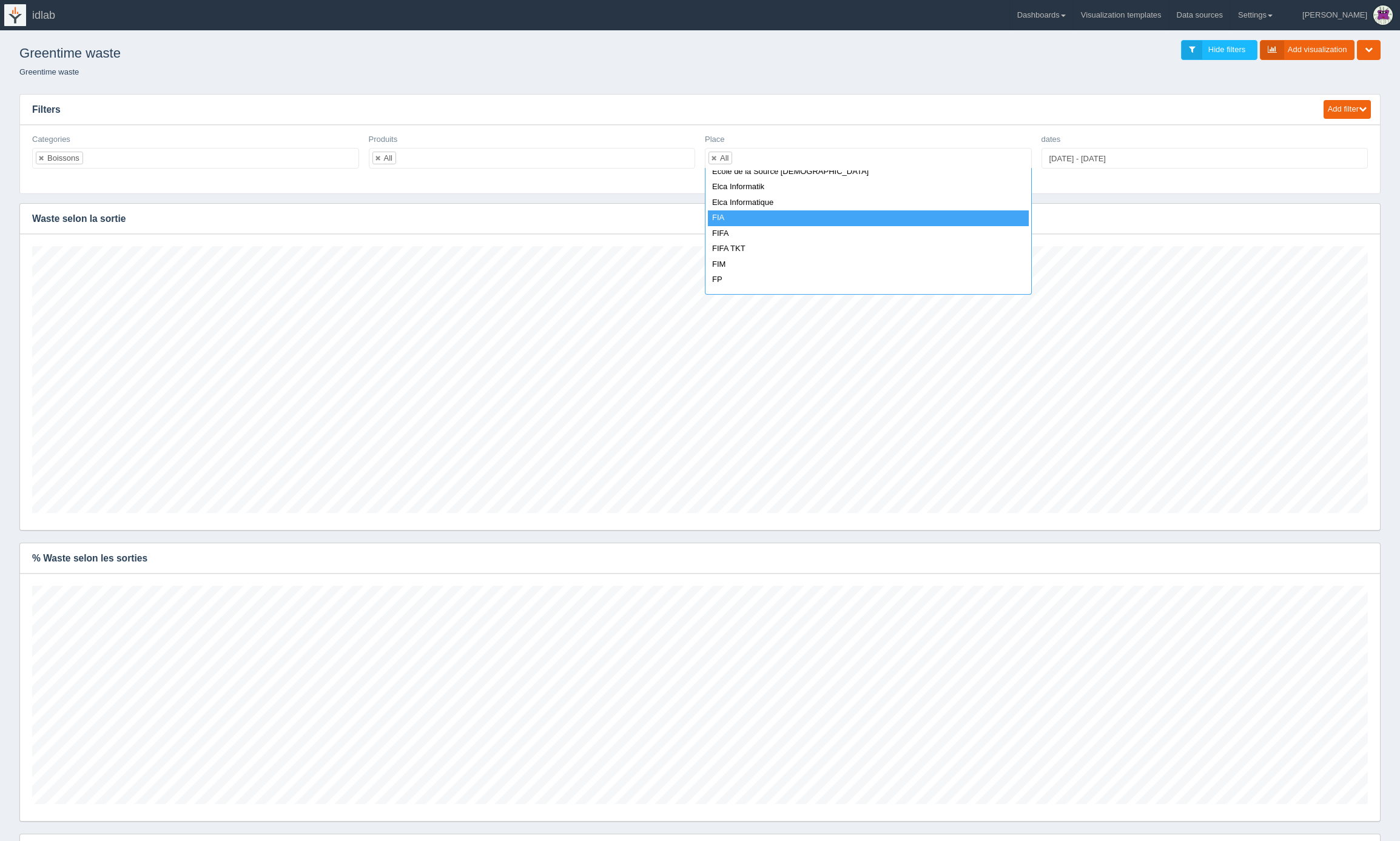
select select "FIA"
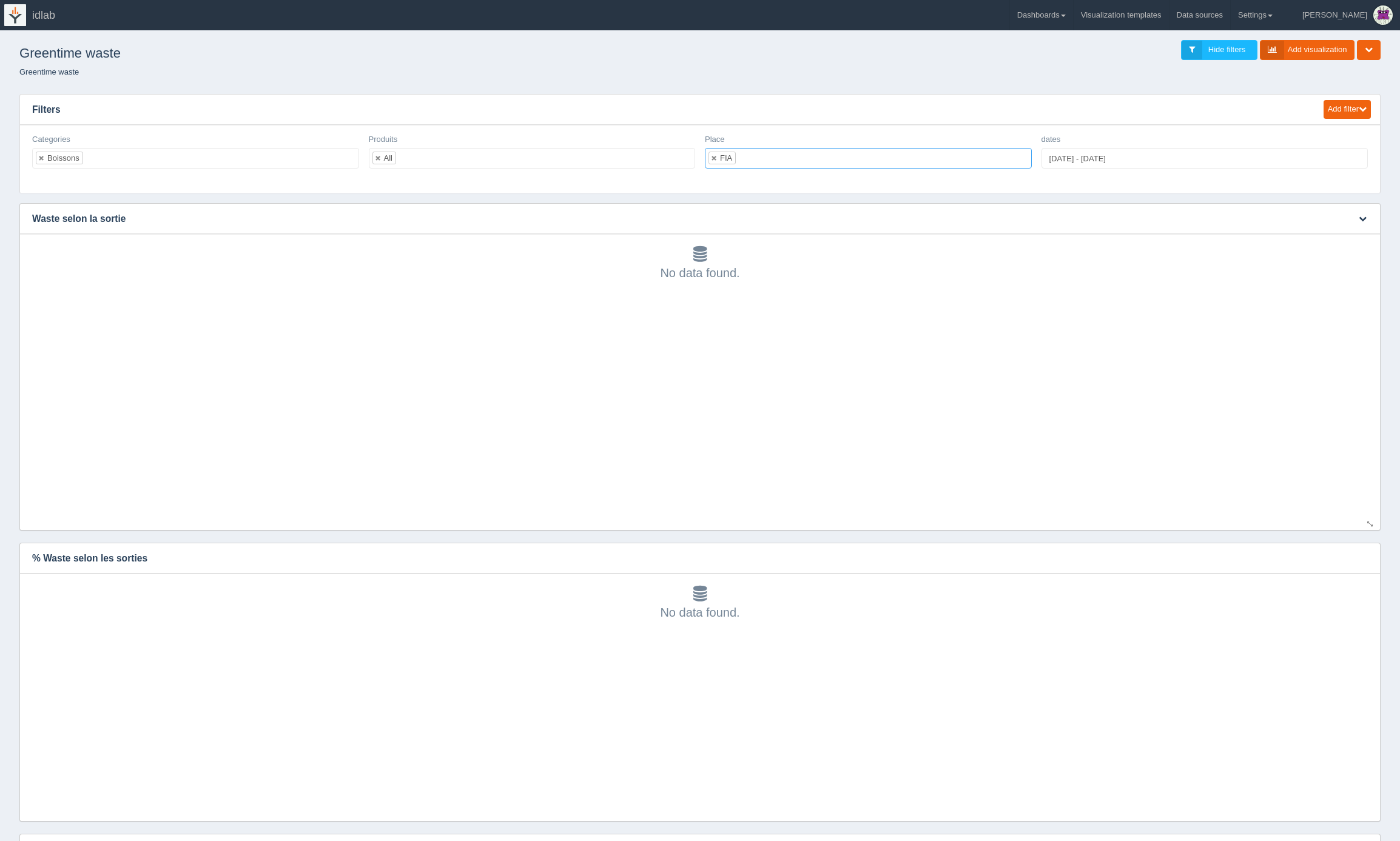
scroll to position [267, 1336]
click at [41, 157] on link at bounding box center [41, 158] width 7 height 8
click at [63, 158] on ul at bounding box center [195, 158] width 327 height 20
click at [252, 162] on ul "All" at bounding box center [195, 158] width 327 height 20
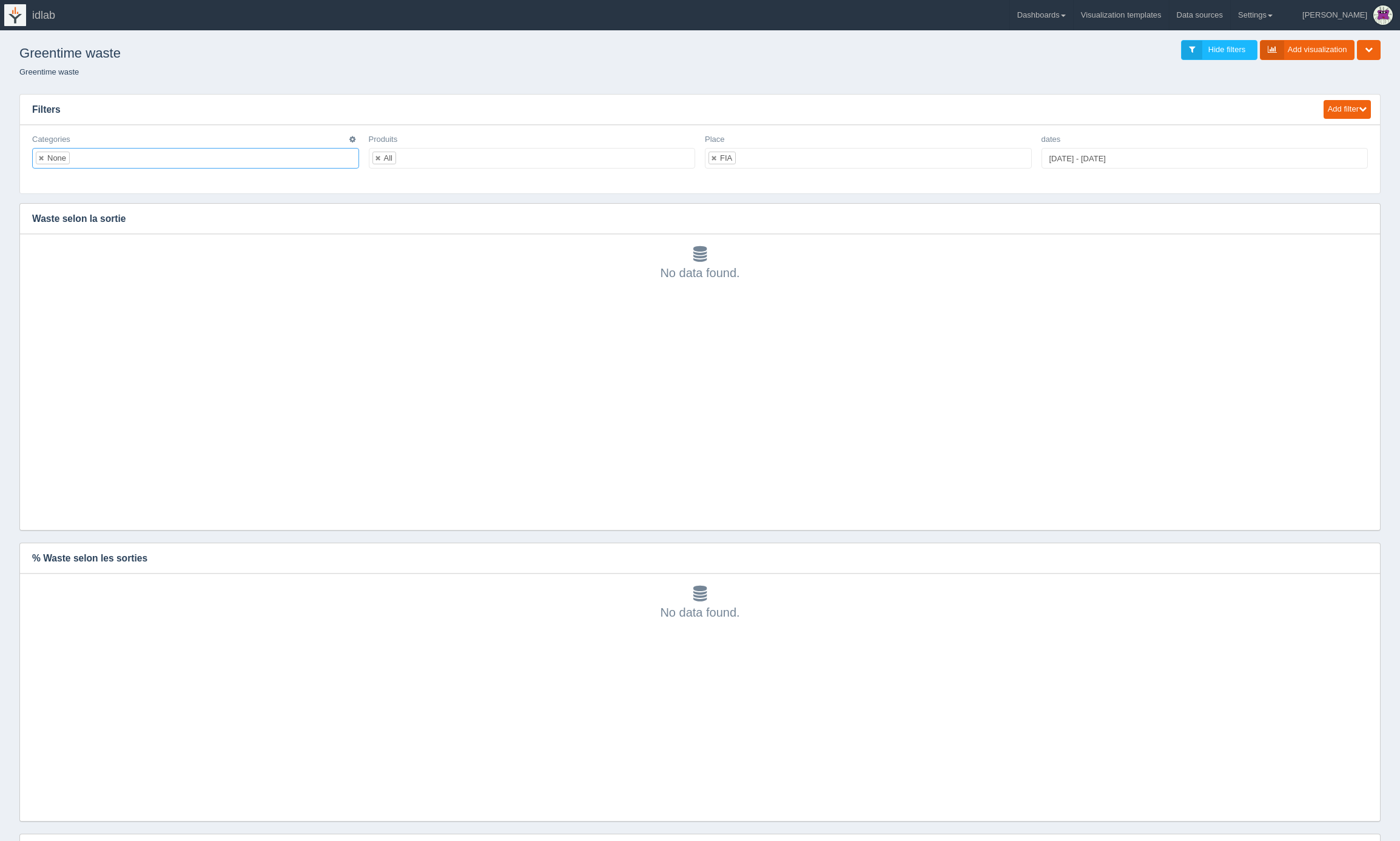
click at [111, 157] on ul "None" at bounding box center [195, 158] width 327 height 20
select select "all_"
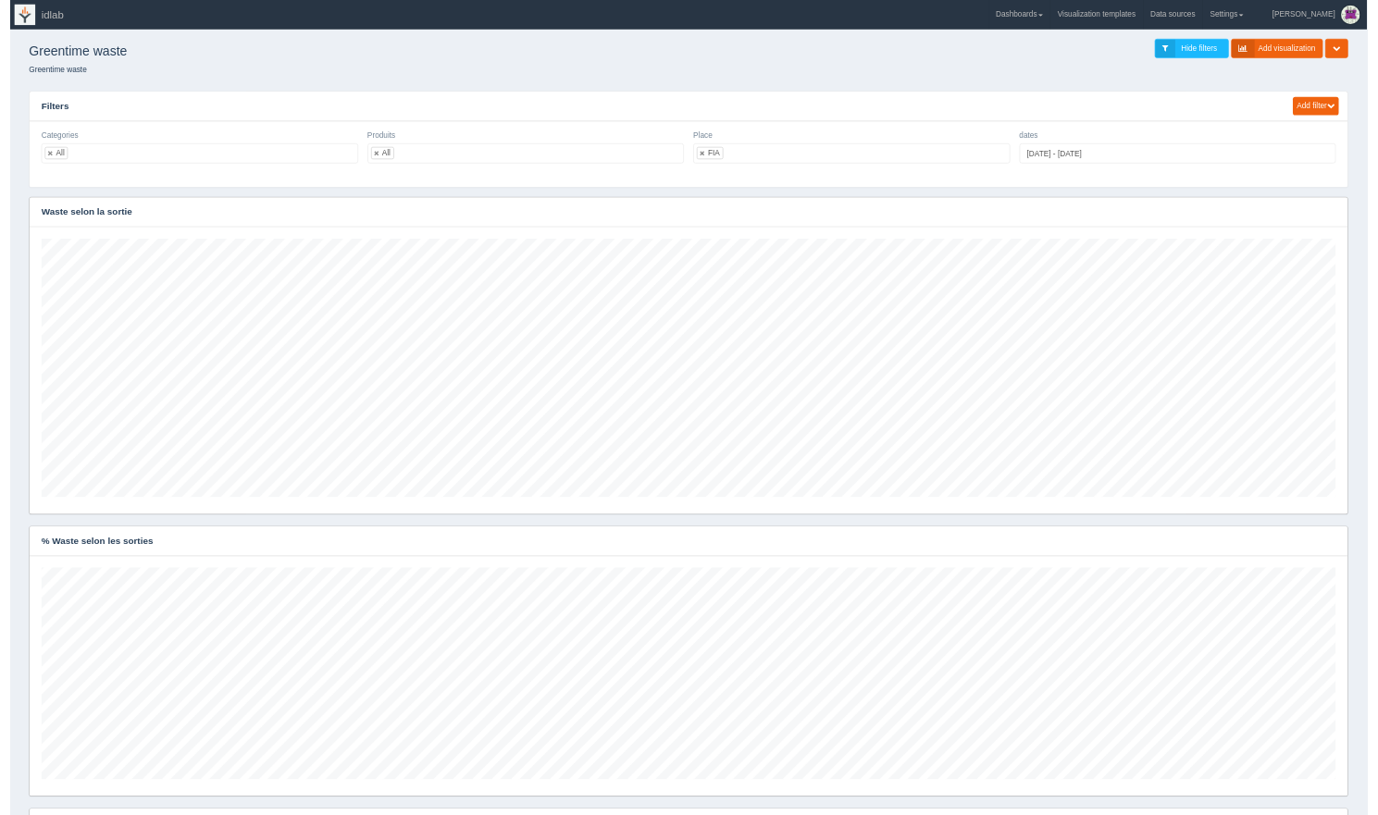
scroll to position [924896, 923950]
